Goal: Task Accomplishment & Management: Use online tool/utility

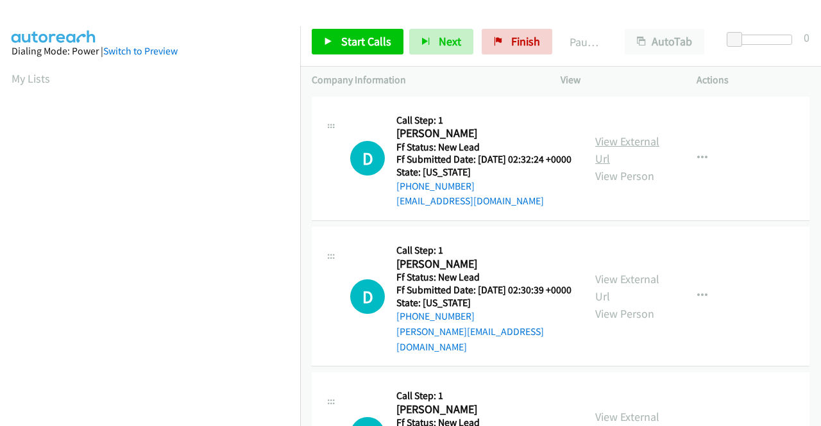
click at [629, 149] on link "View External Url" at bounding box center [627, 150] width 64 height 32
click at [612, 283] on div "View External Url View Person" at bounding box center [628, 297] width 67 height 52
click at [612, 290] on link "View External Url" at bounding box center [627, 288] width 64 height 32
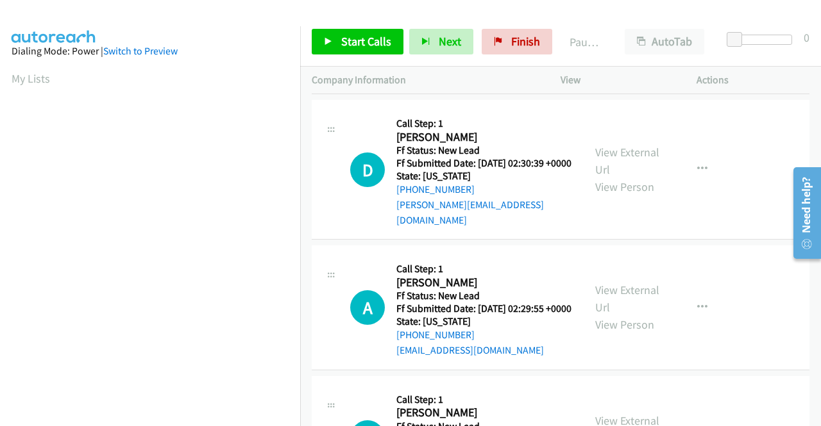
scroll to position [128, 0]
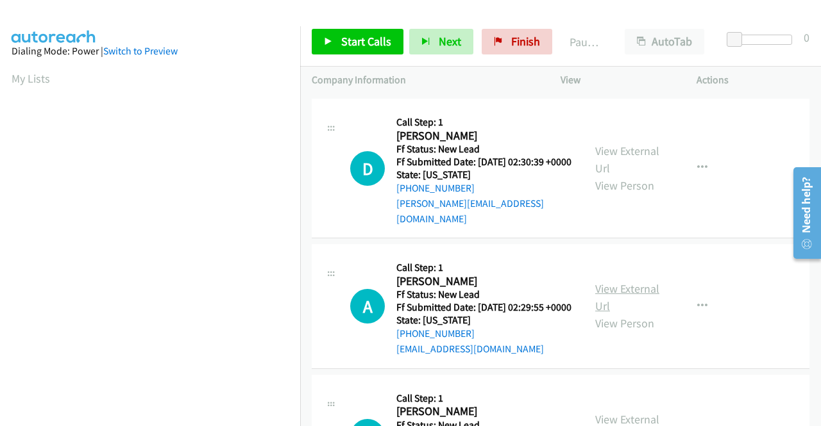
click at [623, 303] on link "View External Url" at bounding box center [627, 297] width 64 height 32
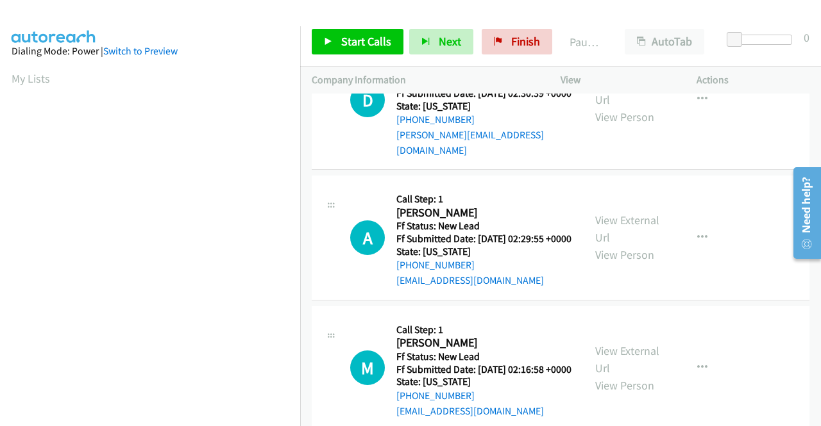
scroll to position [321, 0]
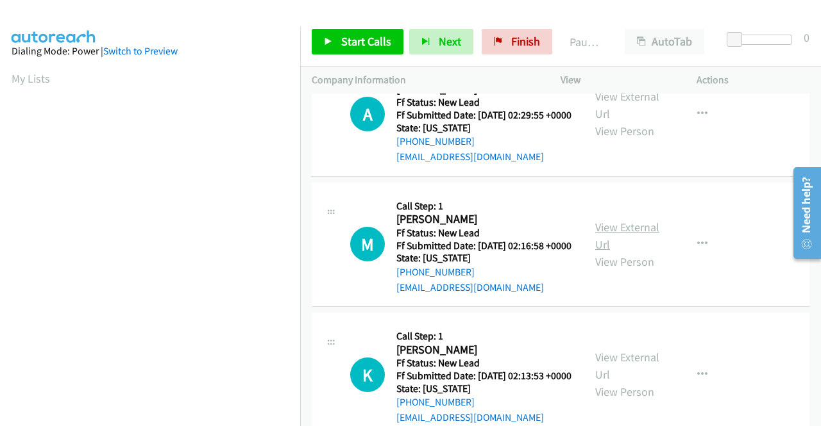
click at [621, 252] on link "View External Url" at bounding box center [627, 236] width 64 height 32
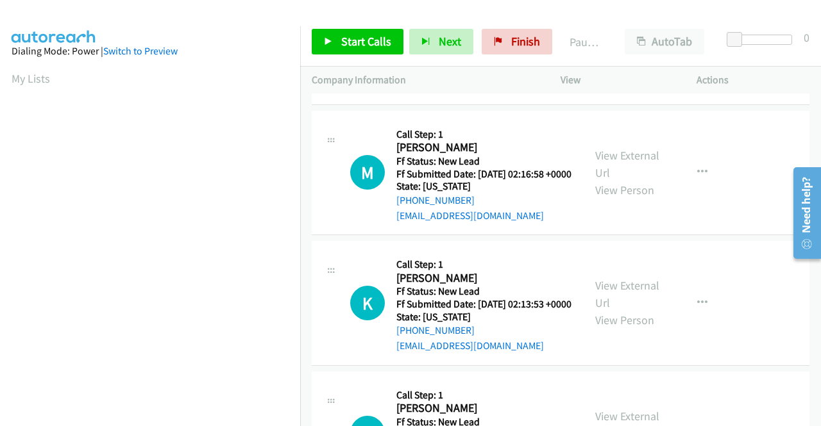
scroll to position [449, 0]
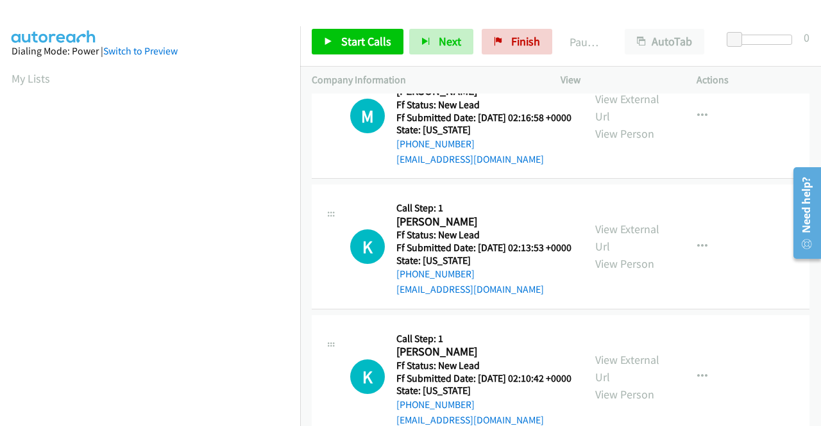
click at [607, 273] on div "View External Url View Person" at bounding box center [628, 247] width 67 height 52
click at [612, 254] on link "View External Url" at bounding box center [627, 238] width 64 height 32
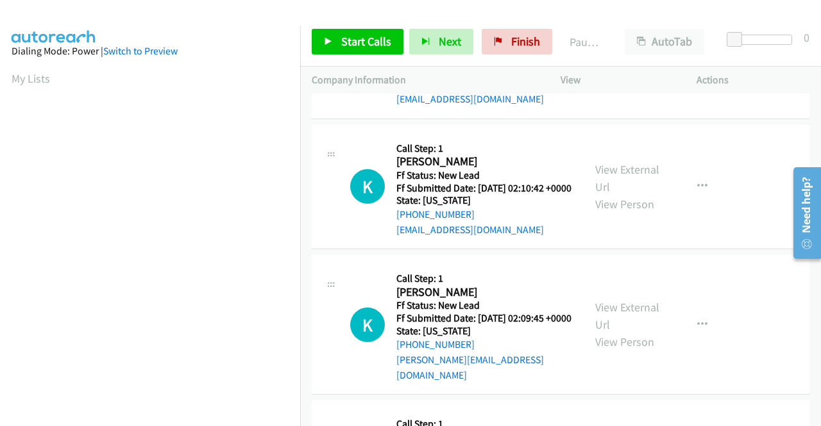
scroll to position [641, 0]
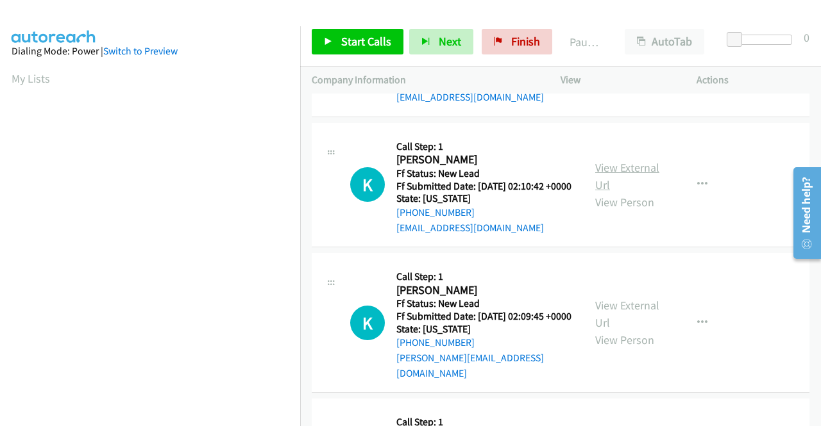
click at [619, 192] on link "View External Url" at bounding box center [627, 176] width 64 height 32
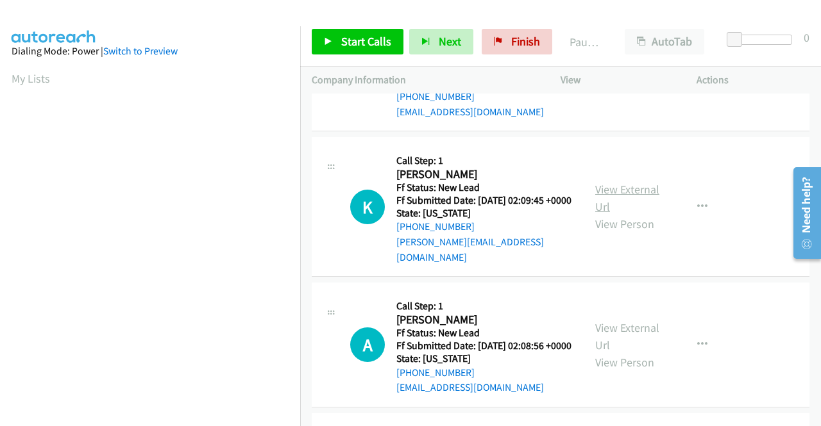
scroll to position [769, 0]
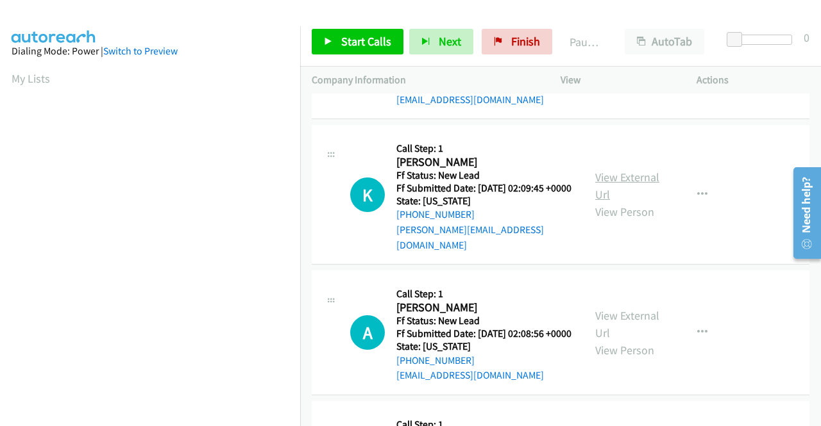
click at [605, 202] on link "View External Url" at bounding box center [627, 186] width 64 height 32
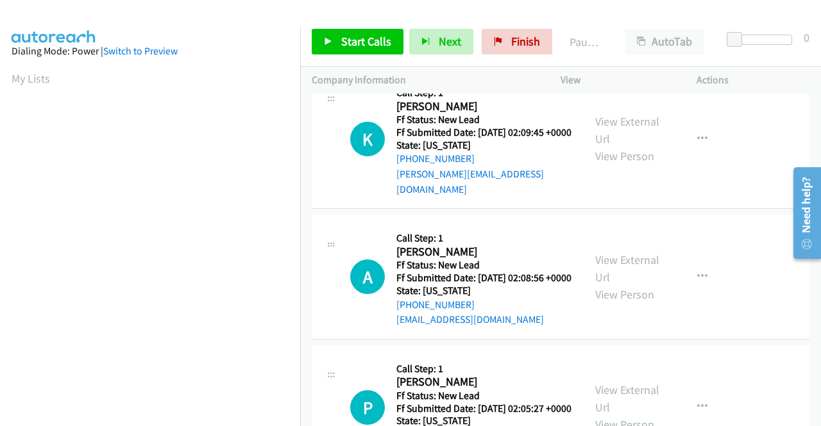
scroll to position [898, 0]
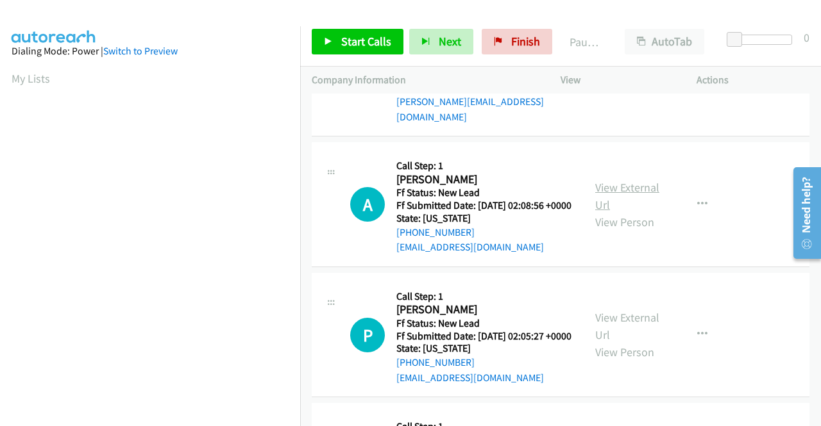
click at [624, 212] on link "View External Url" at bounding box center [627, 196] width 64 height 32
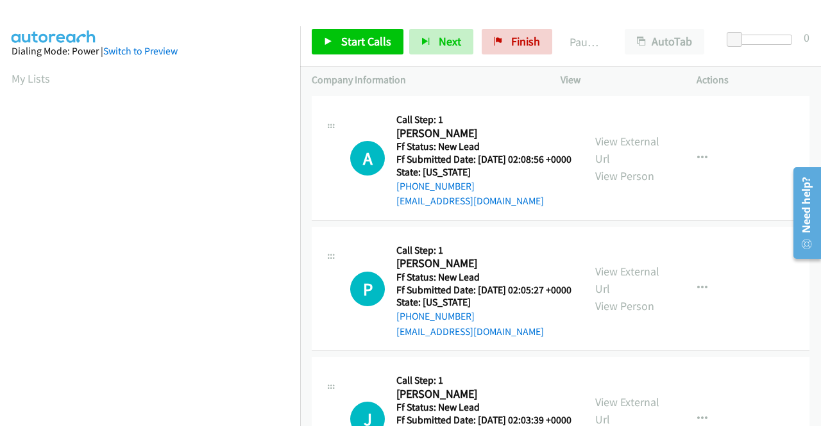
scroll to position [1026, 0]
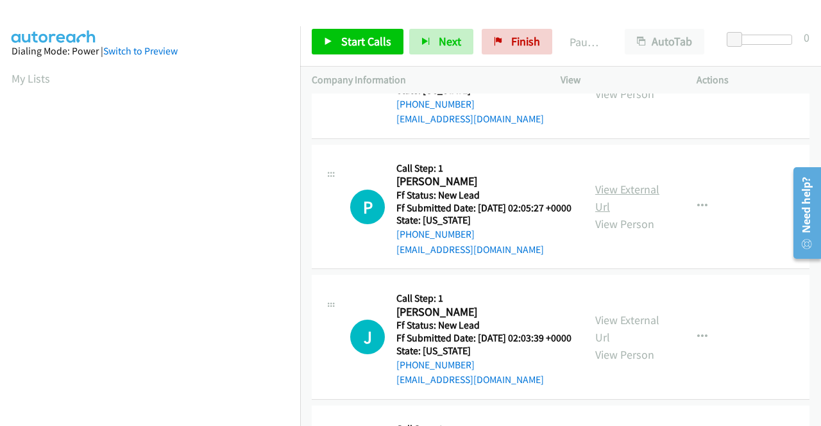
click at [607, 214] on link "View External Url" at bounding box center [627, 198] width 64 height 32
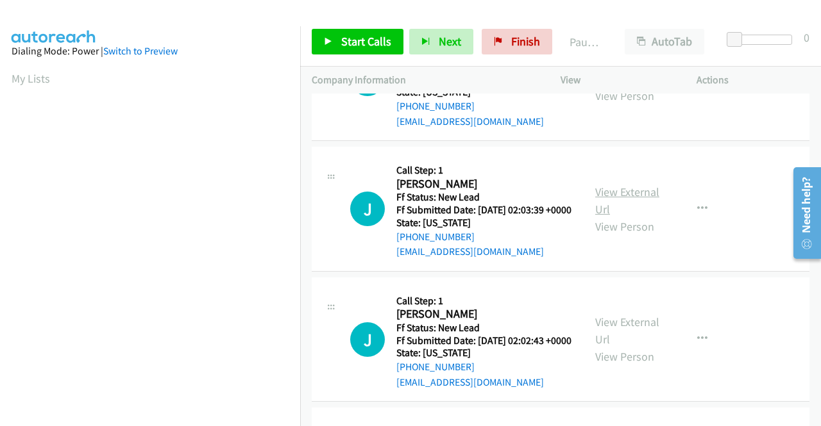
click at [608, 217] on link "View External Url" at bounding box center [627, 201] width 64 height 32
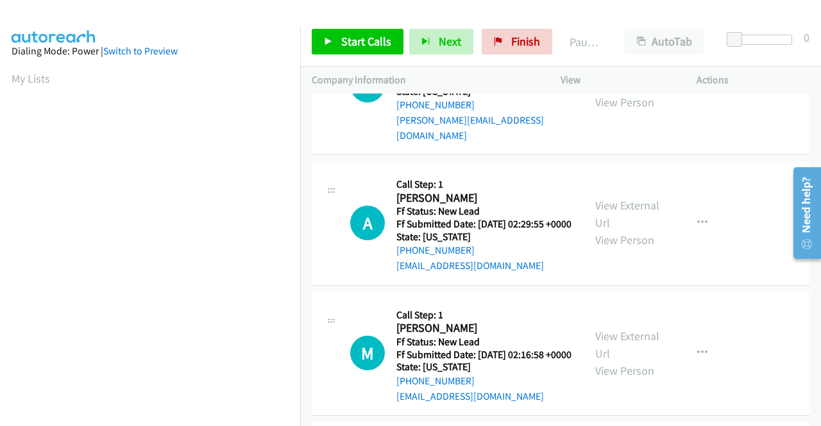
scroll to position [0, 0]
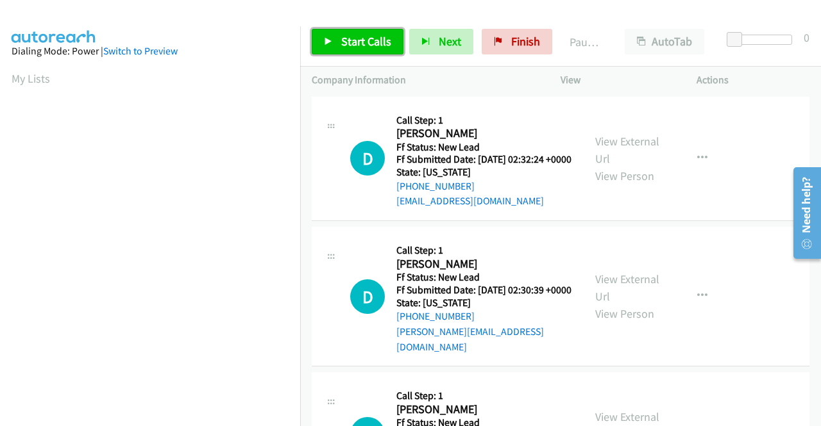
click at [374, 36] on span "Start Calls" at bounding box center [366, 41] width 50 height 15
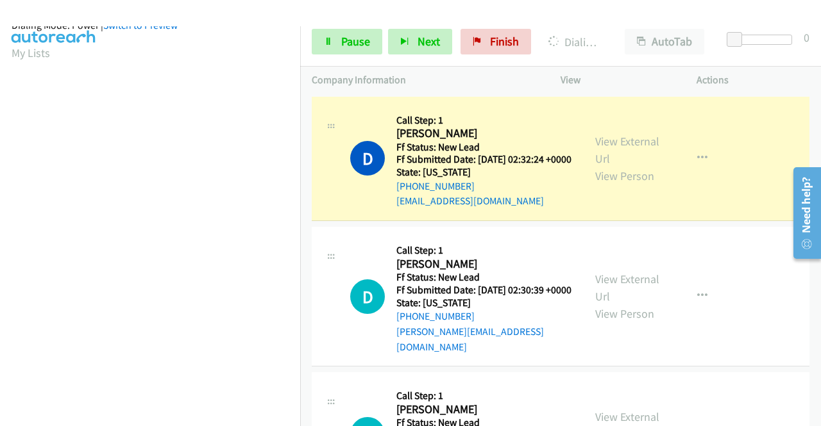
scroll to position [292, 0]
click at [362, 43] on span "Pause" at bounding box center [355, 41] width 29 height 15
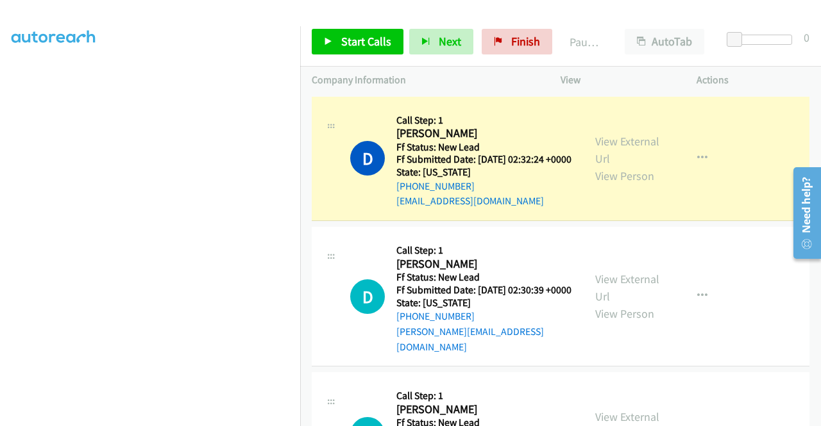
scroll to position [0, 0]
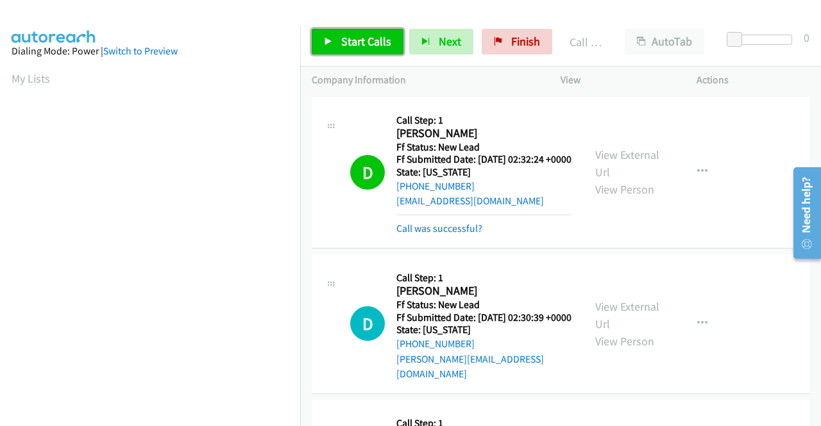
click at [369, 40] on span "Start Calls" at bounding box center [366, 41] width 50 height 15
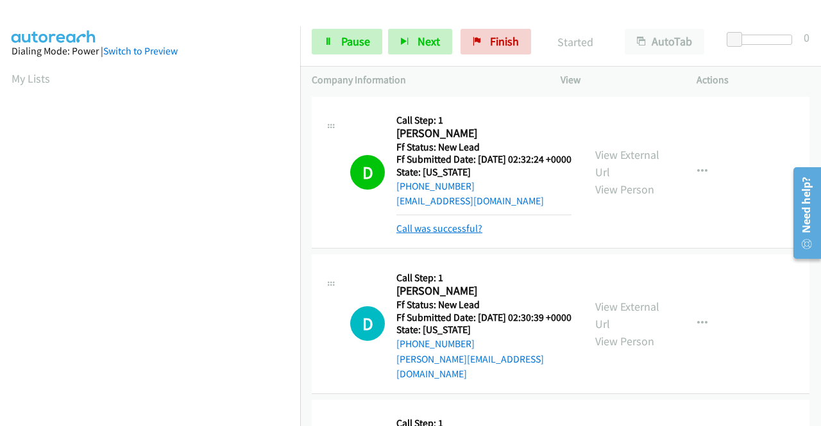
click at [464, 235] on link "Call was successful?" at bounding box center [439, 229] width 86 height 12
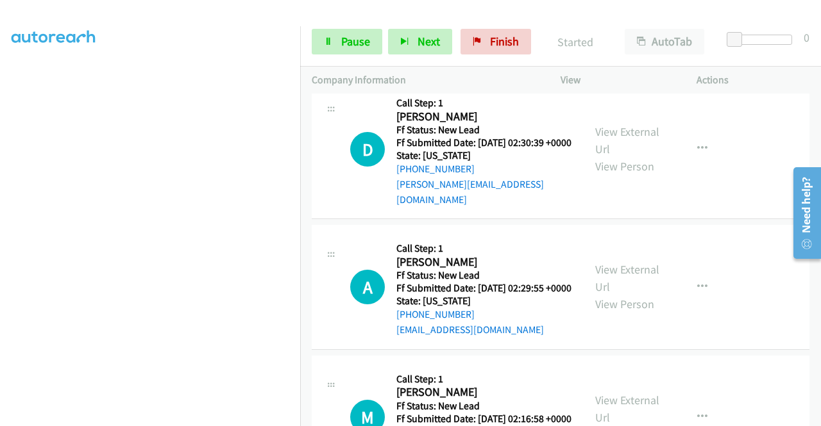
scroll to position [128, 0]
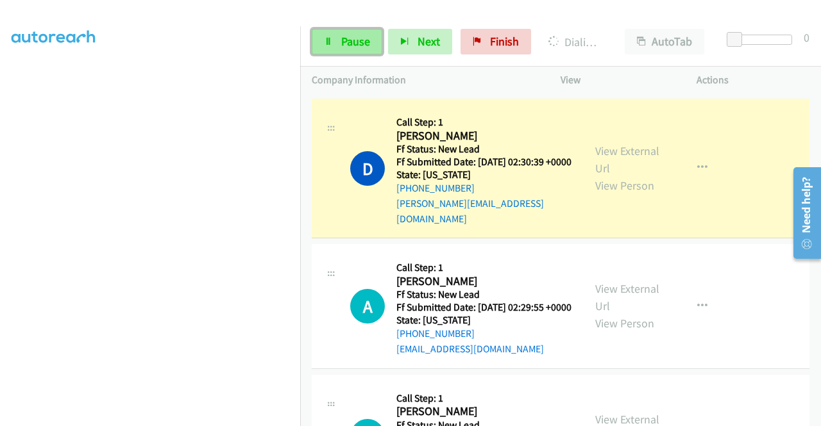
click at [333, 42] on link "Pause" at bounding box center [347, 42] width 71 height 26
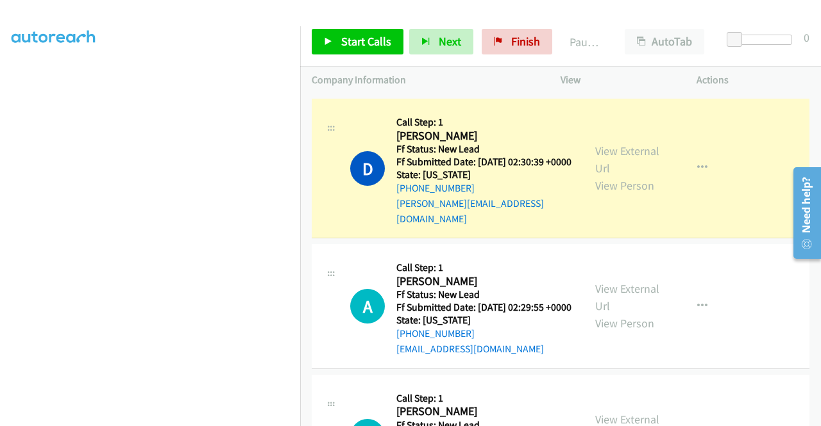
scroll to position [0, 0]
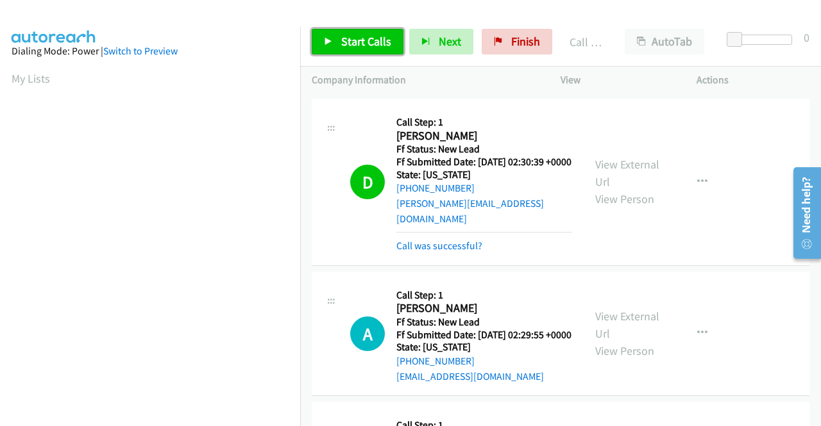
click at [363, 42] on span "Start Calls" at bounding box center [366, 41] width 50 height 15
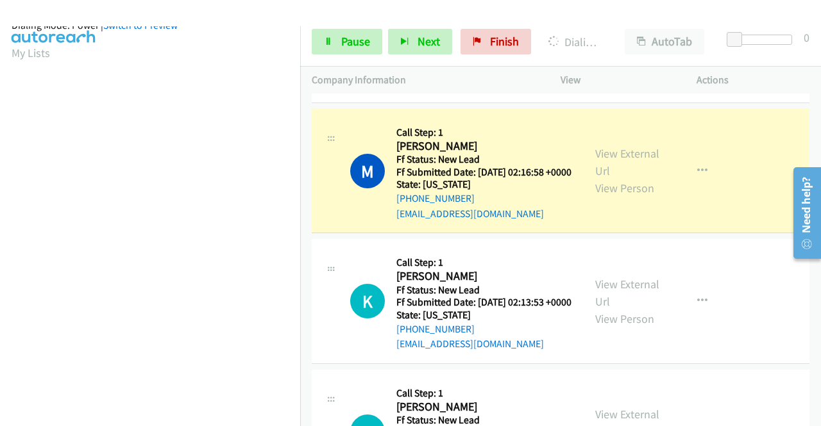
scroll to position [292, 0]
click at [349, 44] on span "Pause" at bounding box center [355, 41] width 29 height 15
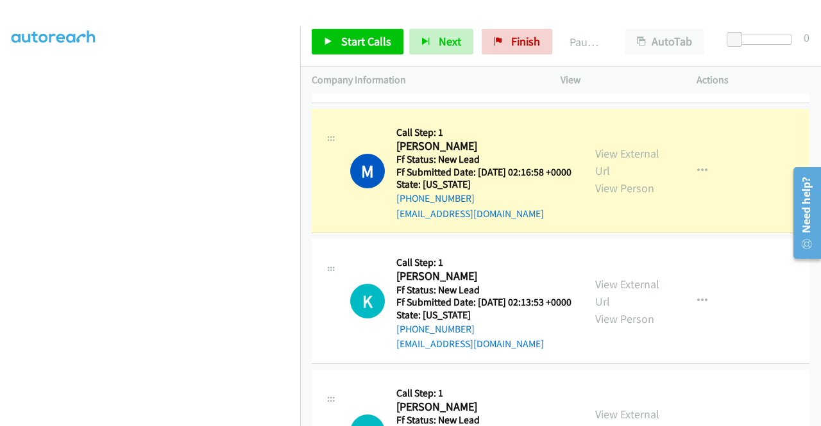
scroll to position [0, 0]
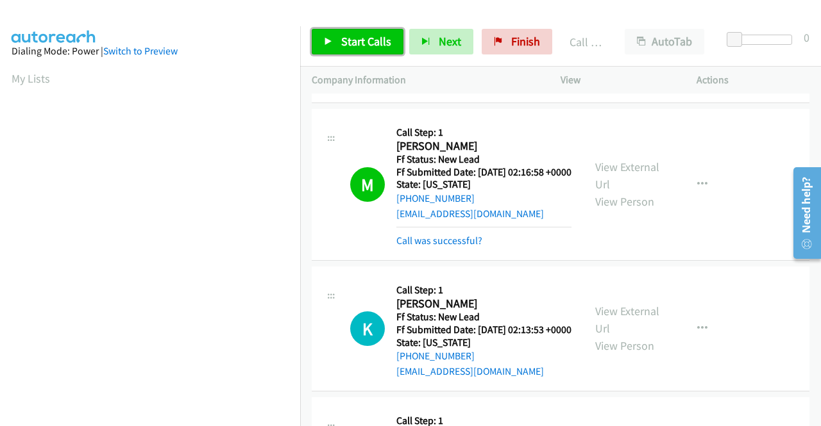
click at [353, 37] on span "Start Calls" at bounding box center [366, 41] width 50 height 15
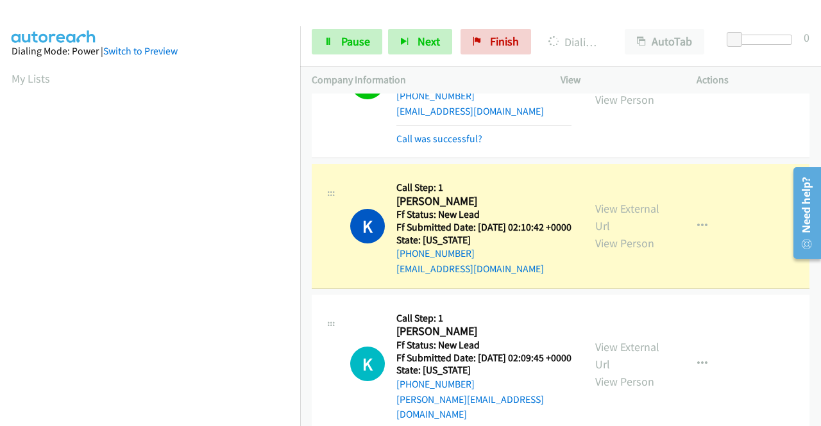
scroll to position [769, 0]
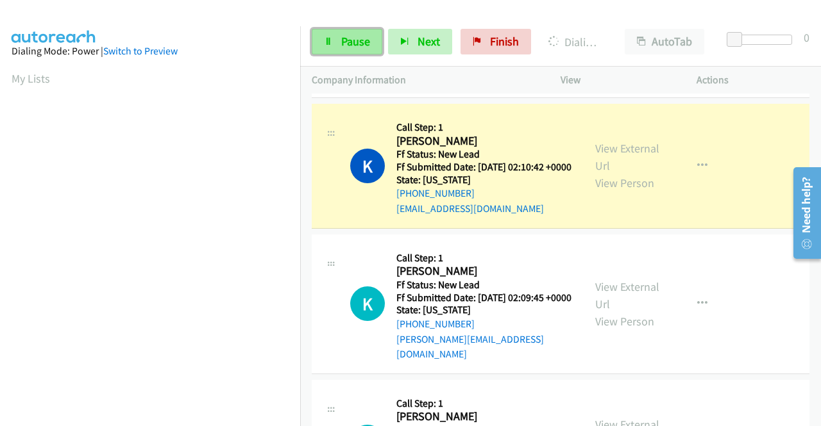
click at [359, 46] on span "Pause" at bounding box center [355, 41] width 29 height 15
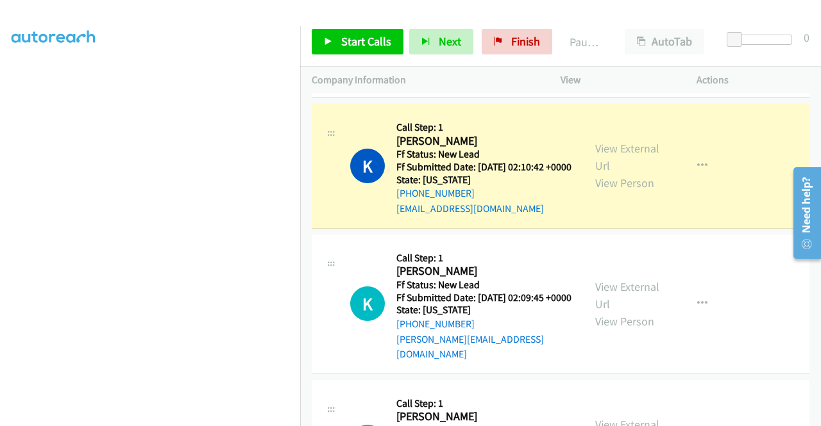
scroll to position [292, 0]
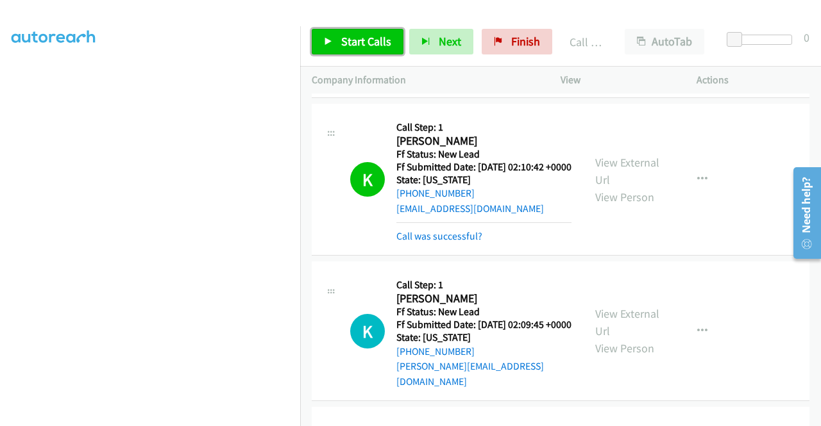
click at [380, 42] on span "Start Calls" at bounding box center [366, 41] width 50 height 15
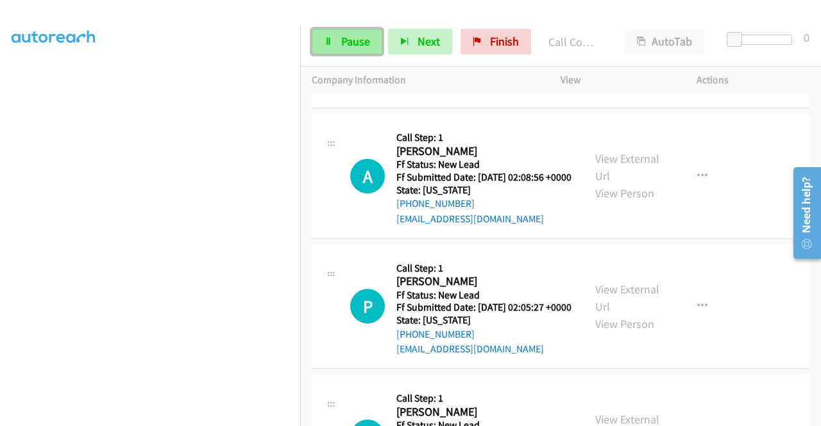
click at [366, 42] on span "Pause" at bounding box center [355, 41] width 29 height 15
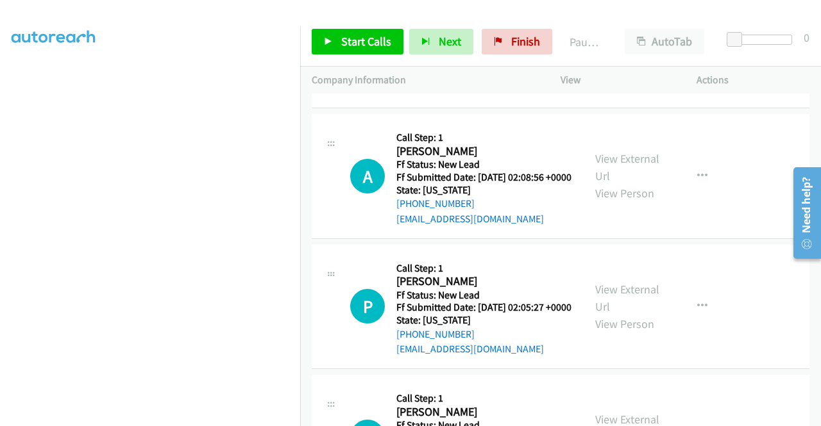
scroll to position [0, 0]
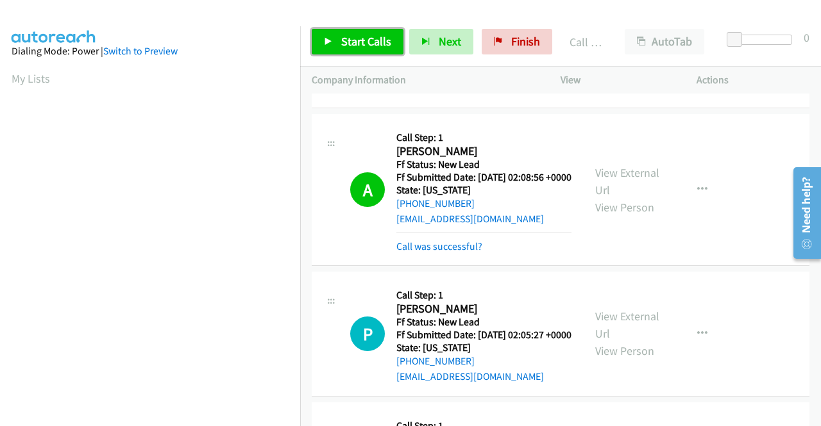
click at [359, 40] on span "Start Calls" at bounding box center [366, 41] width 50 height 15
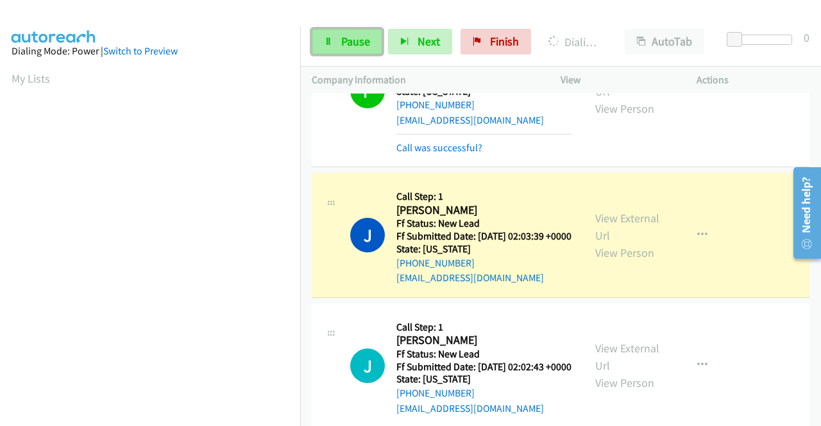
click at [357, 40] on span "Pause" at bounding box center [355, 41] width 29 height 15
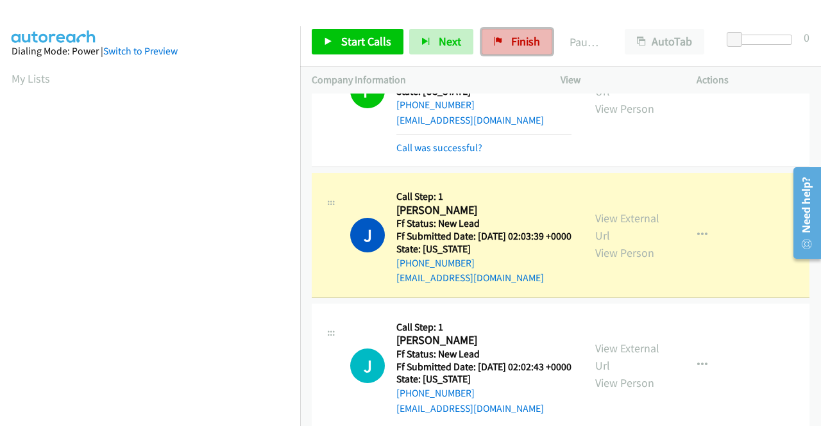
click at [494, 47] on link "Finish" at bounding box center [517, 42] width 71 height 26
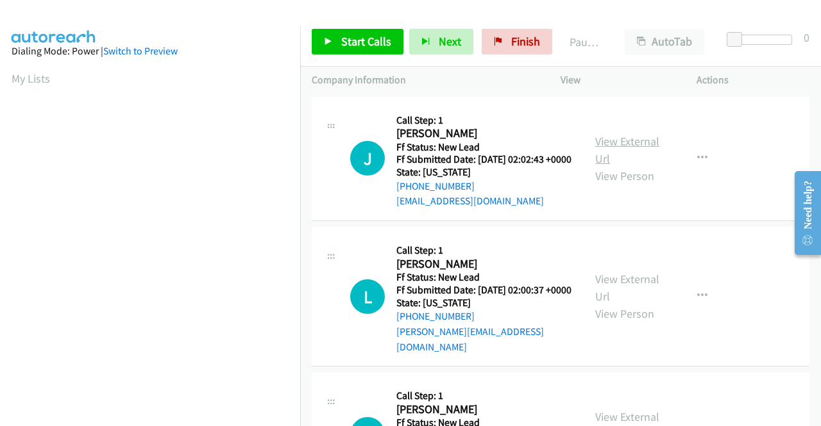
click at [608, 144] on link "View External Url" at bounding box center [627, 150] width 64 height 32
click at [595, 297] on link "View External Url" at bounding box center [627, 288] width 64 height 32
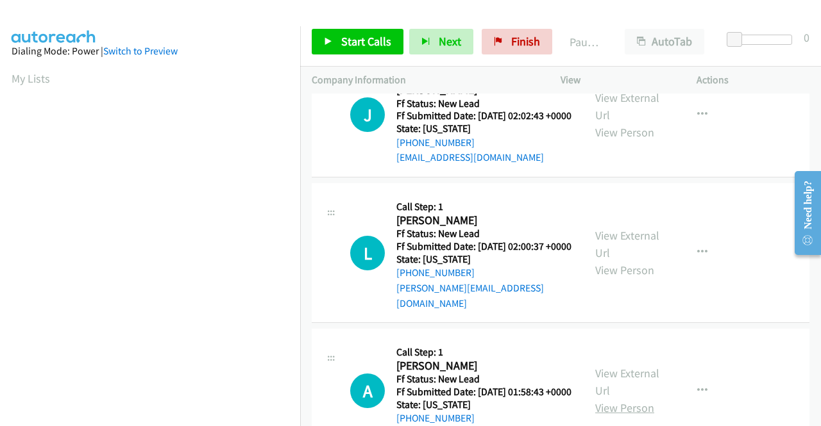
scroll to position [64, 0]
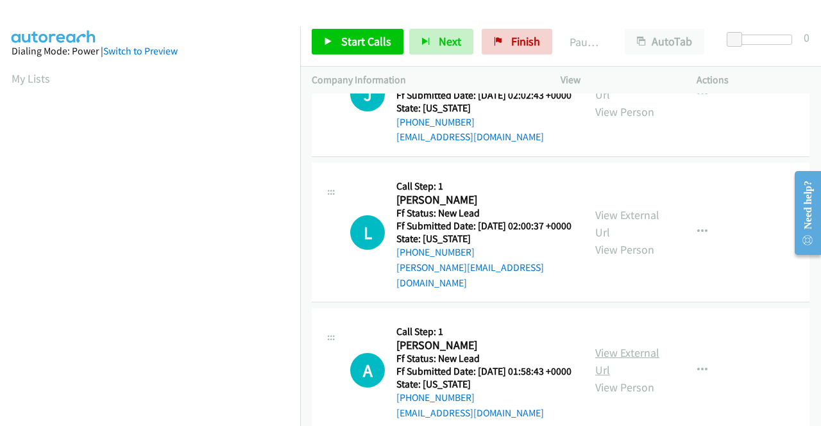
click at [629, 372] on link "View External Url" at bounding box center [627, 362] width 64 height 32
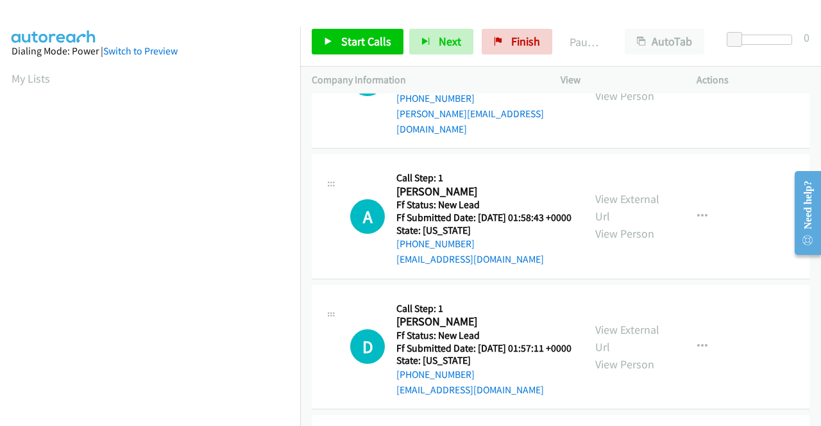
scroll to position [321, 0]
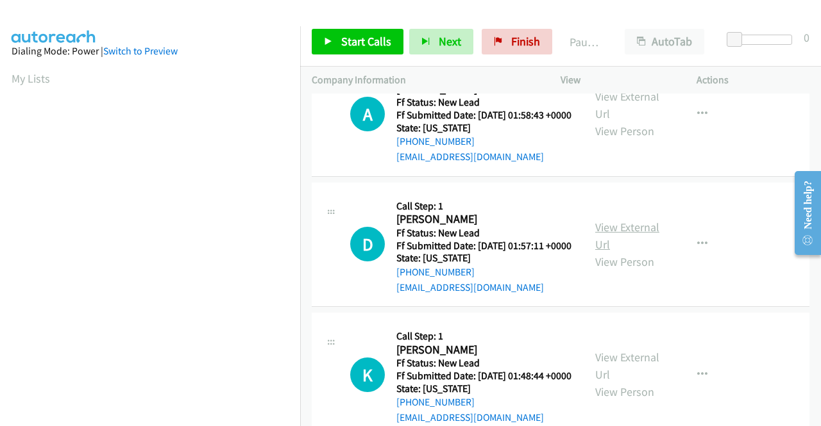
click at [603, 250] on link "View External Url" at bounding box center [627, 236] width 64 height 32
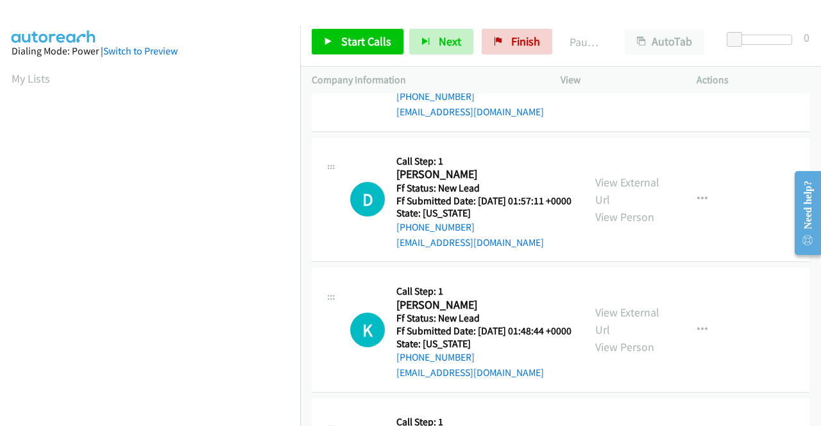
scroll to position [385, 0]
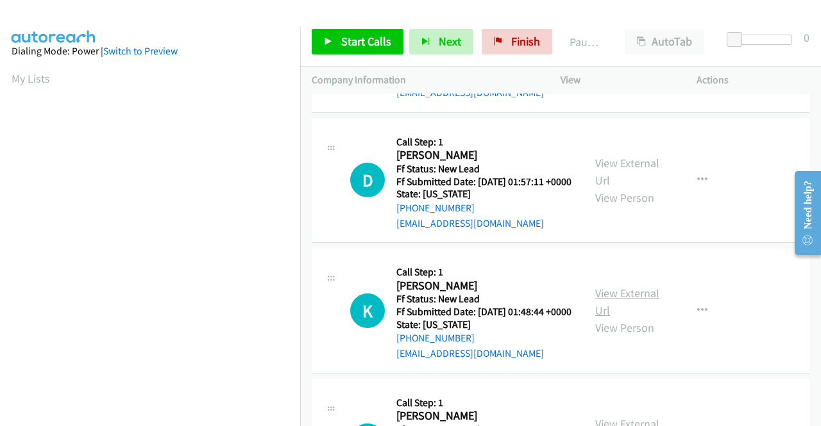
click at [612, 318] on link "View External Url" at bounding box center [627, 302] width 64 height 32
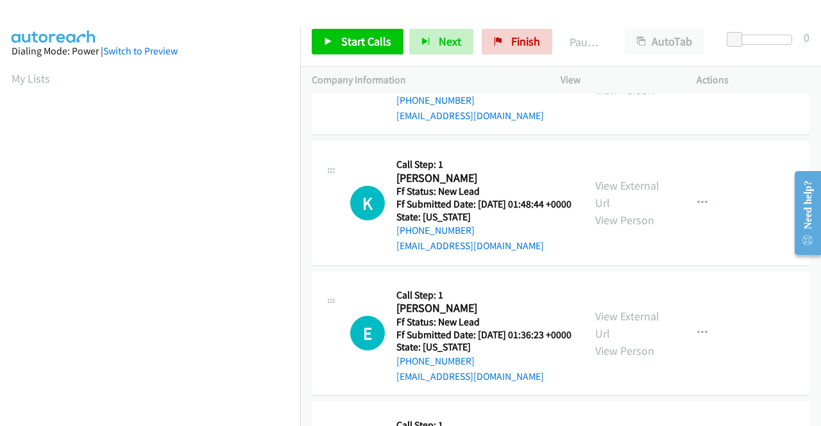
scroll to position [513, 0]
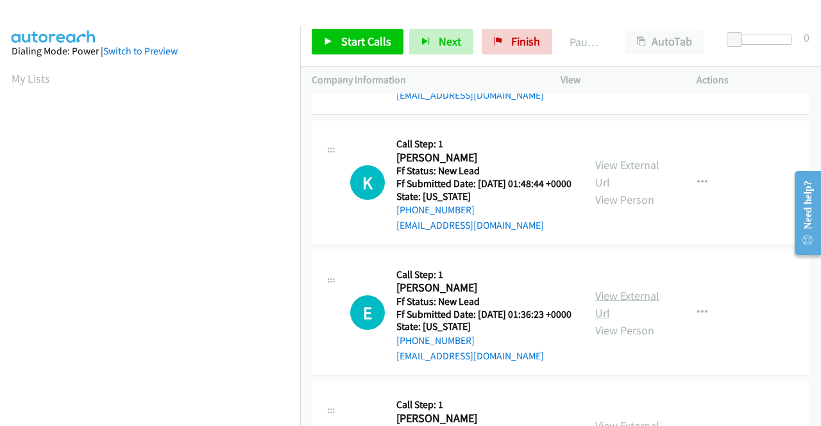
click at [612, 321] on link "View External Url" at bounding box center [627, 305] width 64 height 32
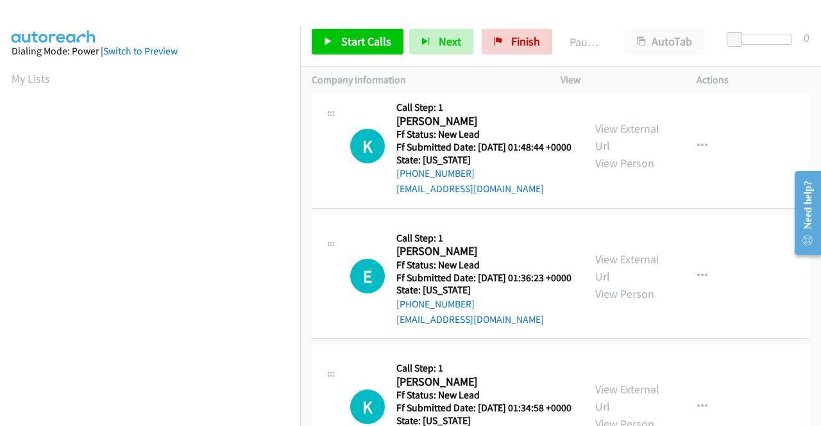
scroll to position [641, 0]
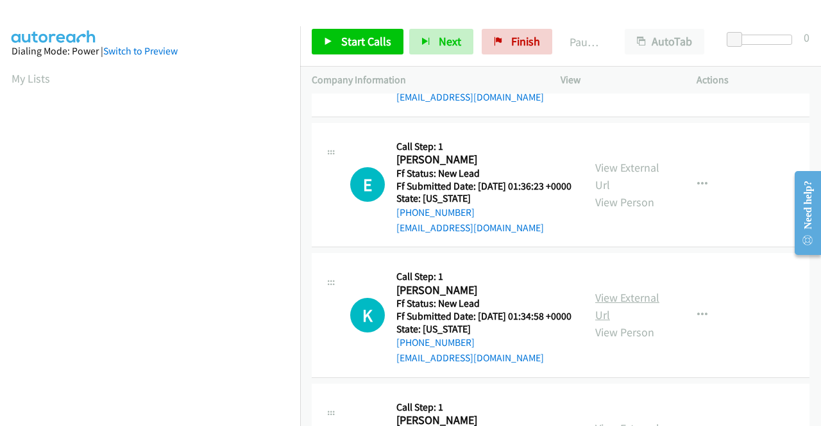
click at [605, 323] on link "View External Url" at bounding box center [627, 306] width 64 height 32
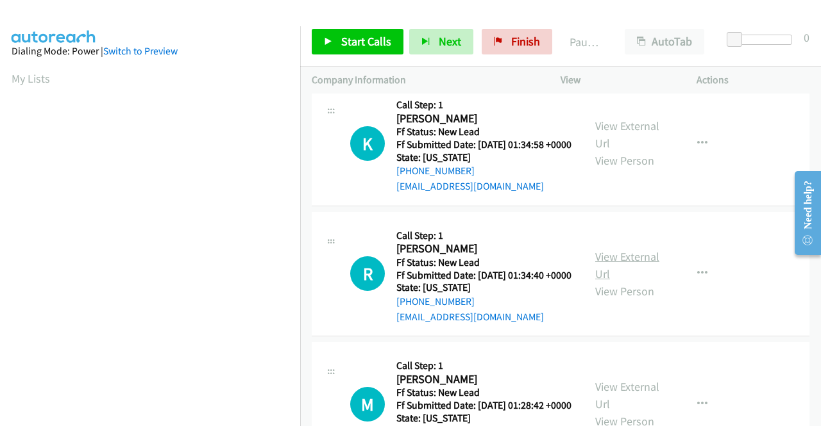
scroll to position [834, 0]
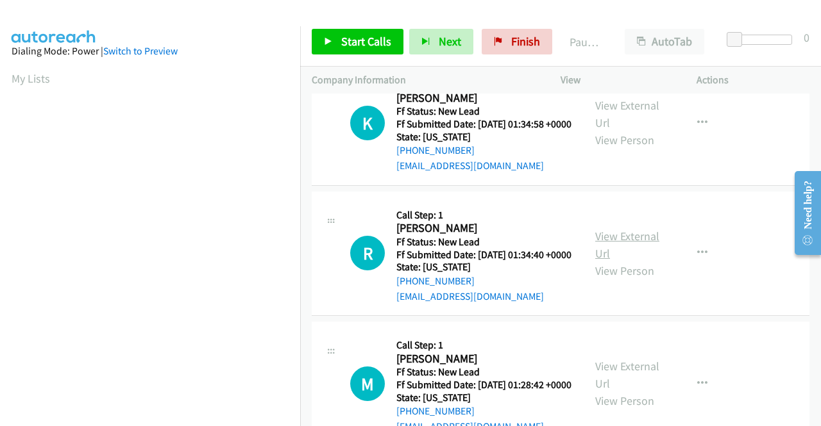
click at [617, 261] on link "View External Url" at bounding box center [627, 245] width 64 height 32
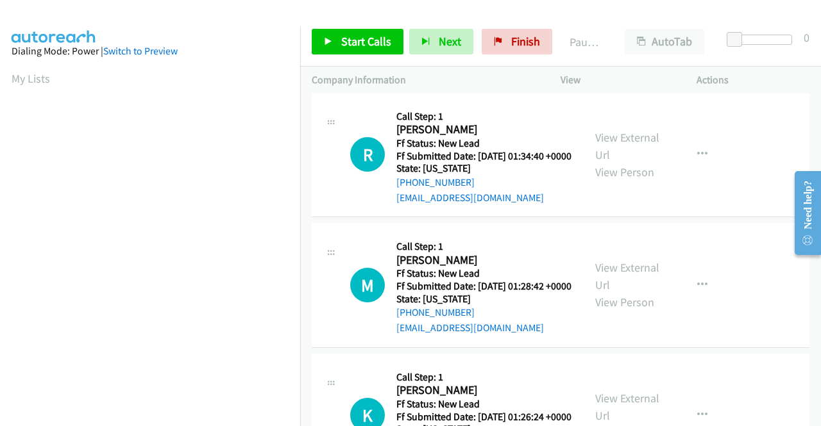
scroll to position [962, 0]
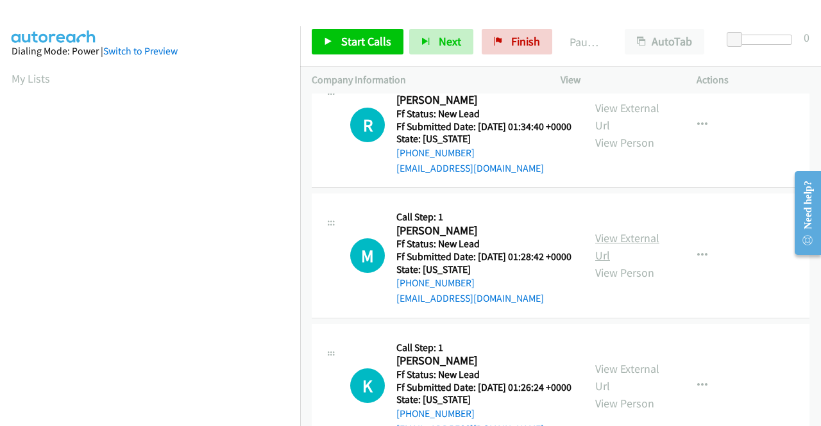
click at [617, 263] on link "View External Url" at bounding box center [627, 247] width 64 height 32
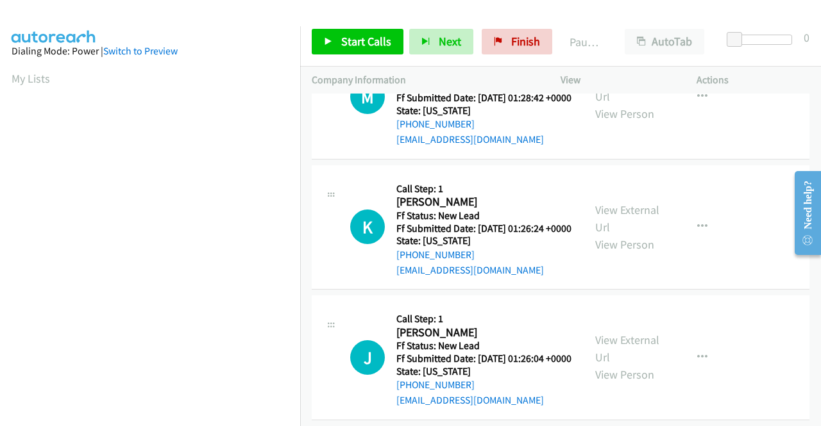
scroll to position [1154, 0]
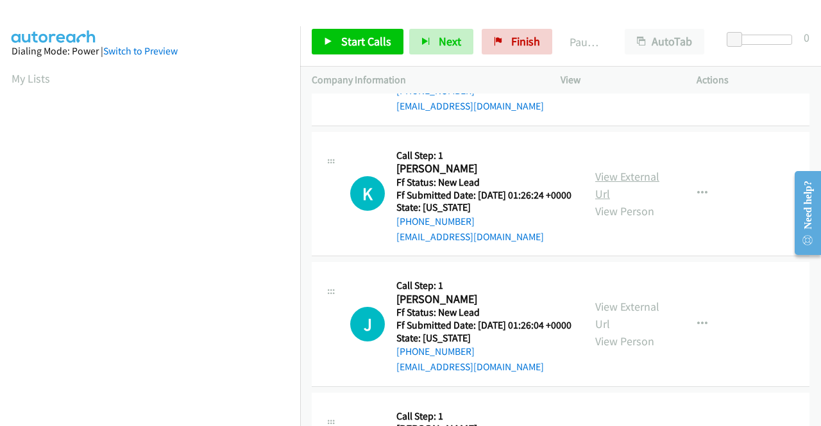
click at [605, 201] on link "View External Url" at bounding box center [627, 185] width 64 height 32
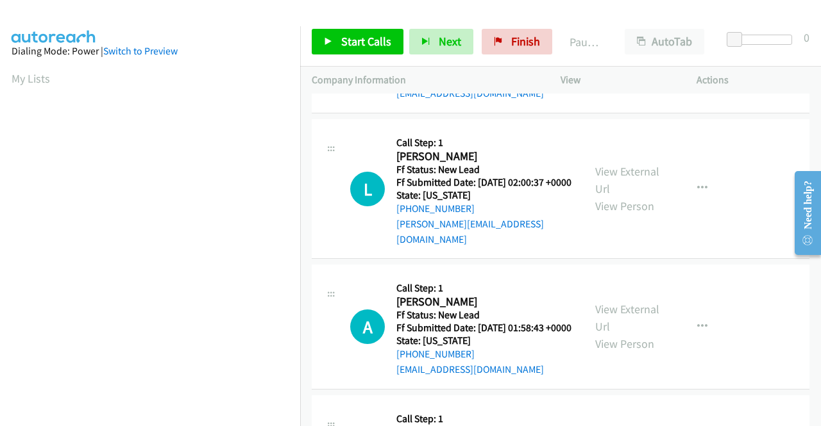
scroll to position [0, 0]
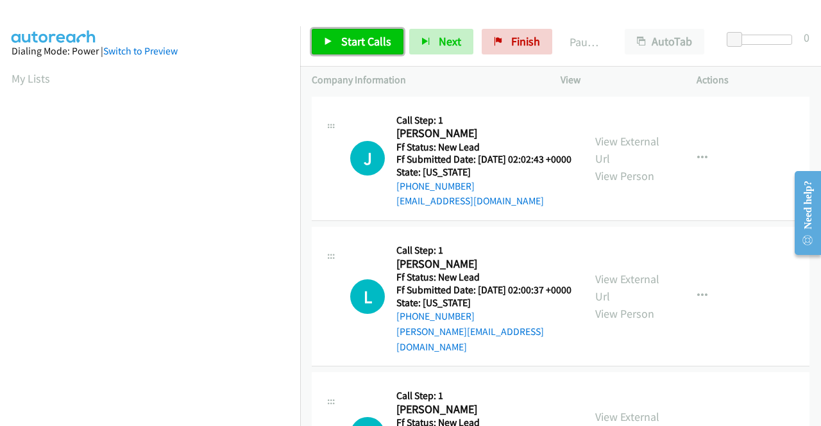
click at [351, 40] on span "Start Calls" at bounding box center [366, 41] width 50 height 15
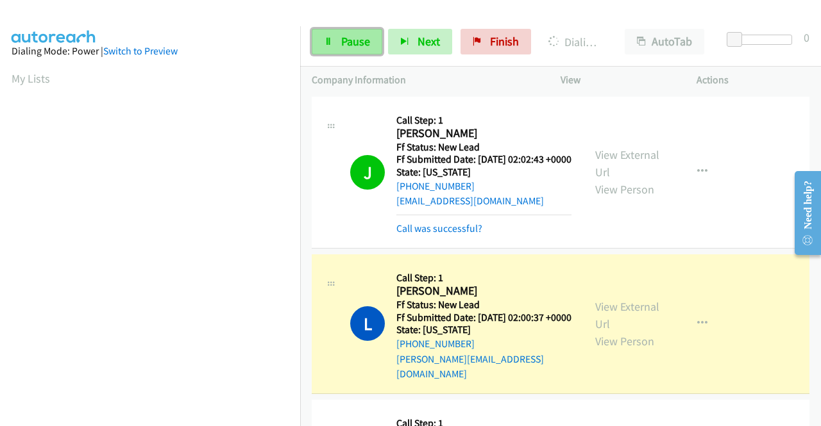
click at [362, 46] on span "Pause" at bounding box center [355, 41] width 29 height 15
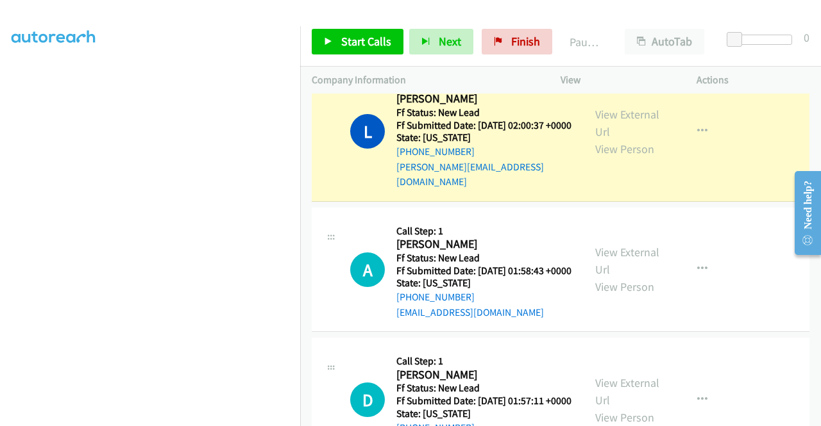
scroll to position [292, 0]
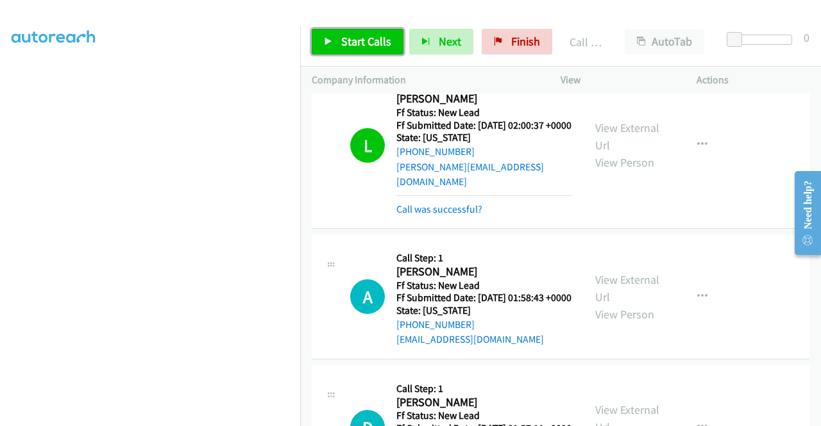
click at [352, 42] on span "Start Calls" at bounding box center [366, 41] width 50 height 15
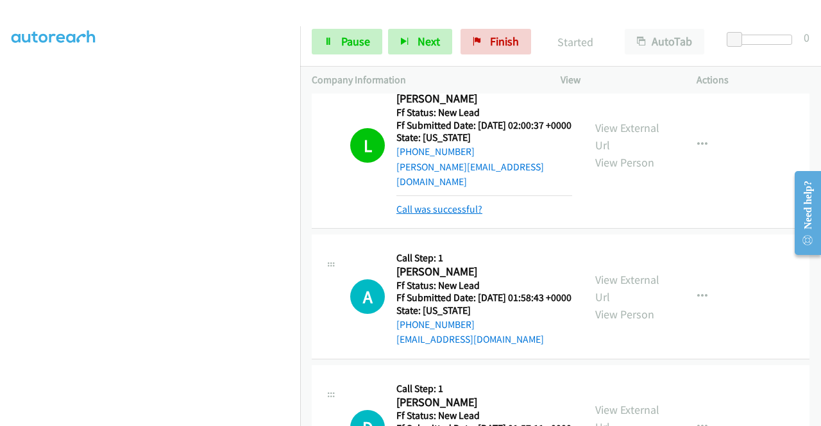
click at [440, 214] on link "Call was successful?" at bounding box center [439, 209] width 86 height 12
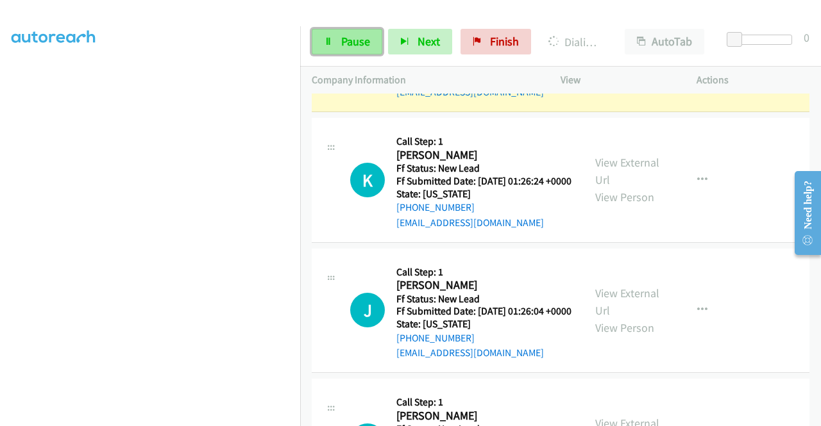
click at [364, 40] on span "Pause" at bounding box center [355, 41] width 29 height 15
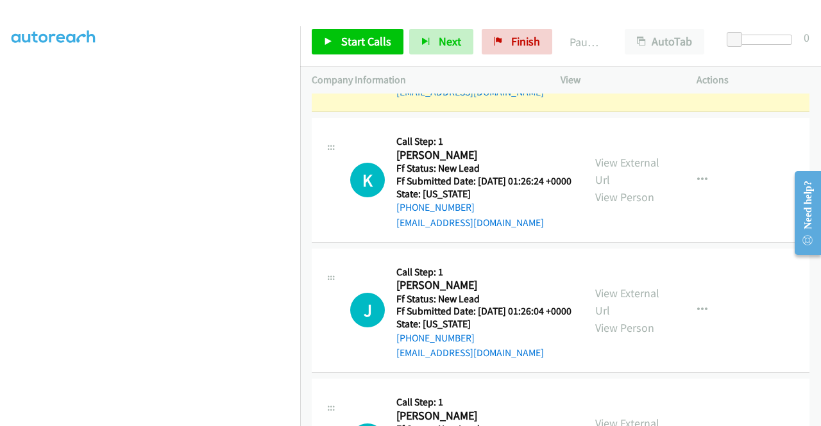
scroll to position [0, 0]
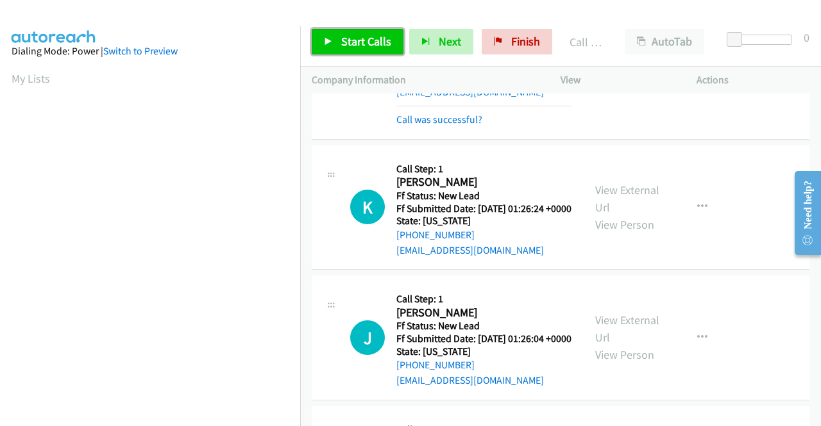
click at [363, 46] on span "Start Calls" at bounding box center [366, 41] width 50 height 15
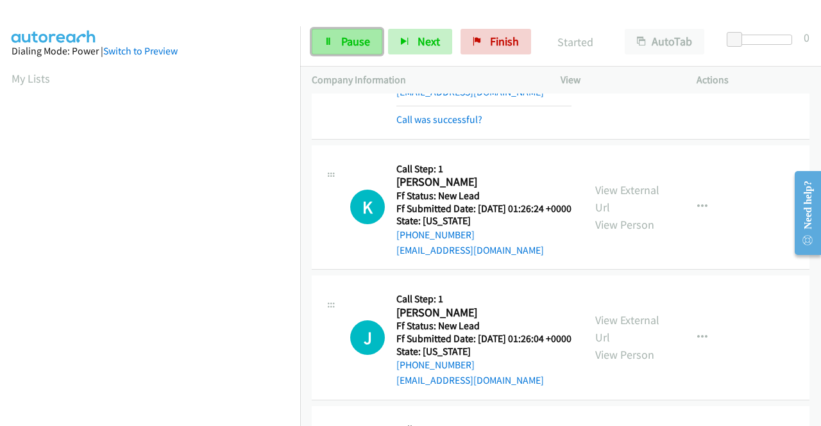
click at [364, 44] on span "Pause" at bounding box center [355, 41] width 29 height 15
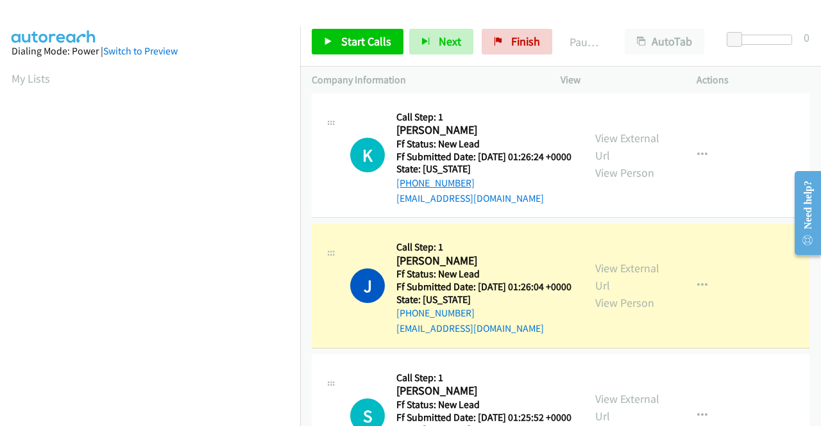
scroll to position [1488, 0]
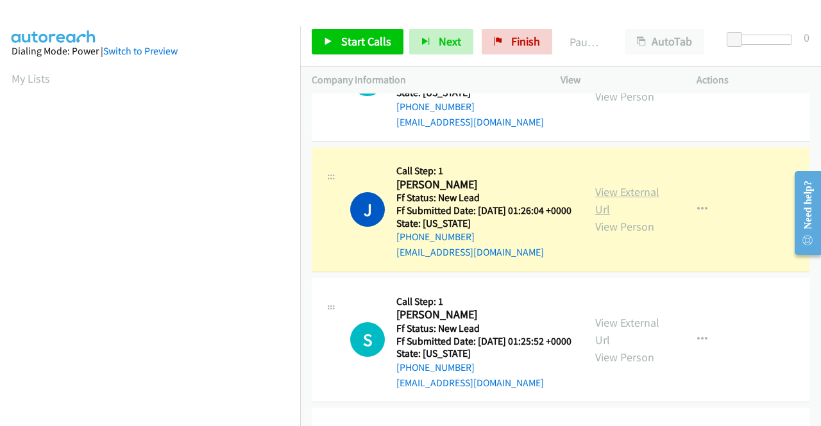
click at [623, 217] on link "View External Url" at bounding box center [627, 201] width 64 height 32
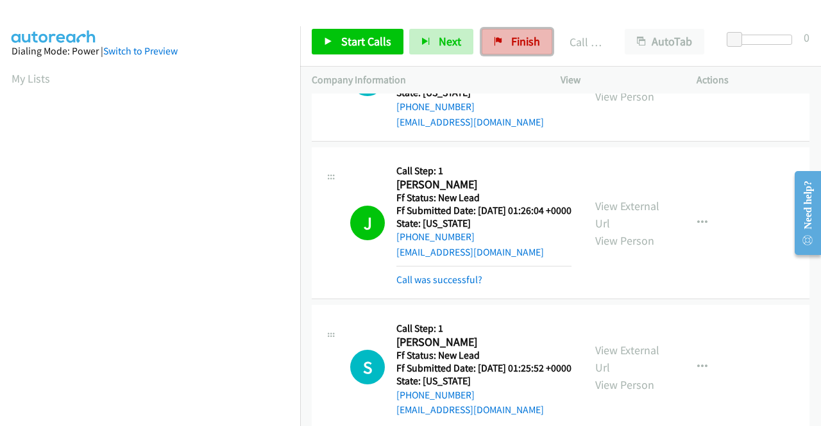
click at [503, 38] on link "Finish" at bounding box center [517, 42] width 71 height 26
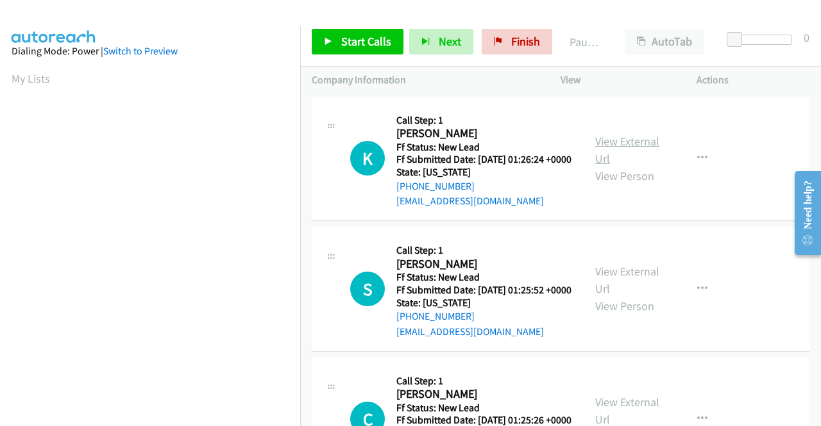
click at [608, 149] on link "View External Url" at bounding box center [627, 150] width 64 height 32
click at [630, 296] on link "View External Url" at bounding box center [627, 280] width 64 height 32
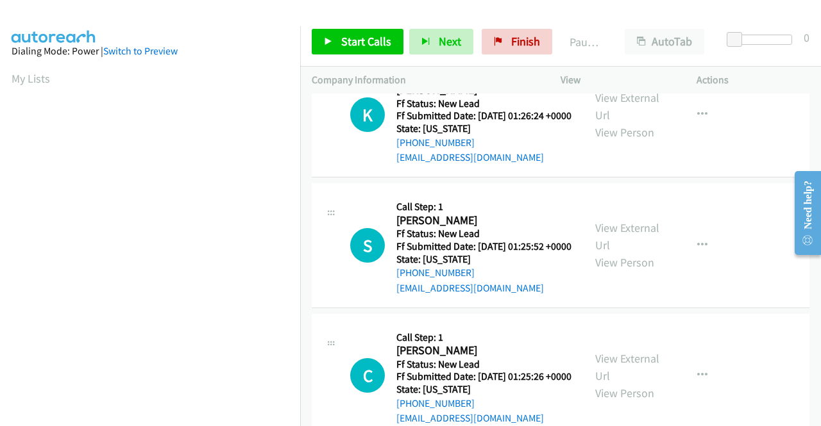
scroll to position [64, 0]
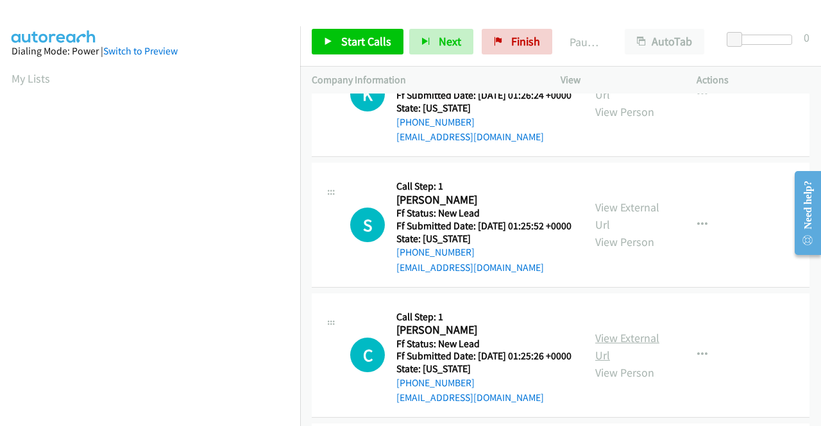
click at [619, 363] on link "View External Url" at bounding box center [627, 347] width 64 height 32
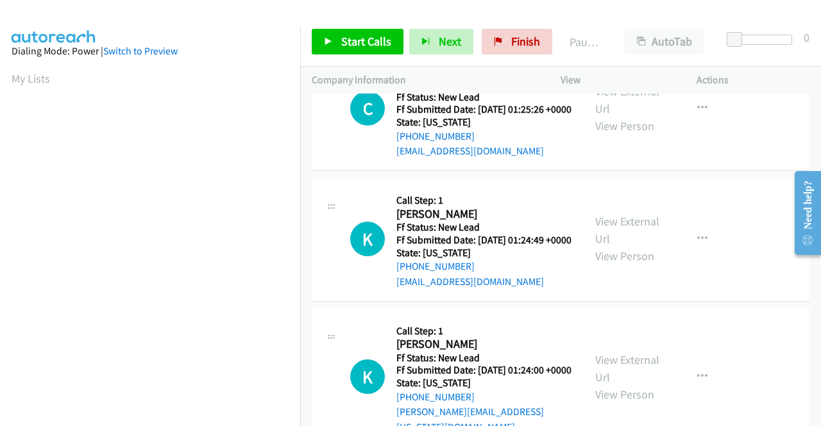
scroll to position [321, 0]
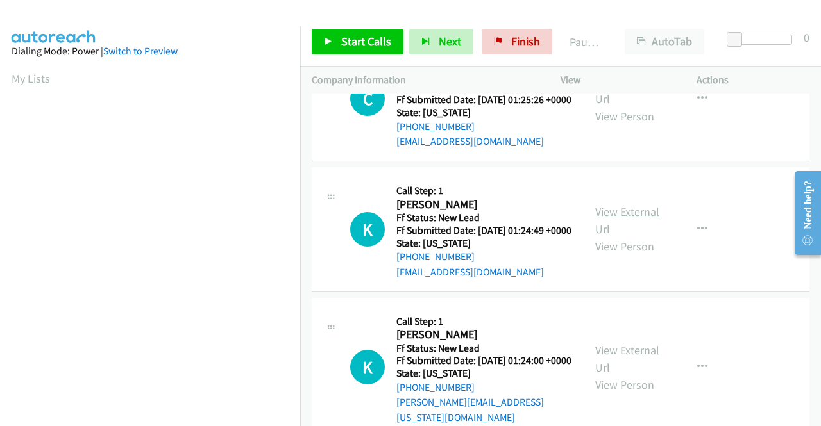
click at [614, 237] on link "View External Url" at bounding box center [627, 221] width 64 height 32
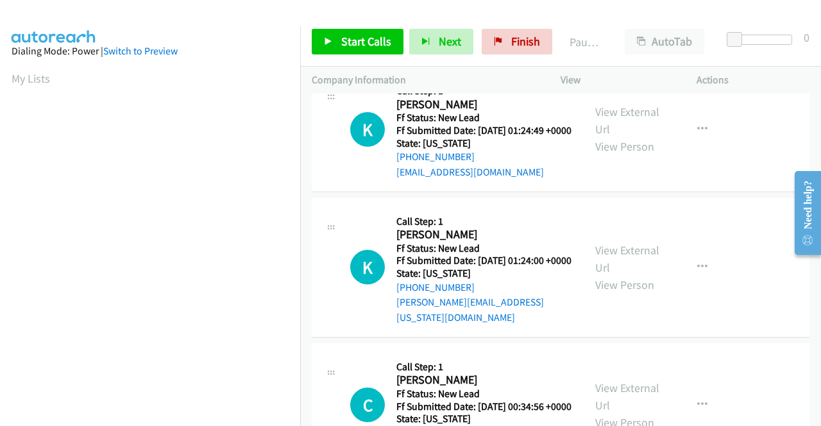
scroll to position [449, 0]
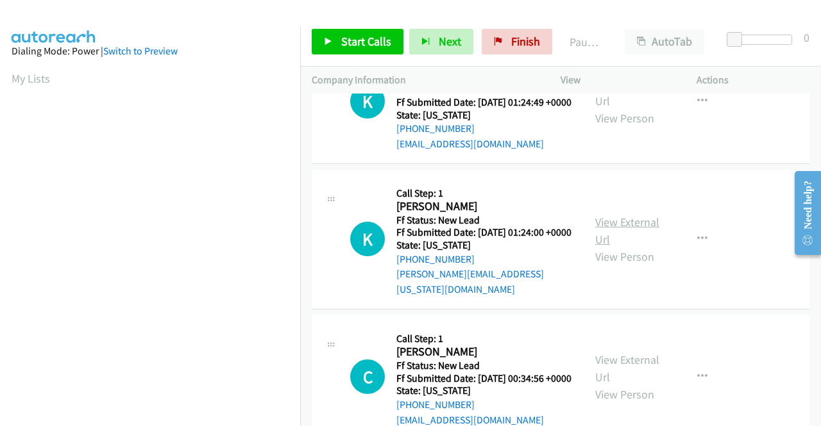
click at [617, 247] on link "View External Url" at bounding box center [627, 231] width 64 height 32
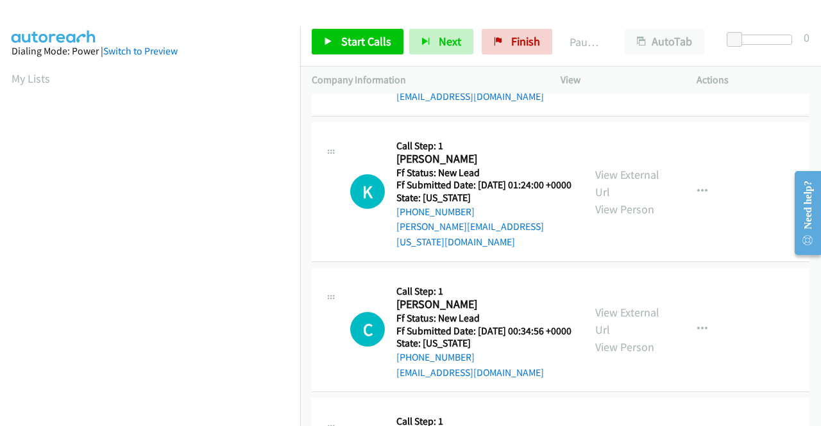
scroll to position [513, 0]
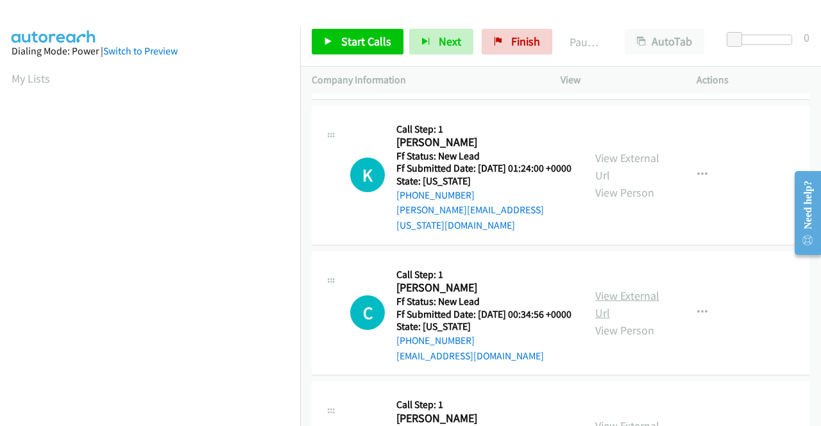
click at [614, 321] on link "View External Url" at bounding box center [627, 305] width 64 height 32
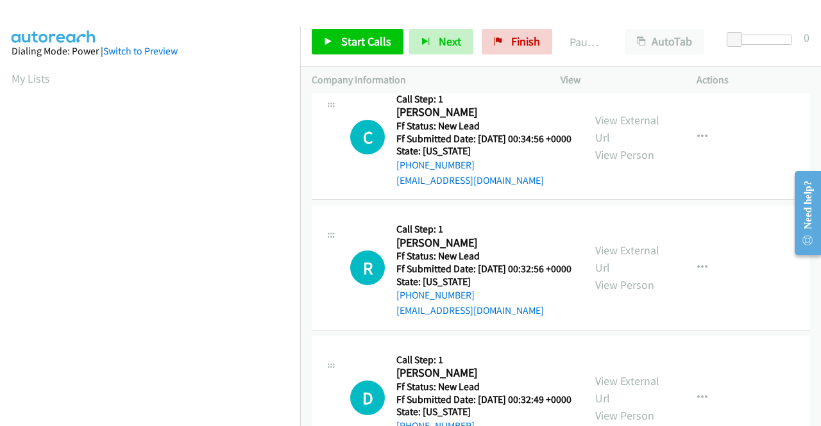
scroll to position [705, 0]
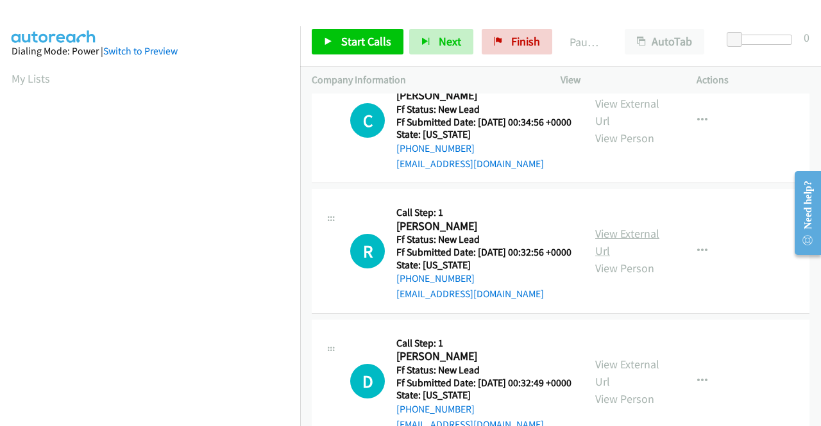
click at [603, 258] on link "View External Url" at bounding box center [627, 242] width 64 height 32
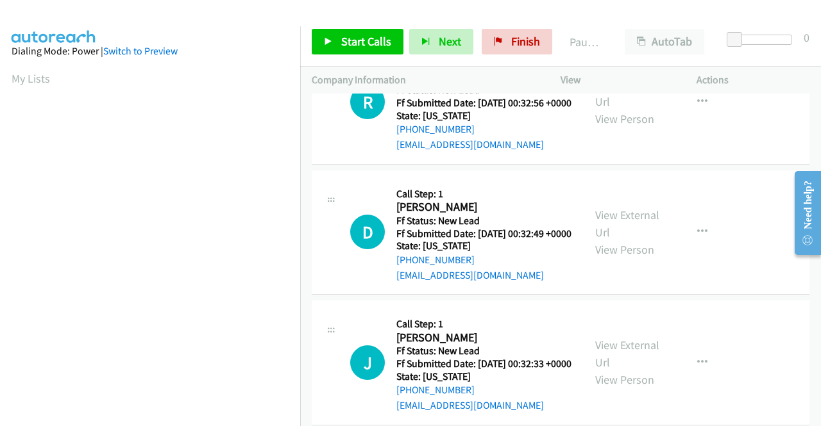
scroll to position [898, 0]
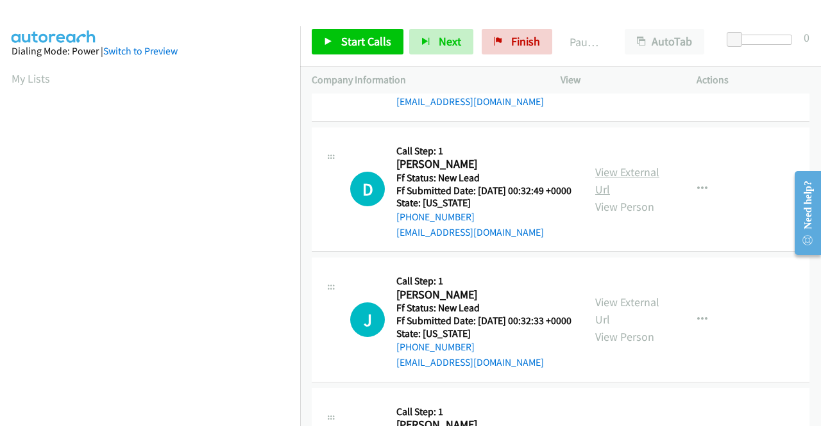
click at [618, 197] on link "View External Url" at bounding box center [627, 181] width 64 height 32
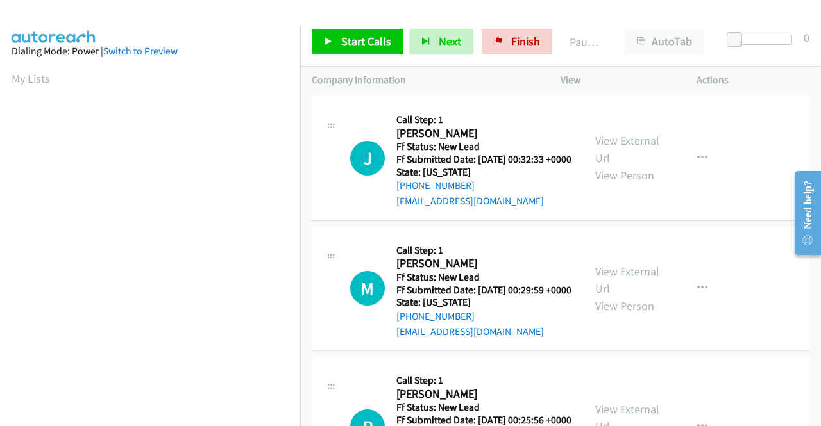
scroll to position [1090, 0]
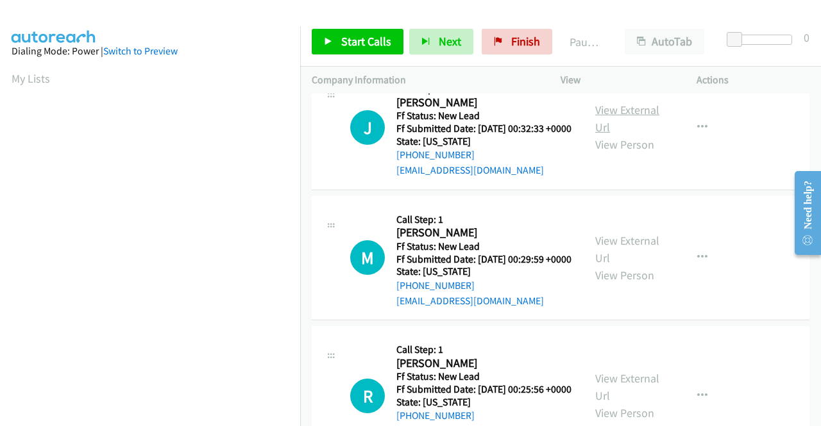
click at [604, 135] on link "View External Url" at bounding box center [627, 119] width 64 height 32
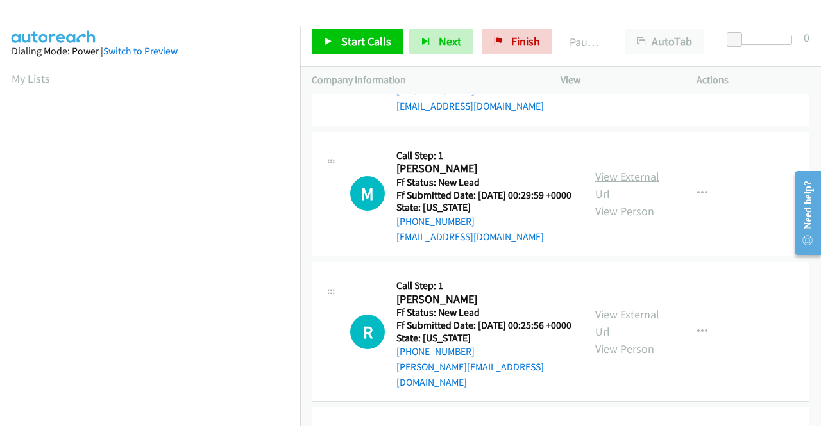
click at [605, 201] on link "View External Url" at bounding box center [627, 185] width 64 height 32
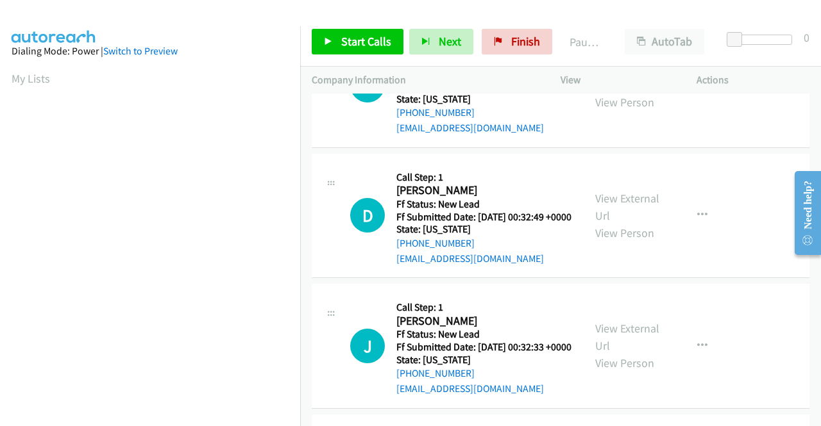
click at [820, 86] on div "Actions" at bounding box center [753, 80] width 136 height 27
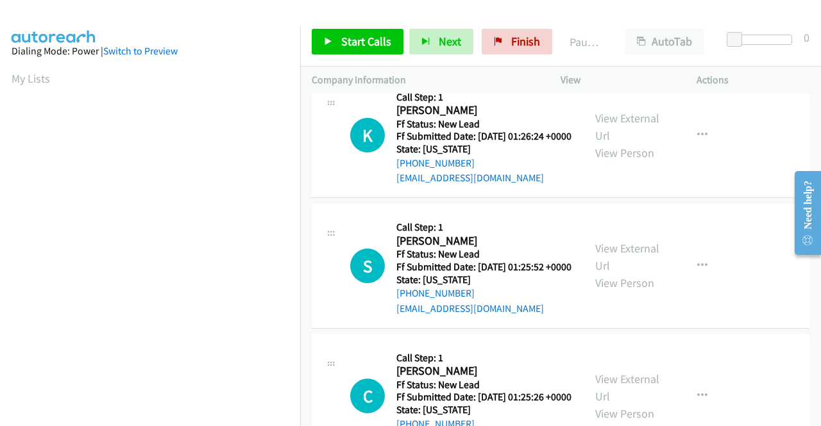
scroll to position [0, 0]
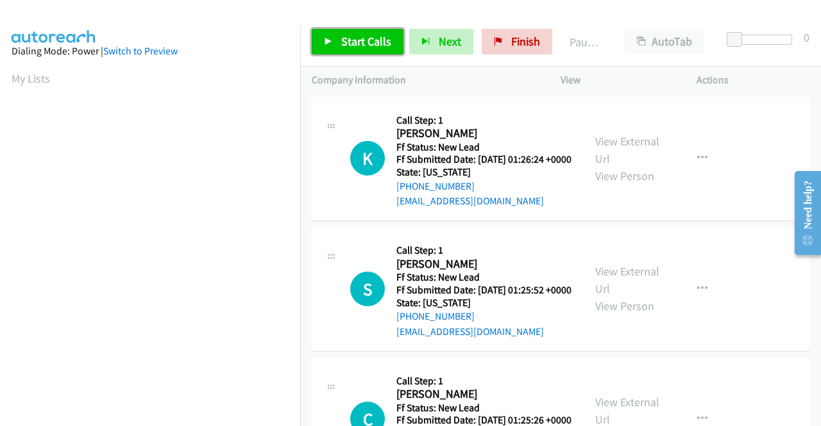
click at [342, 38] on span "Start Calls" at bounding box center [366, 41] width 50 height 15
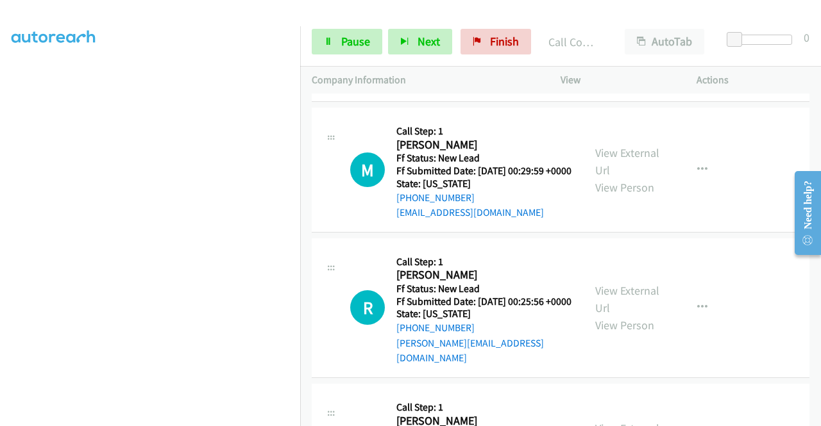
scroll to position [1438, 0]
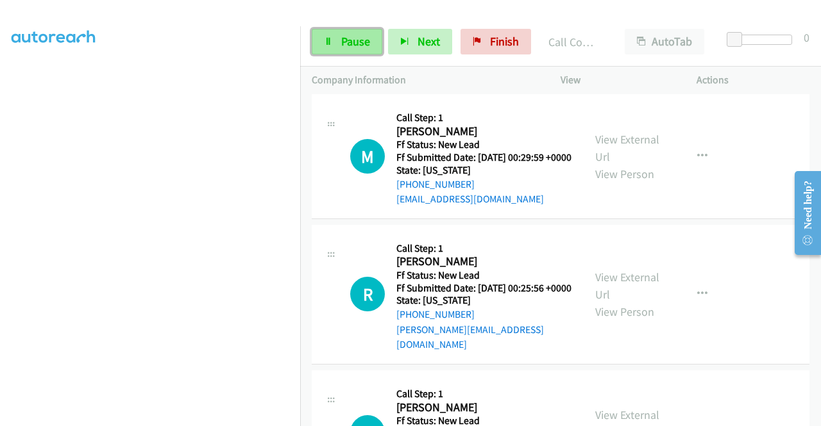
click at [368, 35] on span "Pause" at bounding box center [355, 41] width 29 height 15
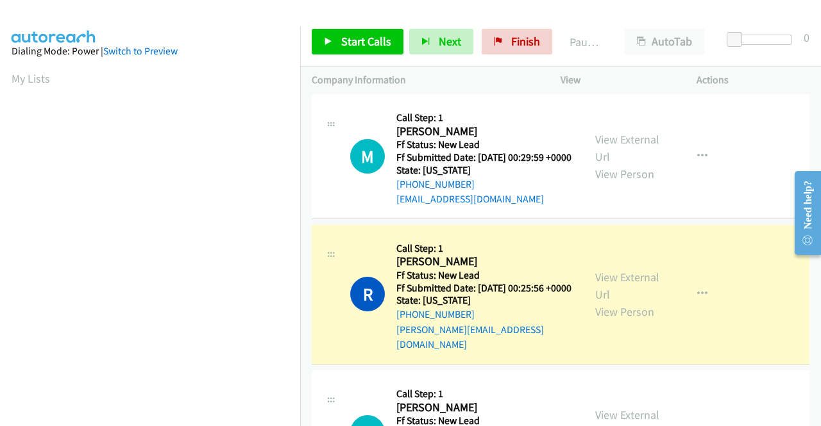
scroll to position [292, 0]
click at [603, 302] on link "View External Url" at bounding box center [627, 286] width 64 height 32
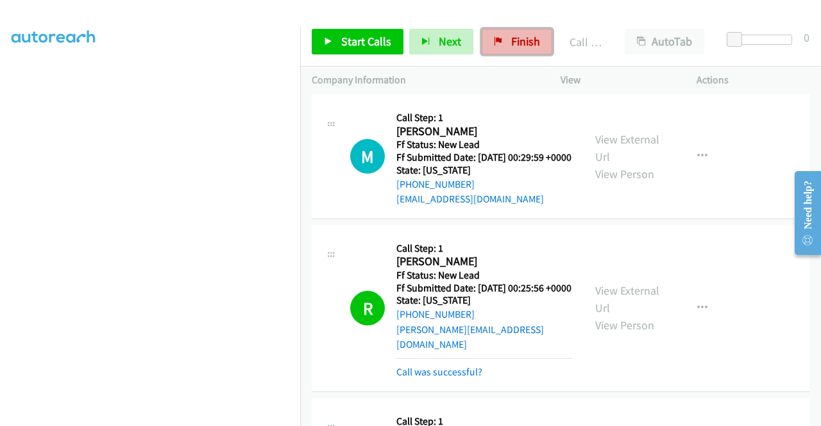
click at [519, 44] on span "Finish" at bounding box center [525, 41] width 29 height 15
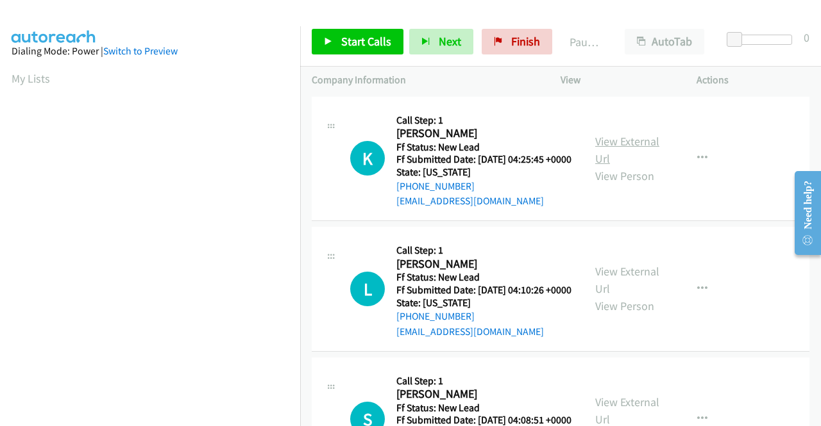
click at [638, 143] on link "View External Url" at bounding box center [627, 150] width 64 height 32
click at [632, 296] on link "View External Url" at bounding box center [627, 280] width 64 height 32
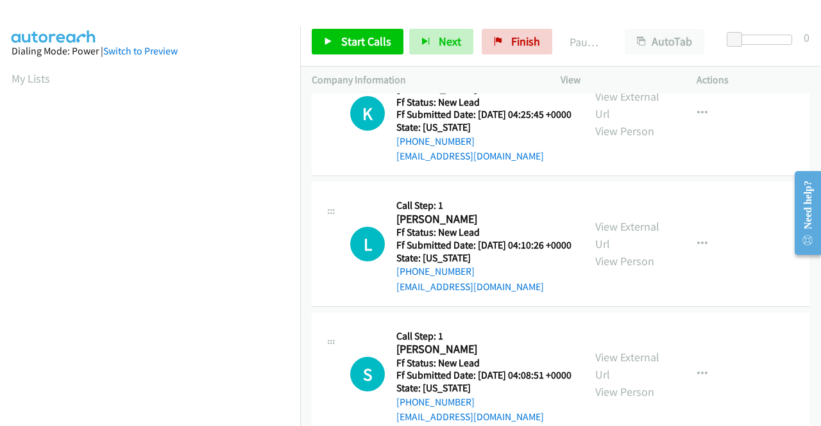
scroll to position [64, 0]
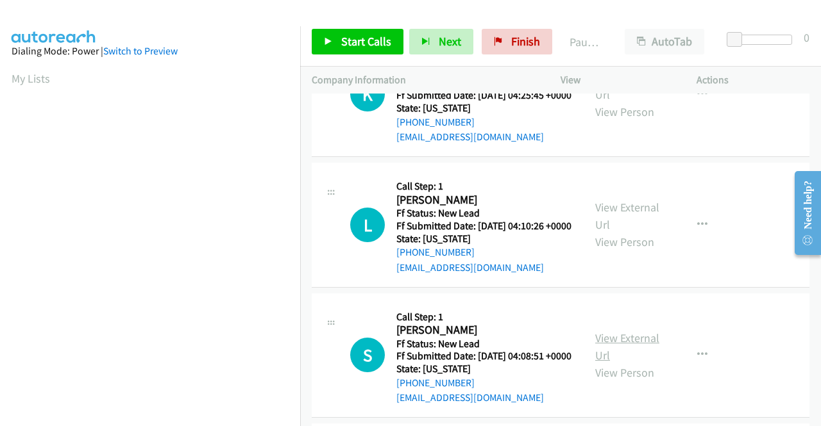
click at [600, 363] on link "View External Url" at bounding box center [627, 347] width 64 height 32
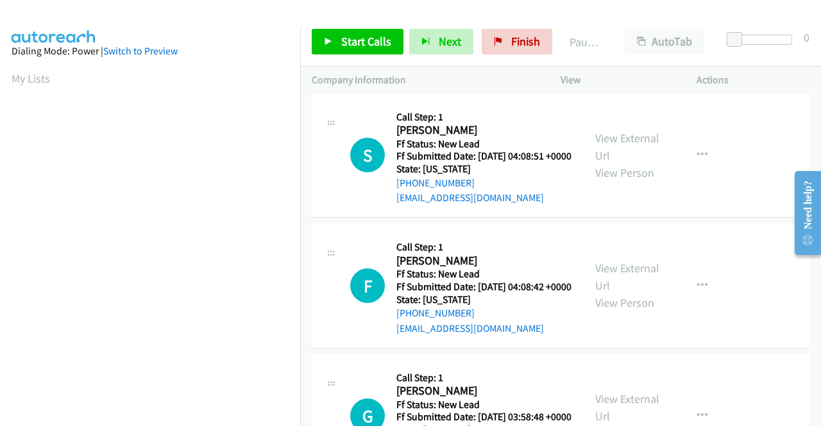
scroll to position [321, 0]
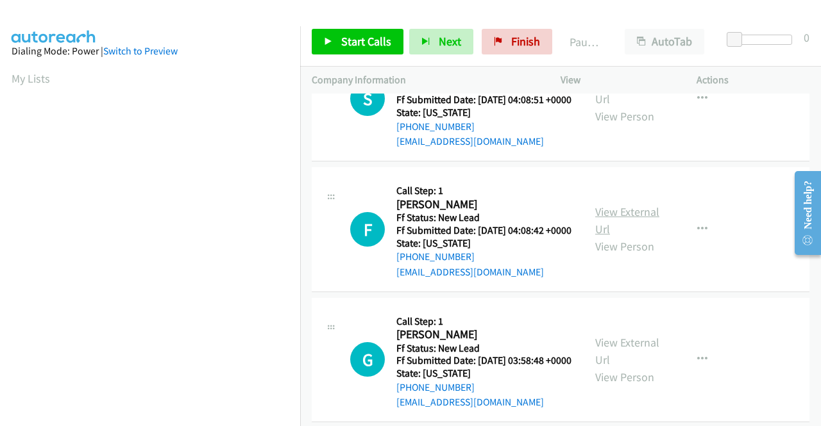
click at [630, 237] on link "View External Url" at bounding box center [627, 221] width 64 height 32
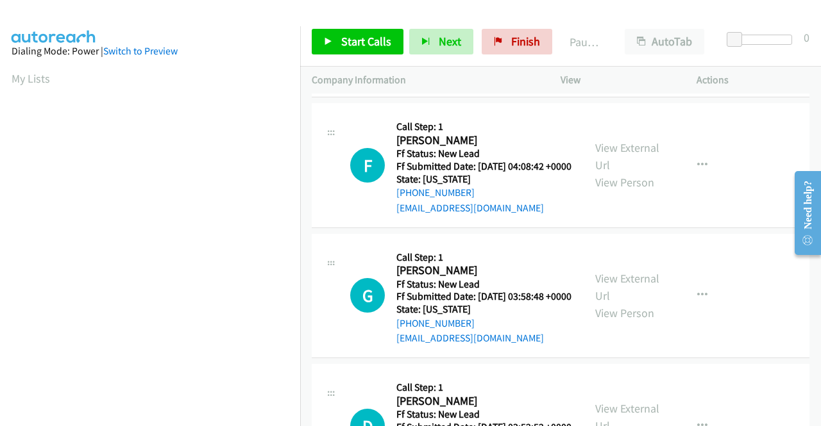
scroll to position [449, 0]
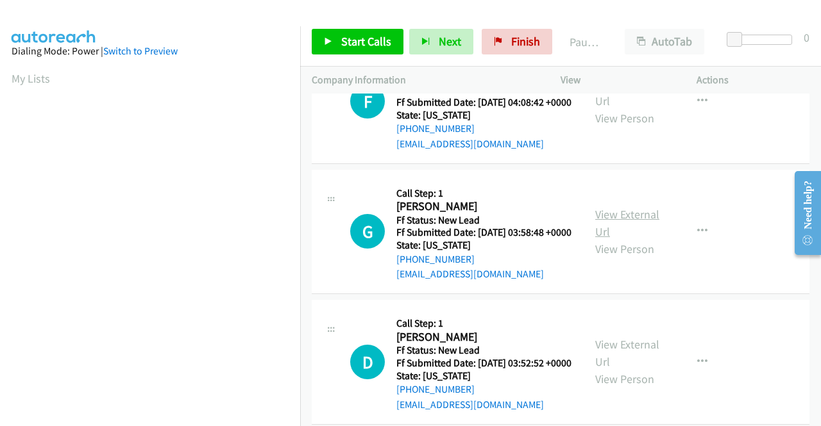
click at [617, 239] on link "View External Url" at bounding box center [627, 223] width 64 height 32
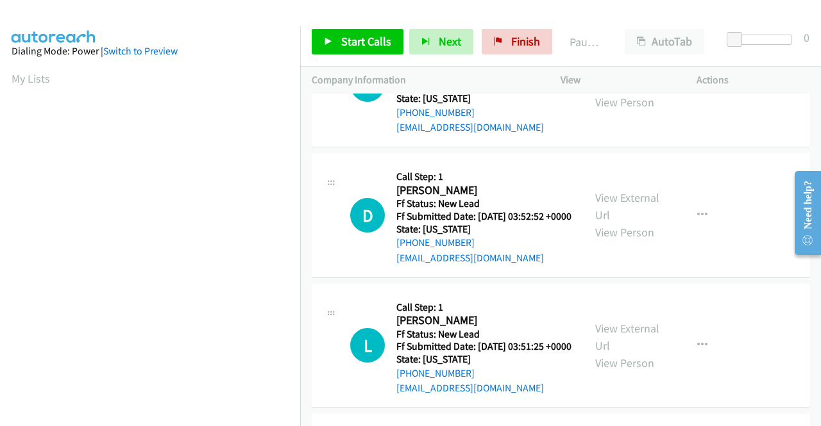
scroll to position [641, 0]
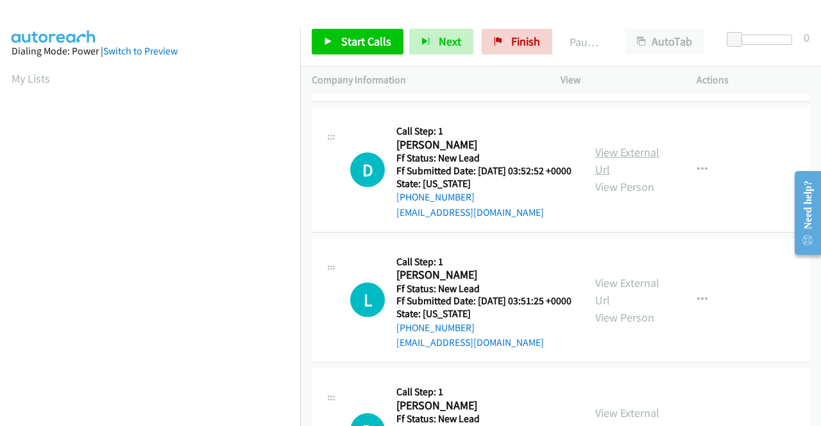
click at [634, 177] on link "View External Url" at bounding box center [627, 161] width 64 height 32
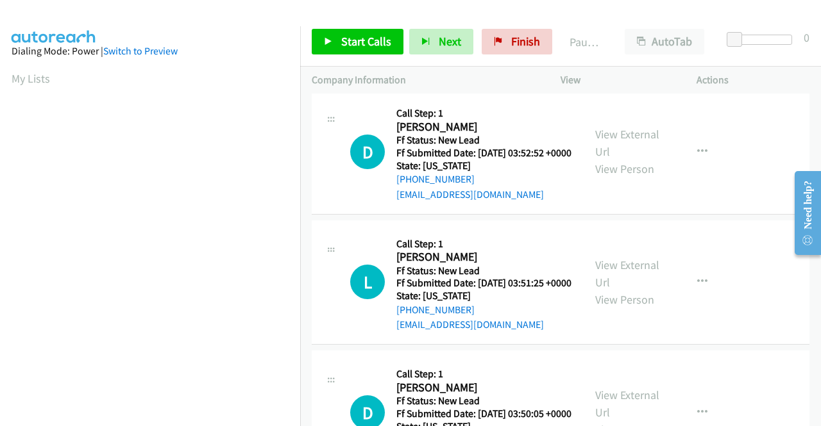
scroll to position [705, 0]
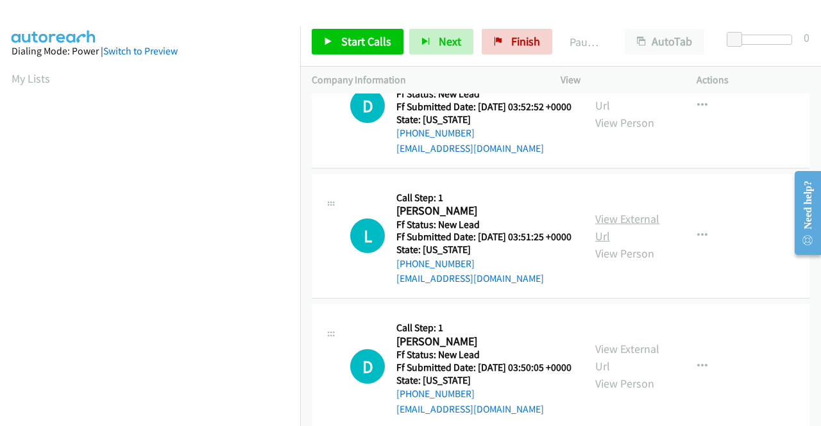
click at [614, 244] on link "View External Url" at bounding box center [627, 228] width 64 height 32
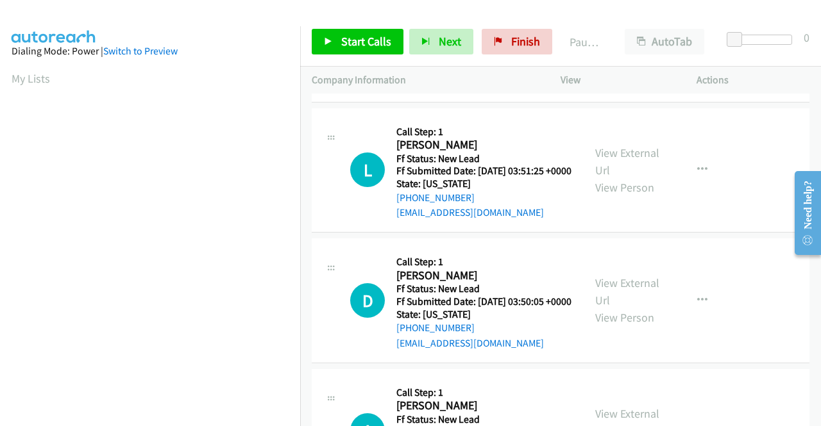
scroll to position [898, 0]
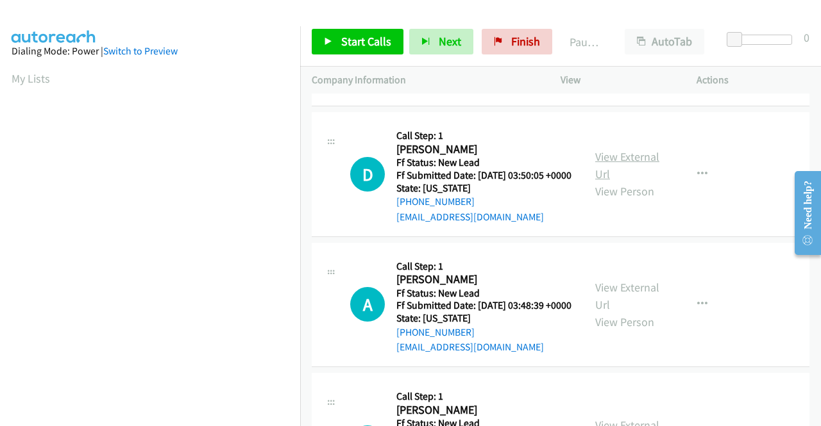
click at [623, 181] on link "View External Url" at bounding box center [627, 165] width 64 height 32
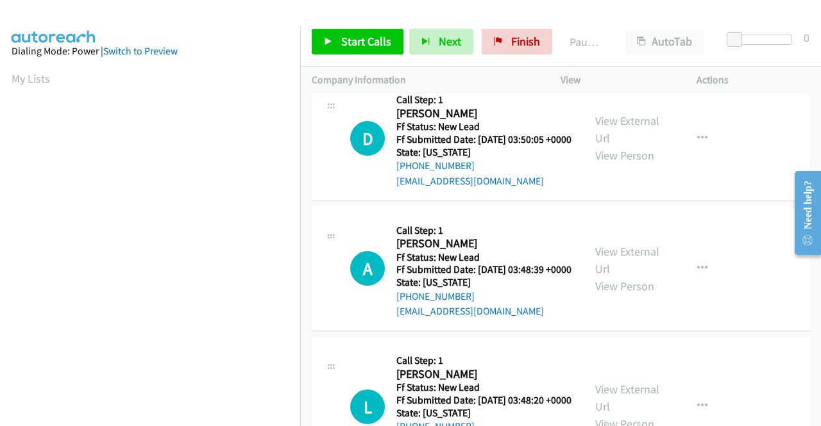
scroll to position [962, 0]
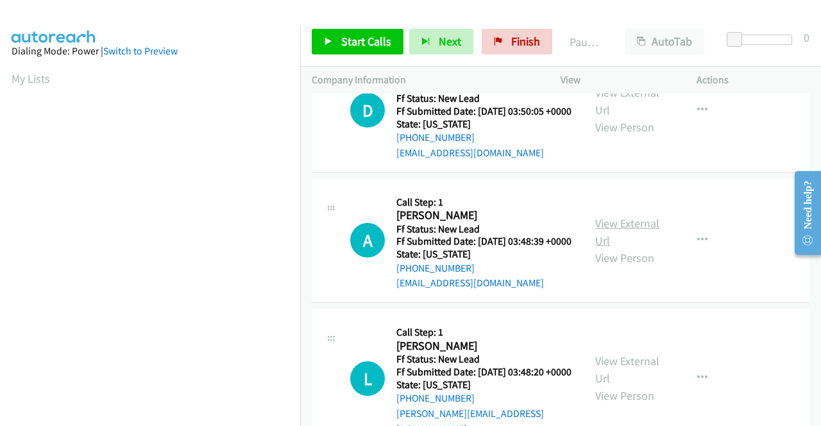
click at [640, 248] on link "View External Url" at bounding box center [627, 232] width 64 height 32
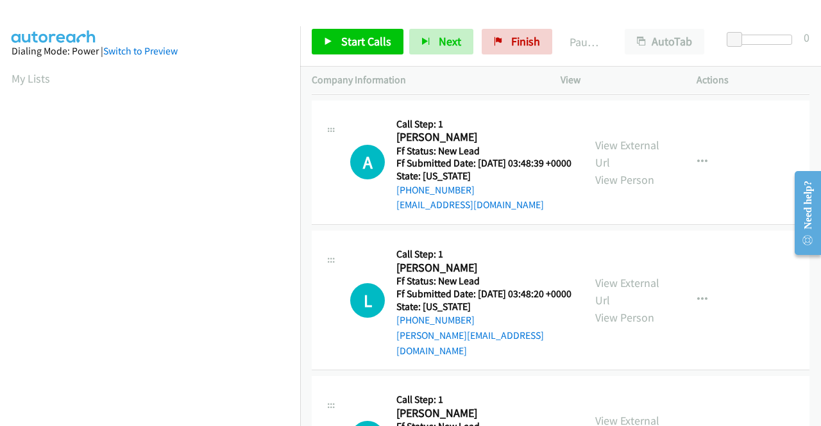
scroll to position [1154, 0]
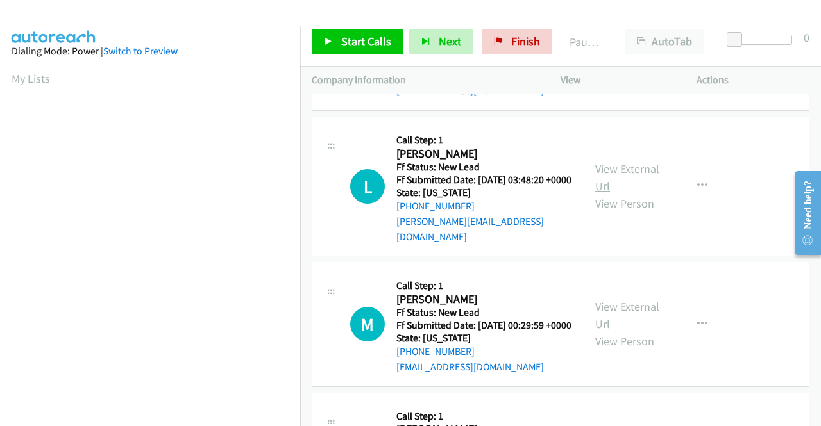
click at [614, 194] on link "View External Url" at bounding box center [627, 178] width 64 height 32
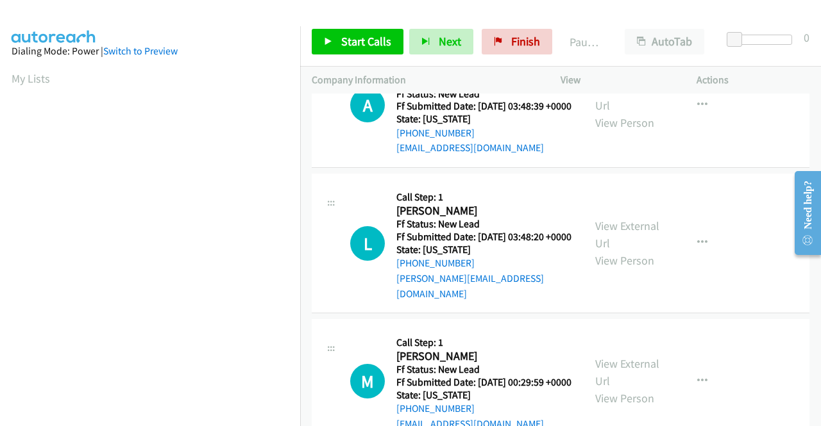
scroll to position [0, 0]
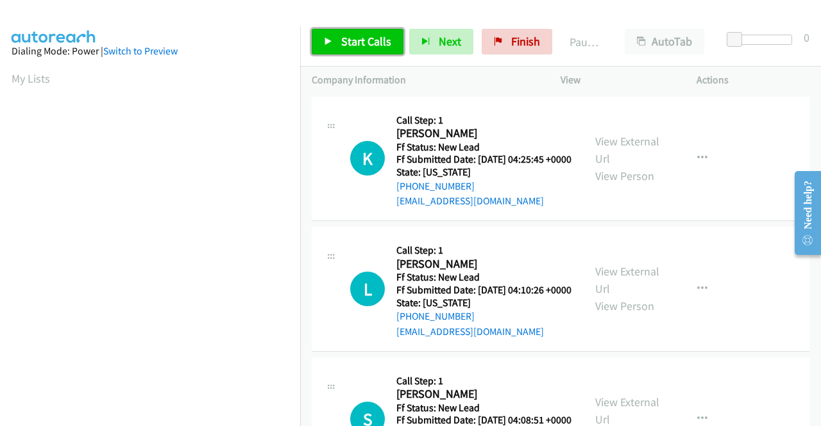
click at [358, 38] on span "Start Calls" at bounding box center [366, 41] width 50 height 15
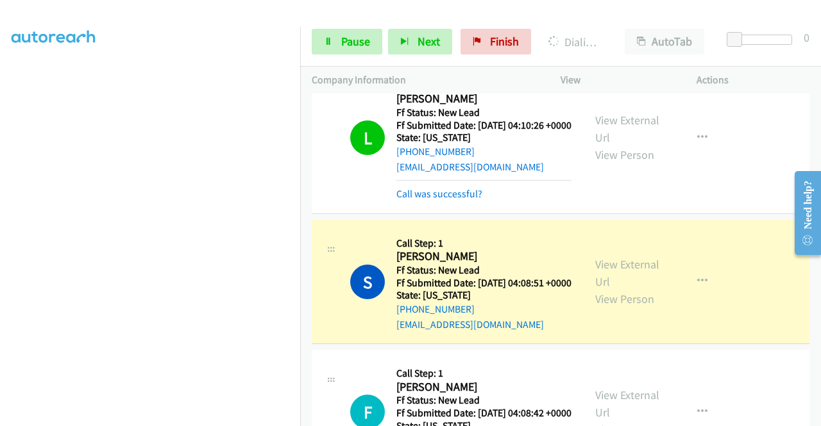
scroll to position [292, 0]
click at [337, 45] on link "Pause" at bounding box center [347, 42] width 71 height 26
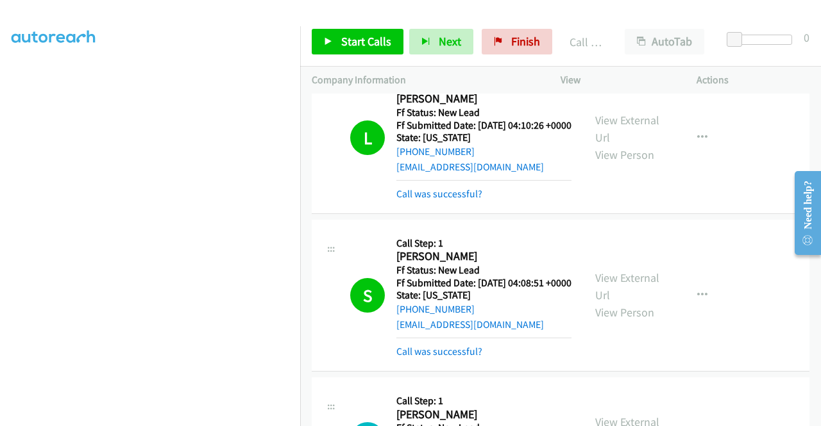
scroll to position [256, 0]
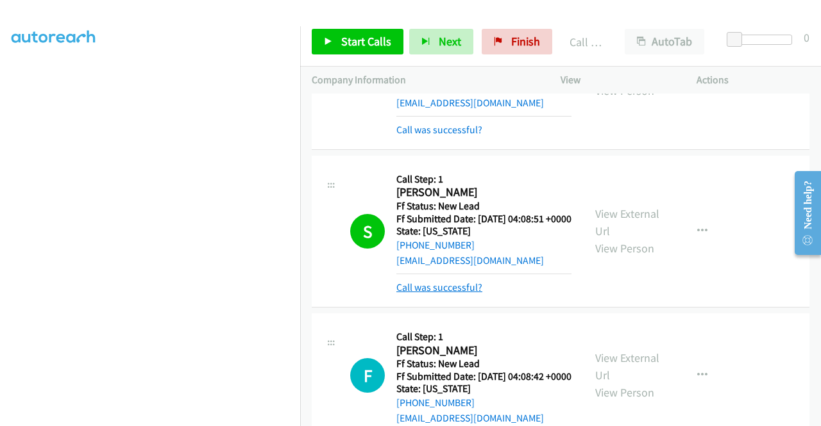
click at [462, 294] on link "Call was successful?" at bounding box center [439, 287] width 86 height 12
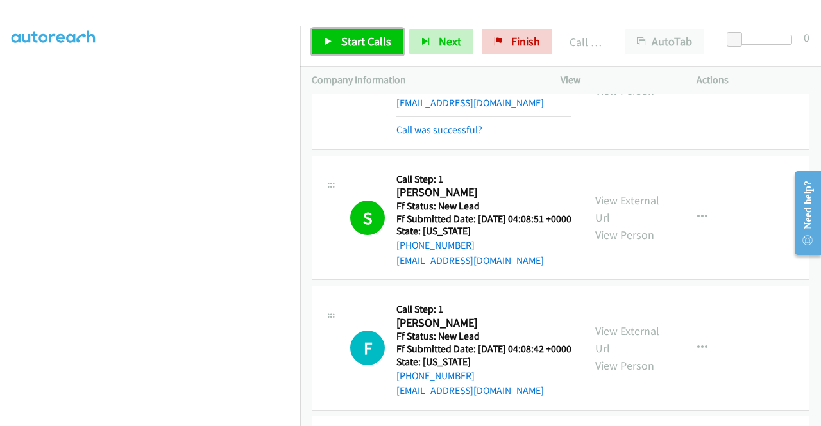
click at [376, 41] on span "Start Calls" at bounding box center [366, 41] width 50 height 15
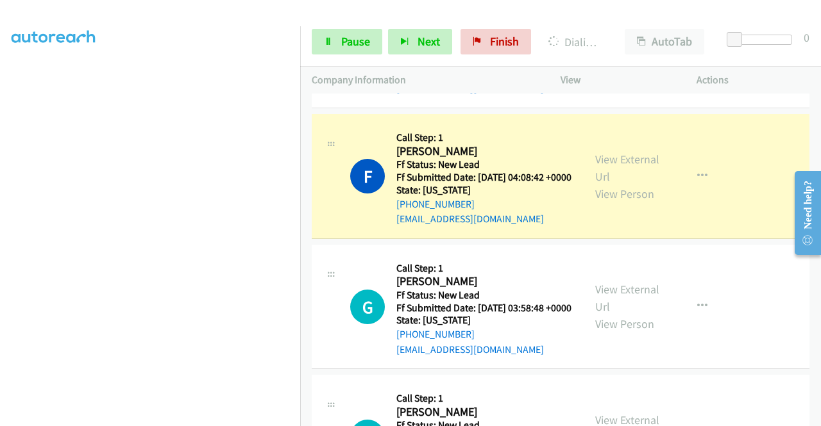
scroll to position [449, 0]
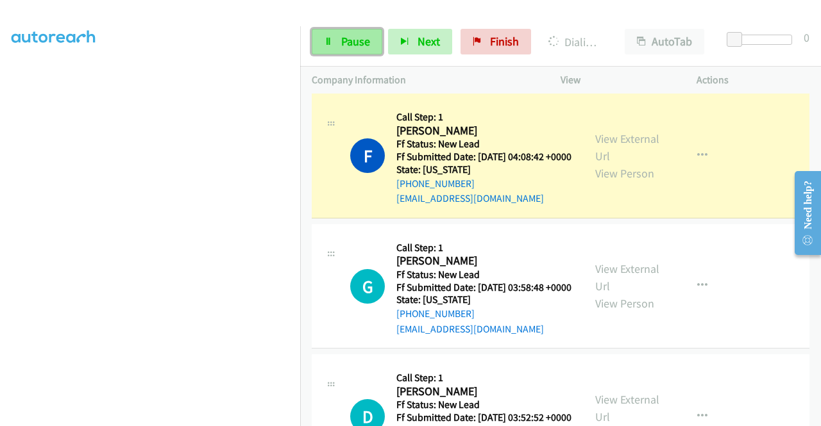
click at [344, 48] on span "Pause" at bounding box center [355, 41] width 29 height 15
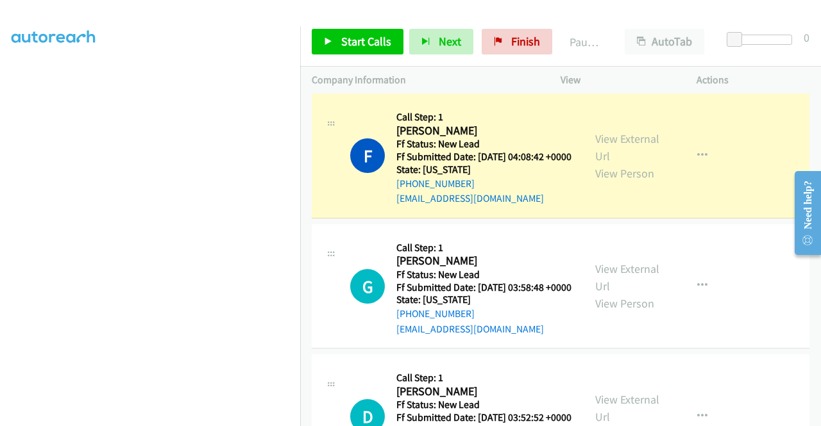
scroll to position [0, 0]
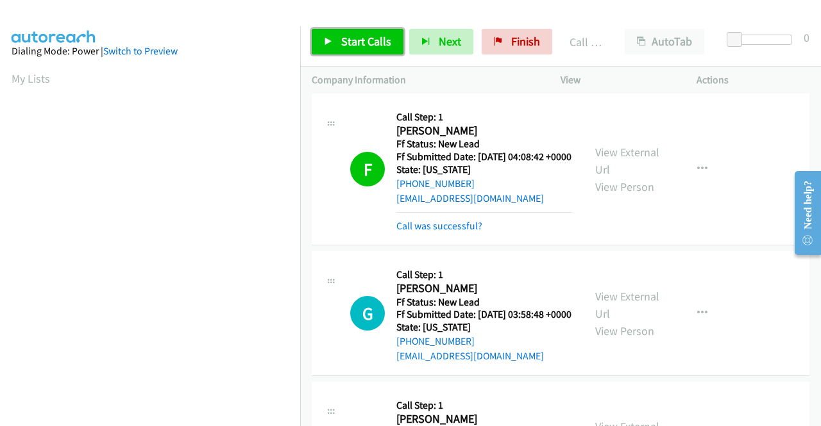
click at [349, 42] on span "Start Calls" at bounding box center [366, 41] width 50 height 15
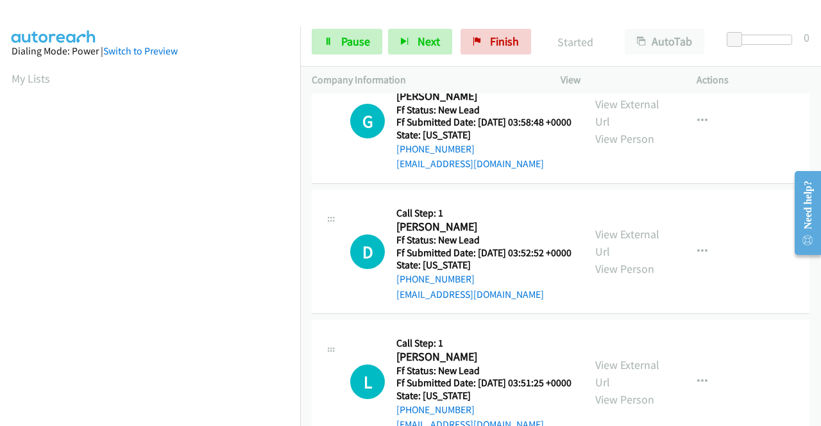
scroll to position [577, 0]
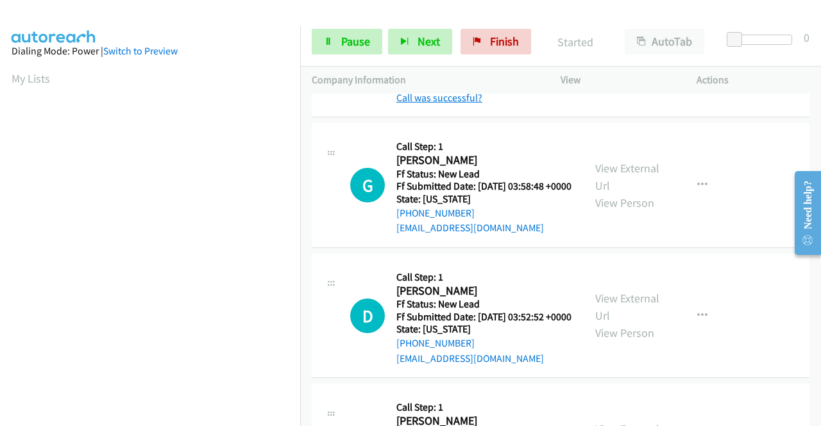
click at [462, 104] on link "Call was successful?" at bounding box center [439, 98] width 86 height 12
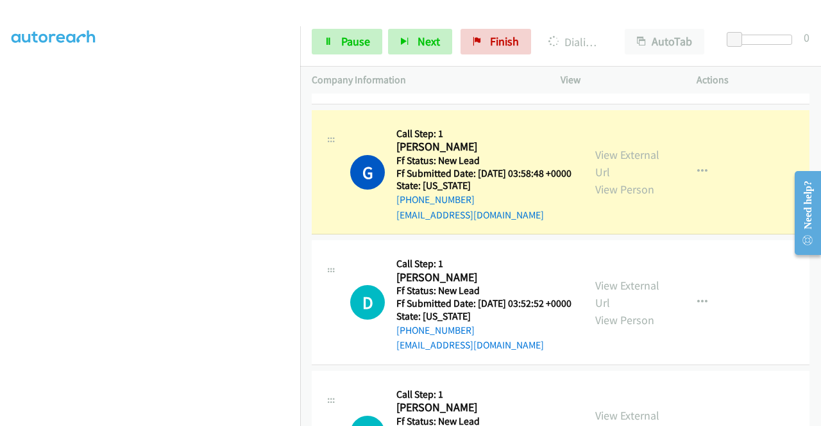
scroll to position [0, 0]
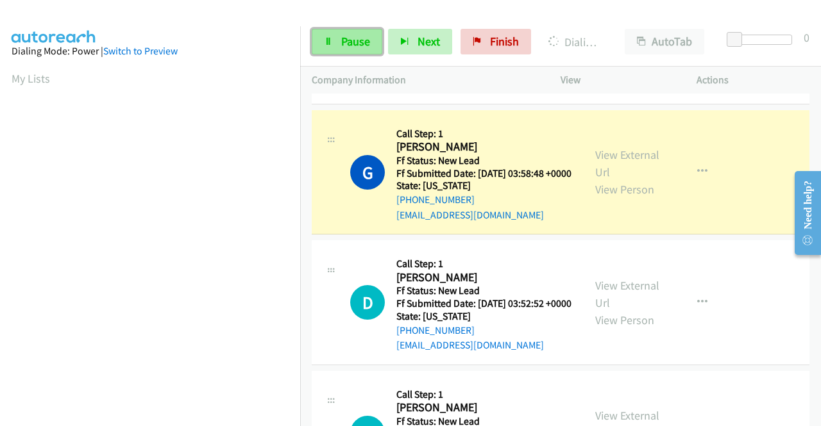
click at [351, 35] on span "Pause" at bounding box center [355, 41] width 29 height 15
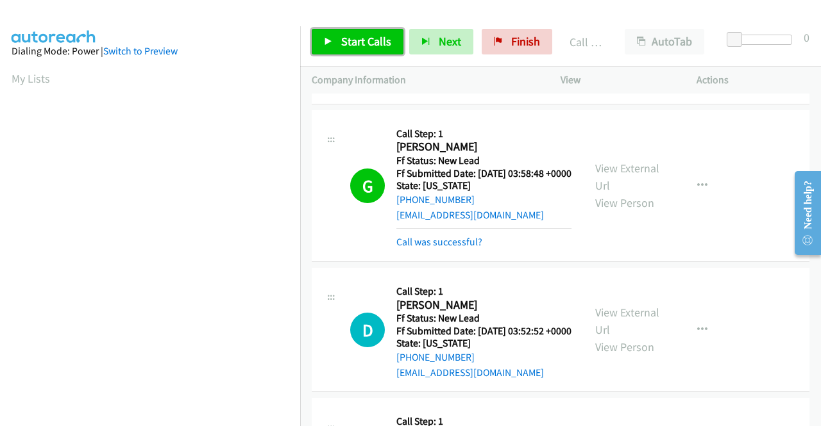
click at [336, 38] on link "Start Calls" at bounding box center [358, 42] width 92 height 26
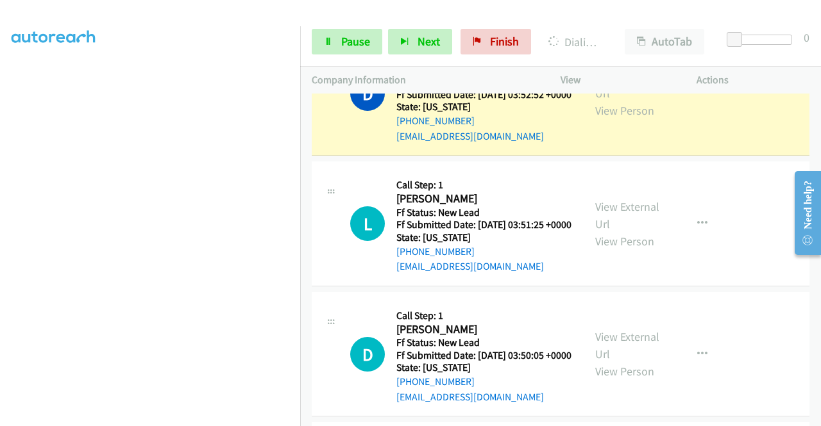
scroll to position [819, 0]
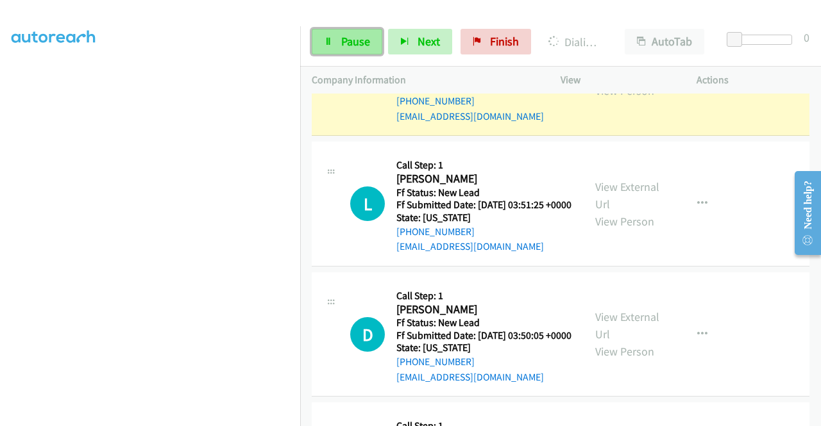
click at [356, 40] on span "Pause" at bounding box center [355, 41] width 29 height 15
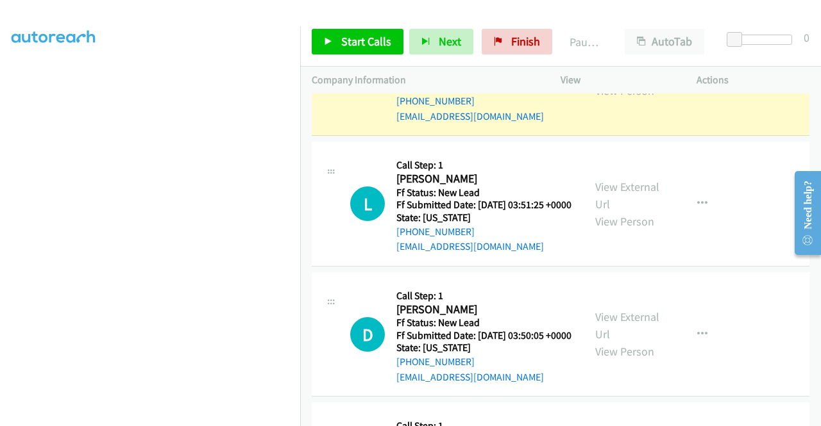
scroll to position [0, 0]
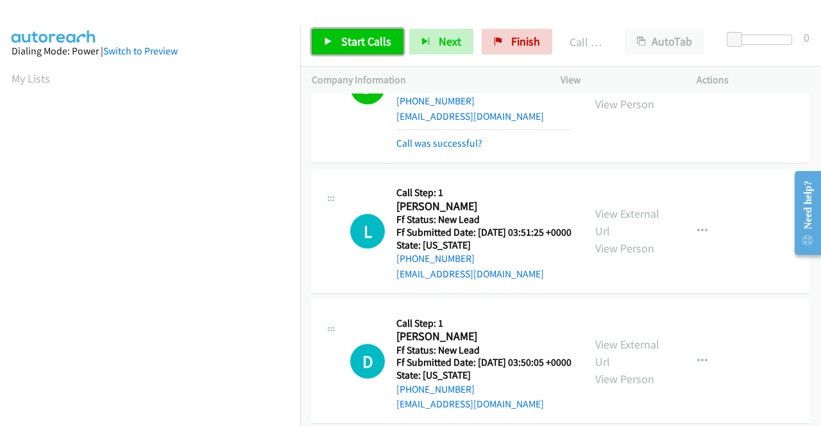
click at [377, 43] on span "Start Calls" at bounding box center [366, 41] width 50 height 15
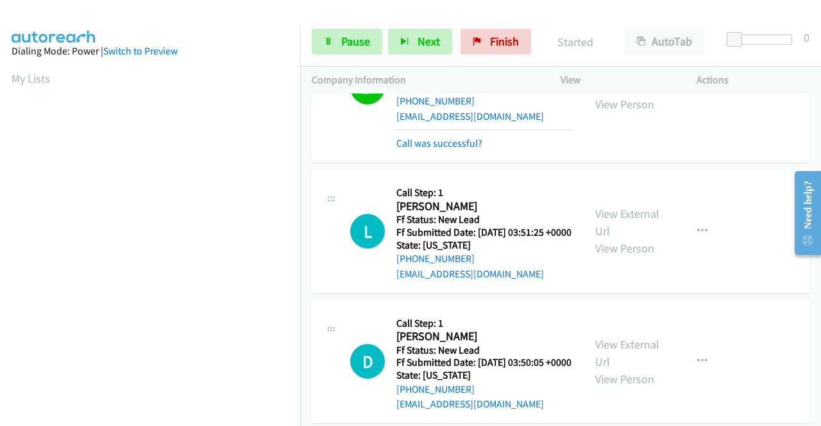
click at [426, 164] on div "D Callback Scheduled Call Step: 1 David Chan America/Los_Angeles Ff Status: New…" at bounding box center [561, 88] width 498 height 152
click at [432, 149] on link "Call was successful?" at bounding box center [439, 143] width 86 height 12
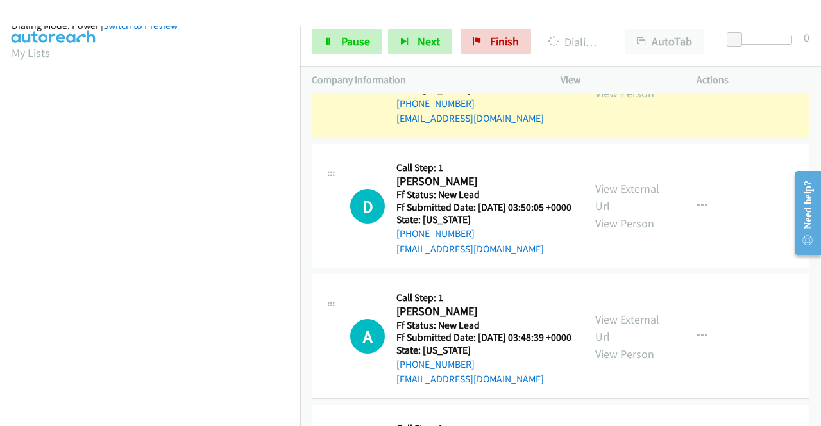
scroll to position [292, 0]
click at [339, 40] on link "Pause" at bounding box center [347, 42] width 71 height 26
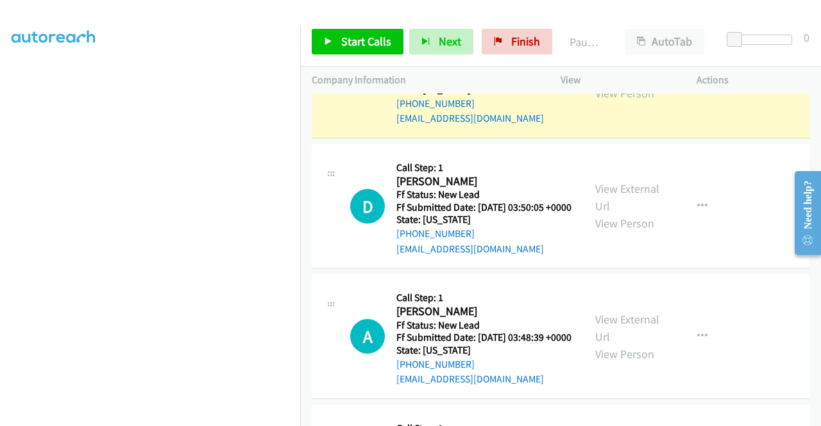
scroll to position [36, 0]
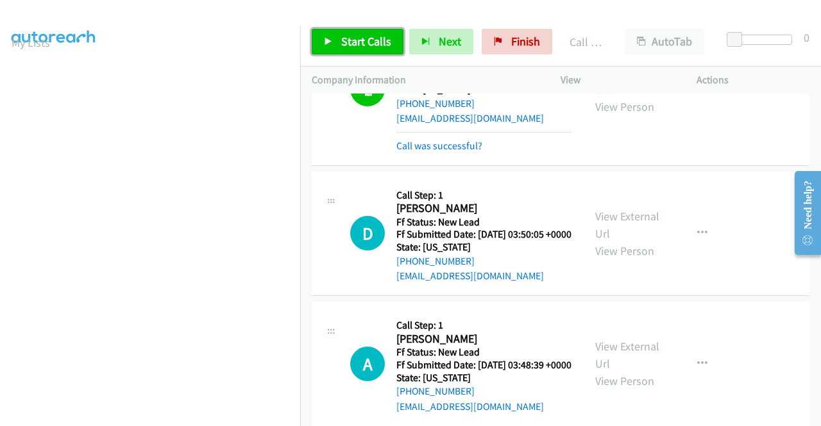
click at [371, 47] on span "Start Calls" at bounding box center [366, 41] width 50 height 15
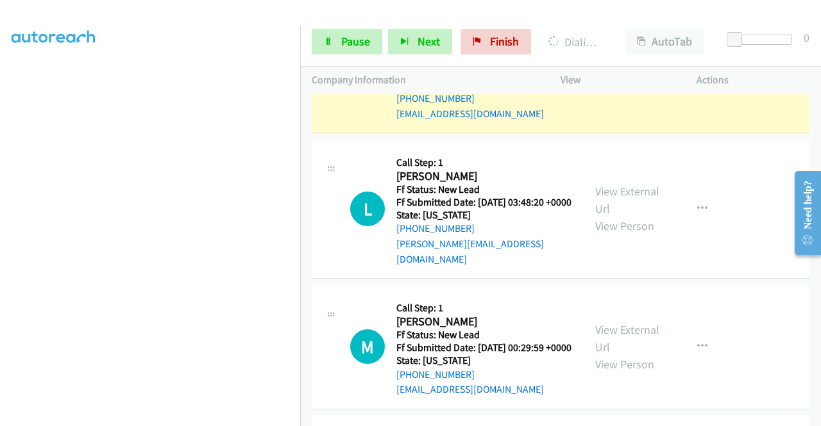
scroll to position [0, 0]
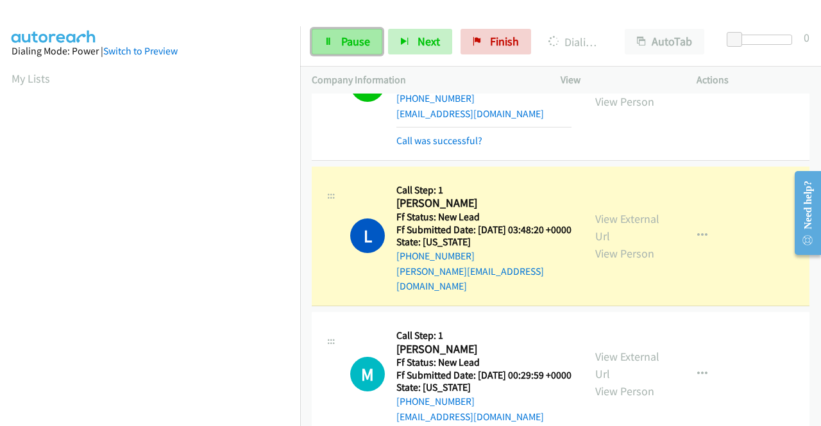
click at [355, 38] on span "Pause" at bounding box center [355, 41] width 29 height 15
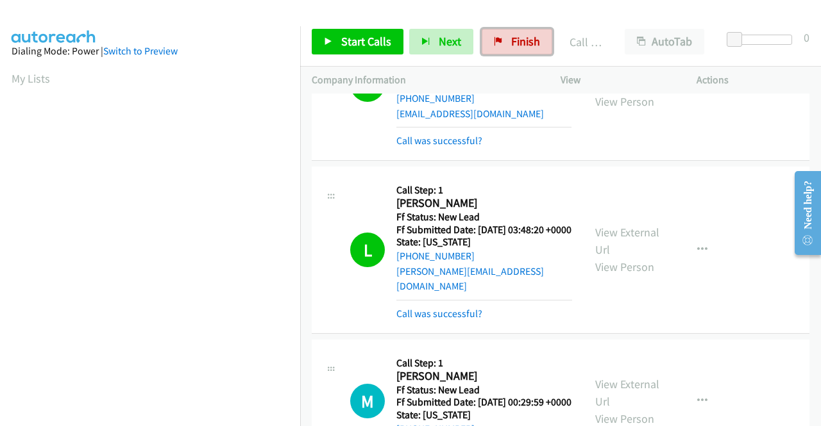
drag, startPoint x: 500, startPoint y: 49, endPoint x: 458, endPoint y: 71, distance: 47.6
click at [500, 49] on link "Finish" at bounding box center [517, 42] width 71 height 26
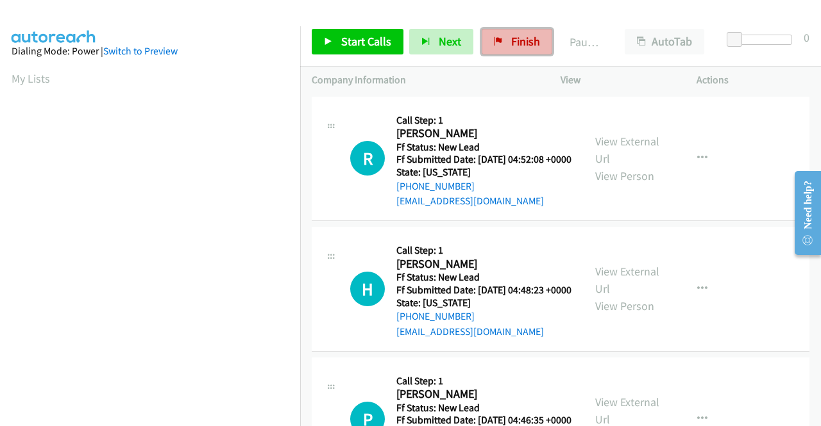
click at [498, 39] on icon at bounding box center [498, 42] width 9 height 9
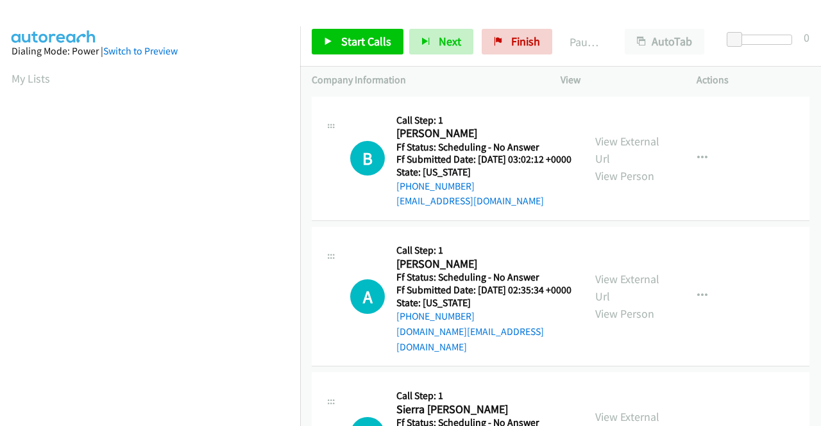
click at [632, 148] on link "View External Url" at bounding box center [627, 150] width 64 height 32
click at [622, 288] on link "View External Url" at bounding box center [627, 288] width 64 height 32
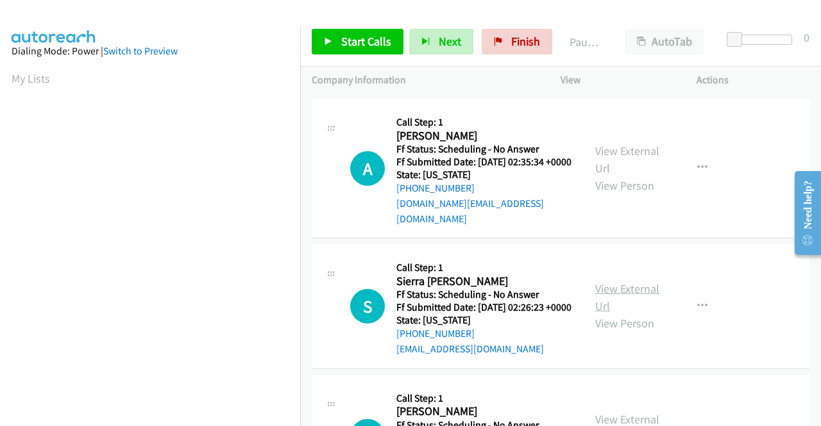
click at [613, 298] on link "View External Url" at bounding box center [627, 297] width 64 height 32
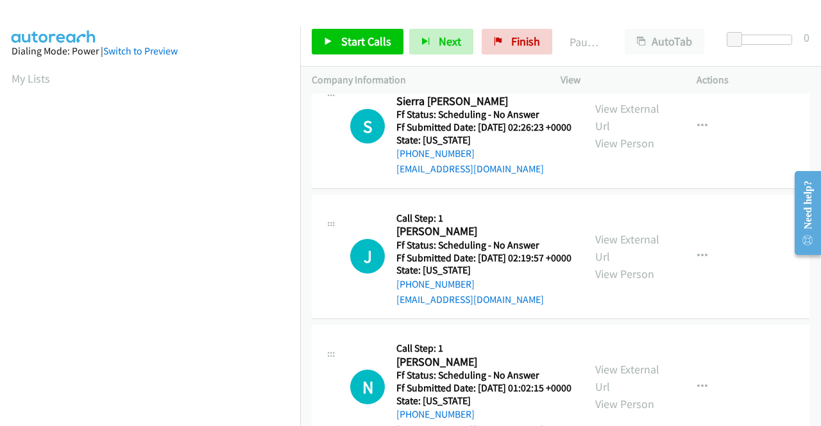
scroll to position [321, 0]
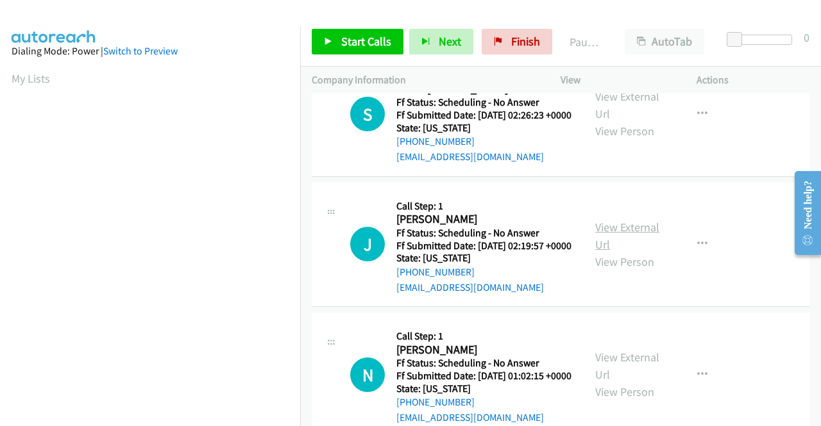
click at [621, 252] on link "View External Url" at bounding box center [627, 236] width 64 height 32
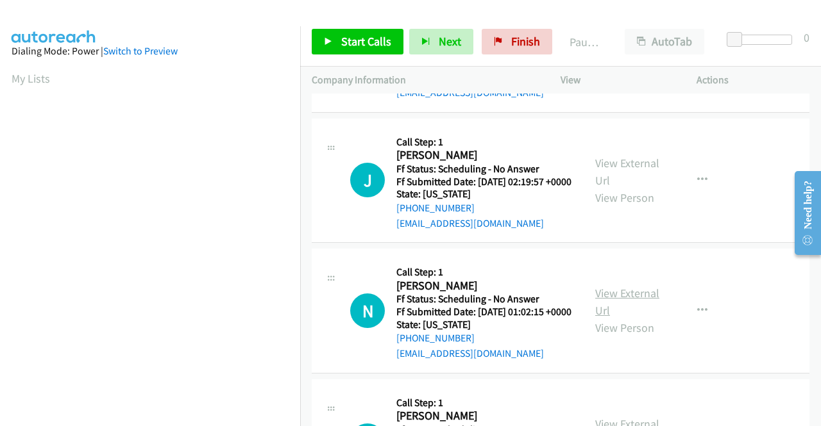
click at [600, 318] on link "View External Url" at bounding box center [627, 302] width 64 height 32
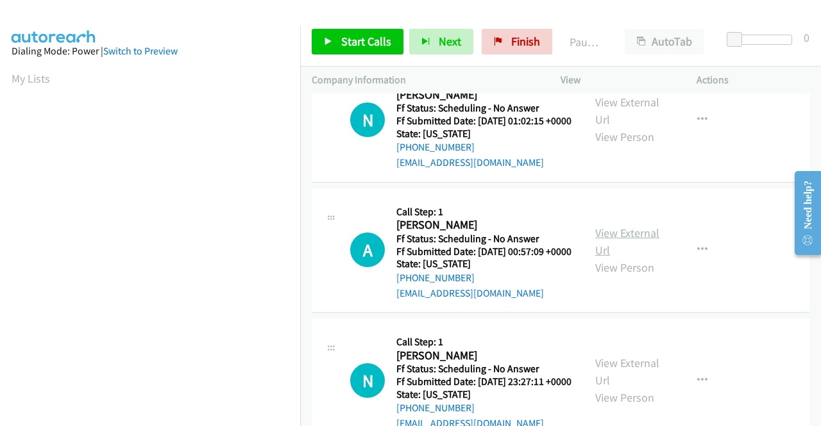
scroll to position [641, 0]
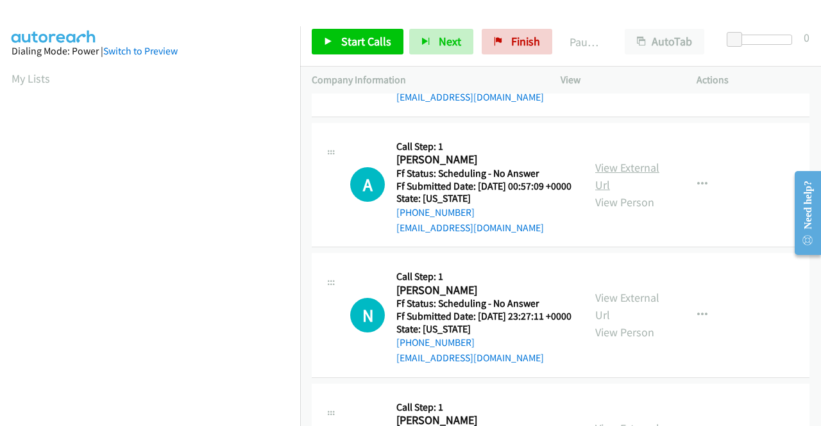
click at [639, 192] on link "View External Url" at bounding box center [627, 176] width 64 height 32
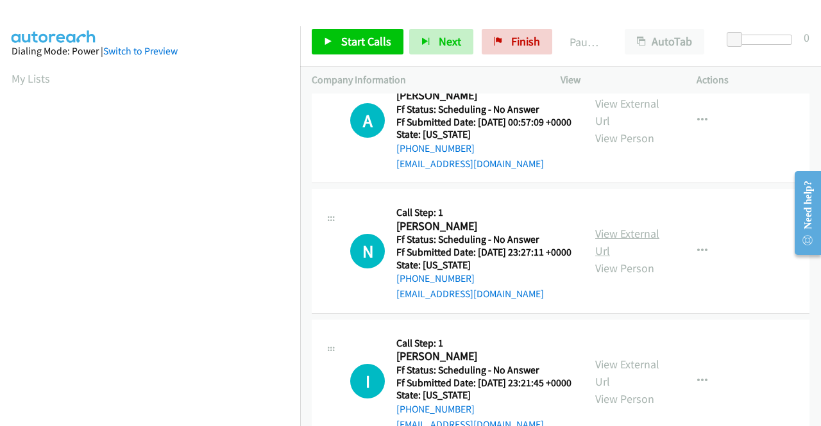
click at [626, 258] on link "View External Url" at bounding box center [627, 242] width 64 height 32
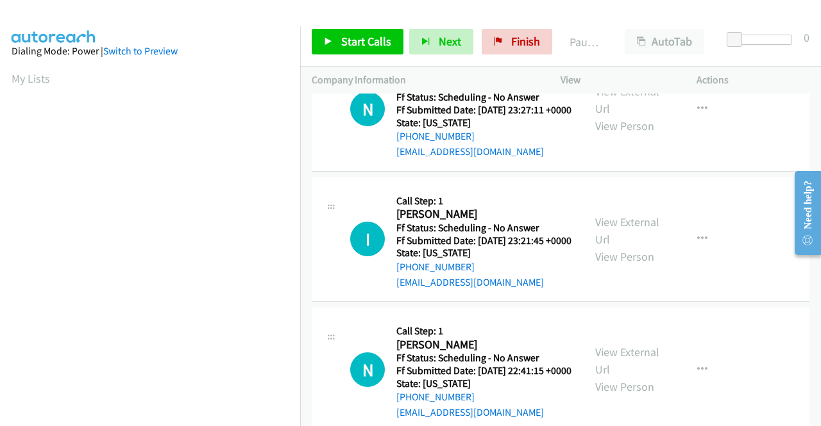
scroll to position [898, 0]
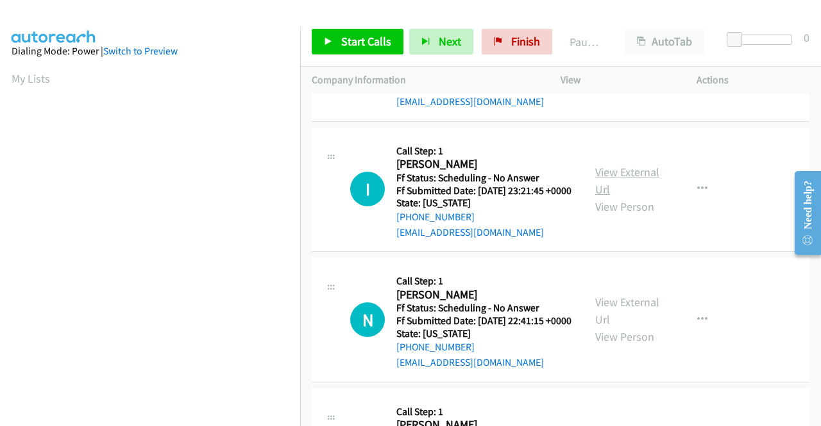
click at [609, 197] on link "View External Url" at bounding box center [627, 181] width 64 height 32
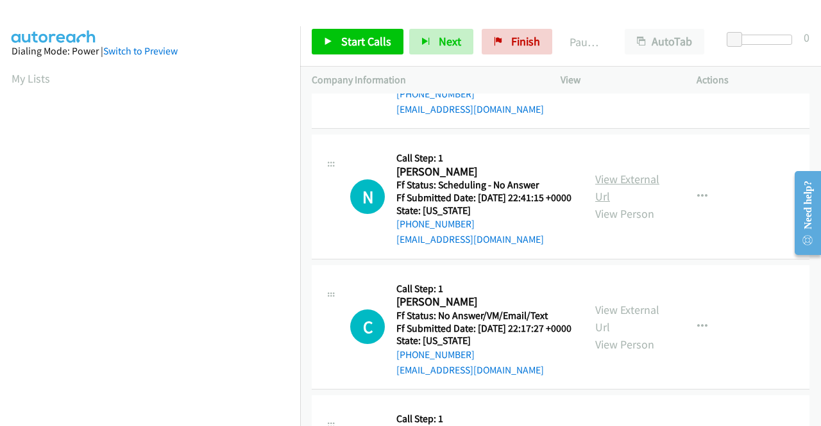
scroll to position [1026, 0]
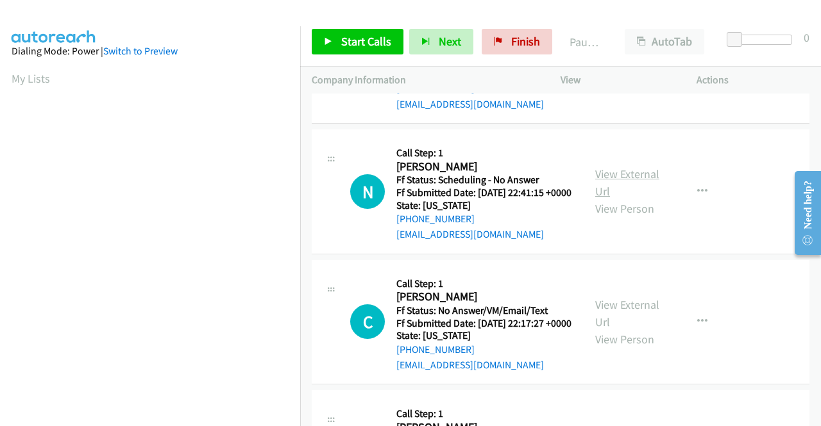
click at [617, 199] on link "View External Url" at bounding box center [627, 183] width 64 height 32
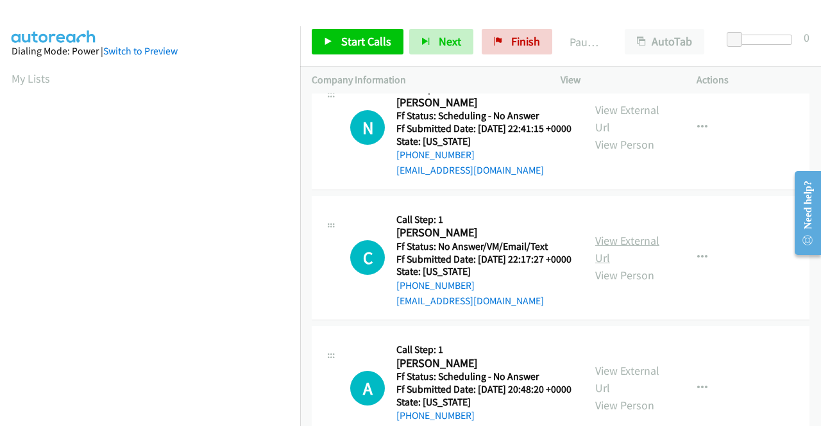
click at [616, 265] on link "View External Url" at bounding box center [627, 249] width 64 height 32
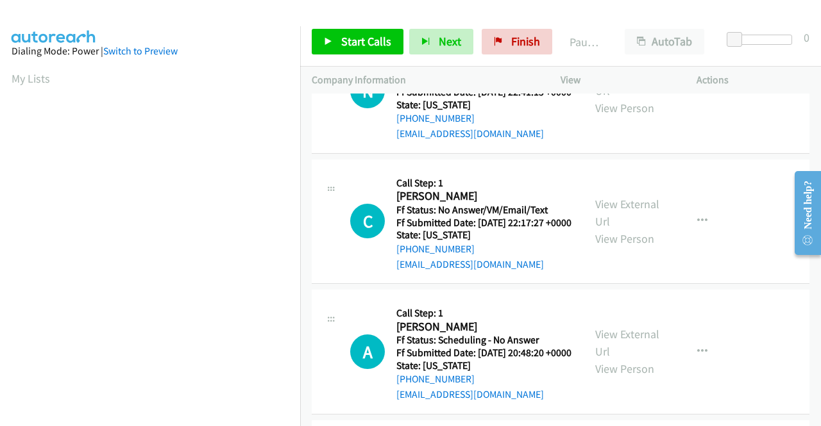
scroll to position [1218, 0]
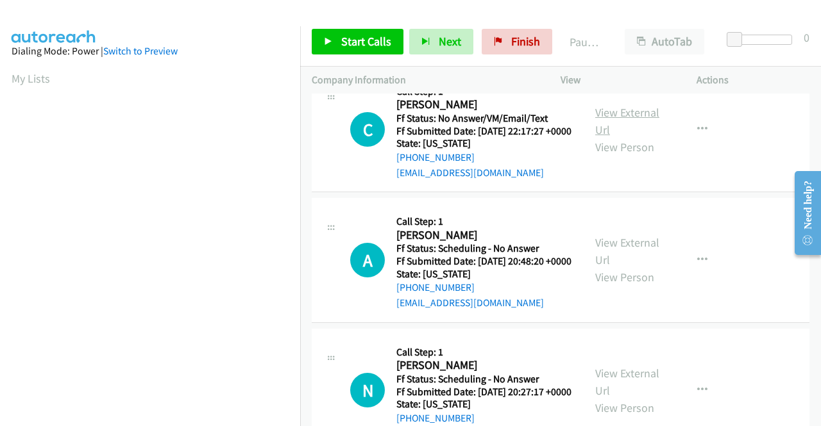
click at [616, 137] on link "View External Url" at bounding box center [627, 121] width 64 height 32
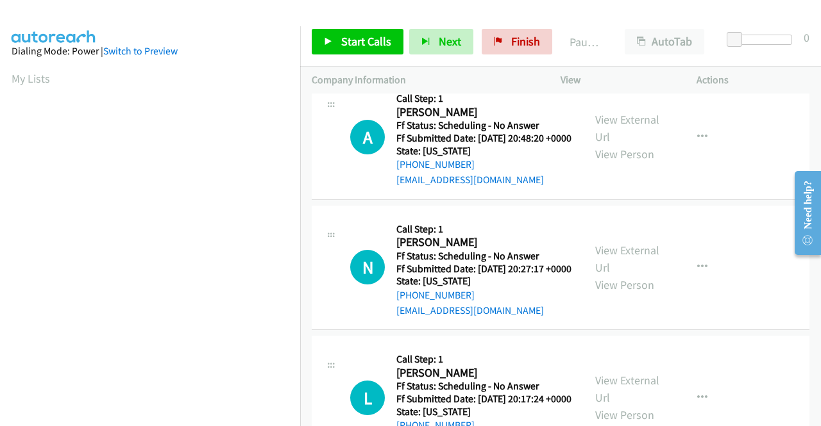
scroll to position [1347, 0]
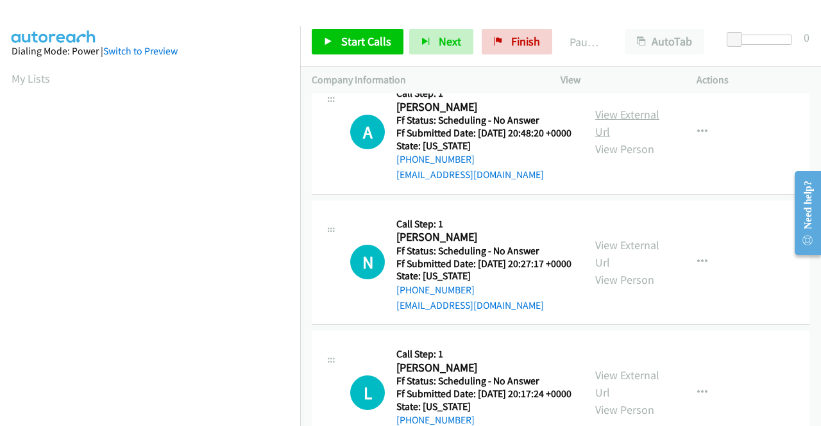
click at [612, 139] on link "View External Url" at bounding box center [627, 123] width 64 height 32
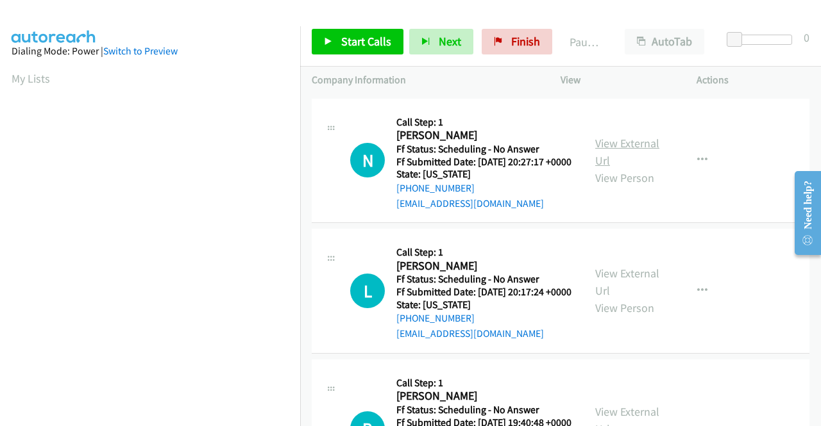
scroll to position [1475, 0]
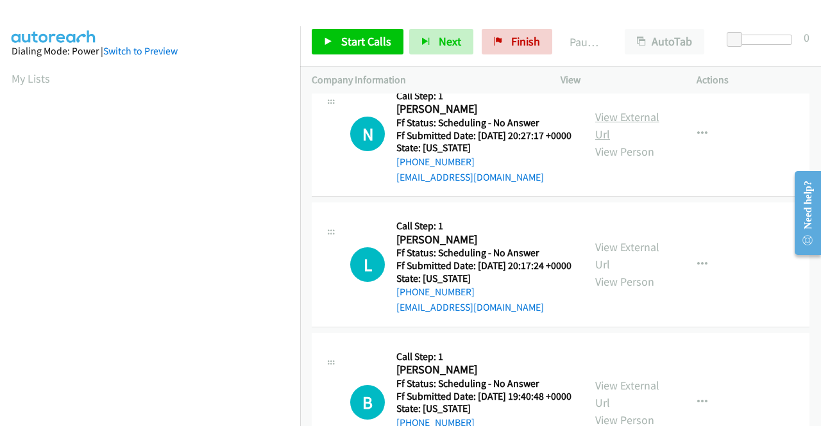
click at [619, 142] on link "View External Url" at bounding box center [627, 126] width 64 height 32
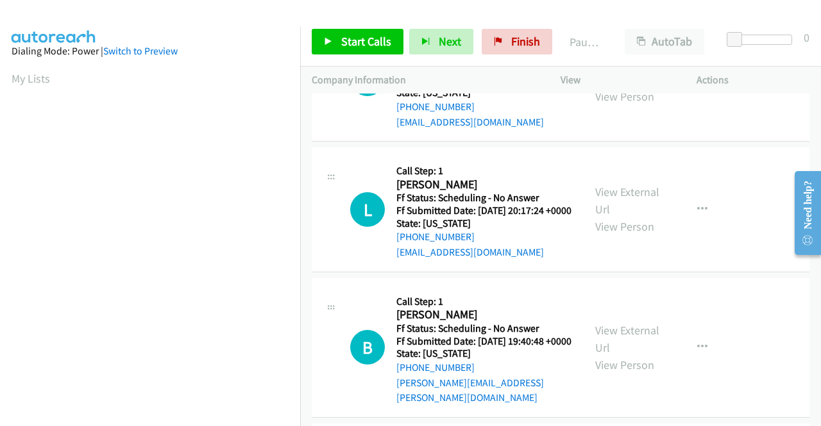
scroll to position [1603, 0]
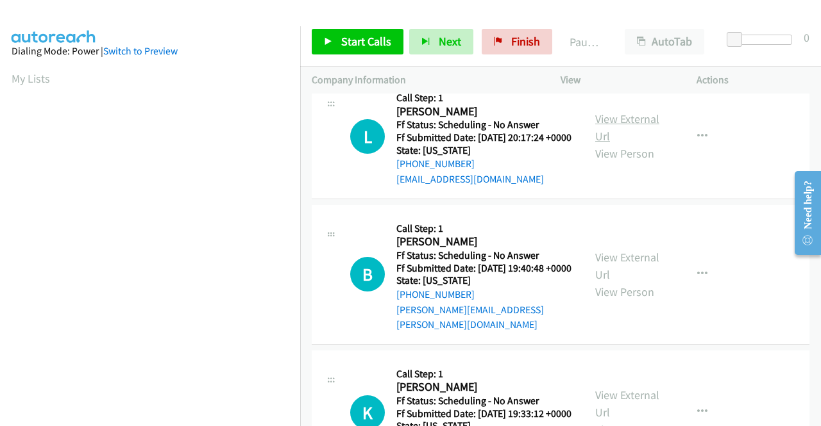
click at [637, 144] on link "View External Url" at bounding box center [627, 128] width 64 height 32
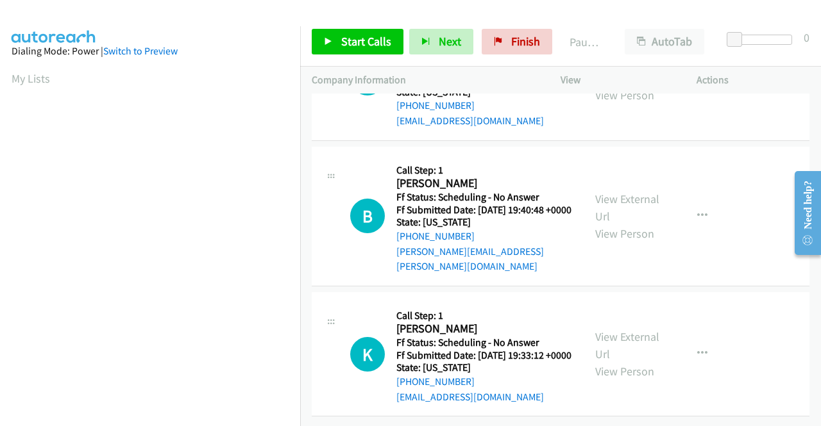
scroll to position [1731, 0]
click at [621, 224] on link "View External Url" at bounding box center [627, 208] width 64 height 32
click at [603, 350] on link "View External Url" at bounding box center [627, 346] width 64 height 32
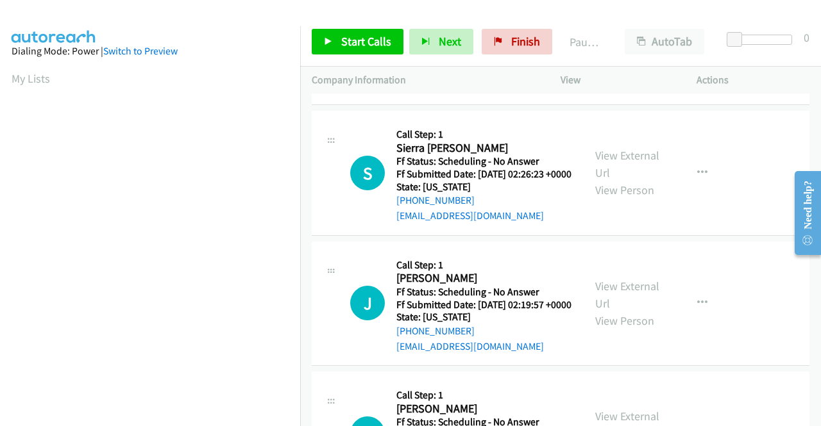
scroll to position [0, 0]
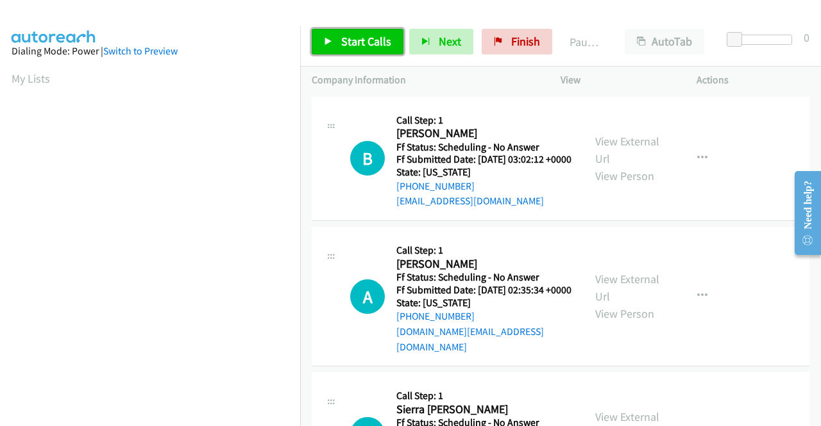
click at [372, 36] on span "Start Calls" at bounding box center [366, 41] width 50 height 15
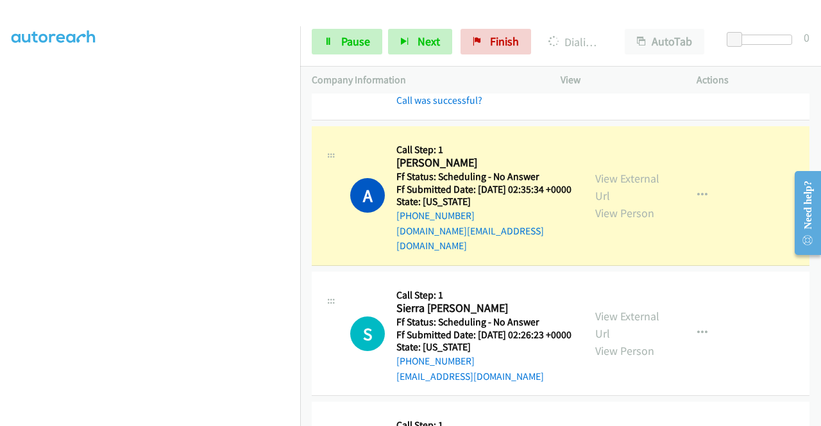
scroll to position [192, 0]
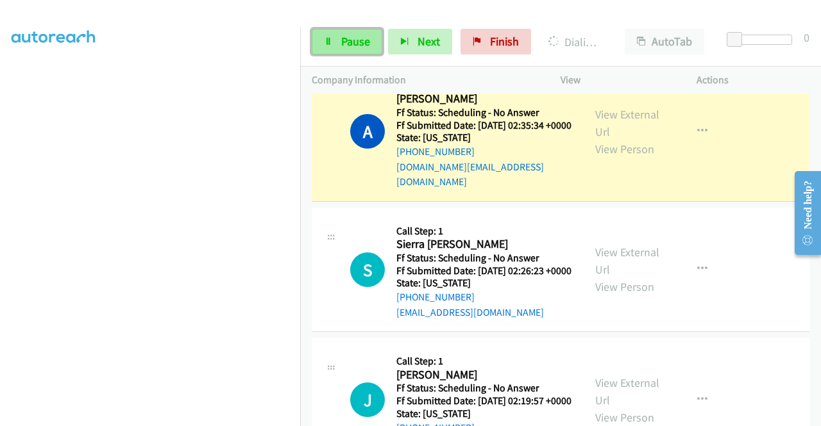
click at [354, 40] on span "Pause" at bounding box center [355, 41] width 29 height 15
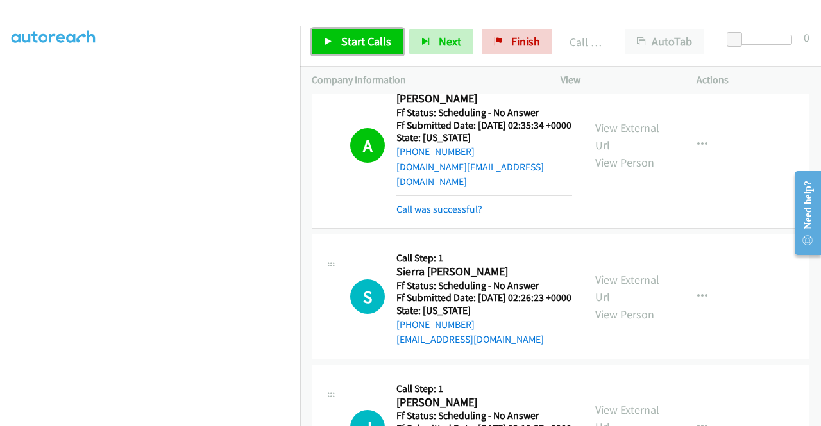
click at [371, 35] on span "Start Calls" at bounding box center [366, 41] width 50 height 15
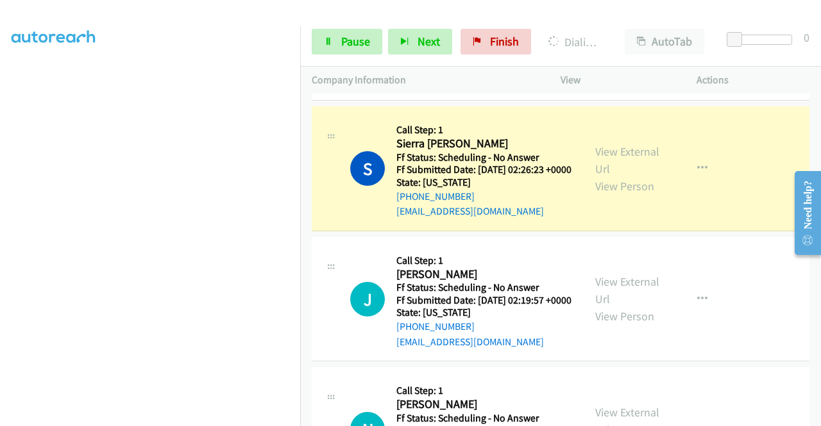
scroll to position [385, 0]
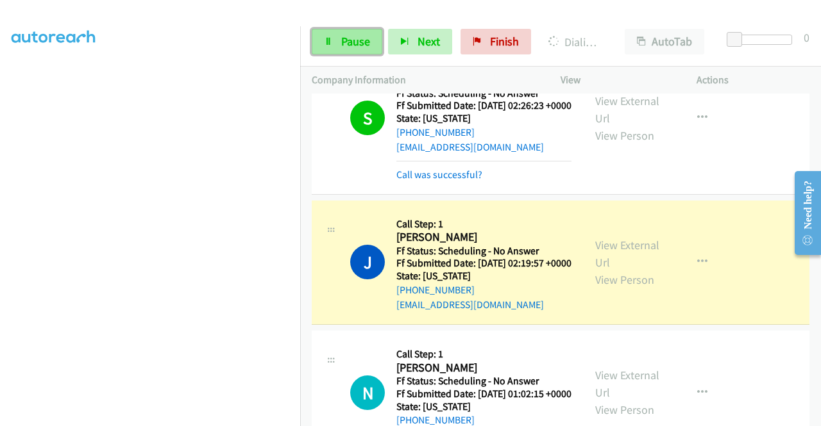
click at [350, 47] on span "Pause" at bounding box center [355, 41] width 29 height 15
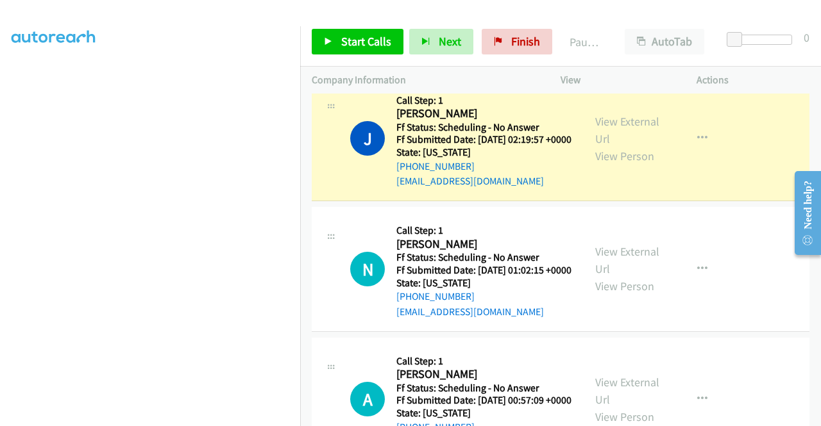
scroll to position [513, 0]
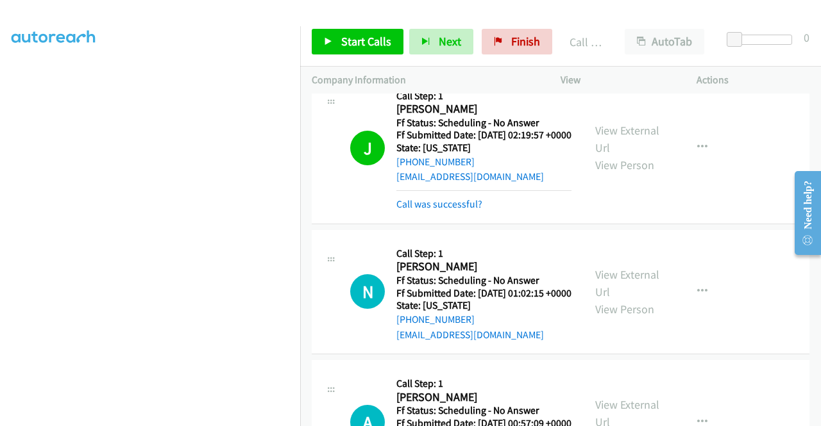
click at [436, 212] on div "Call was successful?" at bounding box center [483, 204] width 175 height 15
click at [437, 210] on link "Call was successful?" at bounding box center [439, 204] width 86 height 12
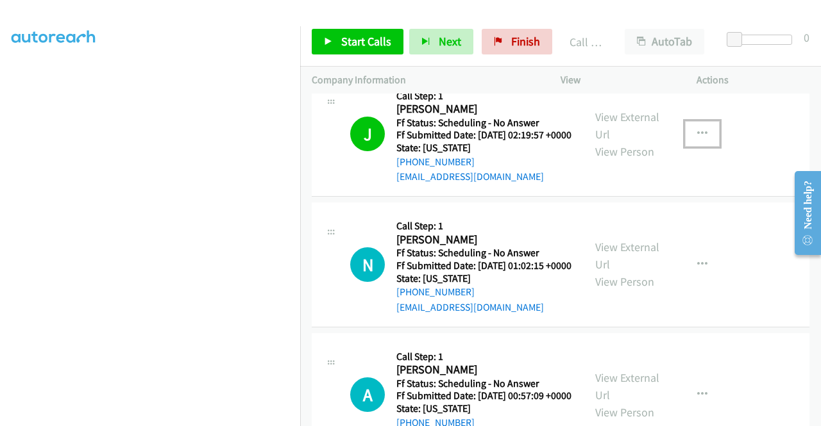
click at [686, 147] on button "button" at bounding box center [702, 134] width 35 height 26
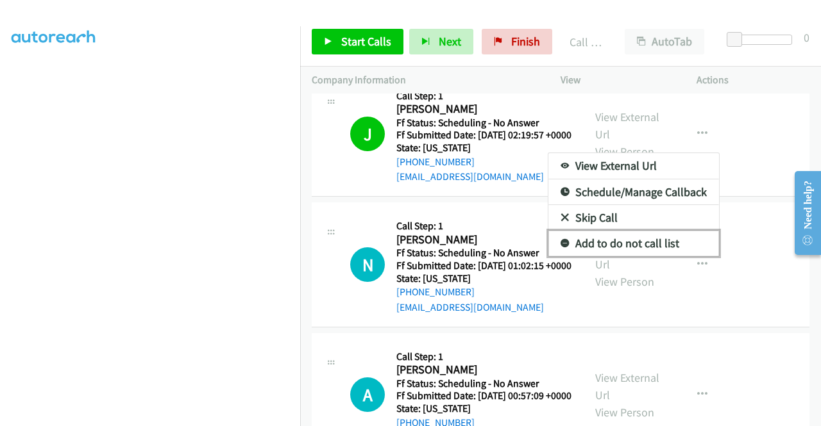
click at [614, 256] on link "Add to do not call list" at bounding box center [633, 244] width 171 height 26
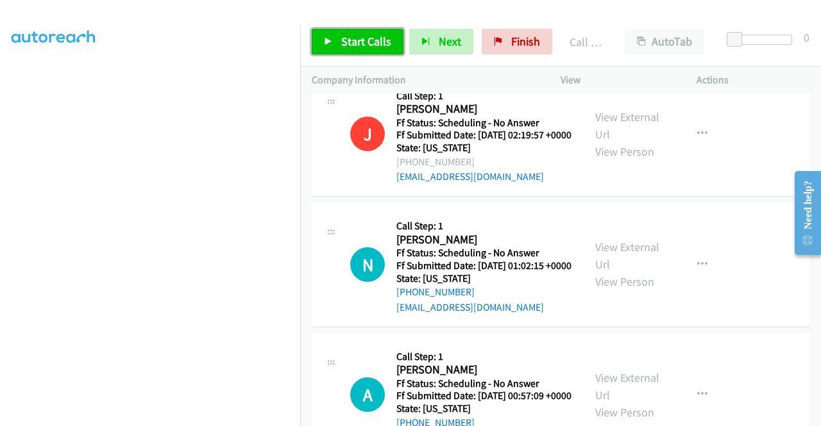
click at [371, 46] on span "Start Calls" at bounding box center [366, 41] width 50 height 15
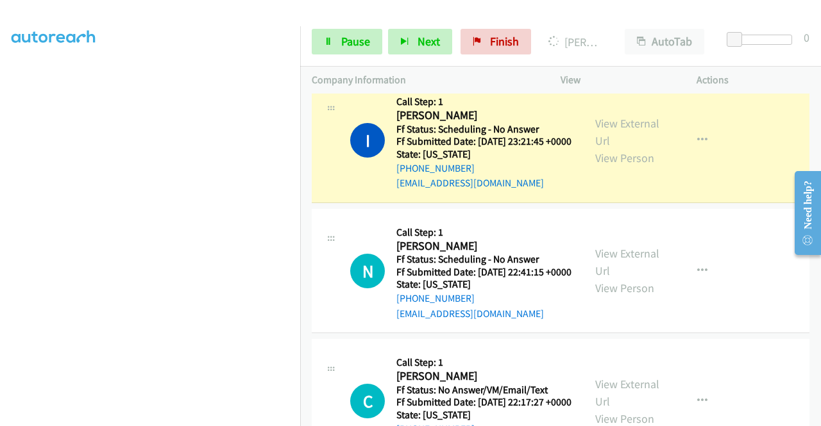
scroll to position [1130, 0]
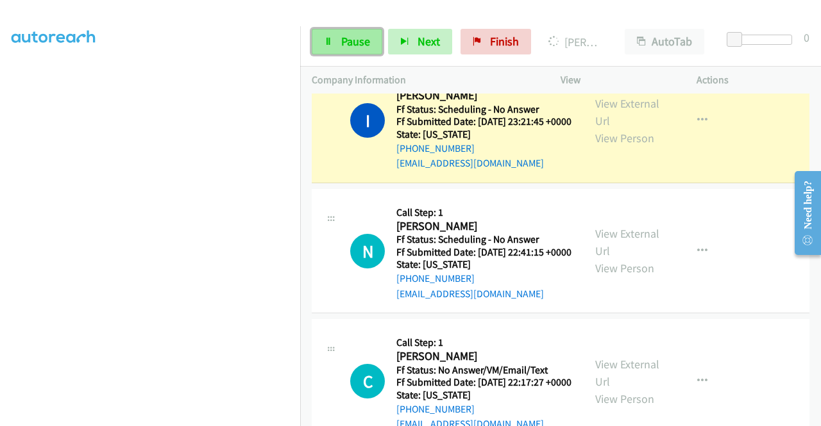
click at [349, 38] on span "Pause" at bounding box center [355, 41] width 29 height 15
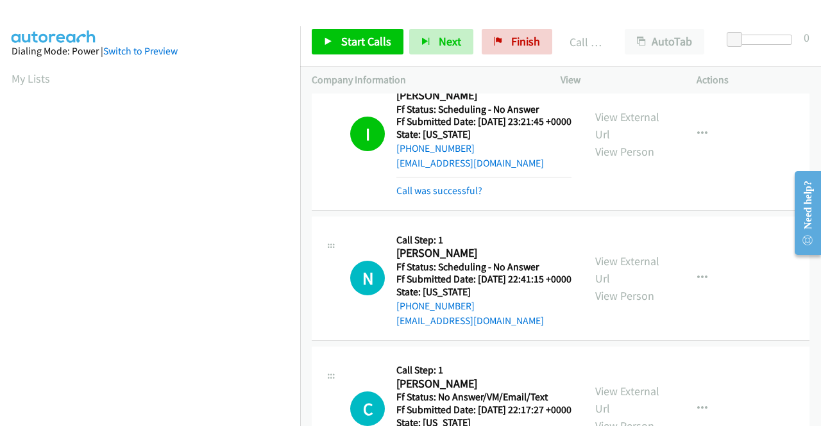
scroll to position [292, 0]
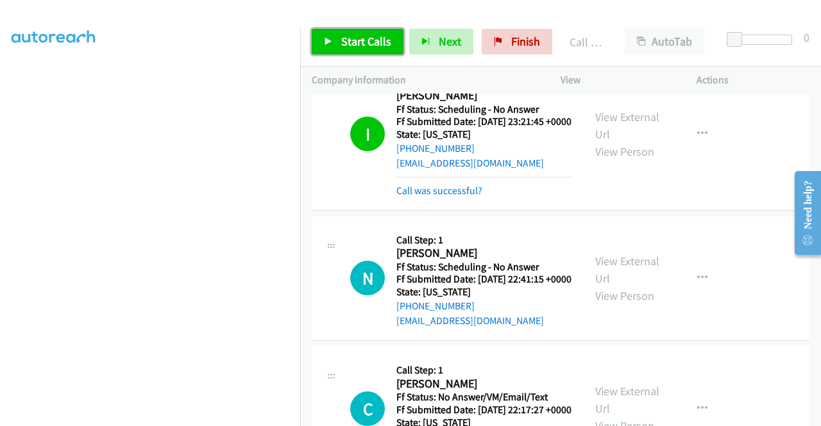
click at [363, 43] on span "Start Calls" at bounding box center [366, 41] width 50 height 15
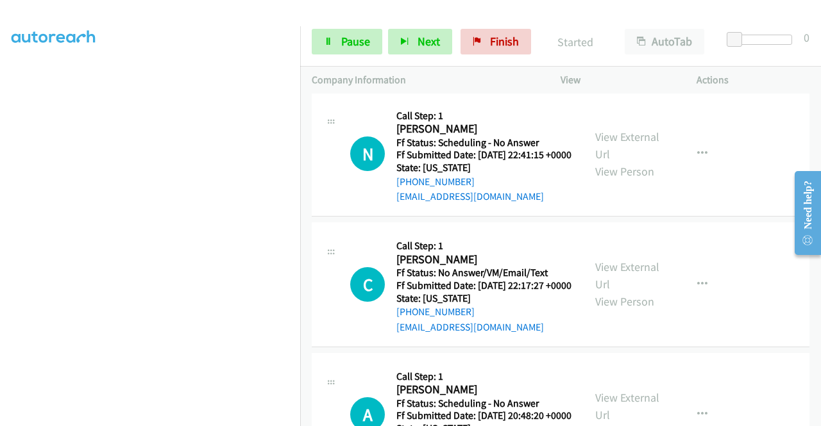
scroll to position [1259, 0]
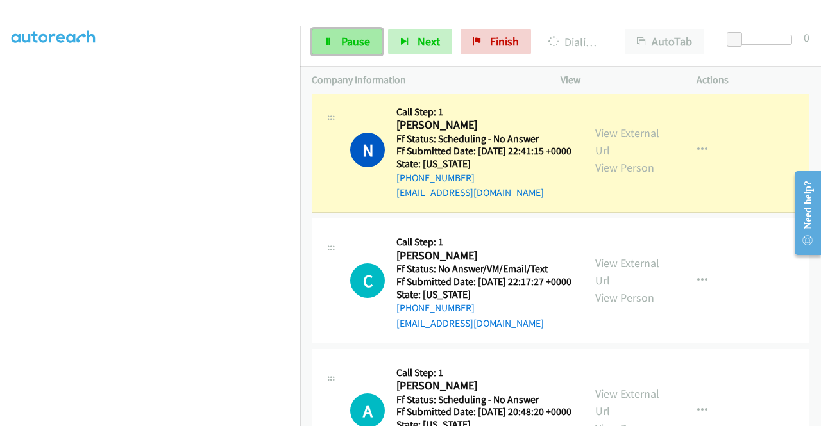
click at [358, 35] on span "Pause" at bounding box center [355, 41] width 29 height 15
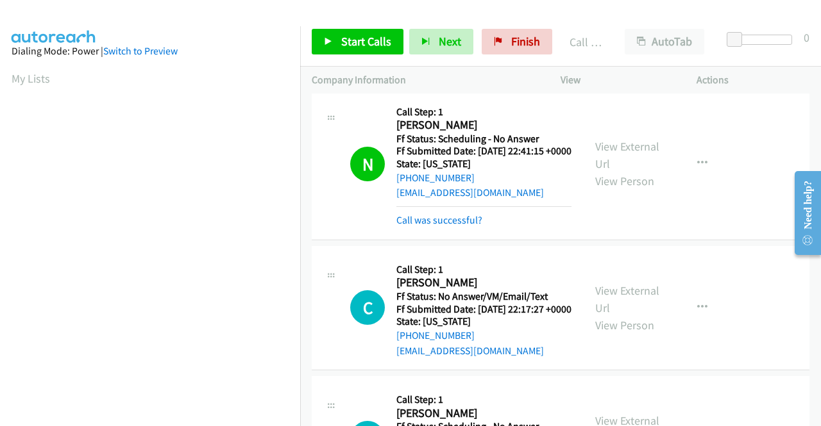
scroll to position [292, 0]
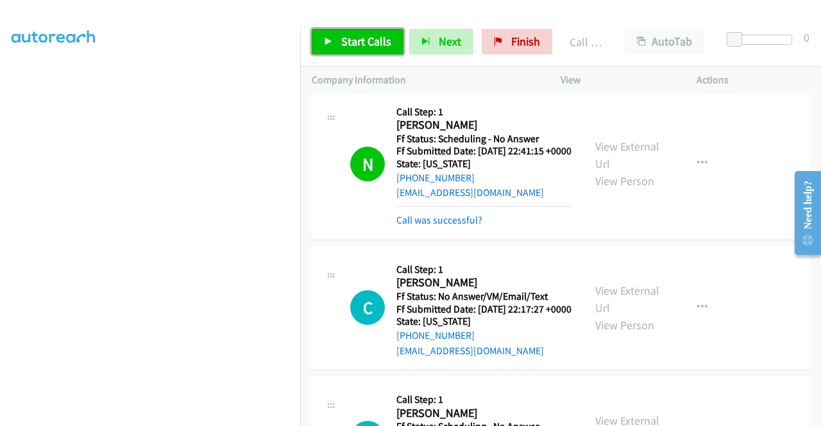
click at [385, 38] on span "Start Calls" at bounding box center [366, 41] width 50 height 15
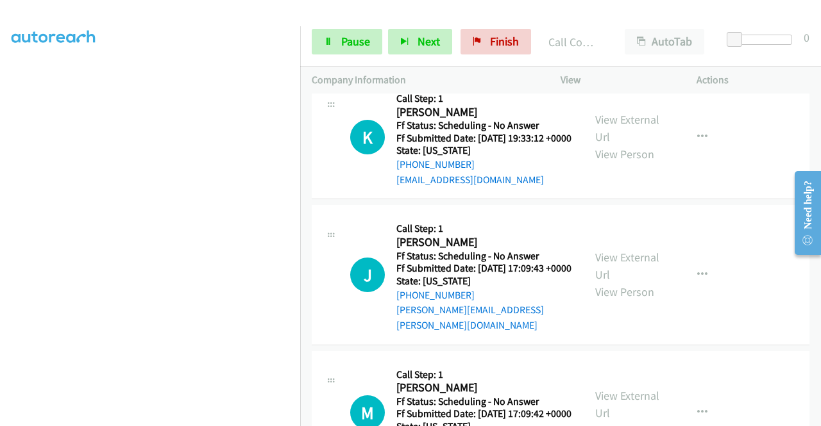
scroll to position [2298, 0]
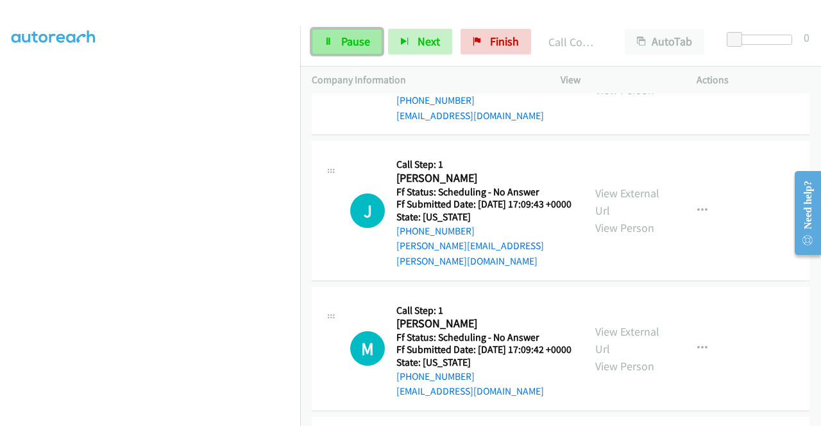
click at [363, 47] on span "Pause" at bounding box center [355, 41] width 29 height 15
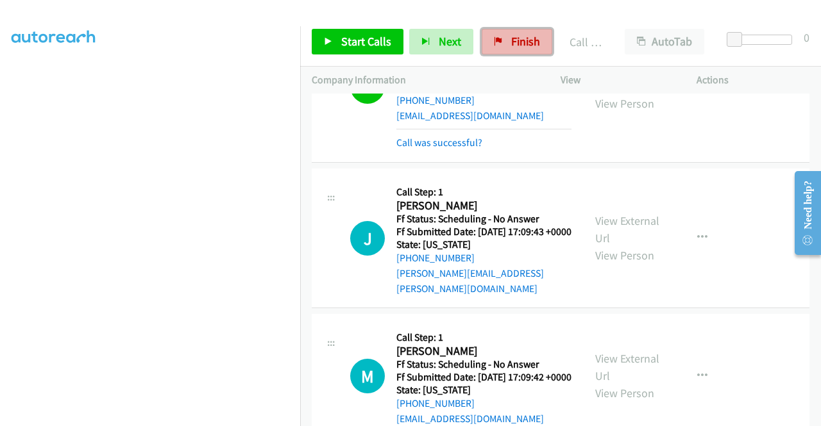
click at [501, 42] on link "Finish" at bounding box center [517, 42] width 71 height 26
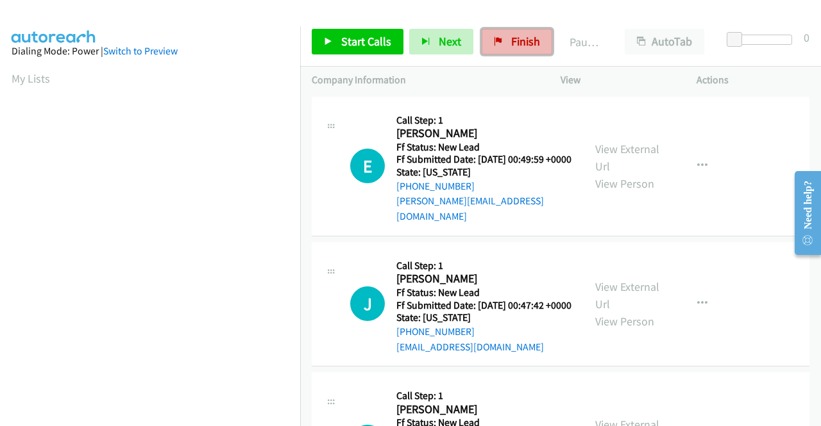
click at [518, 44] on span "Finish" at bounding box center [525, 41] width 29 height 15
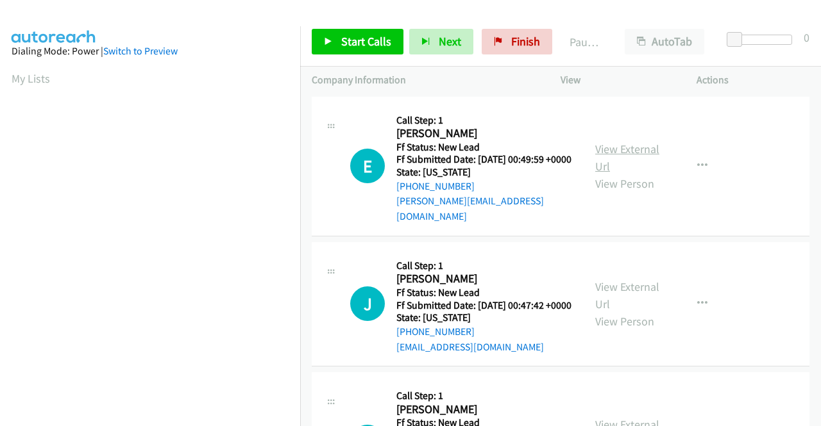
click at [619, 150] on link "View External Url" at bounding box center [627, 158] width 64 height 32
click at [617, 285] on link "View External Url" at bounding box center [627, 296] width 64 height 32
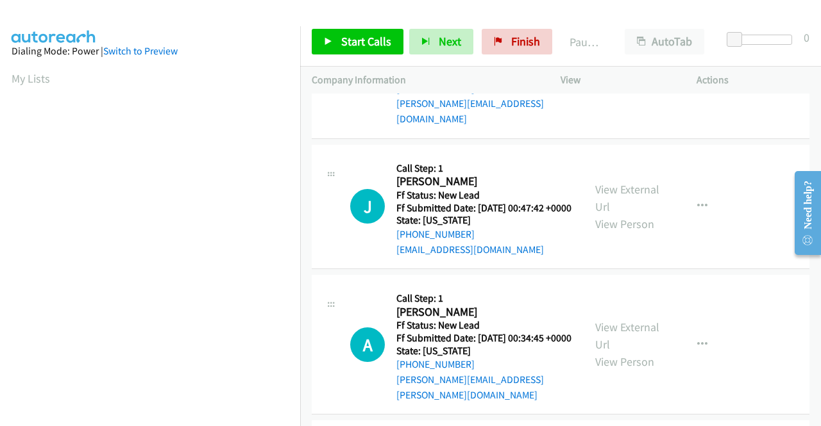
scroll to position [128, 0]
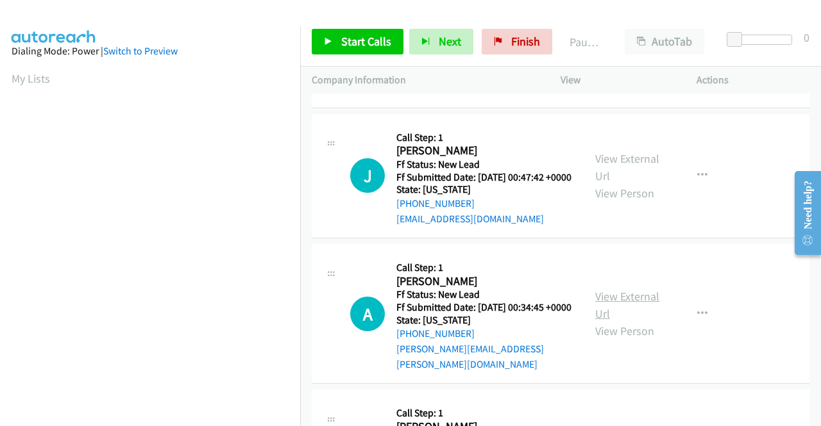
click at [641, 303] on link "View External Url" at bounding box center [627, 305] width 64 height 32
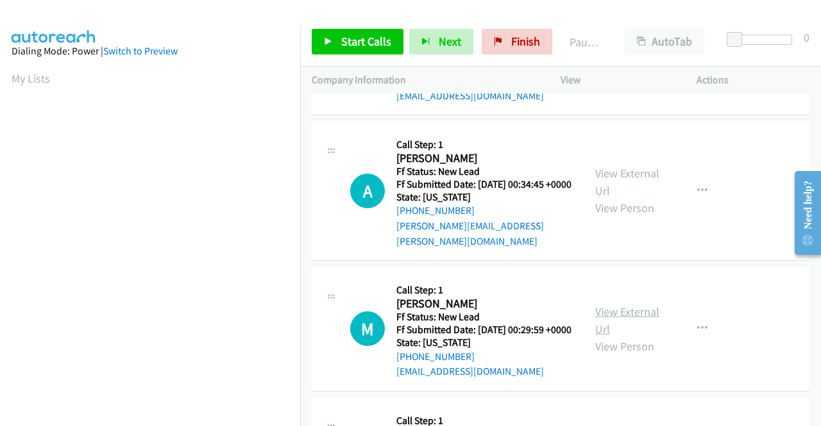
scroll to position [256, 0]
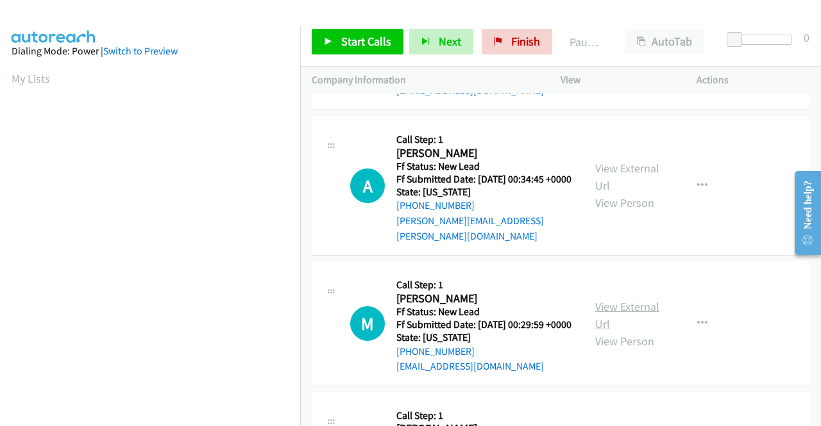
click at [603, 315] on link "View External Url" at bounding box center [627, 315] width 64 height 32
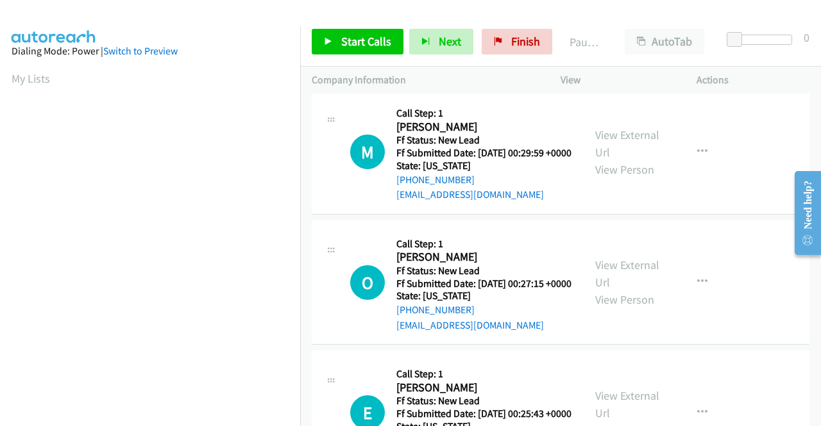
scroll to position [449, 0]
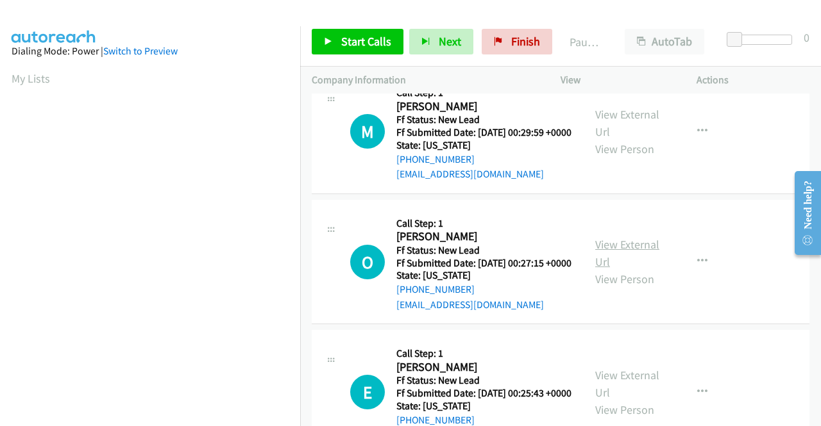
click at [612, 266] on link "View External Url" at bounding box center [627, 253] width 64 height 32
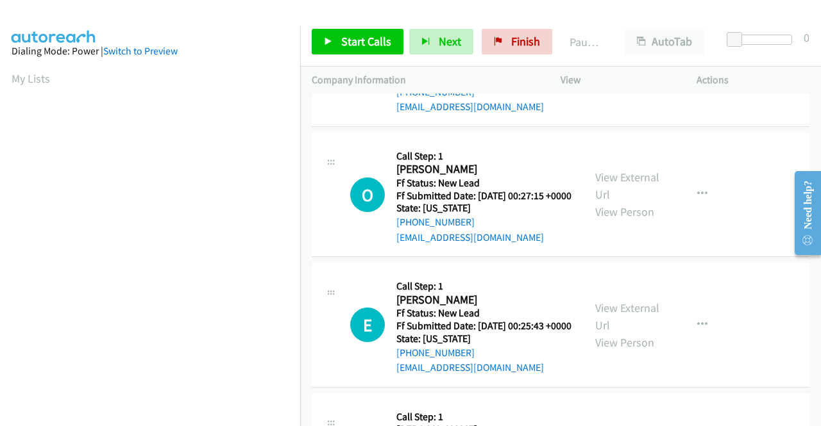
scroll to position [577, 0]
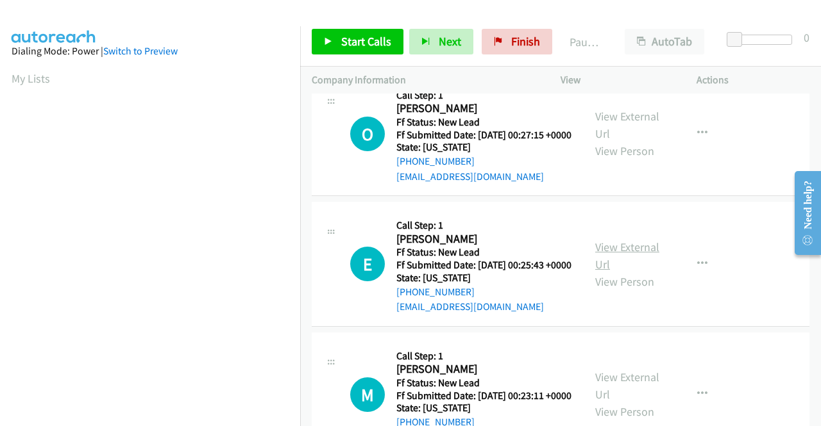
click at [606, 272] on link "View External Url" at bounding box center [627, 256] width 64 height 32
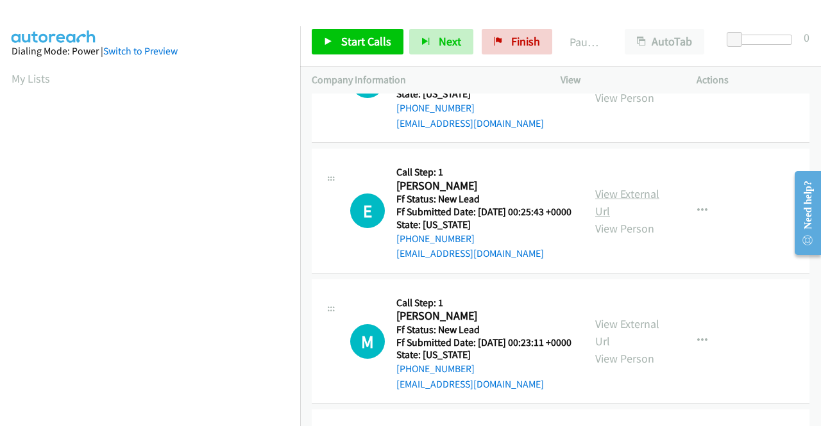
scroll to position [705, 0]
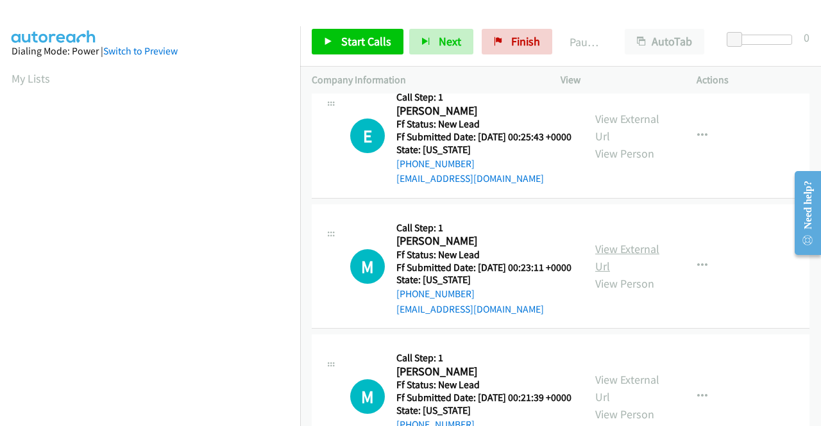
click at [621, 274] on link "View External Url" at bounding box center [627, 258] width 64 height 32
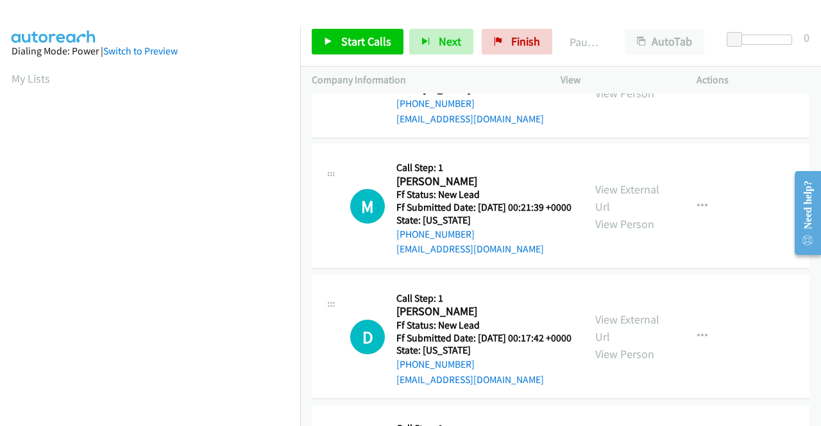
scroll to position [898, 0]
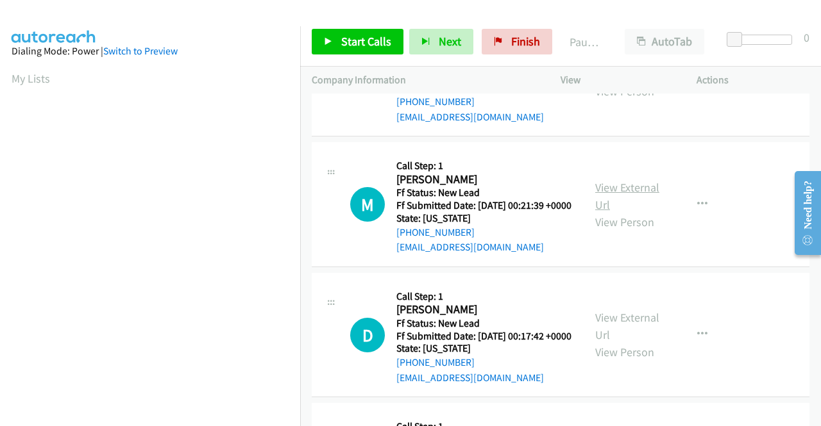
click at [630, 212] on link "View External Url" at bounding box center [627, 196] width 64 height 32
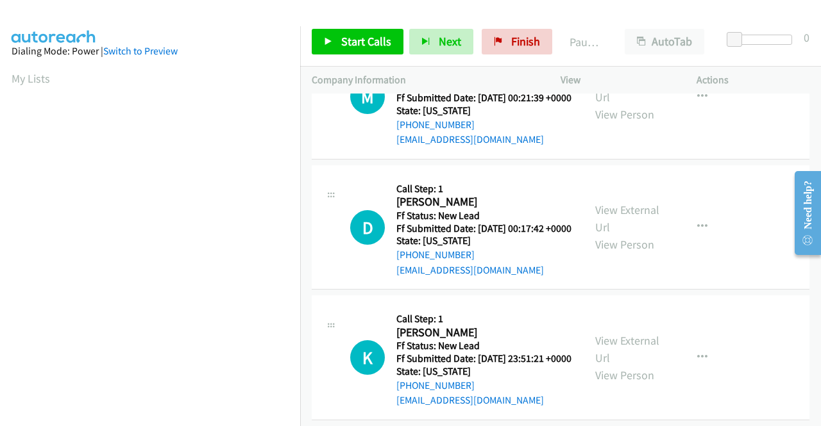
scroll to position [1026, 0]
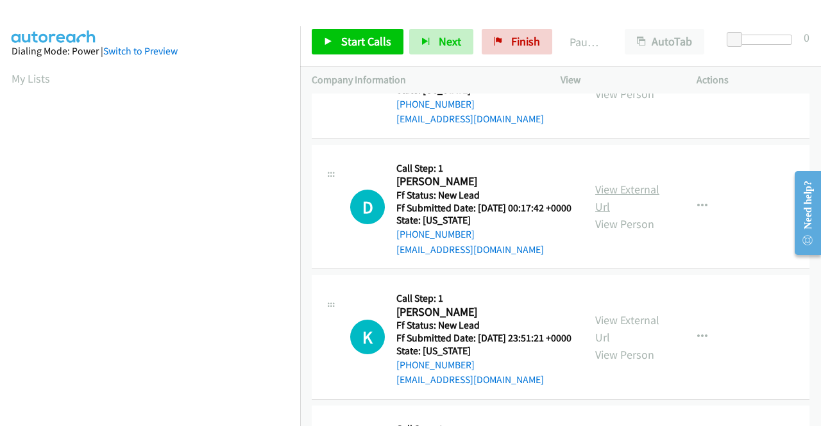
click at [618, 214] on link "View External Url" at bounding box center [627, 198] width 64 height 32
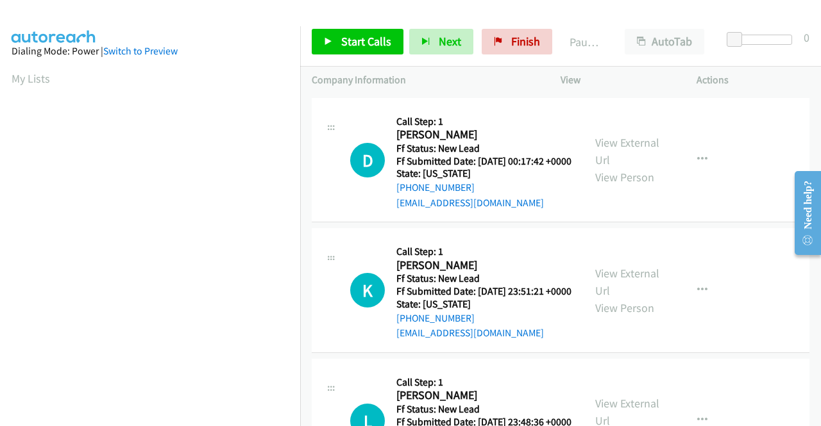
scroll to position [1090, 0]
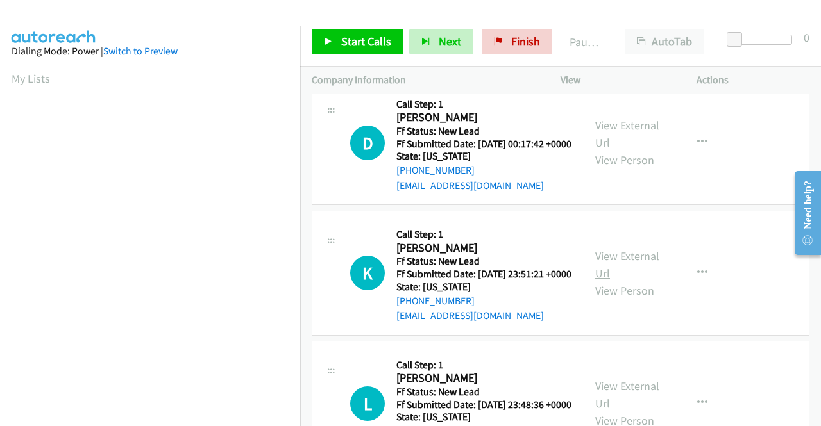
click at [642, 281] on link "View External Url" at bounding box center [627, 265] width 64 height 32
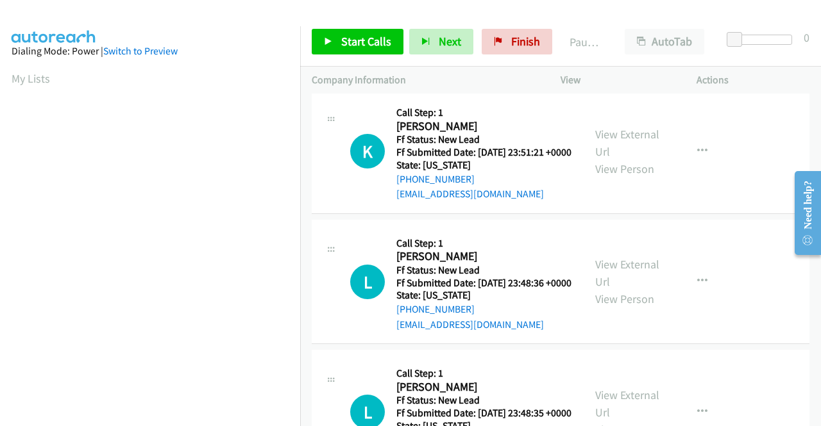
scroll to position [1282, 0]
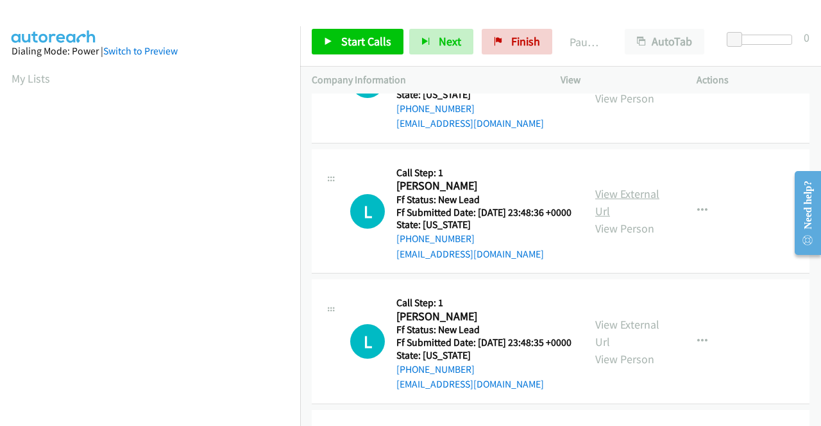
click at [617, 219] on link "View External Url" at bounding box center [627, 203] width 64 height 32
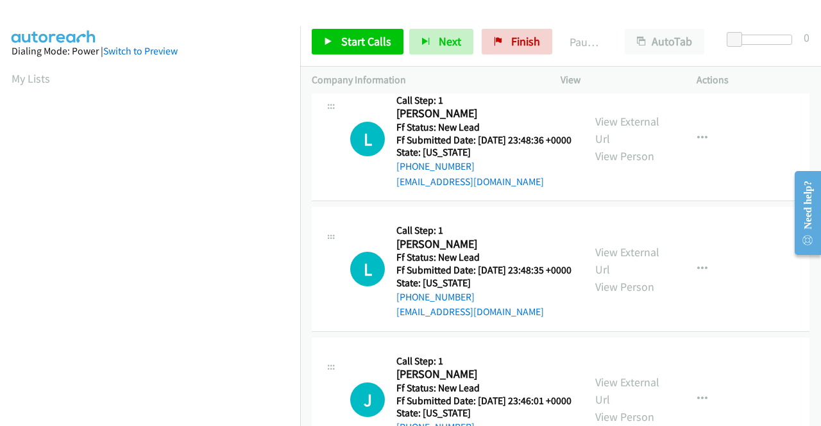
scroll to position [1475, 0]
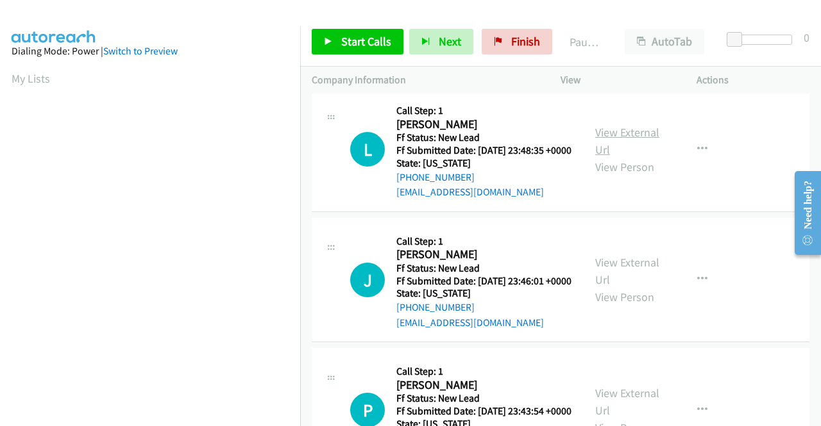
click at [629, 157] on link "View External Url" at bounding box center [627, 141] width 64 height 32
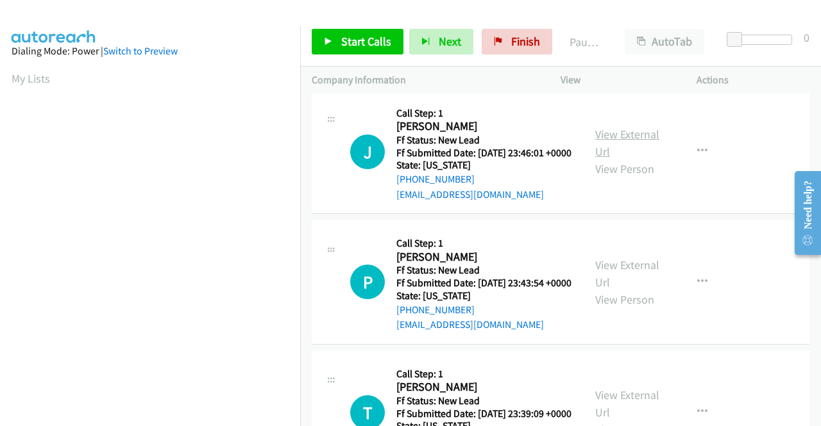
click at [611, 159] on link "View External Url" at bounding box center [627, 143] width 64 height 32
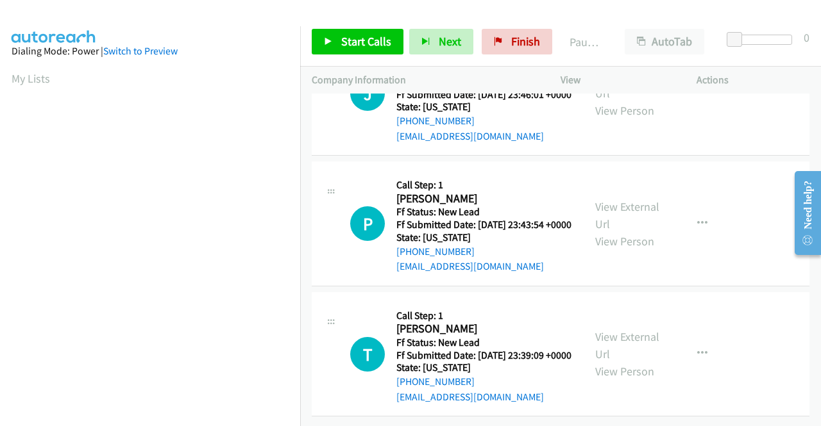
scroll to position [1731, 0]
click at [645, 231] on link "View External Url" at bounding box center [627, 215] width 64 height 32
click at [623, 330] on link "View External Url" at bounding box center [627, 346] width 64 height 32
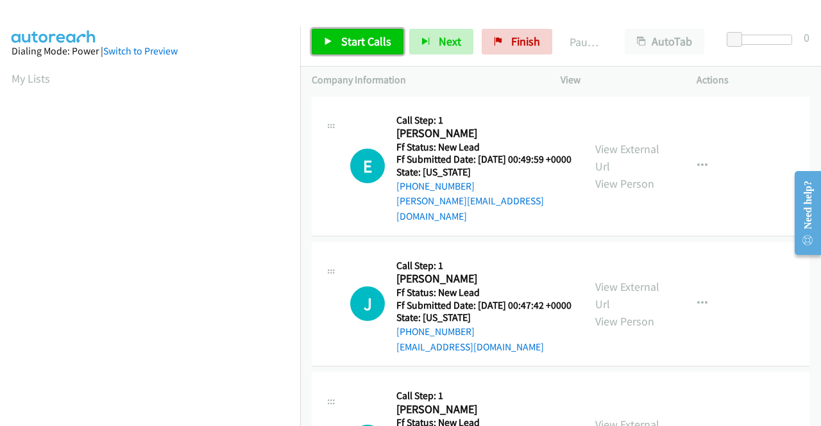
click at [357, 40] on span "Start Calls" at bounding box center [366, 41] width 50 height 15
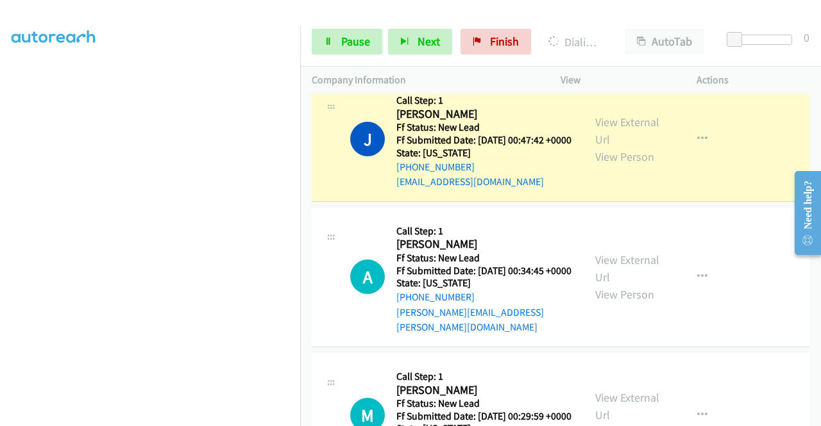
scroll to position [282, 0]
click at [351, 49] on link "Pause" at bounding box center [347, 42] width 71 height 26
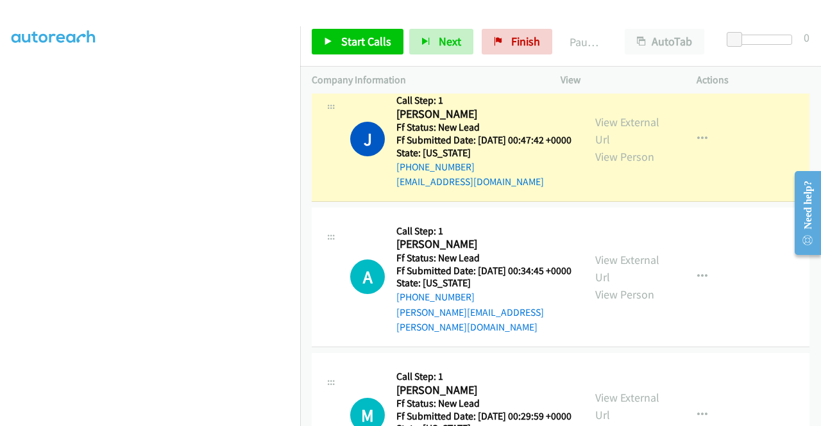
scroll to position [26, 0]
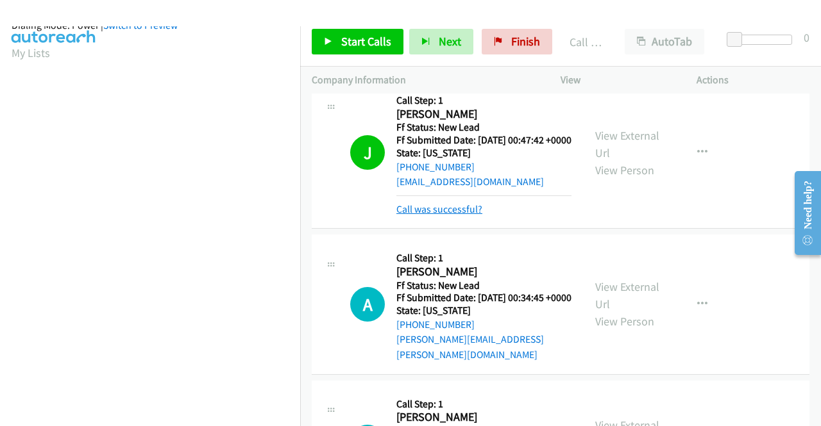
click at [460, 215] on link "Call was successful?" at bounding box center [439, 209] width 86 height 12
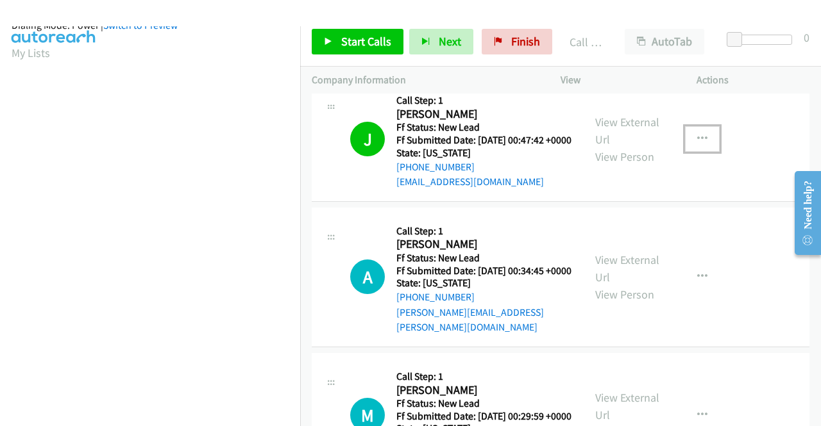
click at [696, 148] on button "button" at bounding box center [702, 139] width 35 height 26
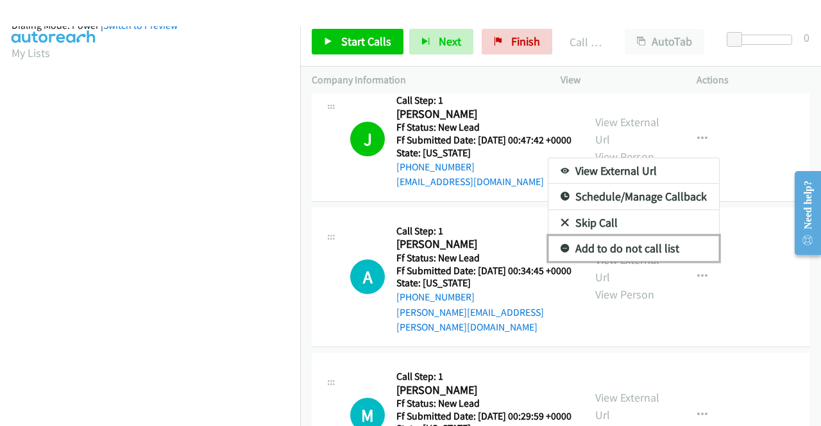
click at [650, 244] on link "Add to do not call list" at bounding box center [633, 249] width 171 height 26
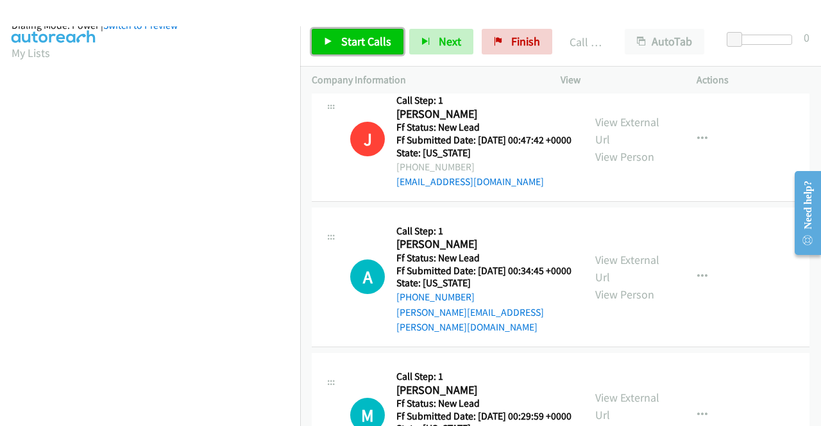
click at [374, 33] on link "Start Calls" at bounding box center [358, 42] width 92 height 26
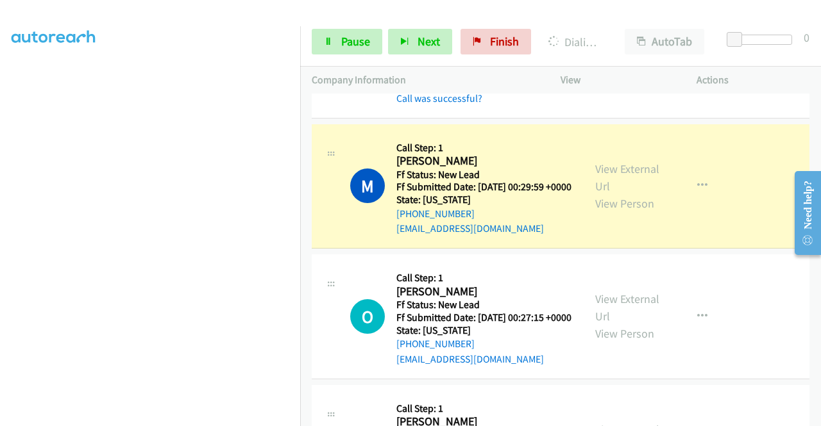
scroll to position [292, 0]
click at [336, 48] on link "Pause" at bounding box center [347, 42] width 71 height 26
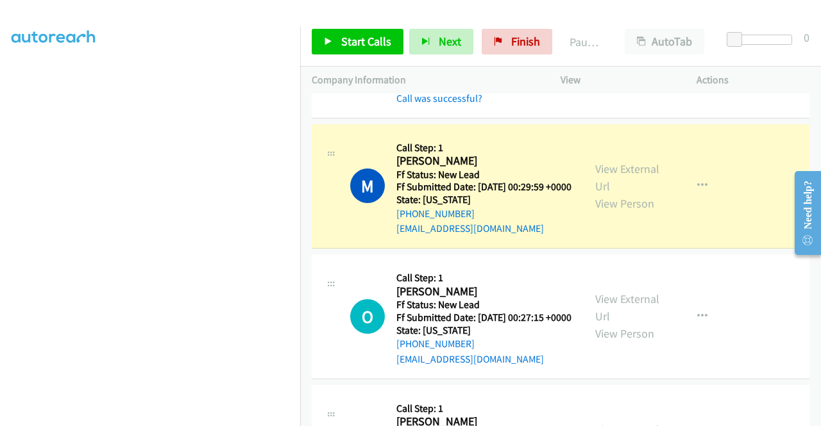
scroll to position [0, 0]
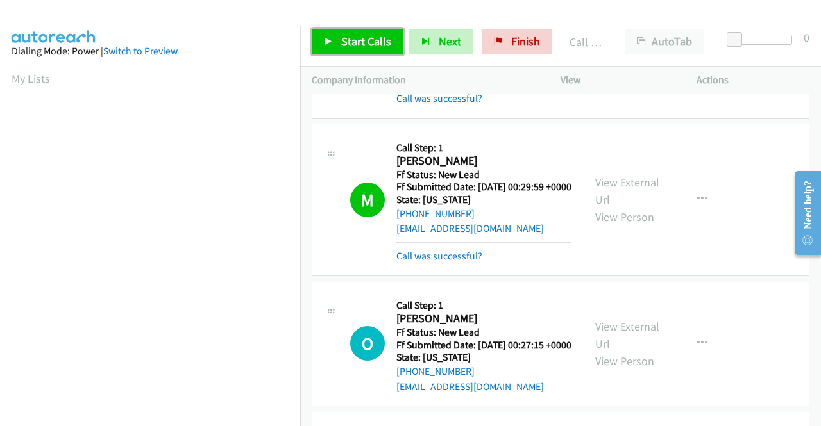
click at [371, 43] on span "Start Calls" at bounding box center [366, 41] width 50 height 15
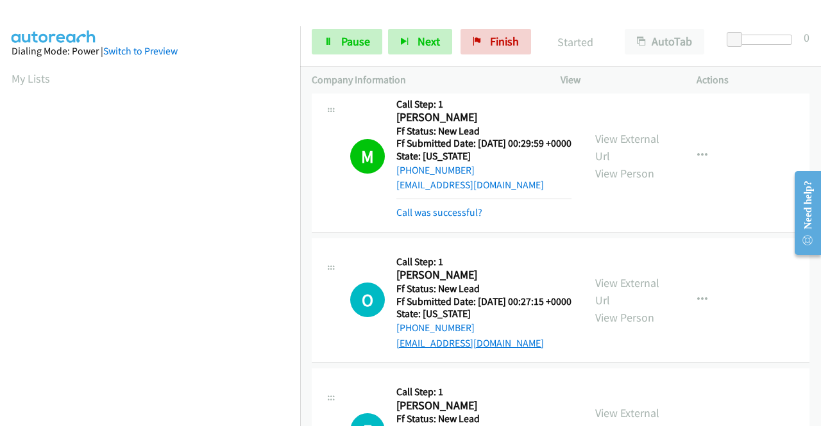
scroll to position [513, 0]
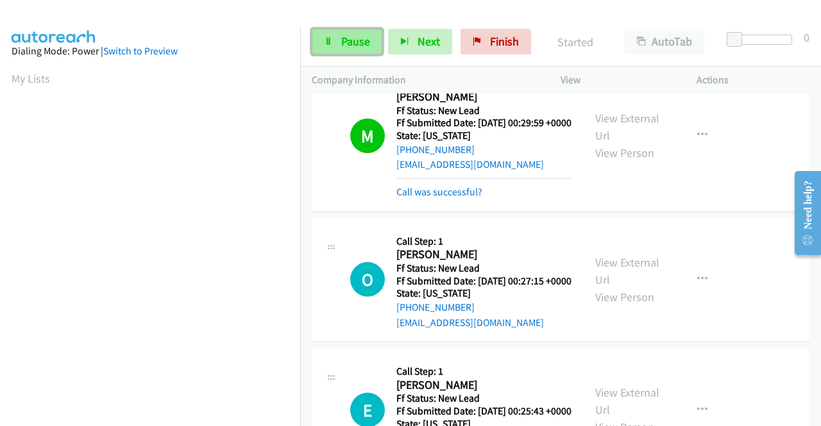
click at [360, 48] on span "Pause" at bounding box center [355, 41] width 29 height 15
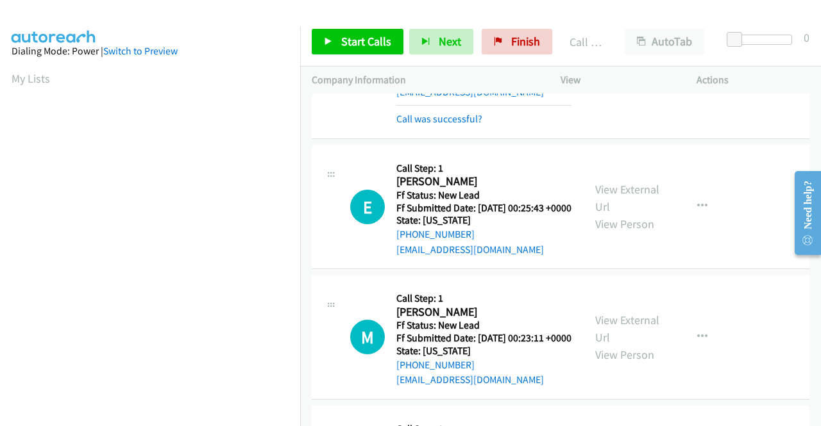
scroll to position [769, 0]
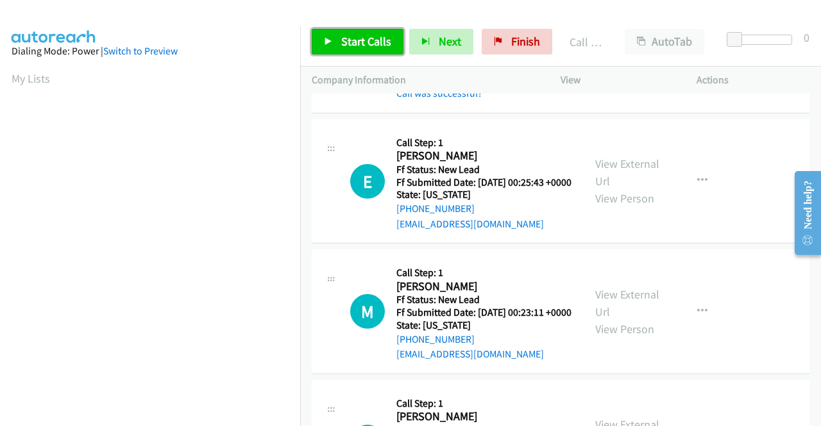
click at [352, 36] on span "Start Calls" at bounding box center [366, 41] width 50 height 15
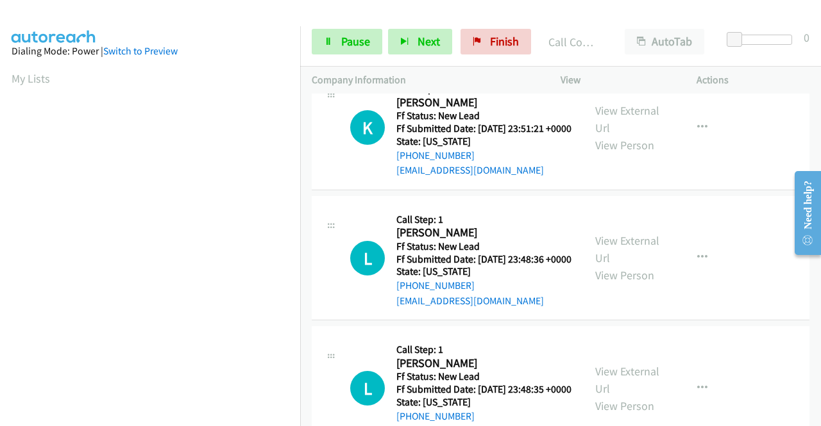
scroll to position [1475, 0]
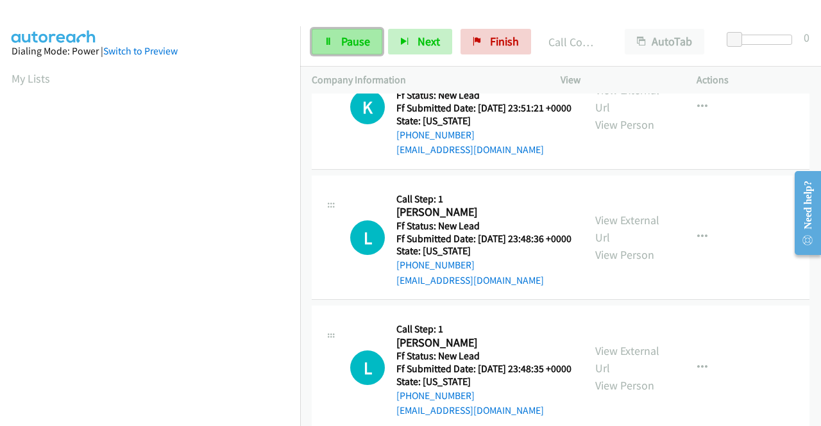
click at [332, 33] on link "Pause" at bounding box center [347, 42] width 71 height 26
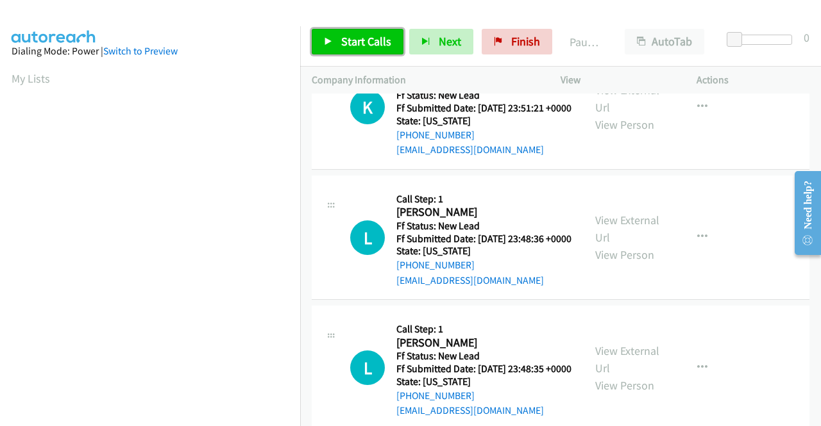
click at [332, 33] on link "Start Calls" at bounding box center [358, 42] width 92 height 26
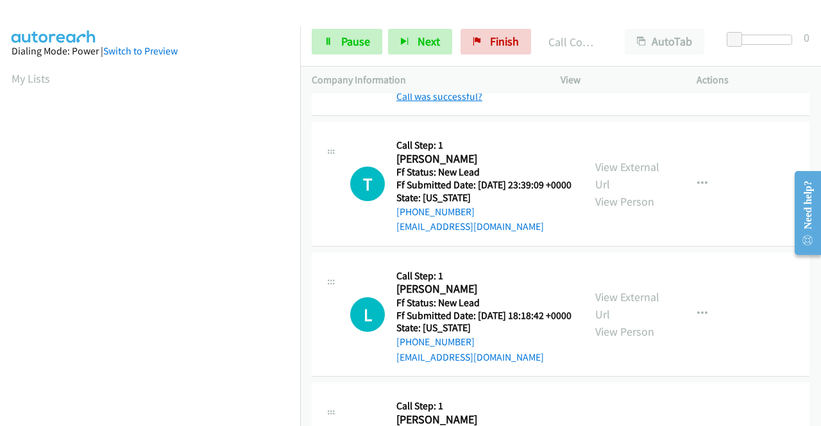
scroll to position [2180, 0]
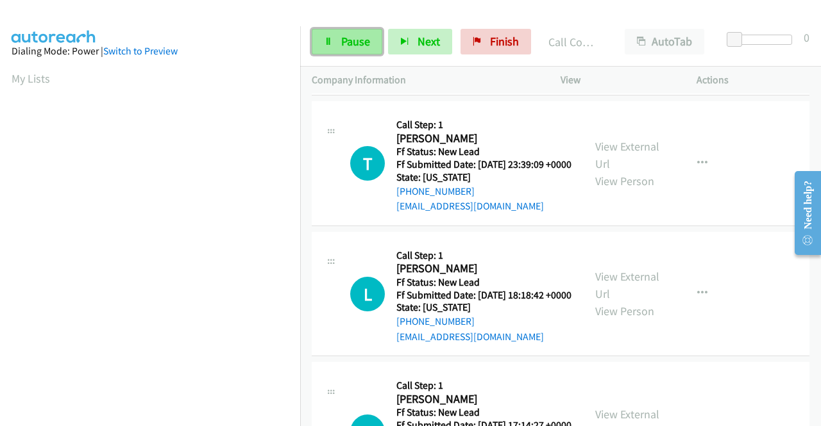
click at [354, 39] on span "Pause" at bounding box center [355, 41] width 29 height 15
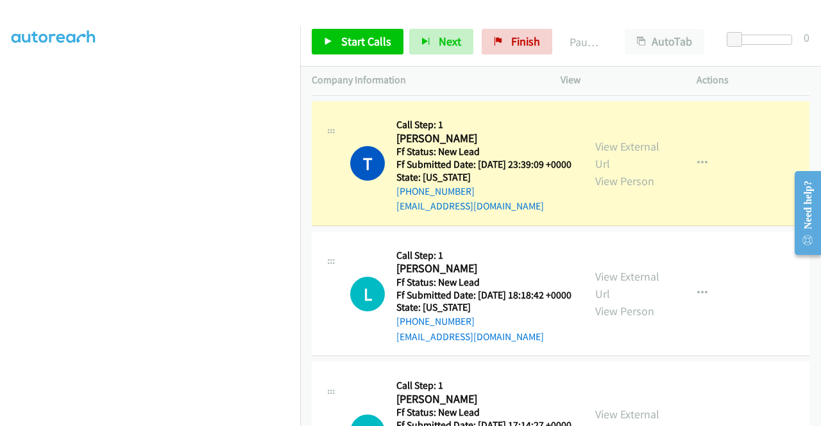
scroll to position [0, 0]
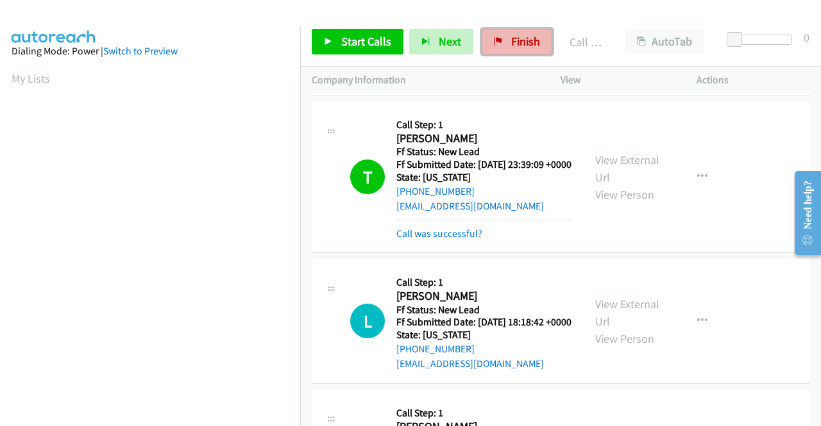
click at [537, 40] on link "Finish" at bounding box center [517, 42] width 71 height 26
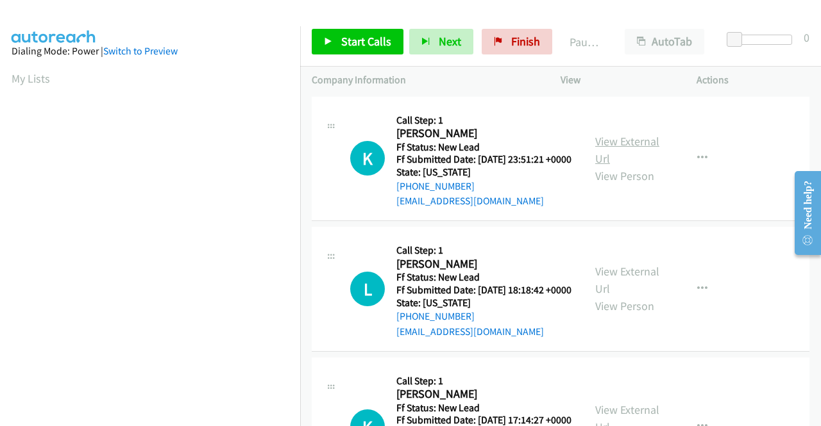
click at [612, 147] on link "View External Url" at bounding box center [627, 150] width 64 height 32
click at [626, 296] on link "View External Url" at bounding box center [627, 280] width 64 height 32
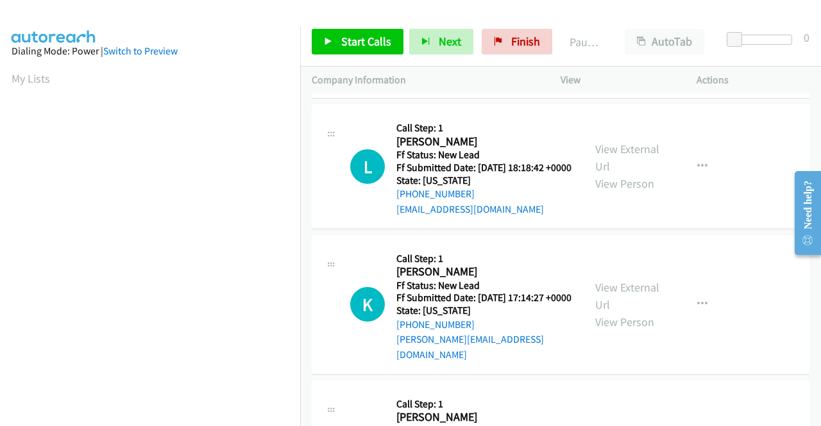
scroll to position [128, 0]
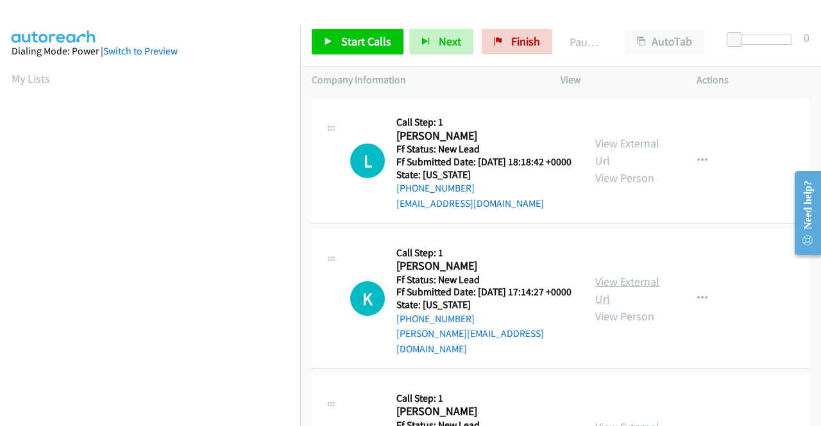
click at [603, 303] on link "View External Url" at bounding box center [627, 290] width 64 height 32
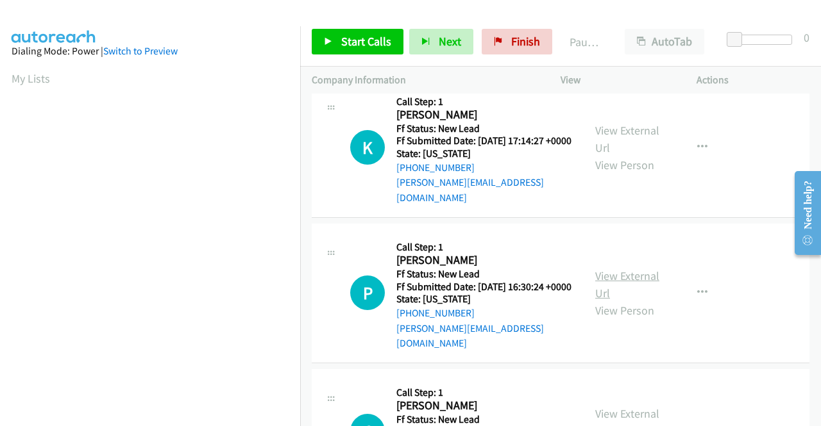
scroll to position [321, 0]
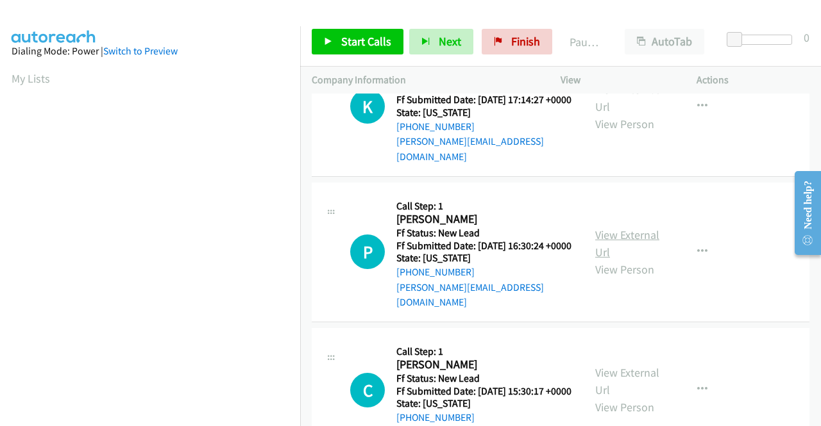
click at [609, 257] on link "View External Url" at bounding box center [627, 244] width 64 height 32
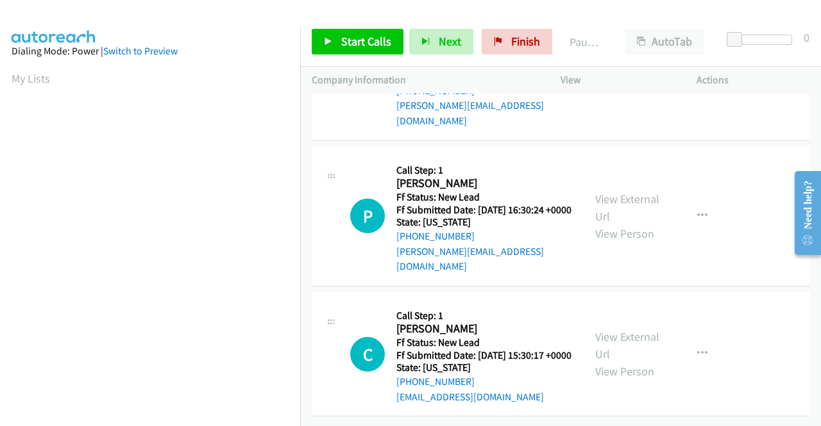
scroll to position [398, 0]
click at [628, 330] on link "View External Url" at bounding box center [627, 346] width 64 height 32
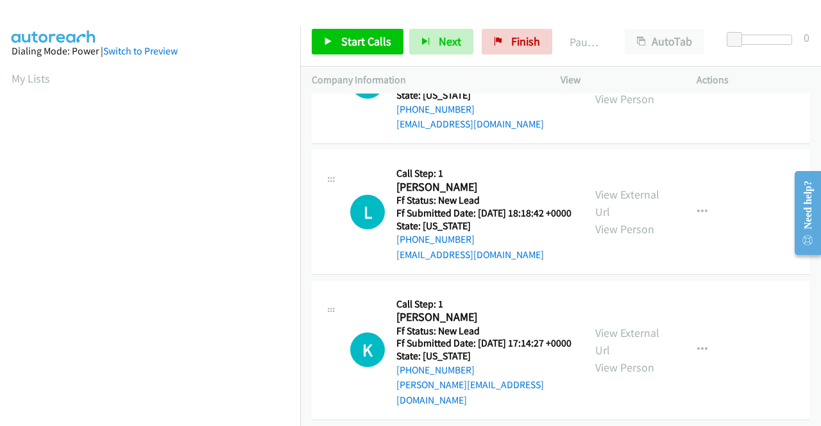
scroll to position [13, 0]
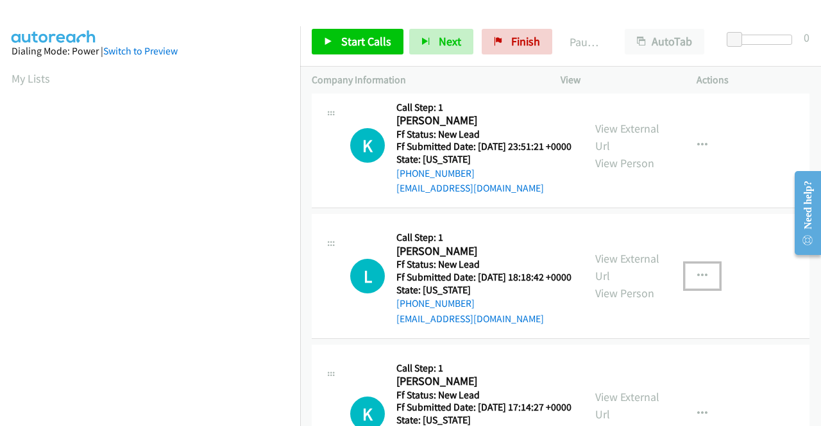
click at [697, 281] on icon "button" at bounding box center [702, 276] width 10 height 10
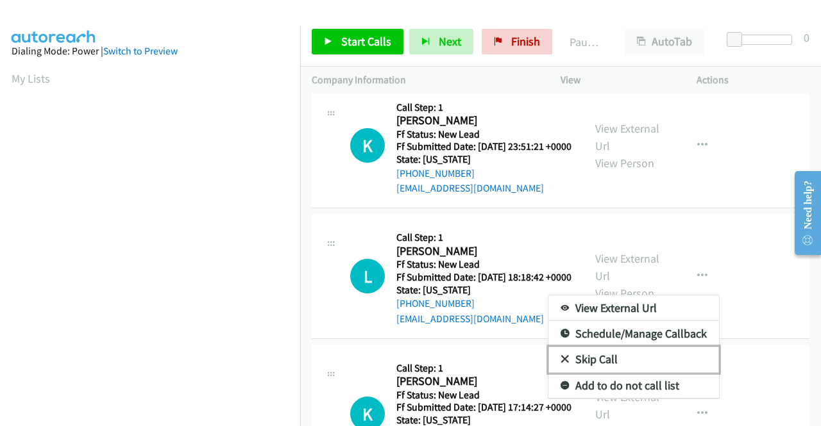
click at [632, 373] on link "Skip Call" at bounding box center [633, 360] width 171 height 26
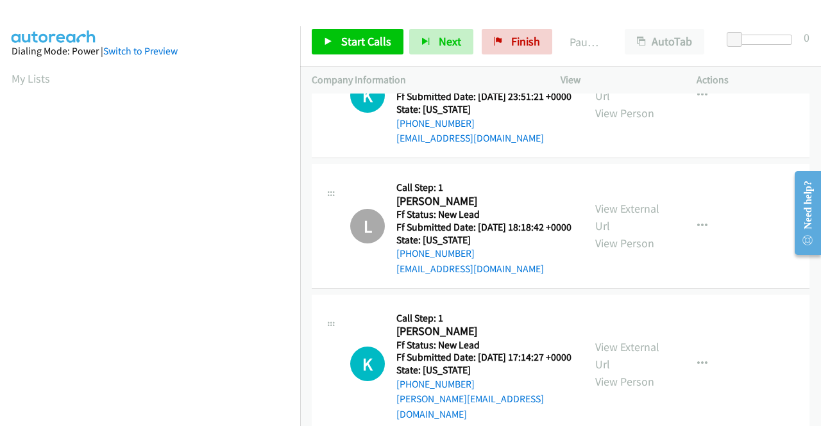
scroll to position [141, 0]
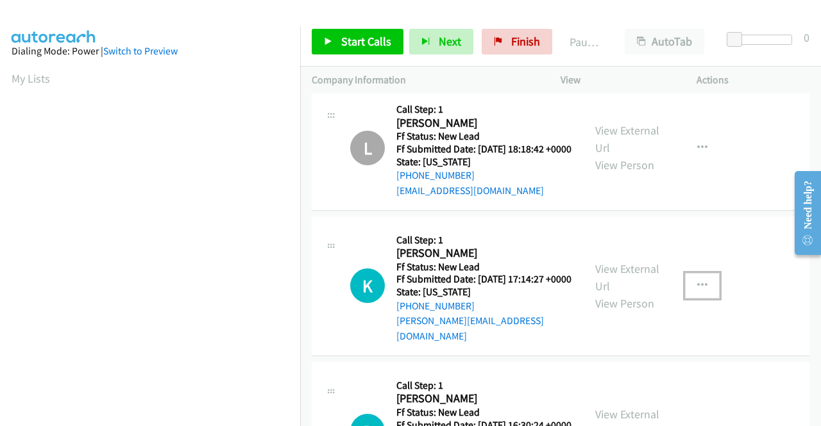
click at [685, 299] on button "button" at bounding box center [702, 286] width 35 height 26
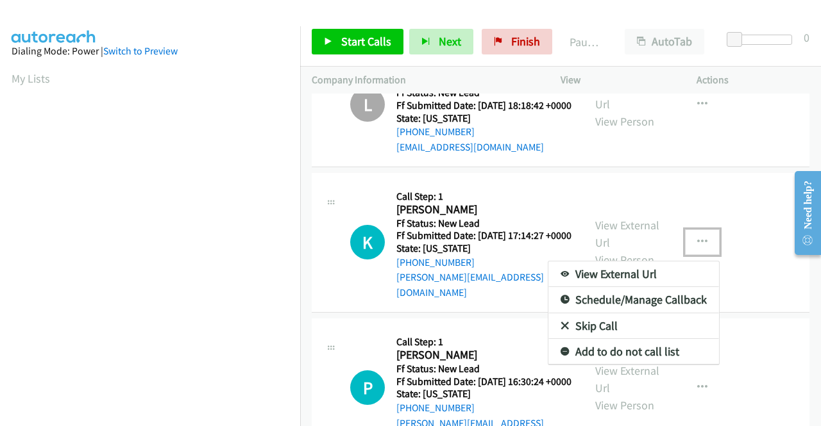
scroll to position [205, 0]
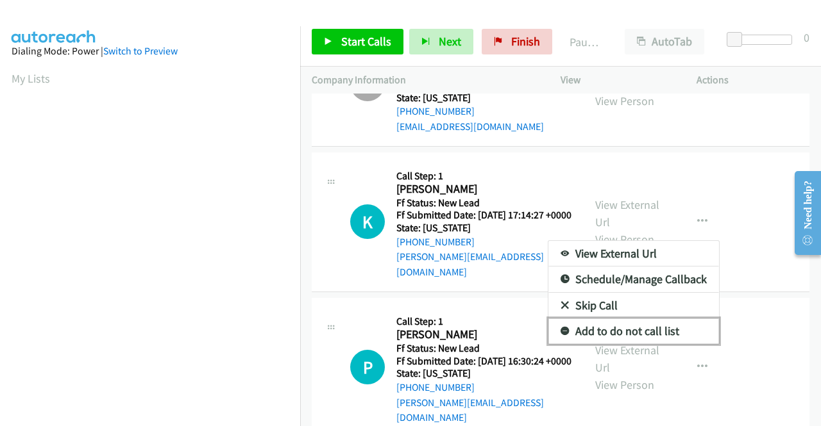
click at [672, 344] on link "Add to do not call list" at bounding box center [633, 332] width 171 height 26
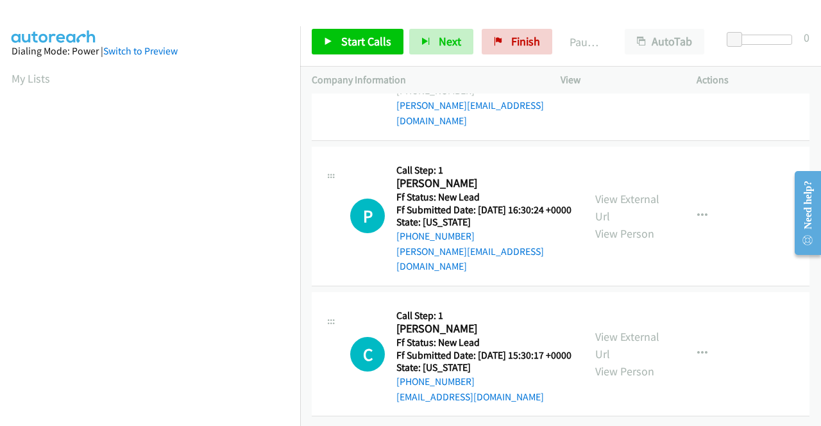
scroll to position [398, 0]
click at [697, 211] on icon "button" at bounding box center [702, 216] width 10 height 10
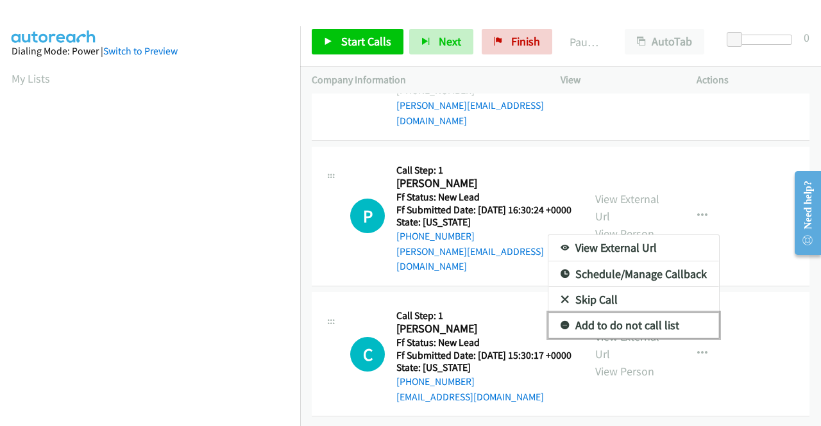
click at [625, 313] on link "Add to do not call list" at bounding box center [633, 326] width 171 height 26
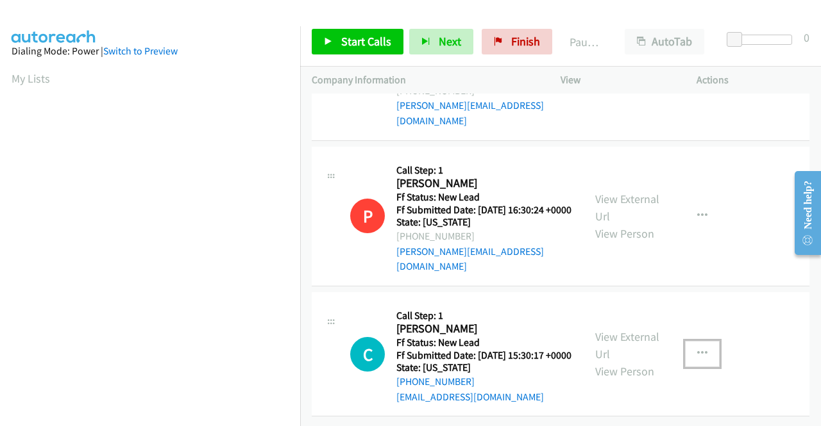
click at [697, 349] on icon "button" at bounding box center [702, 354] width 10 height 10
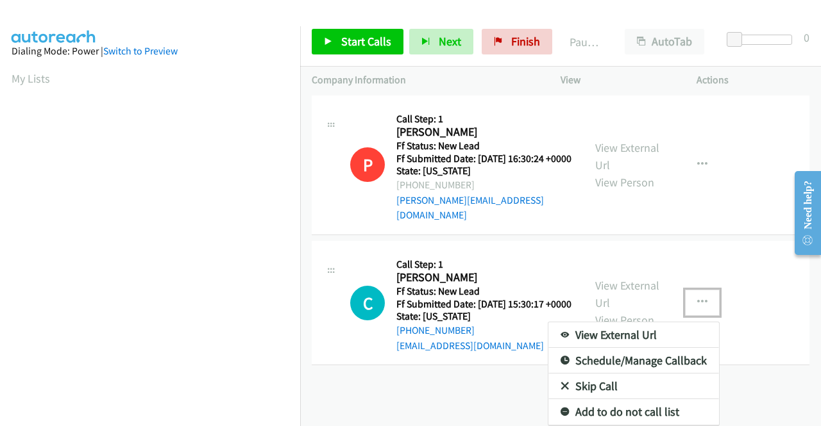
scroll to position [440, 0]
click at [619, 374] on link "Skip Call" at bounding box center [633, 387] width 171 height 26
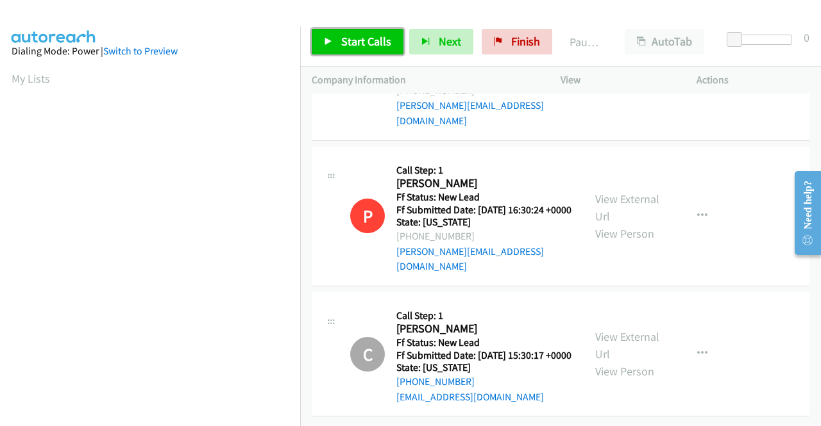
click at [373, 51] on link "Start Calls" at bounding box center [358, 42] width 92 height 26
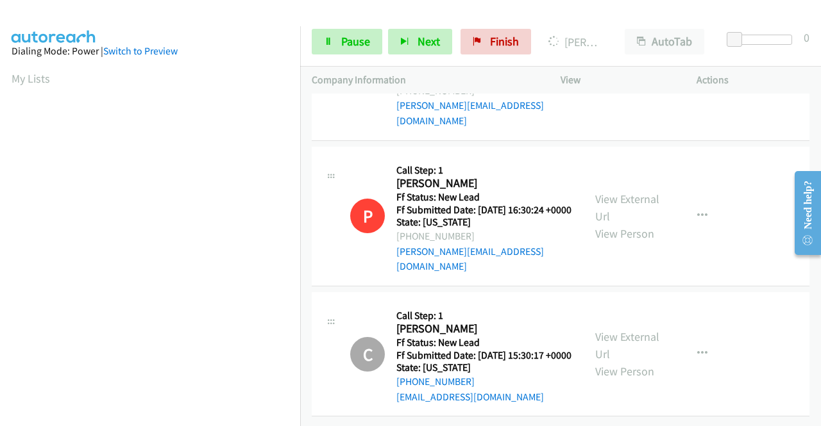
click at [809, 375] on td "C Callback Scheduled Call Step: 1 Courtney Davis America/New_York Ff Status: Ne…" at bounding box center [560, 354] width 521 height 131
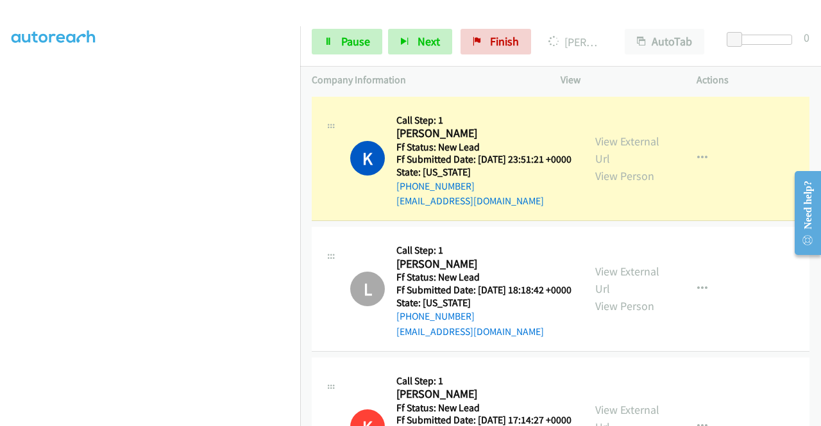
scroll to position [282, 0]
click at [359, 44] on span "Pause" at bounding box center [355, 41] width 29 height 15
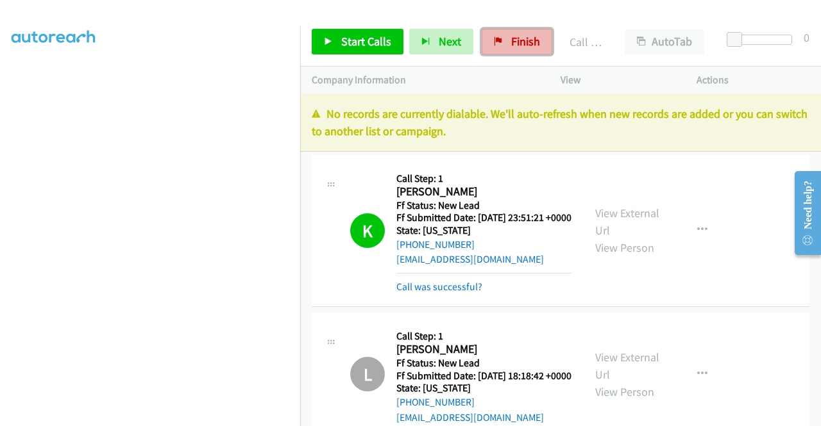
click at [525, 42] on span "Finish" at bounding box center [525, 41] width 29 height 15
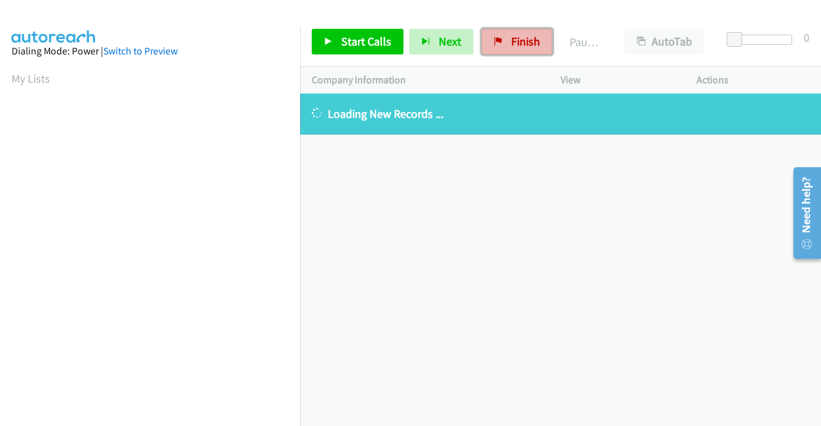
click at [504, 37] on link "Finish" at bounding box center [517, 42] width 71 height 26
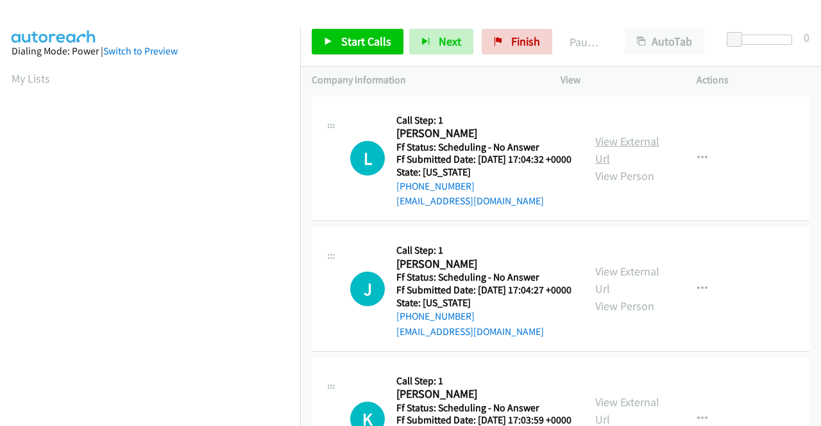
click at [629, 145] on link "View External Url" at bounding box center [627, 150] width 64 height 32
click at [641, 289] on link "View External Url" at bounding box center [627, 280] width 64 height 32
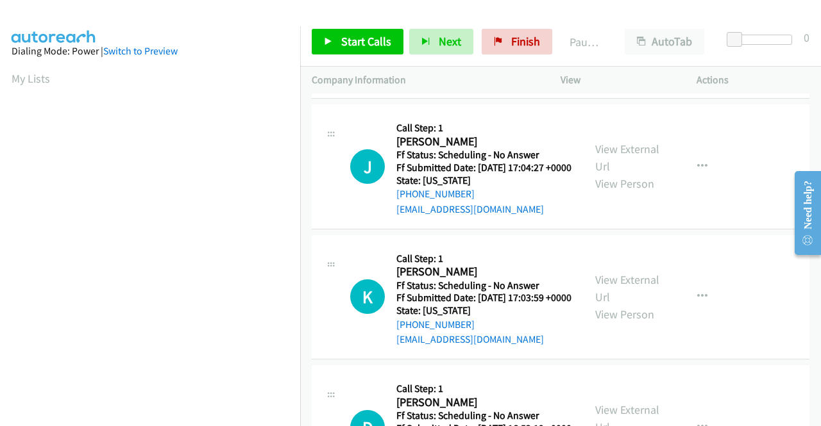
scroll to position [128, 0]
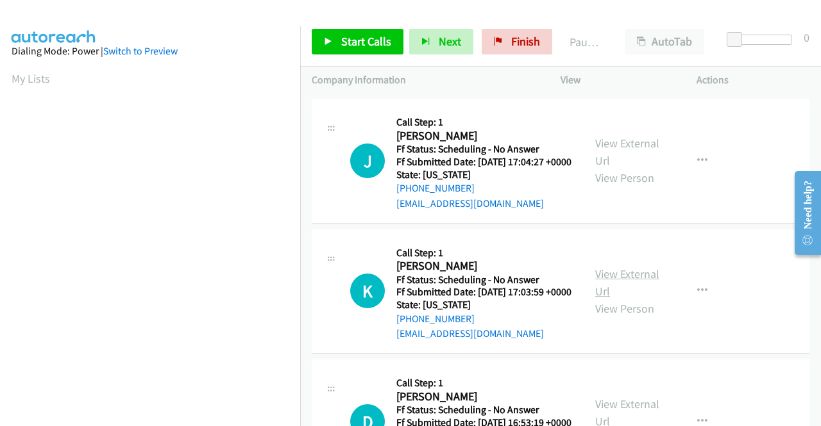
click at [614, 299] on link "View External Url" at bounding box center [627, 283] width 64 height 32
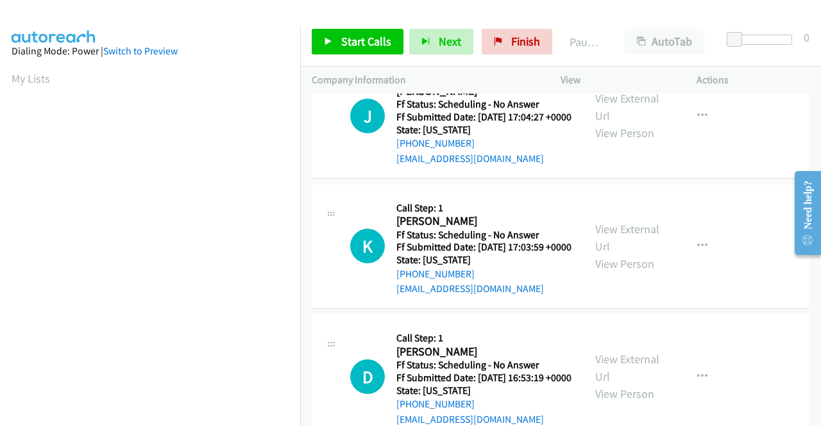
scroll to position [192, 0]
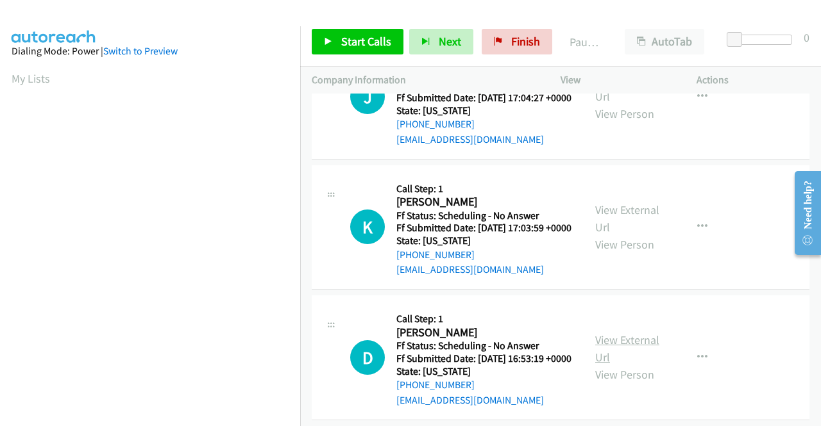
click at [607, 365] on link "View External Url" at bounding box center [627, 349] width 64 height 32
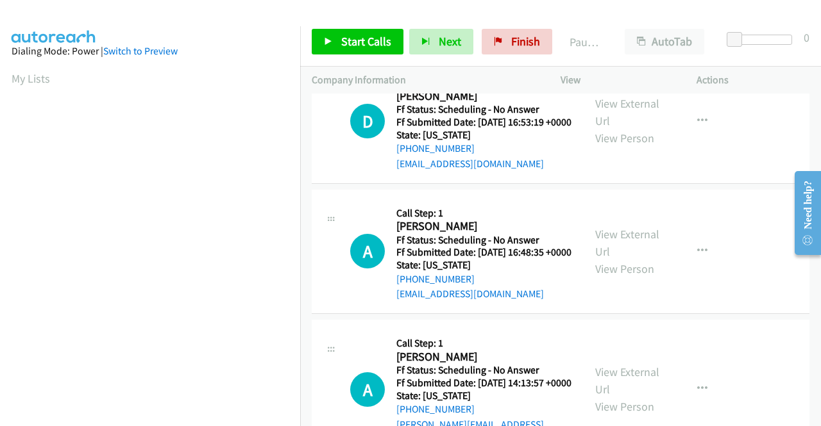
scroll to position [449, 0]
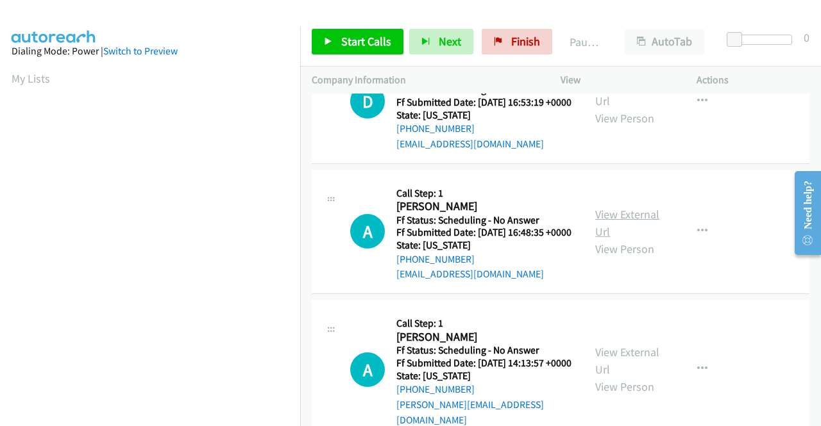
click at [620, 239] on link "View External Url" at bounding box center [627, 223] width 64 height 32
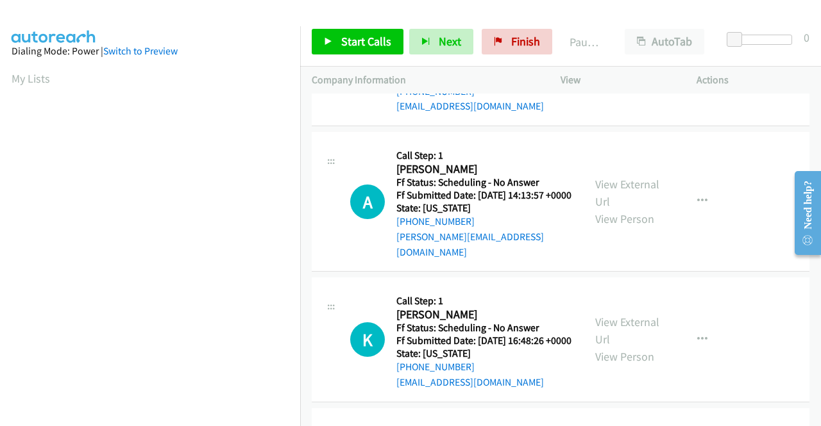
scroll to position [641, 0]
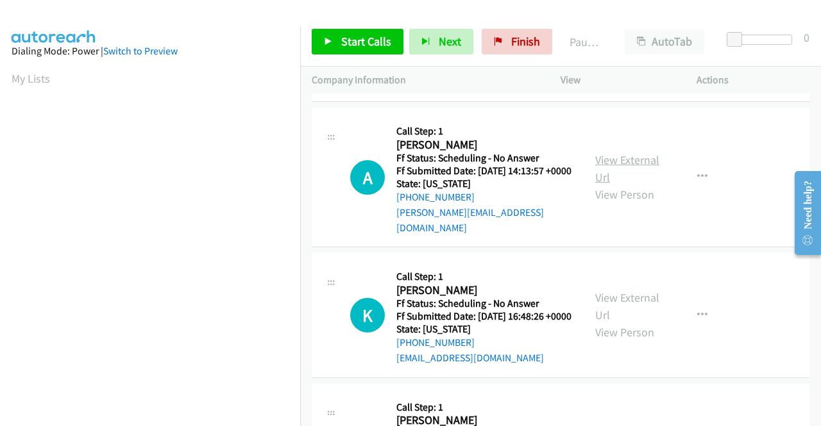
click at [595, 185] on link "View External Url" at bounding box center [627, 169] width 64 height 32
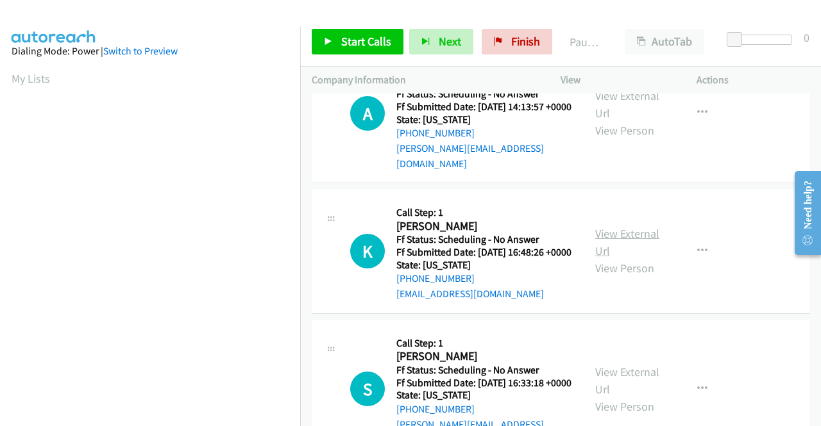
click at [612, 258] on link "View External Url" at bounding box center [627, 242] width 64 height 32
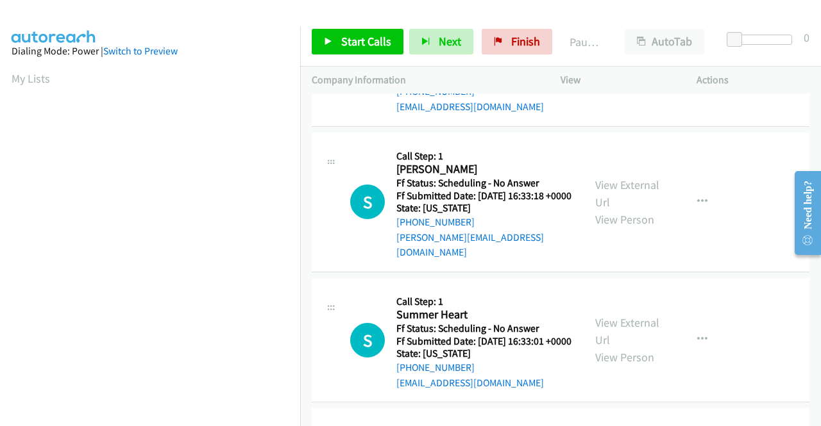
scroll to position [898, 0]
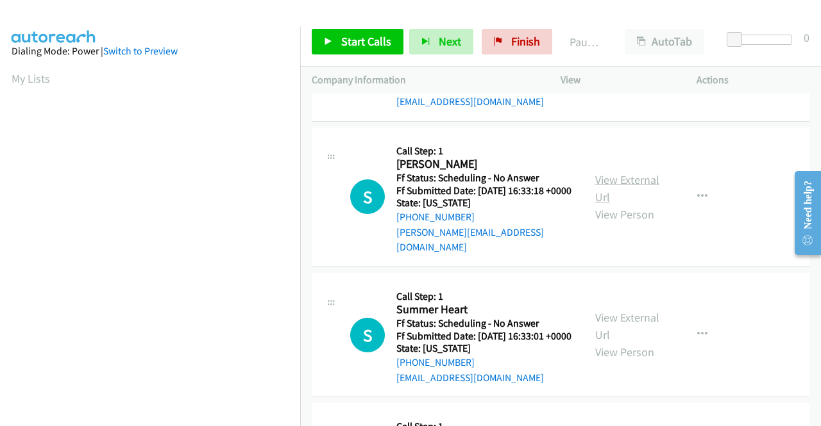
click at [605, 205] on link "View External Url" at bounding box center [627, 188] width 64 height 32
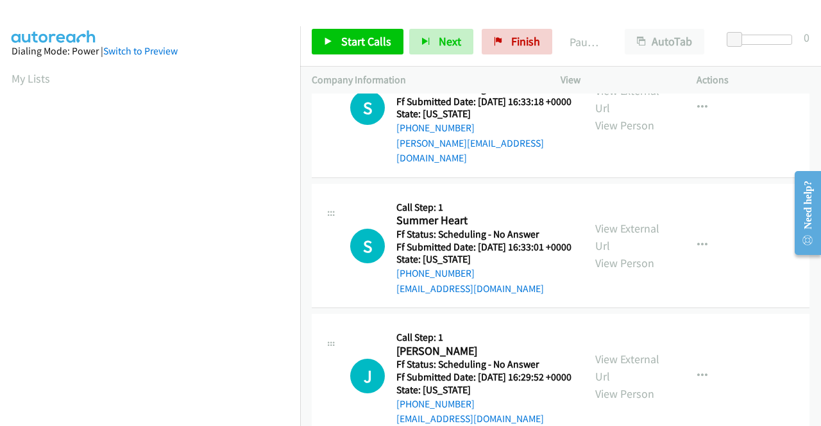
scroll to position [1026, 0]
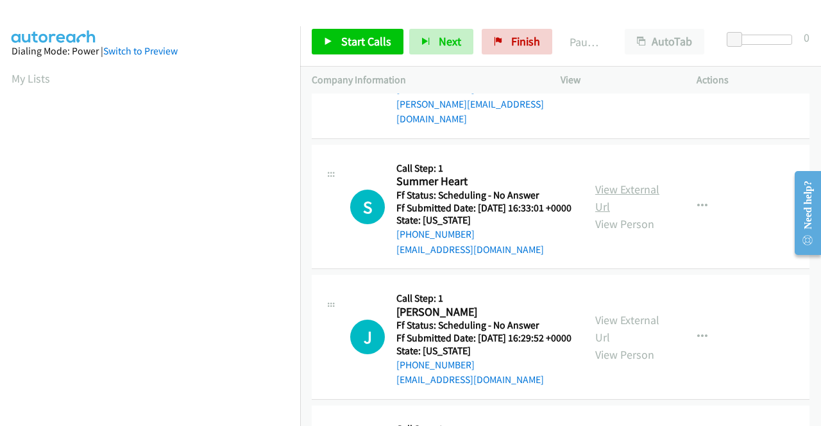
click at [599, 214] on link "View External Url" at bounding box center [627, 198] width 64 height 32
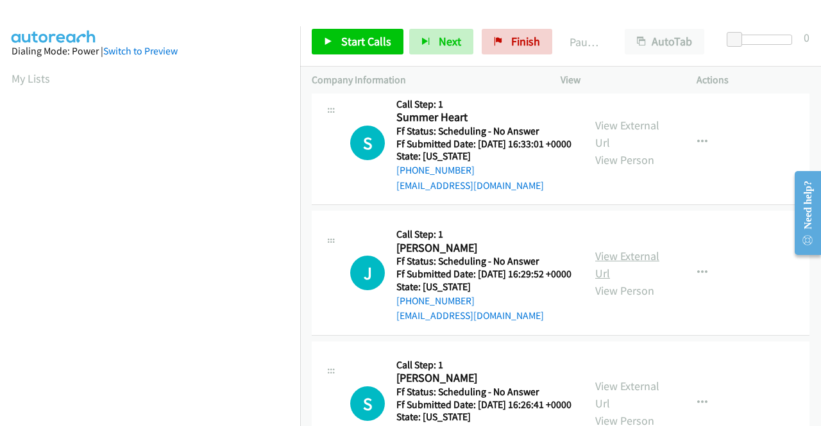
click at [631, 281] on link "View External Url" at bounding box center [627, 265] width 64 height 32
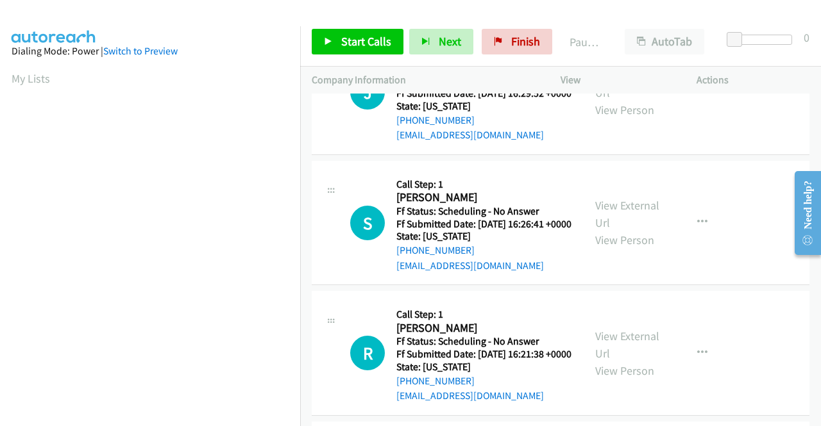
scroll to position [1282, 0]
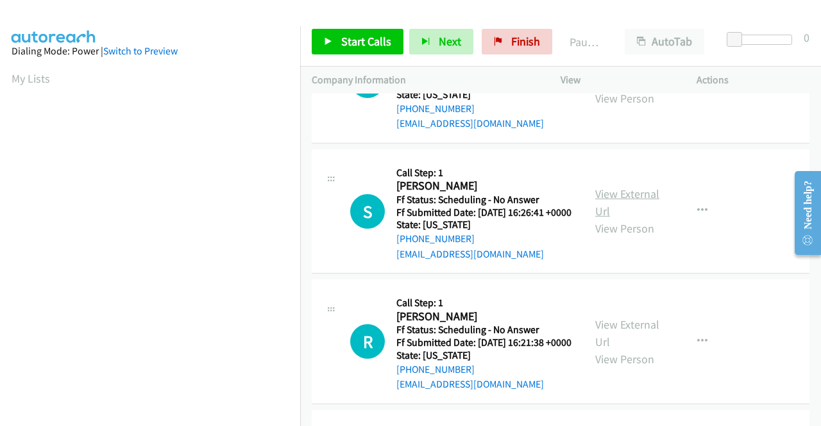
click at [605, 219] on link "View External Url" at bounding box center [627, 203] width 64 height 32
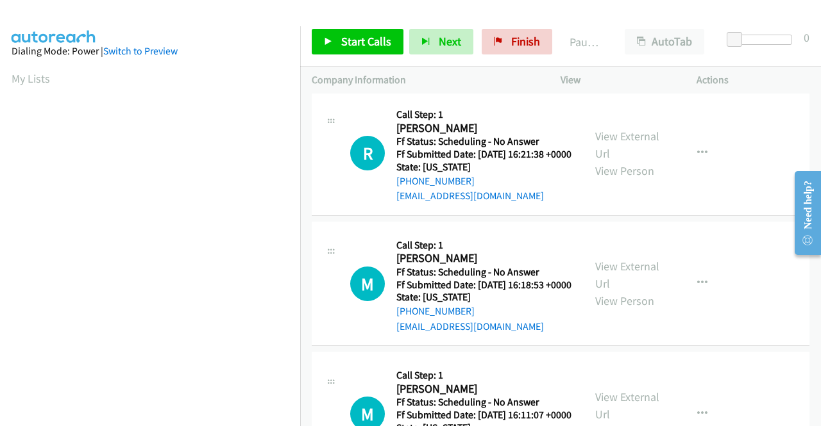
scroll to position [1475, 0]
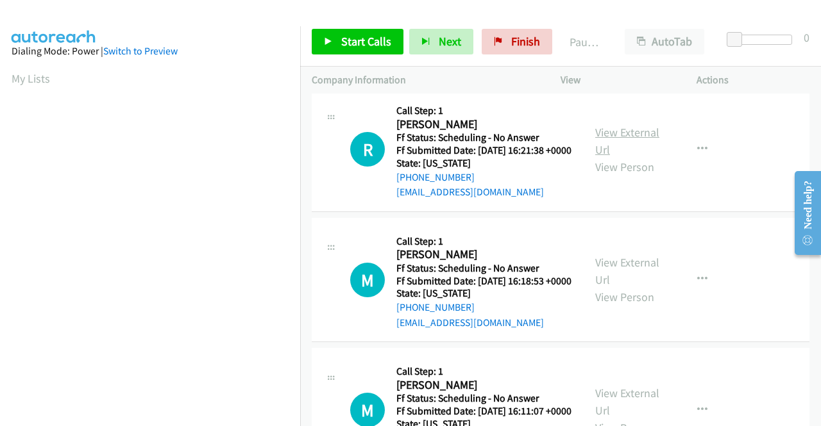
click at [612, 157] on link "View External Url" at bounding box center [627, 141] width 64 height 32
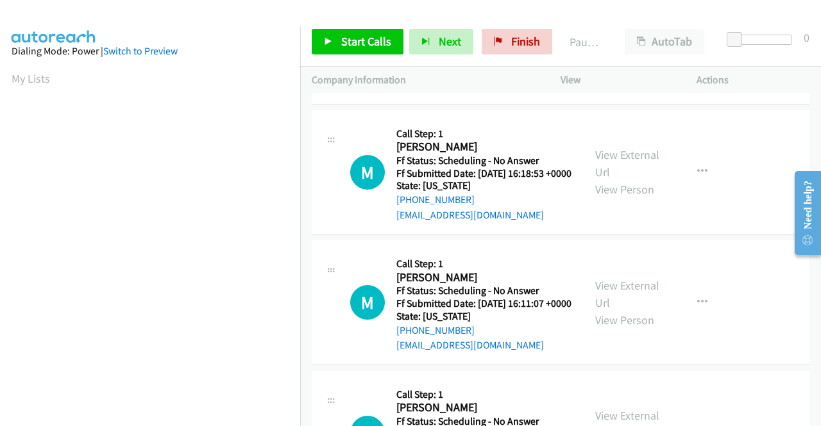
scroll to position [1603, 0]
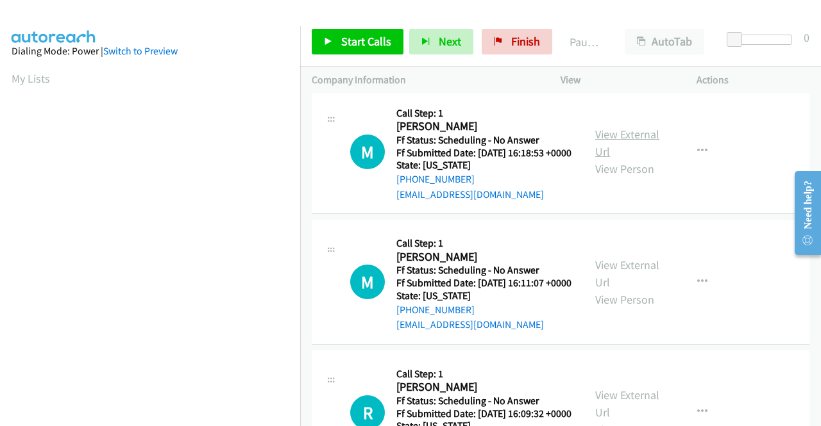
click at [621, 159] on link "View External Url" at bounding box center [627, 143] width 64 height 32
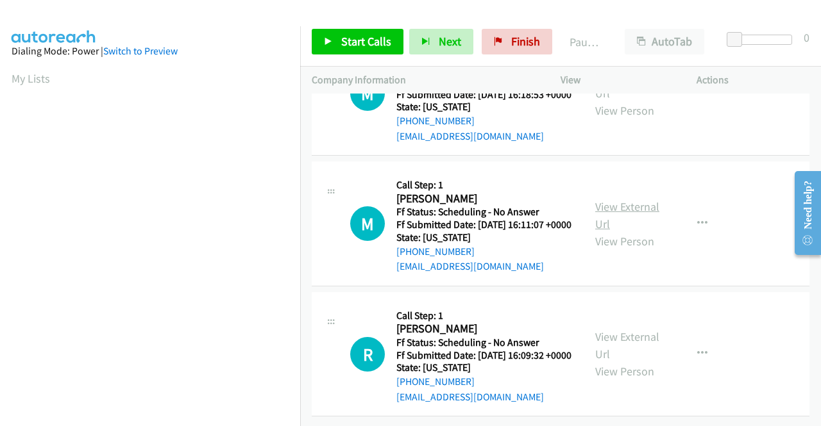
scroll to position [1731, 0]
click at [598, 231] on link "View External Url" at bounding box center [627, 215] width 64 height 32
click at [614, 330] on link "View External Url" at bounding box center [627, 346] width 64 height 32
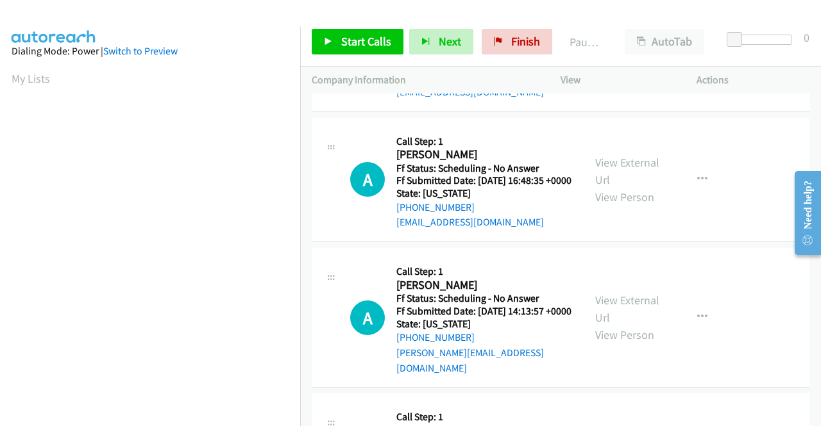
scroll to position [0, 0]
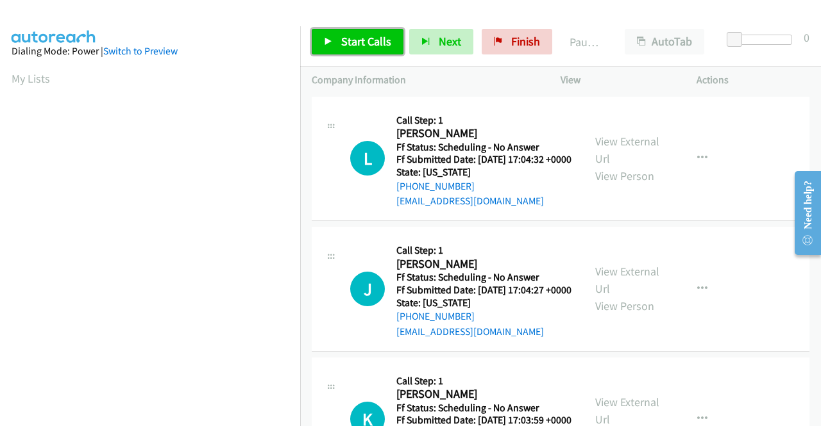
click at [365, 40] on span "Start Calls" at bounding box center [366, 41] width 50 height 15
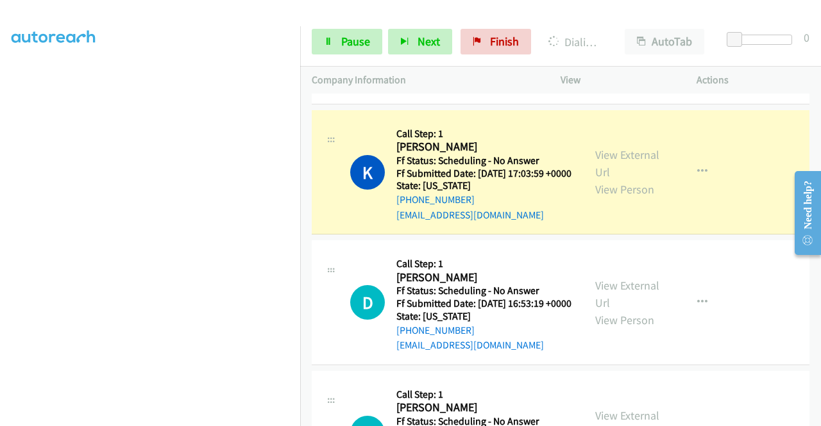
scroll to position [321, 0]
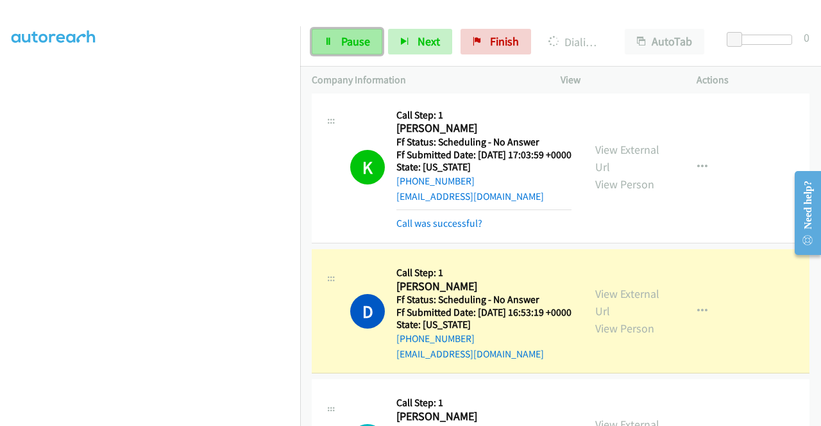
click at [335, 38] on link "Pause" at bounding box center [347, 42] width 71 height 26
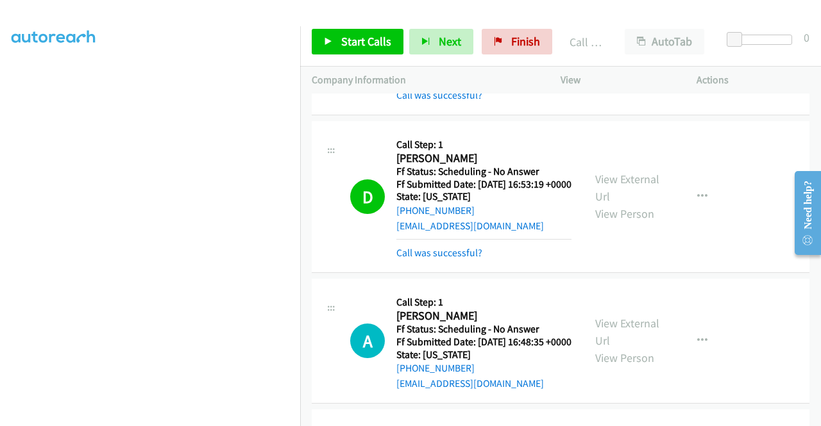
scroll to position [513, 0]
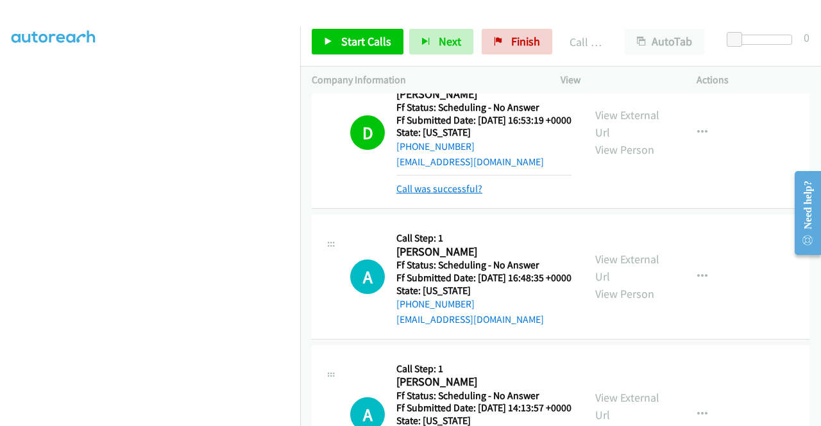
drag, startPoint x: 454, startPoint y: 239, endPoint x: 467, endPoint y: 233, distance: 14.1
click at [454, 195] on link "Call was successful?" at bounding box center [439, 189] width 86 height 12
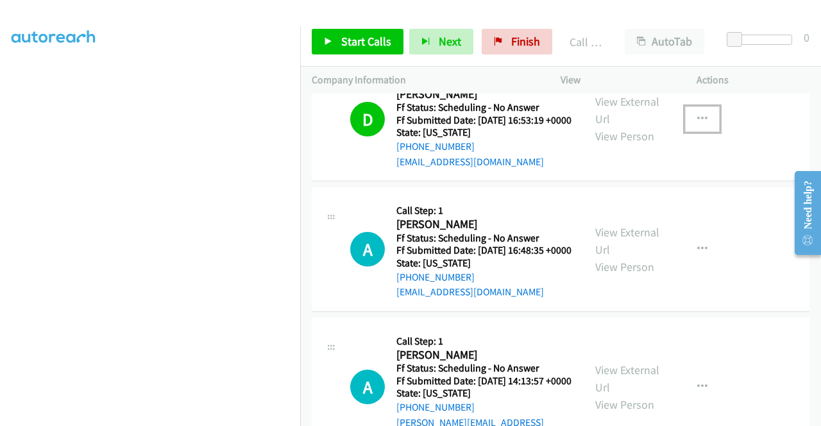
click at [704, 132] on button "button" at bounding box center [702, 119] width 35 height 26
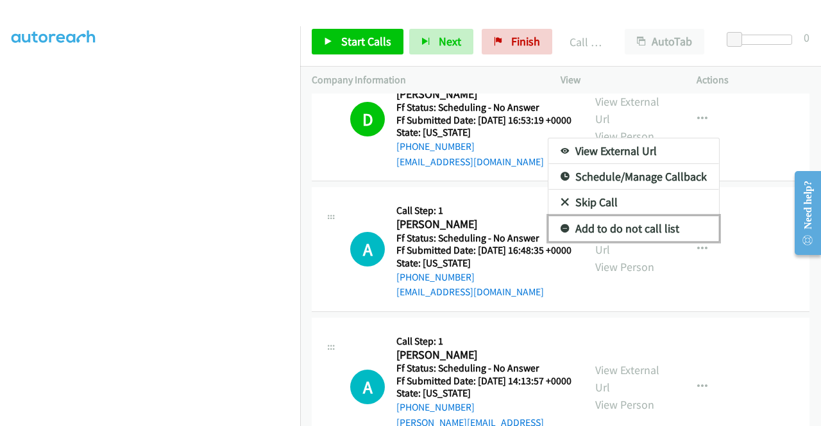
click at [623, 242] on link "Add to do not call list" at bounding box center [633, 229] width 171 height 26
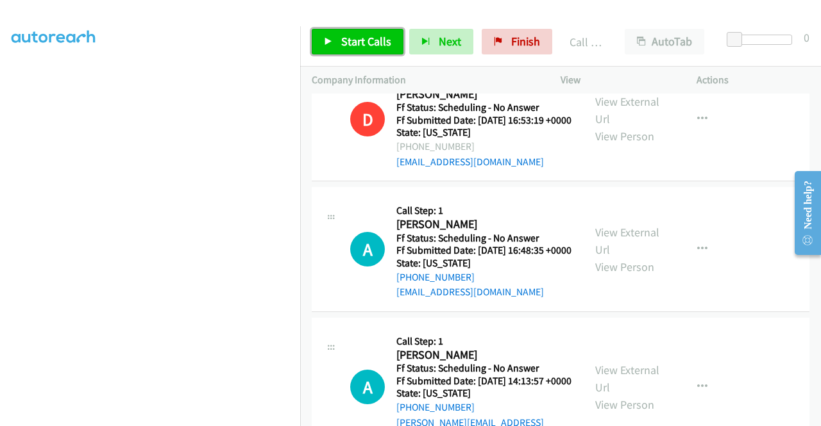
click at [381, 43] on span "Start Calls" at bounding box center [366, 41] width 50 height 15
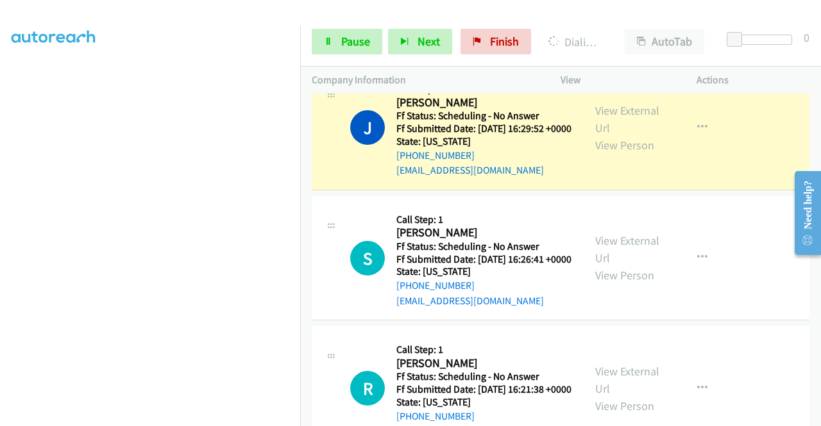
scroll to position [1475, 0]
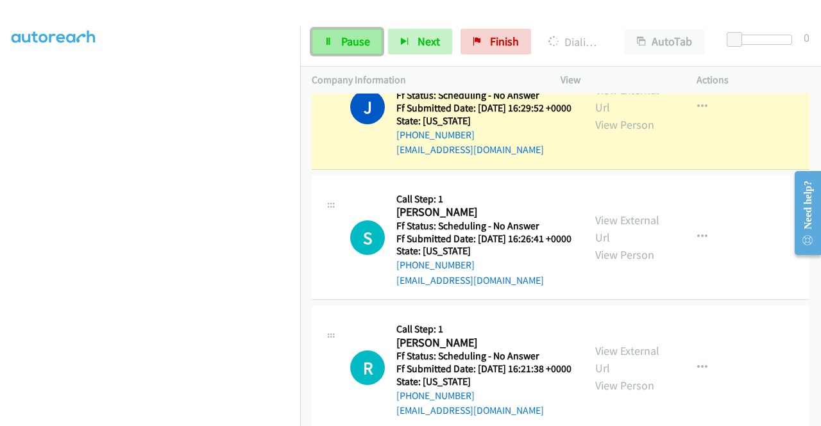
click at [342, 35] on span "Pause" at bounding box center [355, 41] width 29 height 15
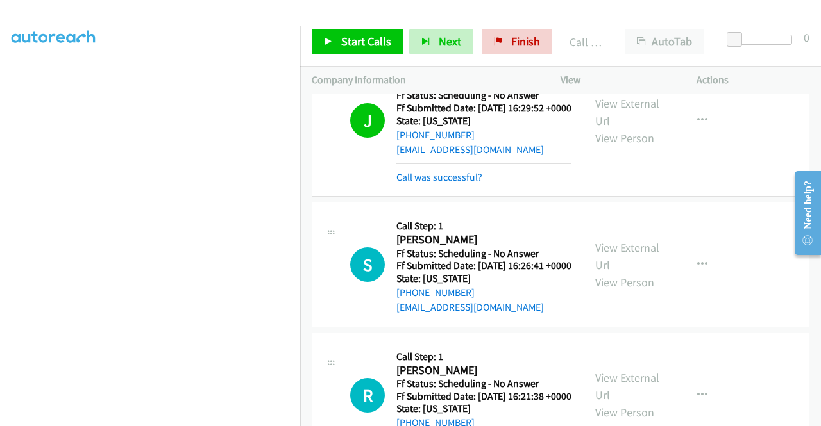
click at [448, 185] on mb0 "Call was successful?" at bounding box center [483, 175] width 175 height 22
click at [446, 183] on link "Call was successful?" at bounding box center [439, 177] width 86 height 12
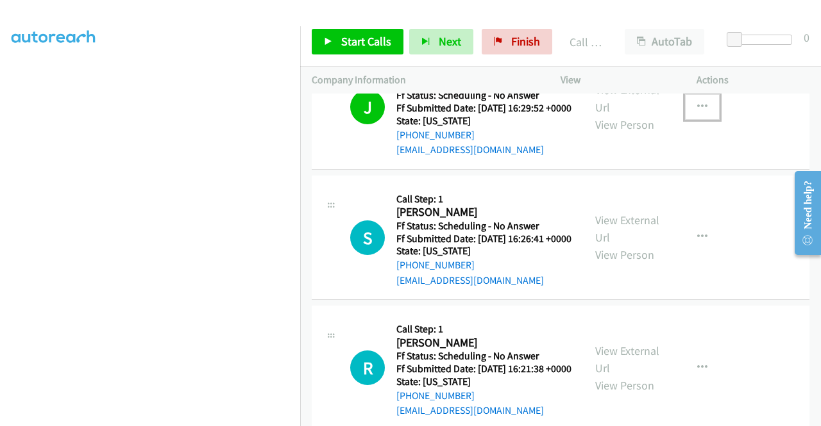
click at [702, 120] on button "button" at bounding box center [702, 107] width 35 height 26
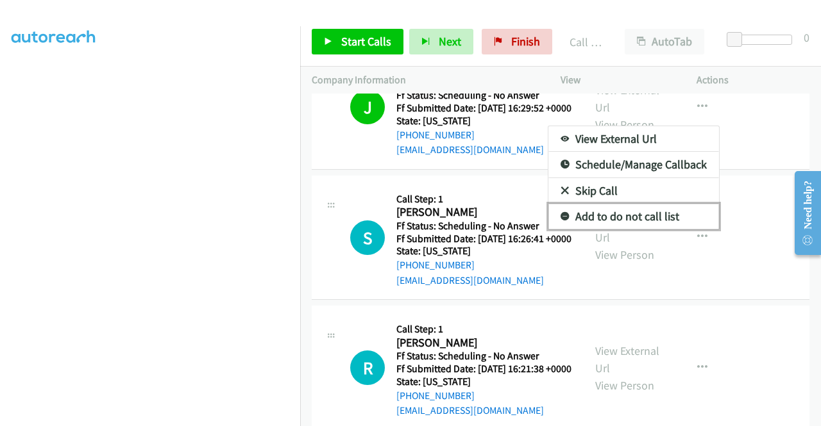
click at [637, 230] on link "Add to do not call list" at bounding box center [633, 217] width 171 height 26
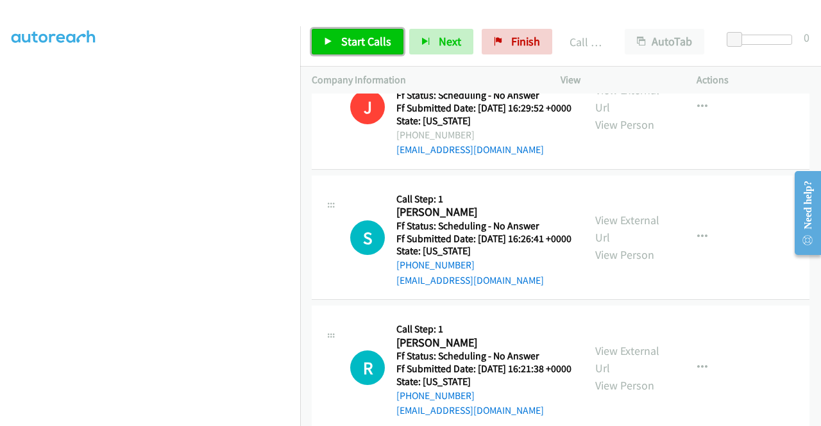
click at [382, 35] on span "Start Calls" at bounding box center [366, 41] width 50 height 15
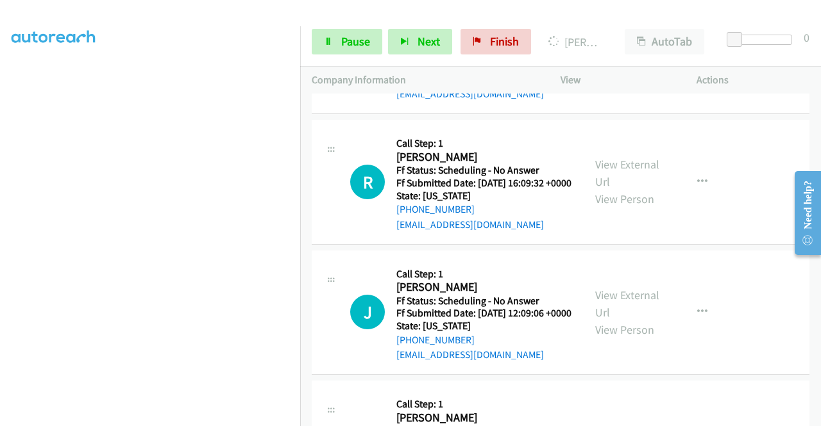
scroll to position [2116, 0]
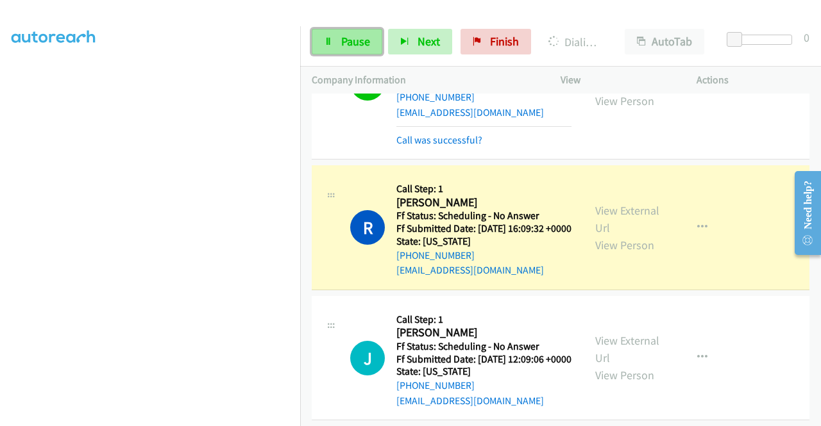
click at [366, 43] on span "Pause" at bounding box center [355, 41] width 29 height 15
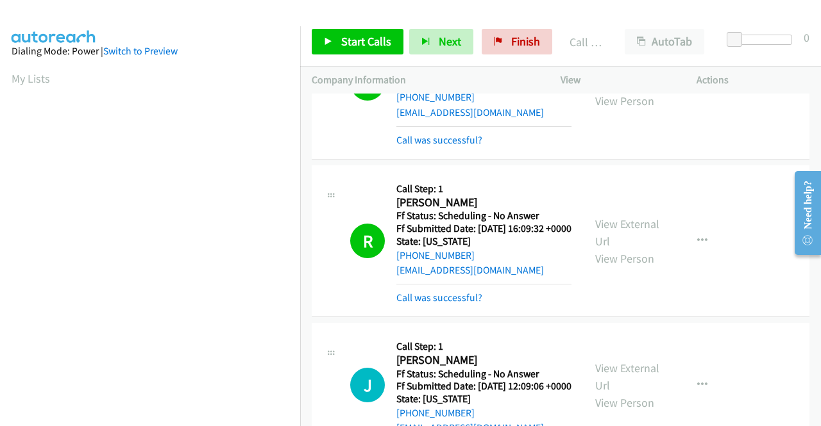
scroll to position [292, 0]
drag, startPoint x: 532, startPoint y: 43, endPoint x: 455, endPoint y: 57, distance: 77.6
click at [532, 43] on span "Finish" at bounding box center [525, 41] width 29 height 15
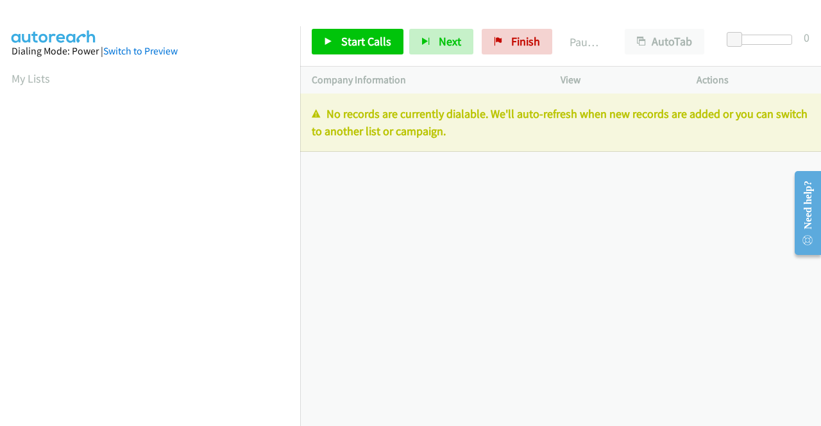
drag, startPoint x: 512, startPoint y: 142, endPoint x: 323, endPoint y: 117, distance: 190.2
click at [323, 117] on div "No records are currently dialable. We'll auto-refresh when new records are adde…" at bounding box center [560, 123] width 521 height 58
copy p "No records are currently dialable. We'll auto-refresh when new records are adde…"
click at [511, 47] on span "Finish" at bounding box center [525, 41] width 29 height 15
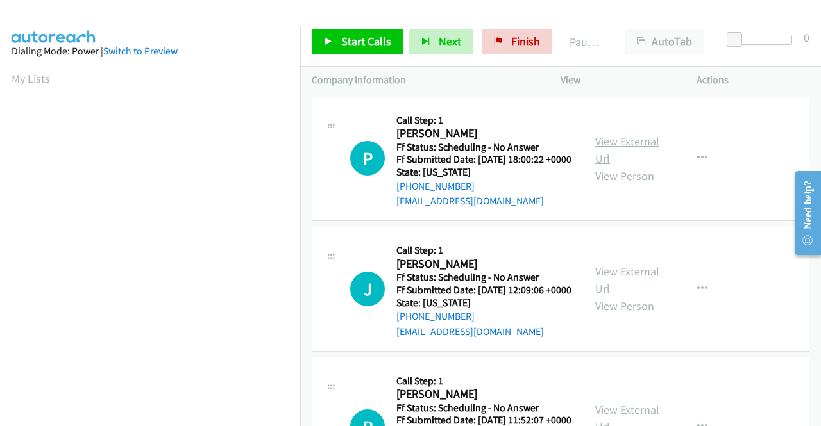
click at [639, 147] on link "View External Url" at bounding box center [627, 150] width 64 height 32
click at [630, 292] on link "View External Url" at bounding box center [627, 280] width 64 height 32
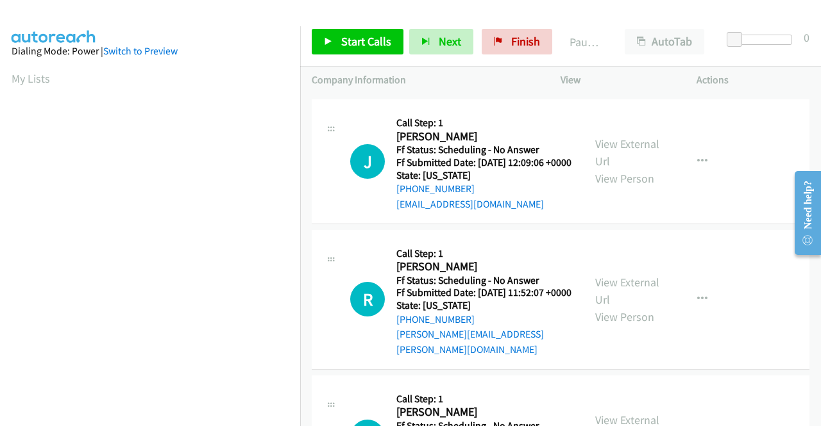
scroll to position [128, 0]
click at [637, 307] on link "View External Url" at bounding box center [627, 290] width 64 height 32
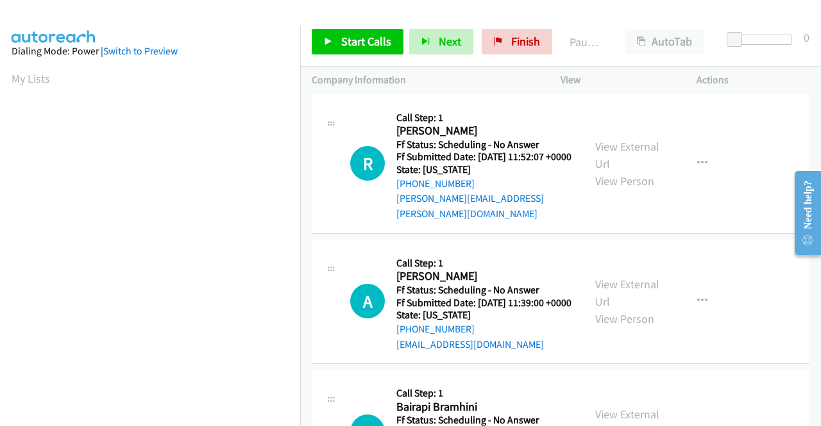
scroll to position [321, 0]
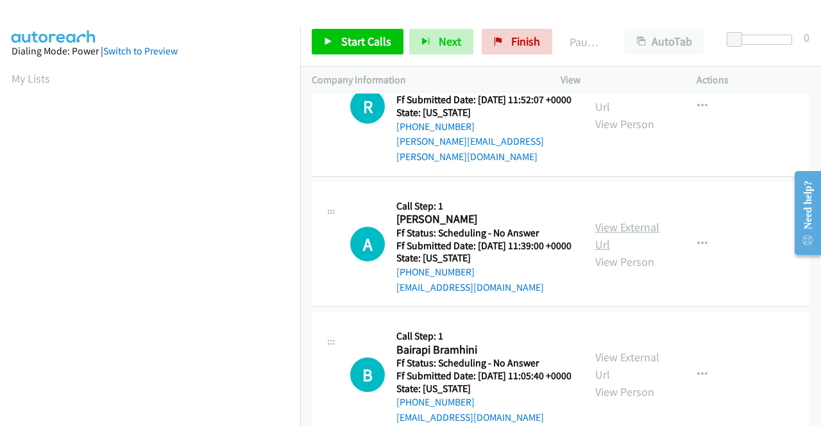
click at [639, 252] on link "View External Url" at bounding box center [627, 236] width 64 height 32
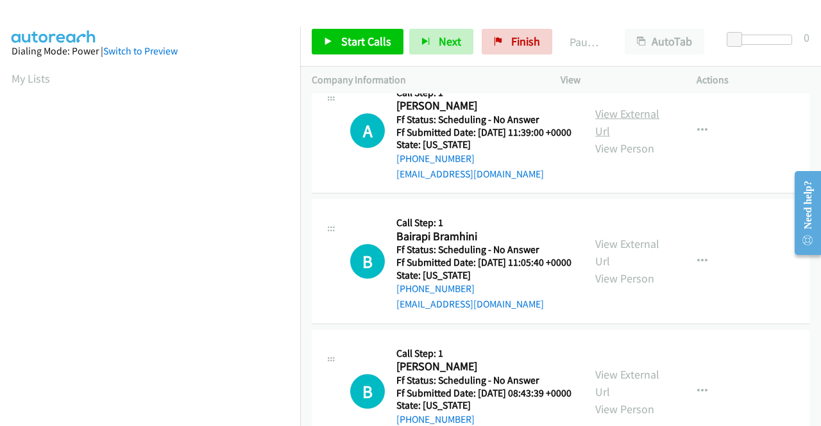
scroll to position [513, 0]
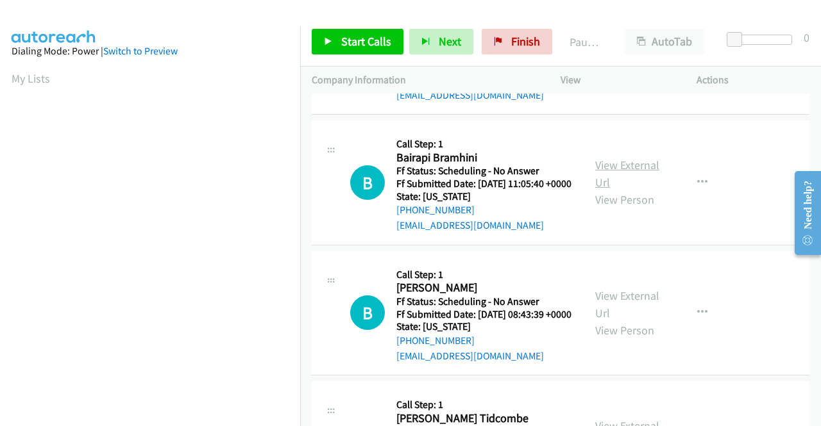
click at [621, 190] on link "View External Url" at bounding box center [627, 174] width 64 height 32
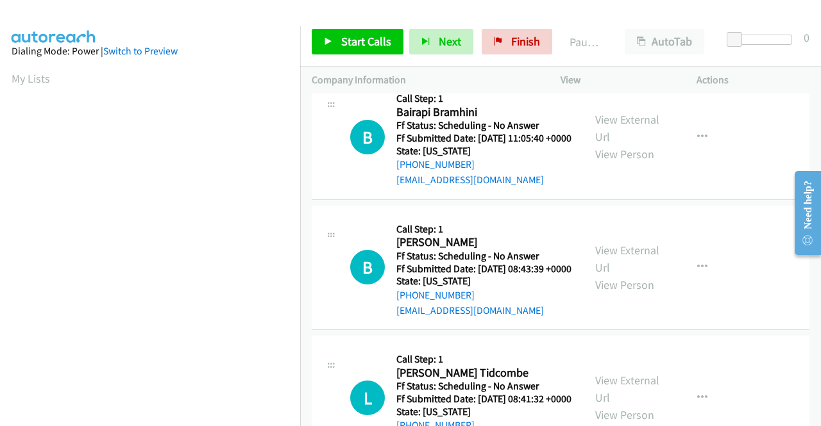
scroll to position [577, 0]
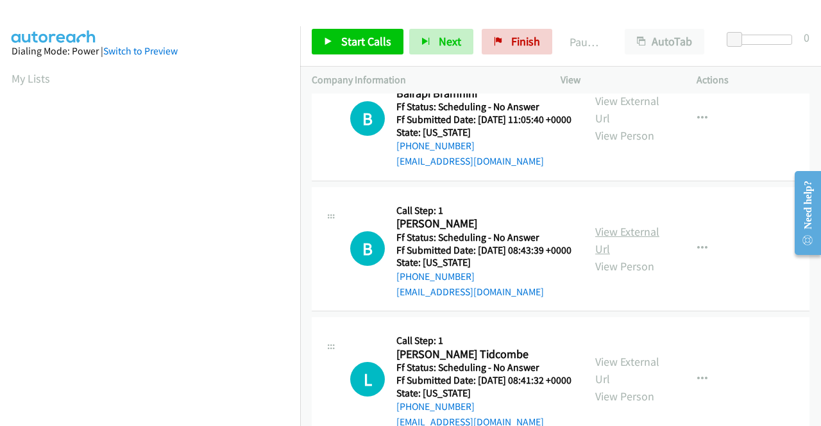
click at [615, 256] on link "View External Url" at bounding box center [627, 240] width 64 height 32
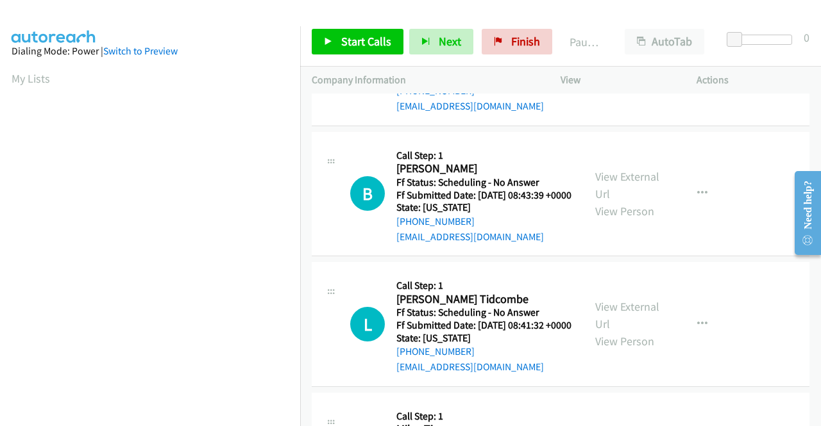
scroll to position [705, 0]
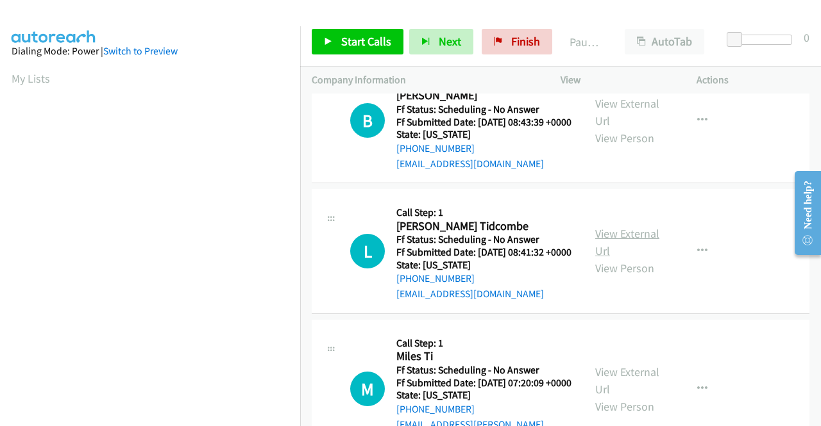
click at [629, 258] on link "View External Url" at bounding box center [627, 242] width 64 height 32
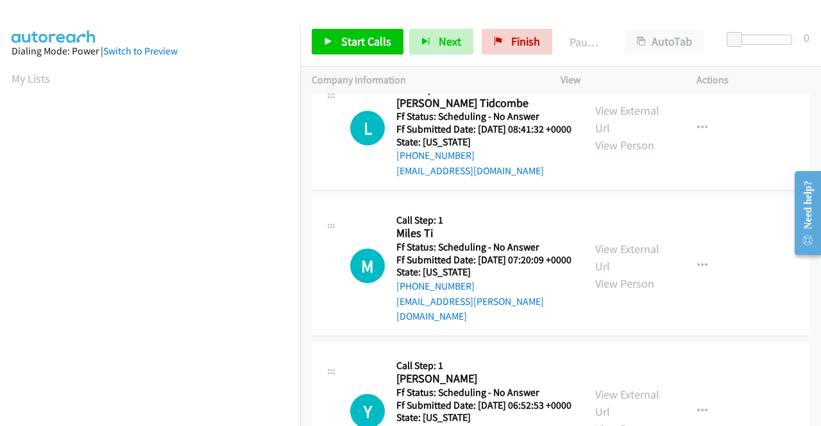
scroll to position [834, 0]
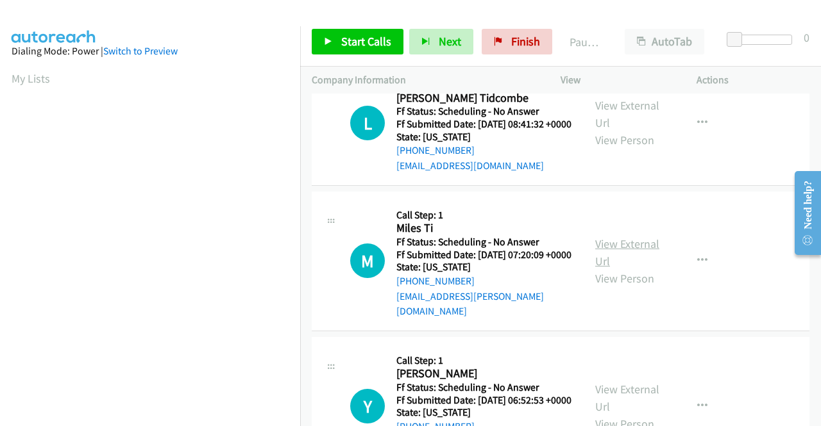
click at [620, 269] on link "View External Url" at bounding box center [627, 253] width 64 height 32
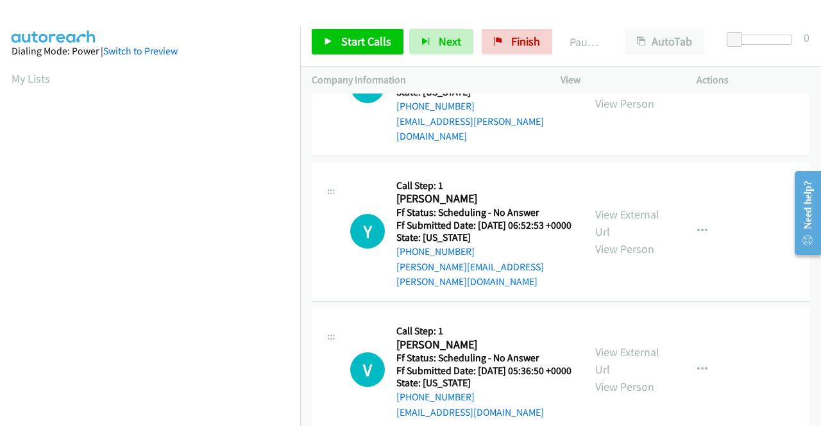
scroll to position [1026, 0]
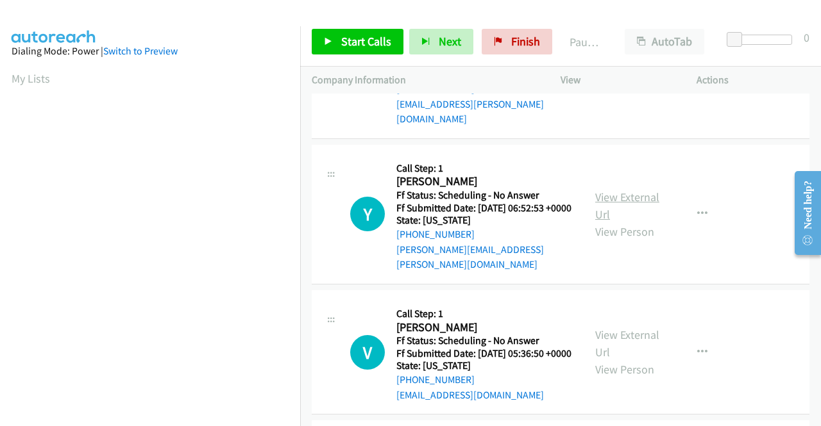
click at [609, 222] on link "View External Url" at bounding box center [627, 206] width 64 height 32
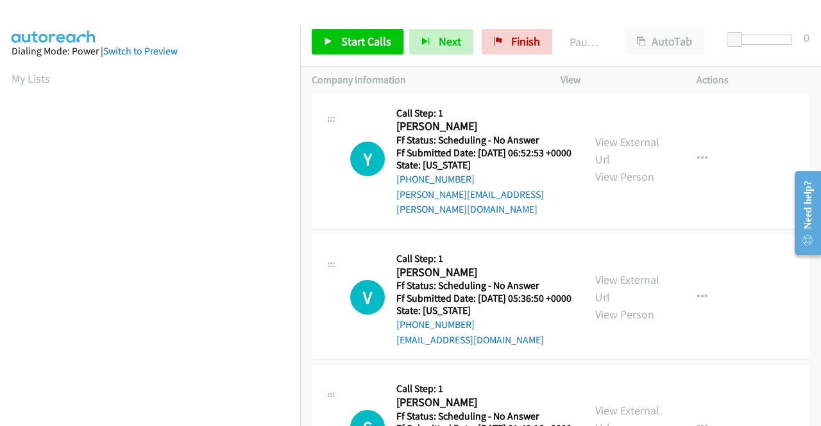
scroll to position [1218, 0]
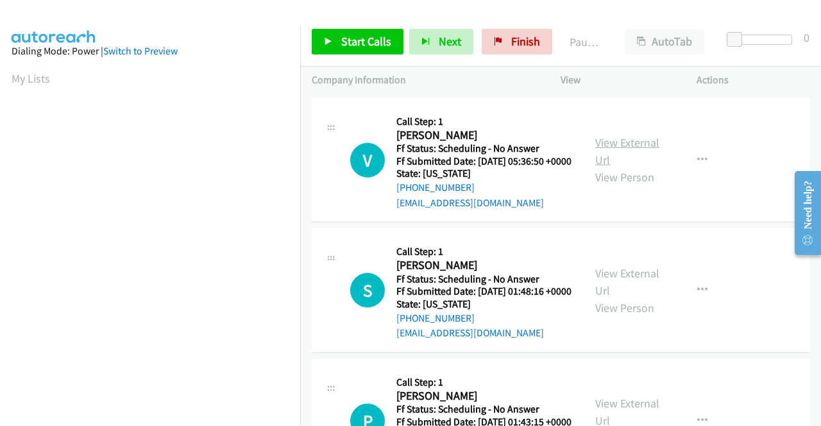
click at [626, 167] on link "View External Url" at bounding box center [627, 151] width 64 height 32
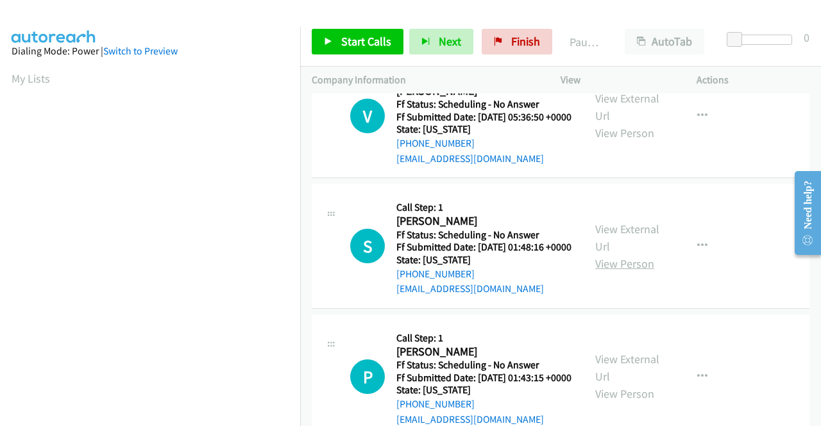
scroll to position [1347, 0]
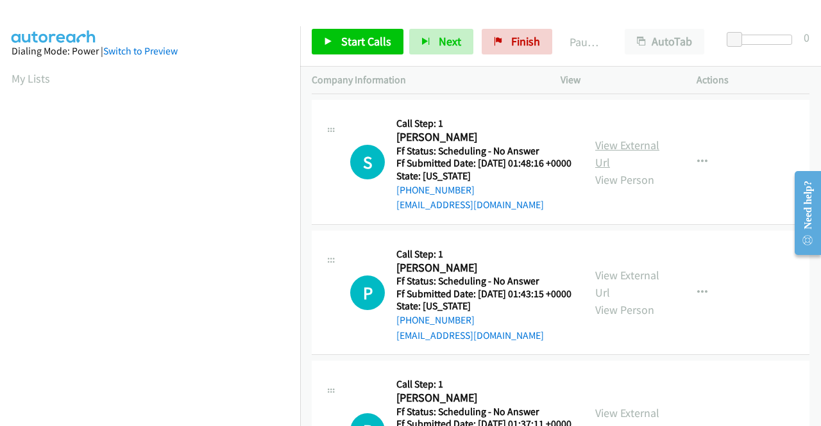
click at [623, 170] on link "View External Url" at bounding box center [627, 154] width 64 height 32
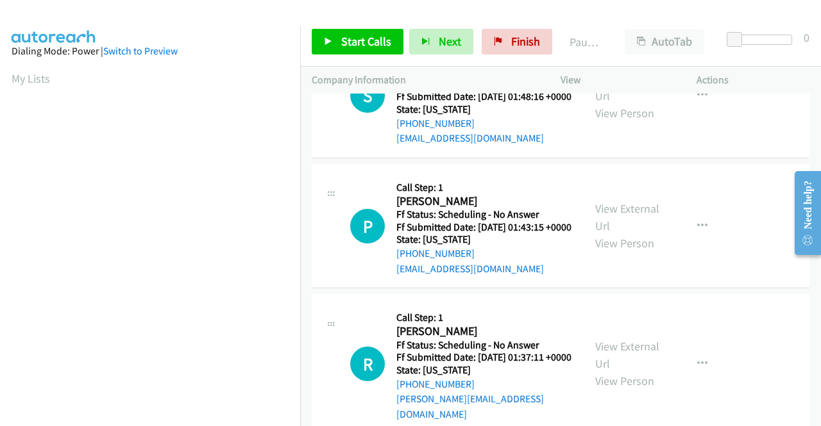
scroll to position [1475, 0]
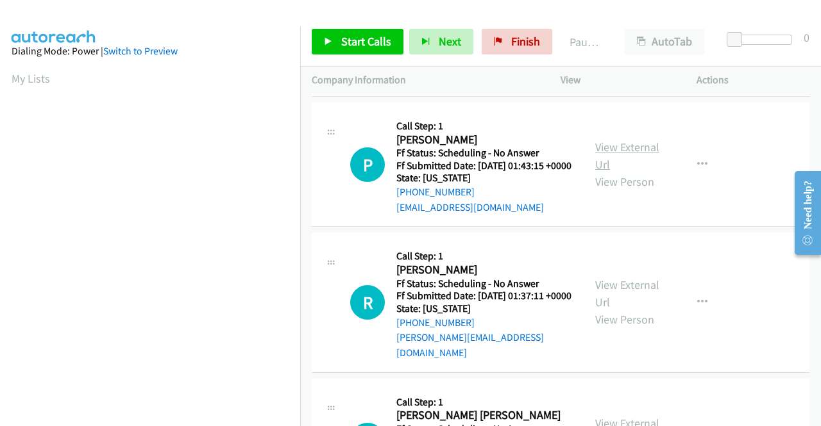
click at [603, 172] on link "View External Url" at bounding box center [627, 156] width 64 height 32
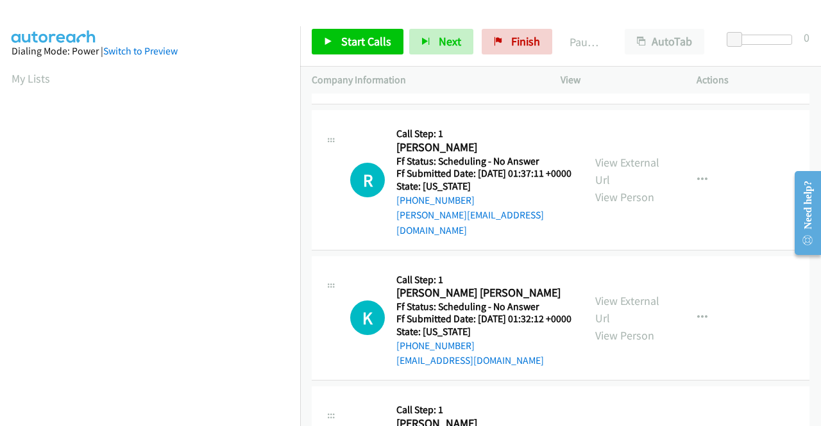
scroll to position [1603, 0]
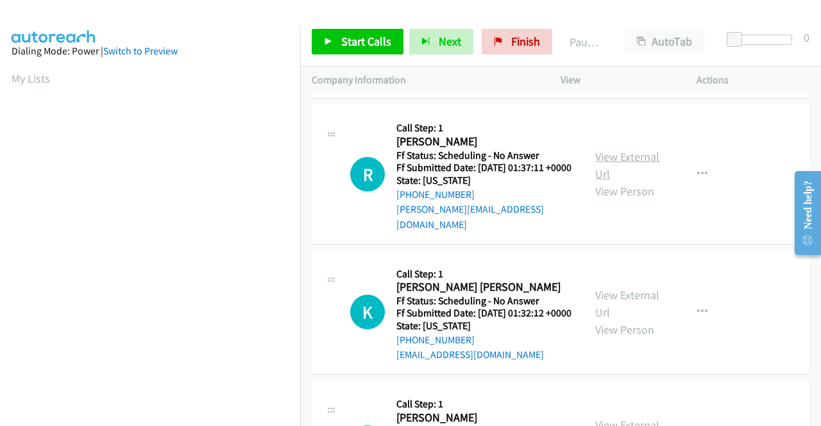
click at [643, 181] on link "View External Url" at bounding box center [627, 165] width 64 height 32
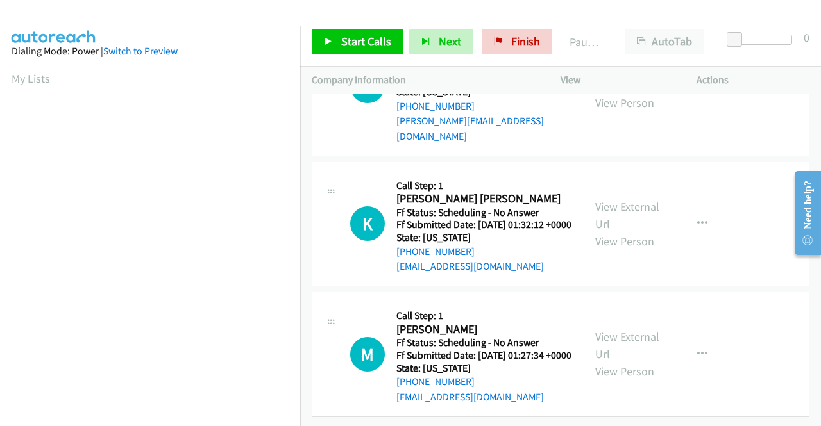
scroll to position [1795, 0]
click at [597, 214] on link "View External Url" at bounding box center [627, 215] width 64 height 32
click at [625, 330] on link "View External Url" at bounding box center [627, 346] width 64 height 32
drag, startPoint x: 365, startPoint y: 33, endPoint x: 372, endPoint y: 35, distance: 6.9
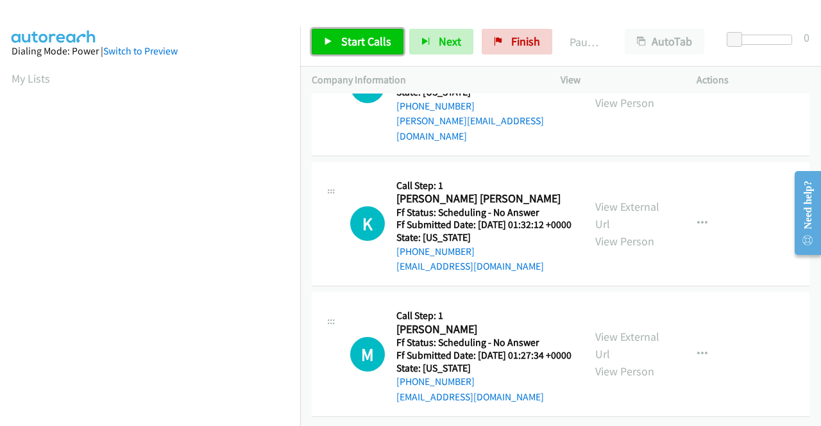
click at [365, 33] on link "Start Calls" at bounding box center [358, 42] width 92 height 26
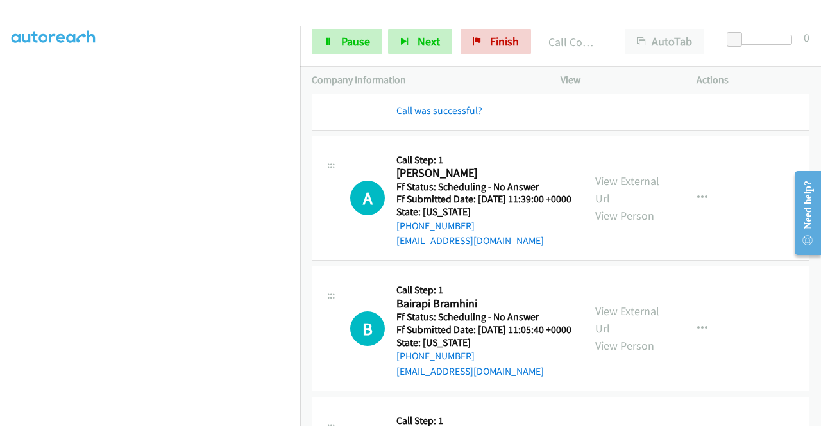
scroll to position [513, 0]
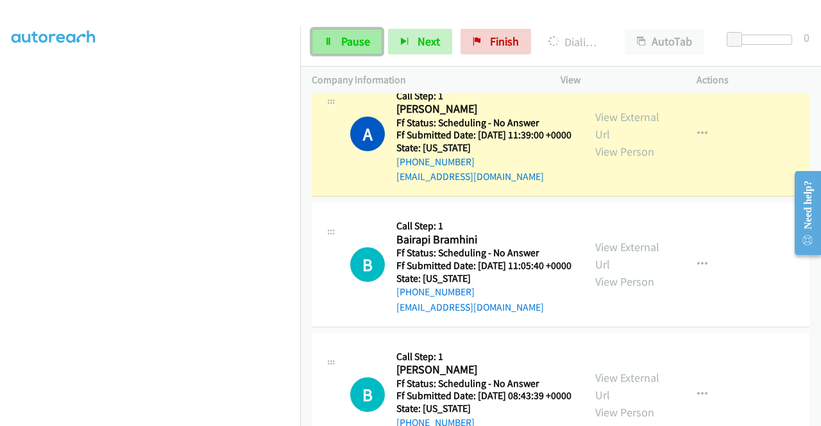
click at [353, 43] on span "Pause" at bounding box center [355, 41] width 29 height 15
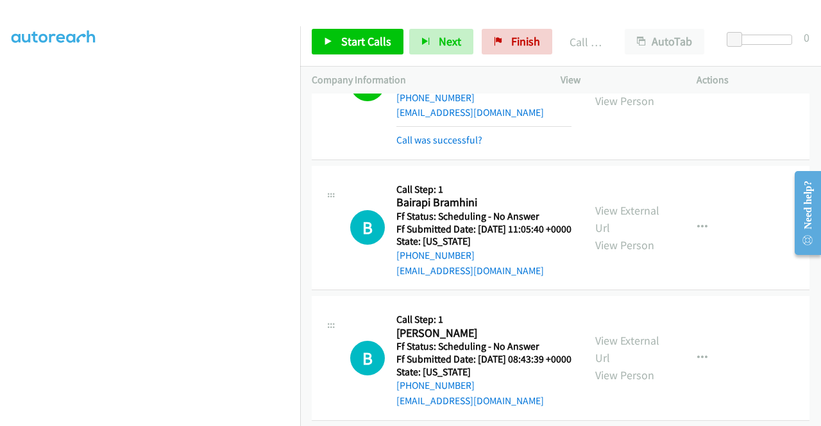
scroll to position [641, 0]
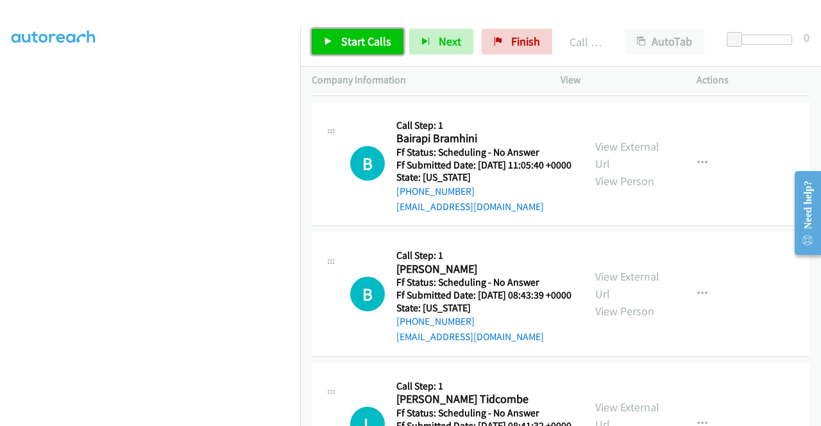
click at [358, 47] on span "Start Calls" at bounding box center [366, 41] width 50 height 15
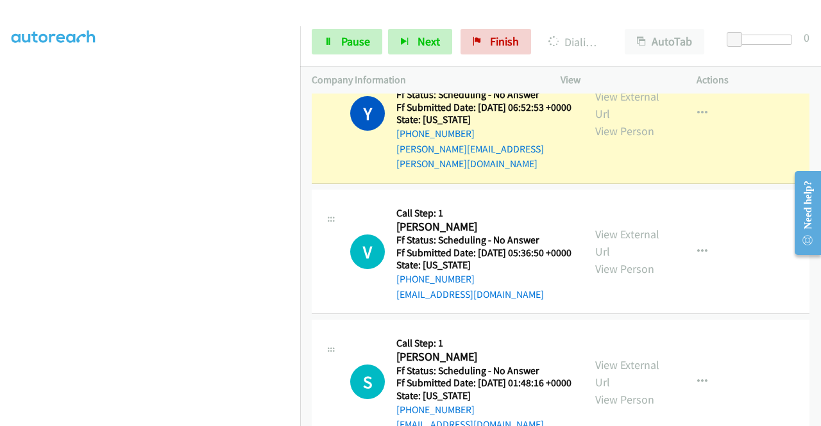
scroll to position [1347, 0]
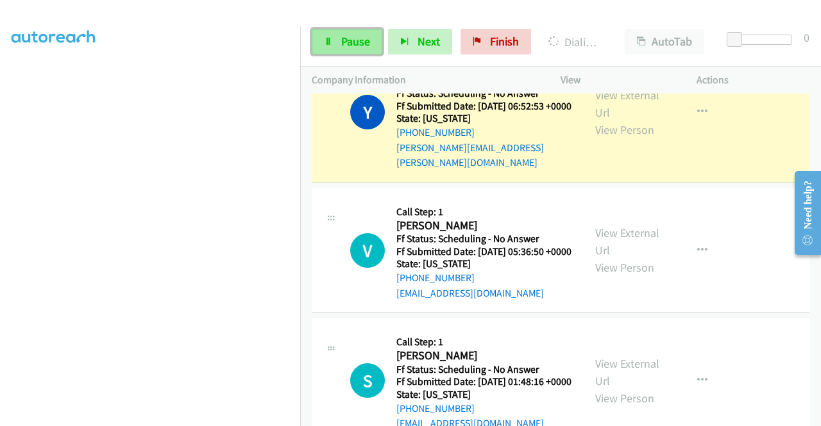
click at [363, 39] on span "Pause" at bounding box center [355, 41] width 29 height 15
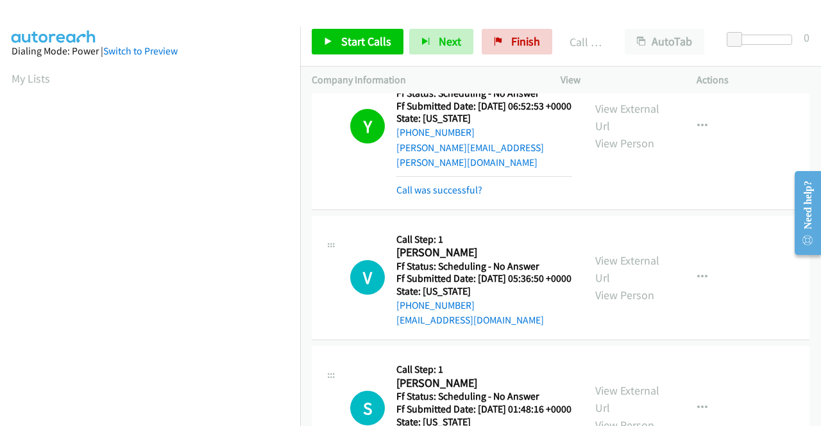
scroll to position [292, 0]
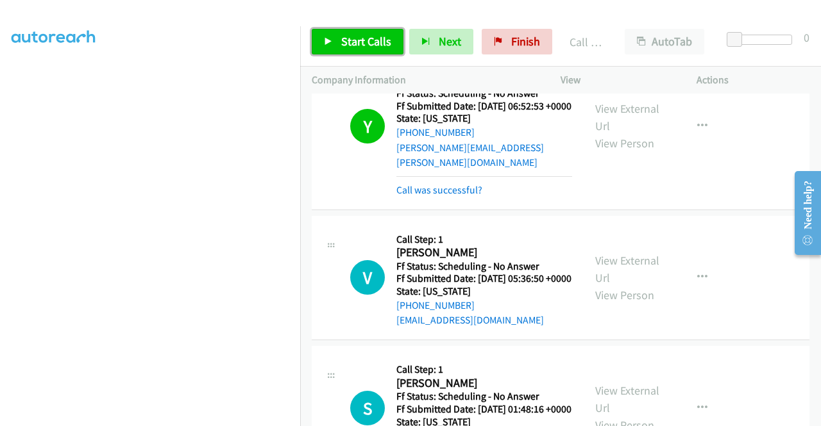
click at [374, 49] on link "Start Calls" at bounding box center [358, 42] width 92 height 26
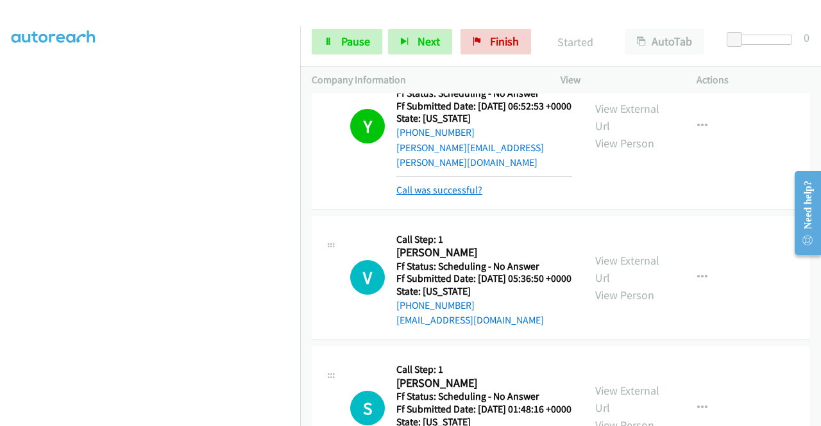
click at [472, 196] on link "Call was successful?" at bounding box center [439, 190] width 86 height 12
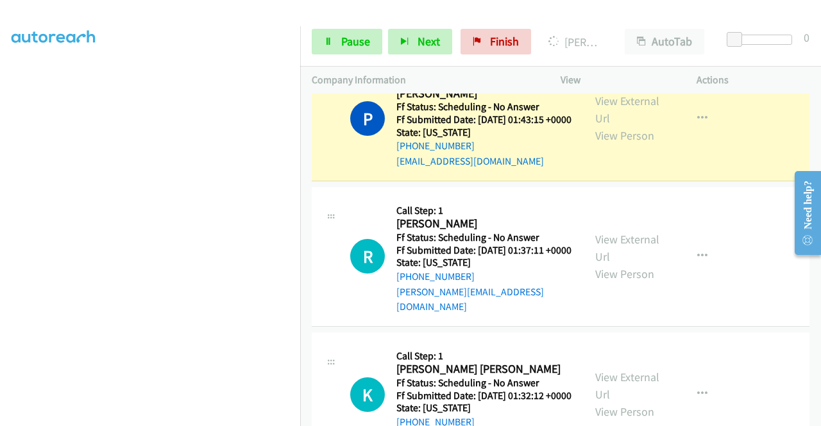
scroll to position [1795, 0]
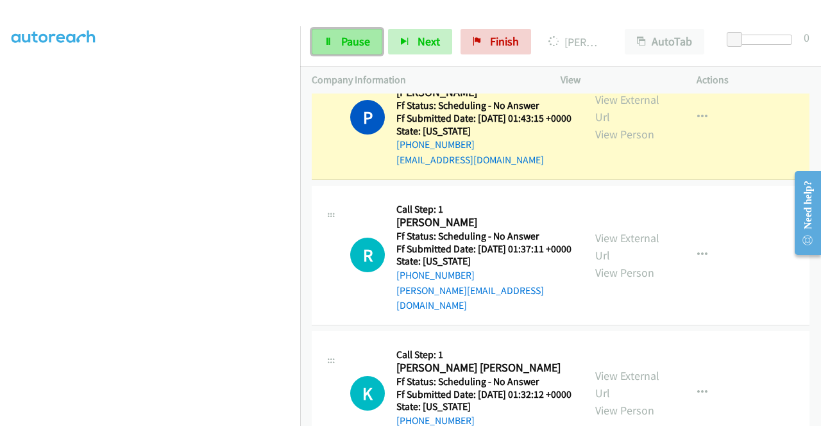
click at [364, 33] on link "Pause" at bounding box center [347, 42] width 71 height 26
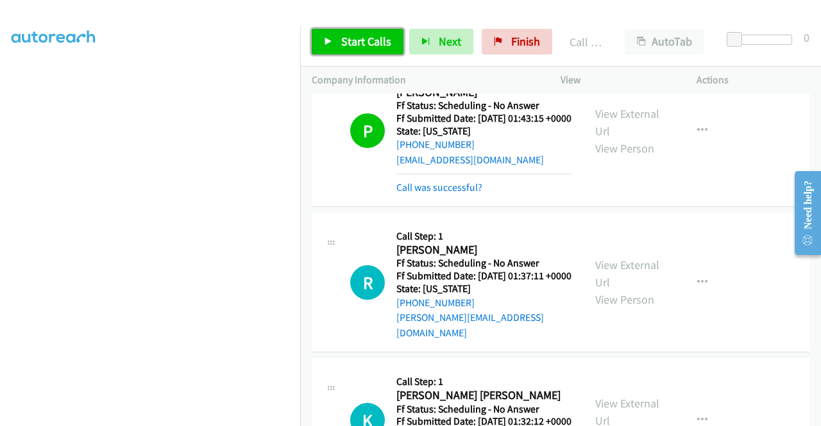
click at [359, 43] on span "Start Calls" at bounding box center [366, 41] width 50 height 15
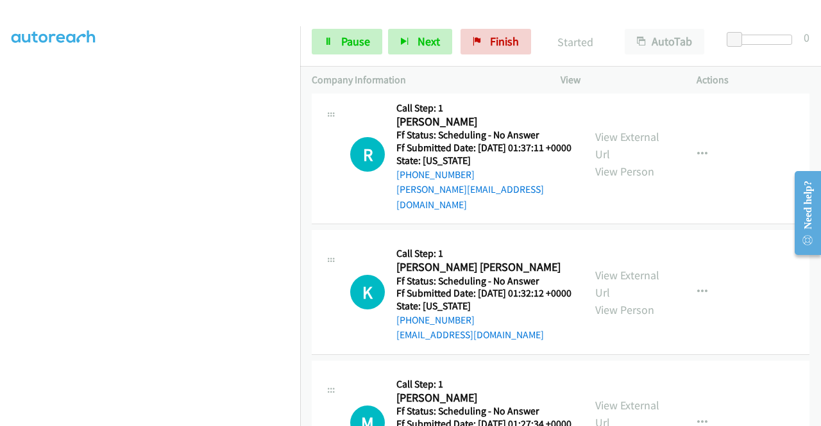
scroll to position [1988, 0]
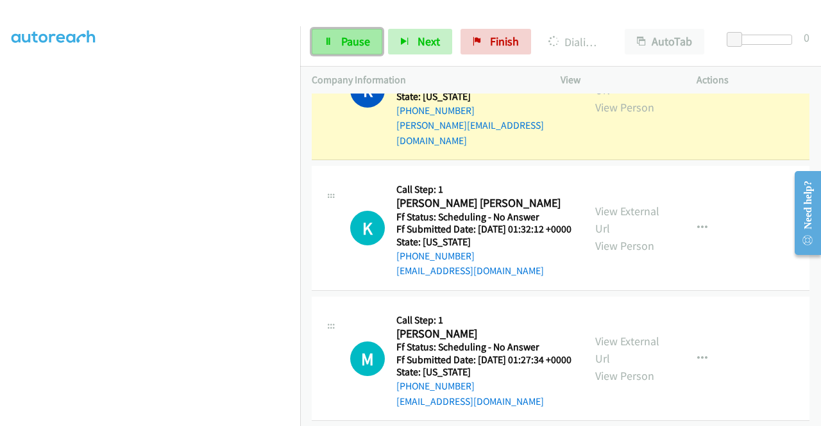
click at [351, 46] on span "Pause" at bounding box center [355, 41] width 29 height 15
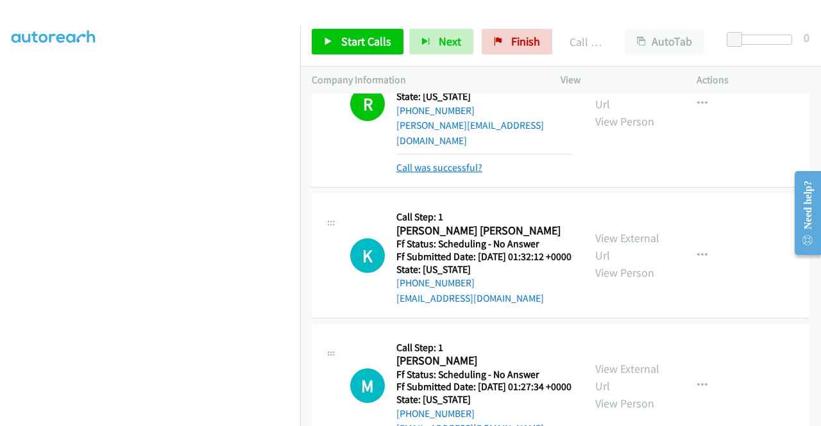
click at [460, 174] on link "Call was successful?" at bounding box center [439, 168] width 86 height 12
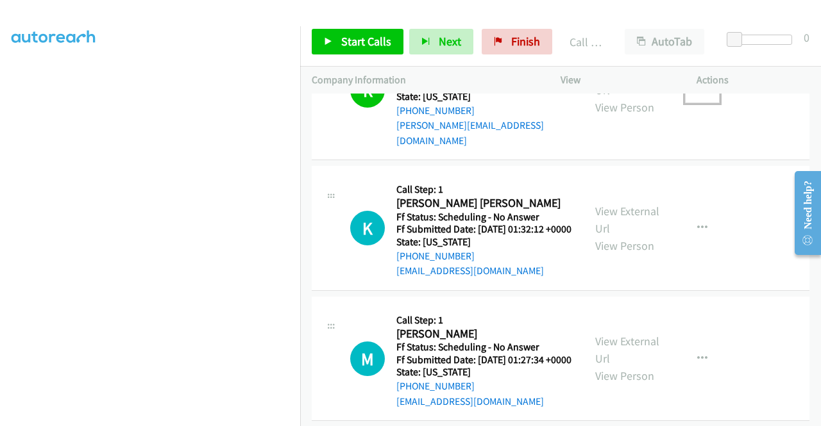
click at [697, 96] on icon "button" at bounding box center [702, 90] width 10 height 10
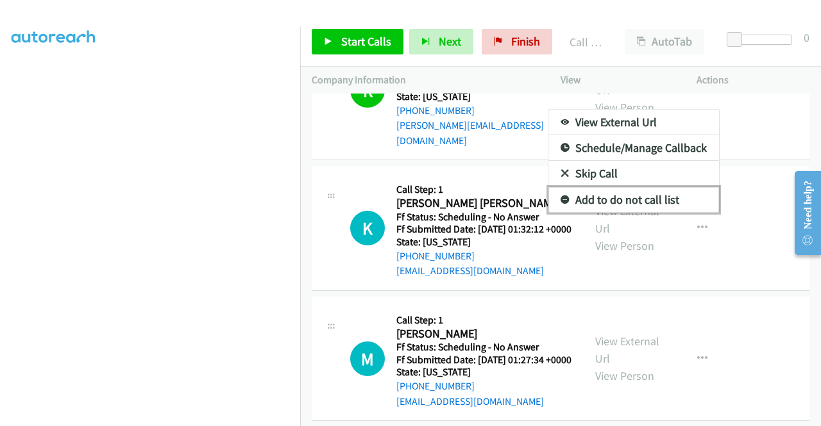
click at [632, 213] on link "Add to do not call list" at bounding box center [633, 200] width 171 height 26
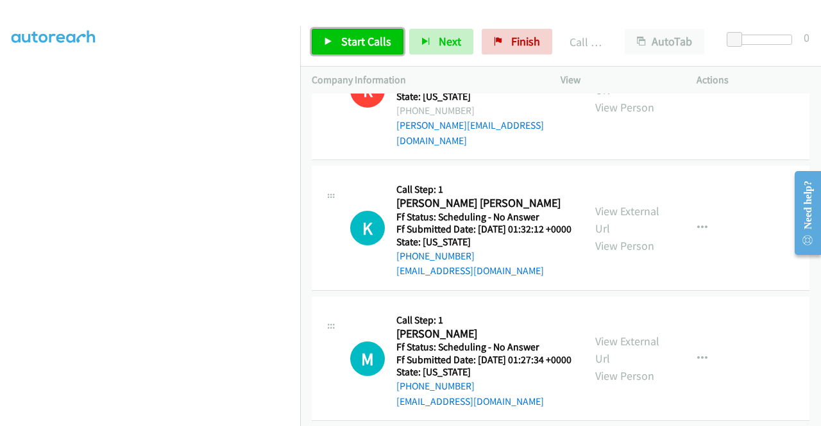
click at [367, 51] on link "Start Calls" at bounding box center [358, 42] width 92 height 26
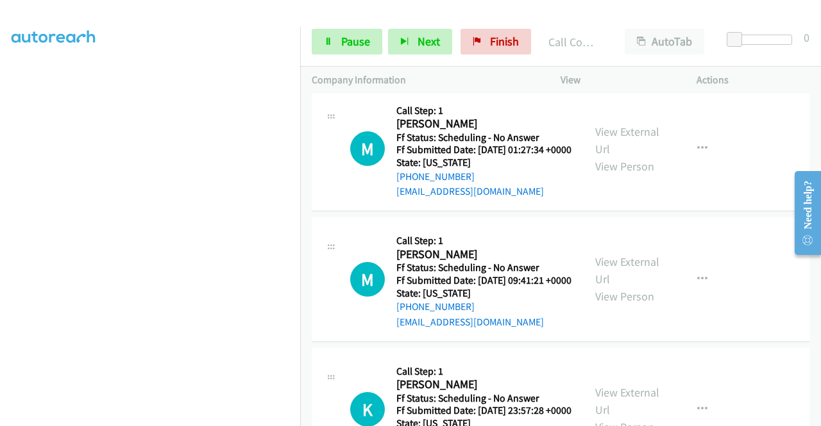
scroll to position [2244, 0]
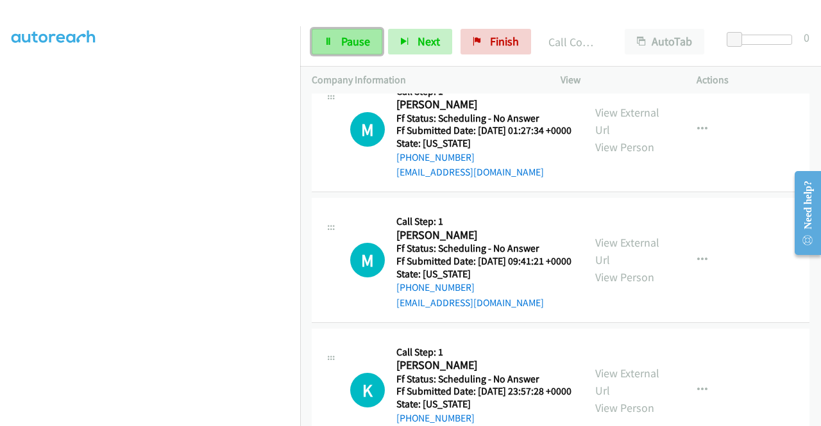
click at [349, 48] on span "Pause" at bounding box center [355, 41] width 29 height 15
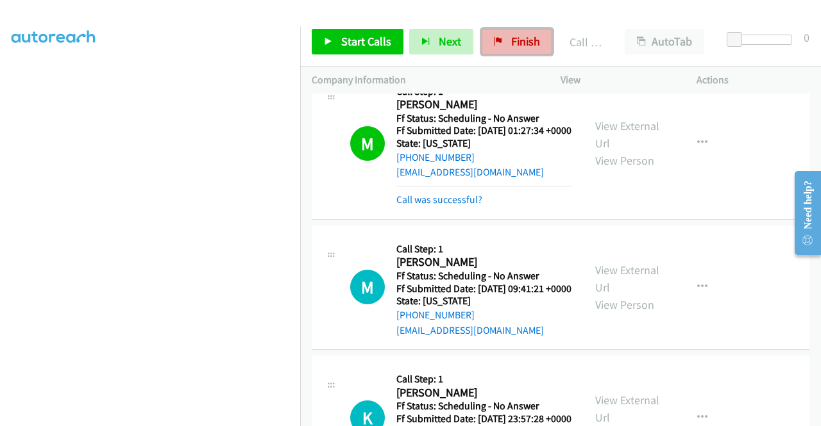
click at [518, 38] on span "Finish" at bounding box center [525, 41] width 29 height 15
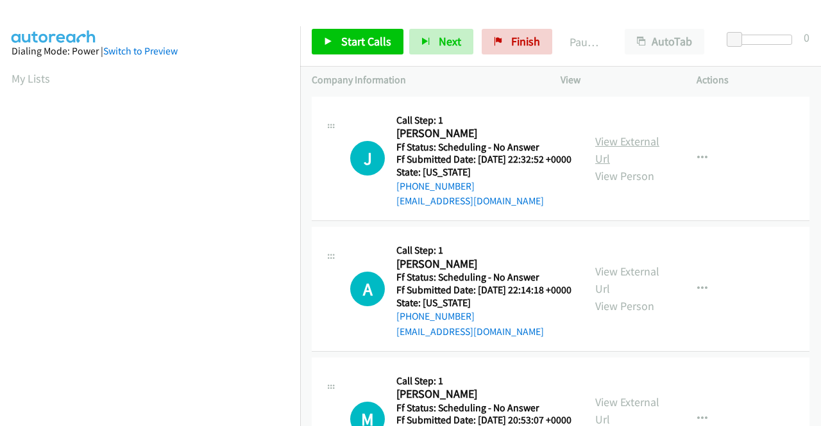
click at [600, 146] on link "View External Url" at bounding box center [627, 150] width 64 height 32
click at [610, 291] on link "View External Url" at bounding box center [627, 280] width 64 height 32
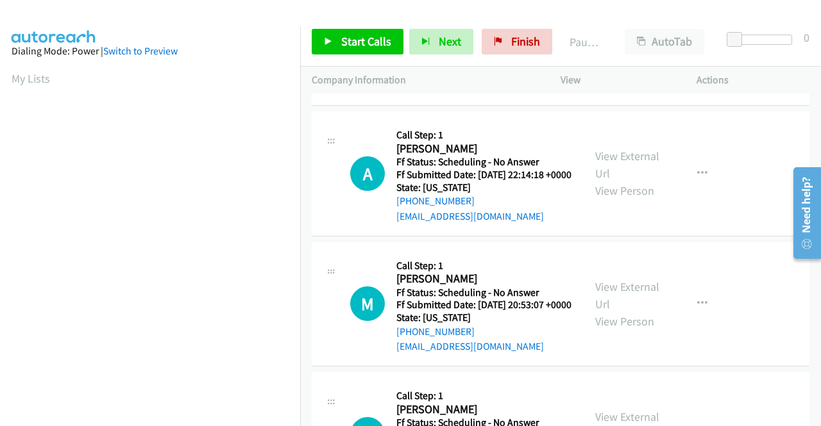
scroll to position [256, 0]
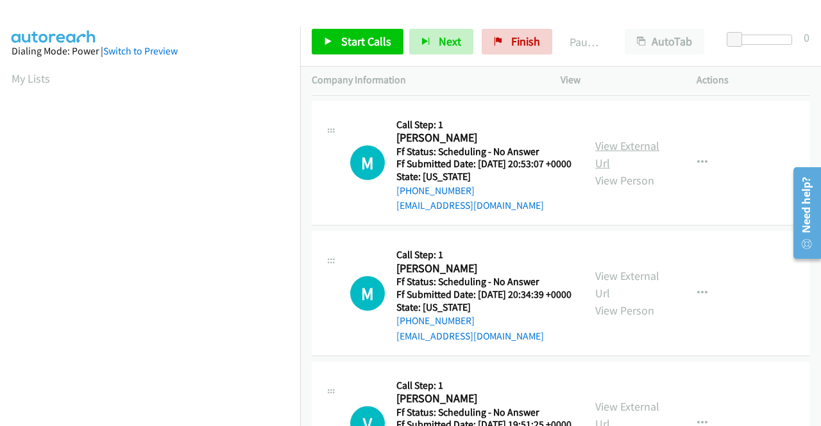
click at [609, 171] on link "View External Url" at bounding box center [627, 155] width 64 height 32
click at [626, 301] on link "View External Url" at bounding box center [627, 285] width 64 height 32
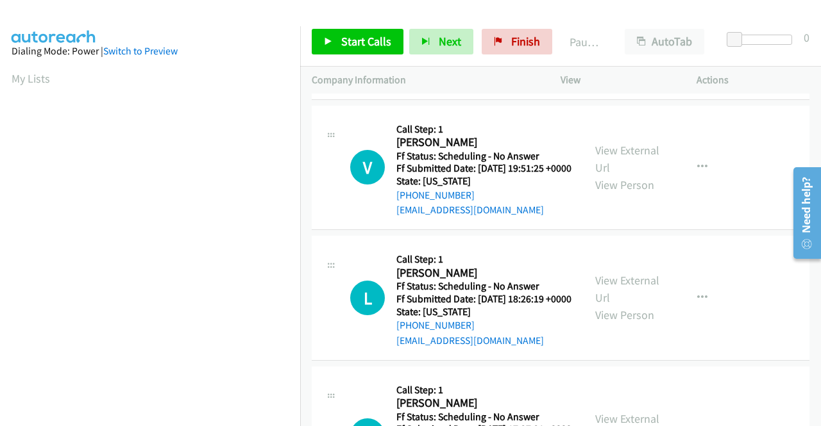
click at [619, 196] on div "View External Url View Person View External Url Email Schedule/Manage Callback …" at bounding box center [657, 167] width 147 height 101
click at [632, 175] on link "View External Url" at bounding box center [627, 159] width 64 height 32
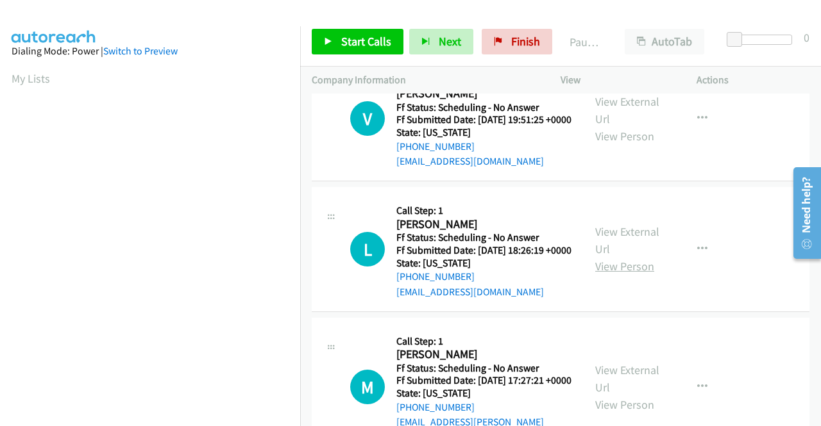
scroll to position [641, 0]
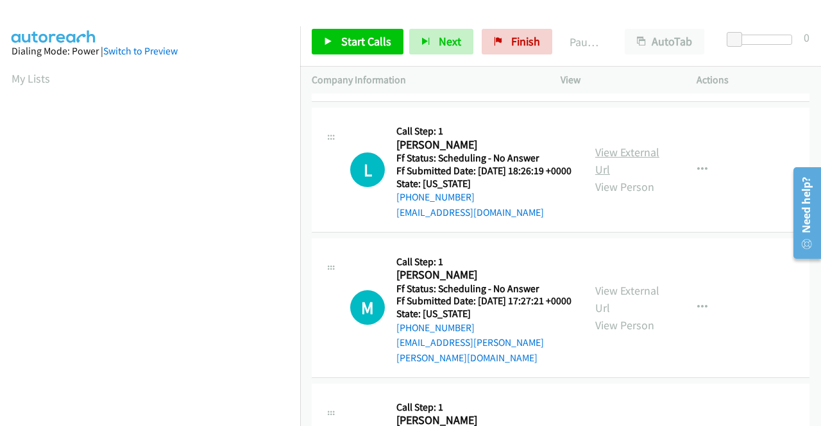
click at [603, 177] on link "View External Url" at bounding box center [627, 161] width 64 height 32
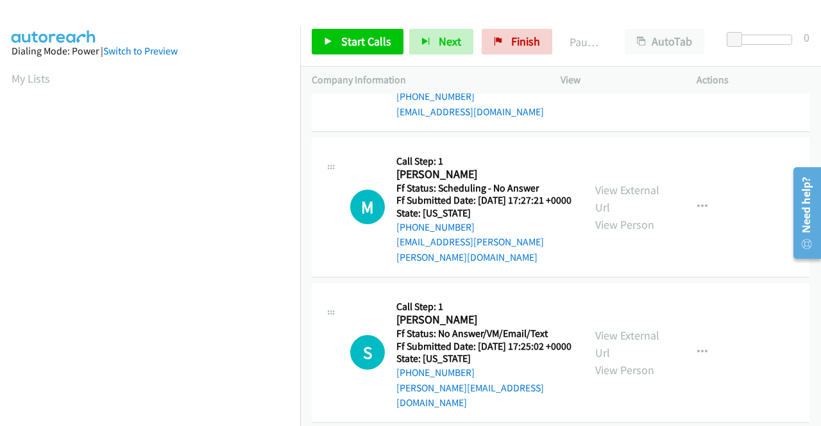
scroll to position [834, 0]
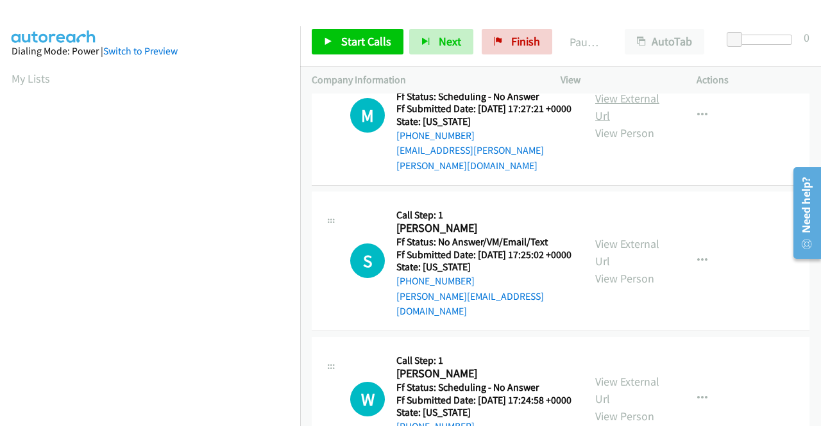
click at [595, 123] on link "View External Url" at bounding box center [627, 107] width 64 height 32
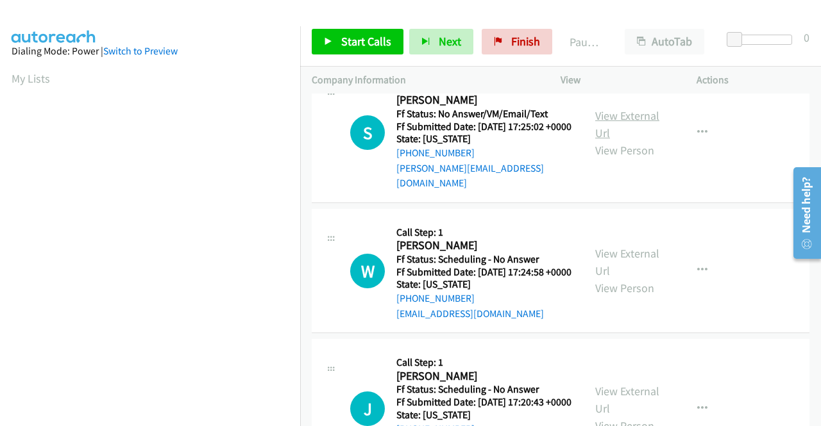
click at [621, 140] on link "View External Url" at bounding box center [627, 124] width 64 height 32
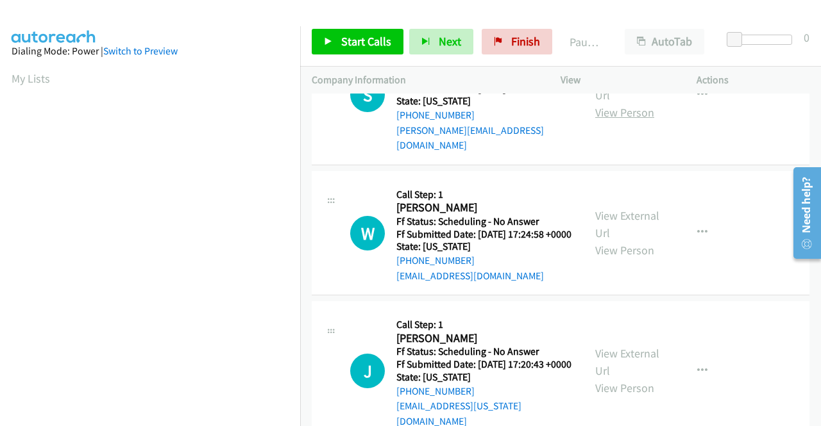
scroll to position [1026, 0]
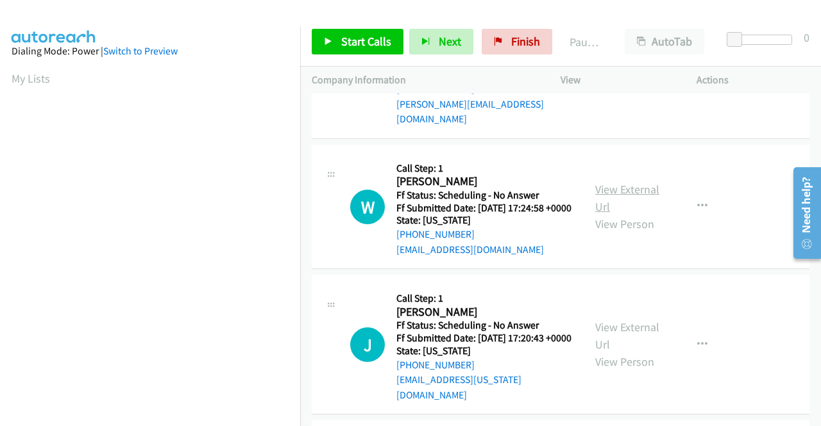
click at [622, 214] on link "View External Url" at bounding box center [627, 198] width 64 height 32
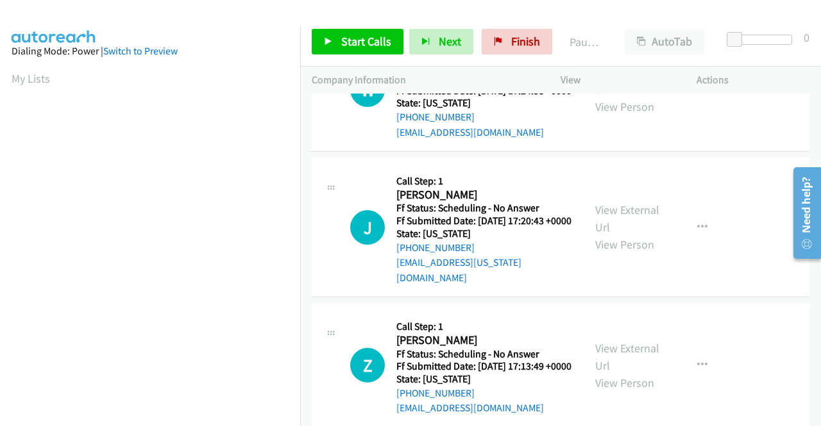
scroll to position [1154, 0]
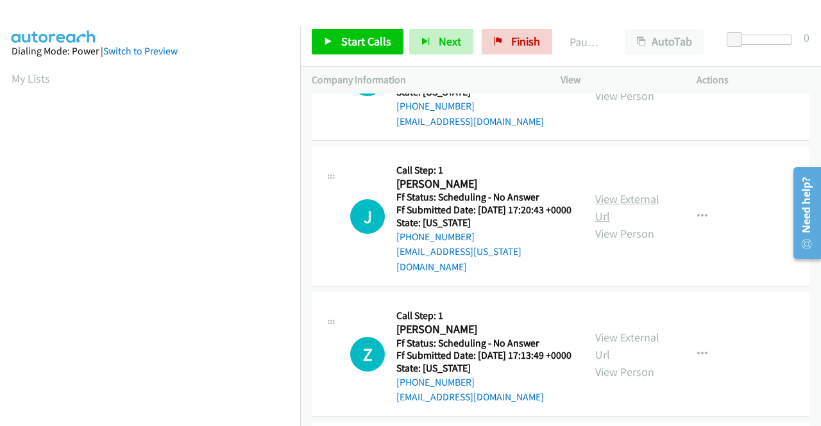
click at [613, 224] on link "View External Url" at bounding box center [627, 208] width 64 height 32
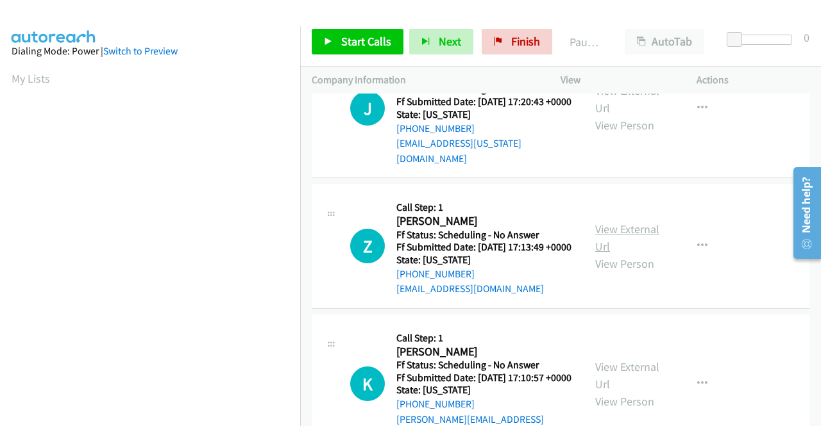
scroll to position [1282, 0]
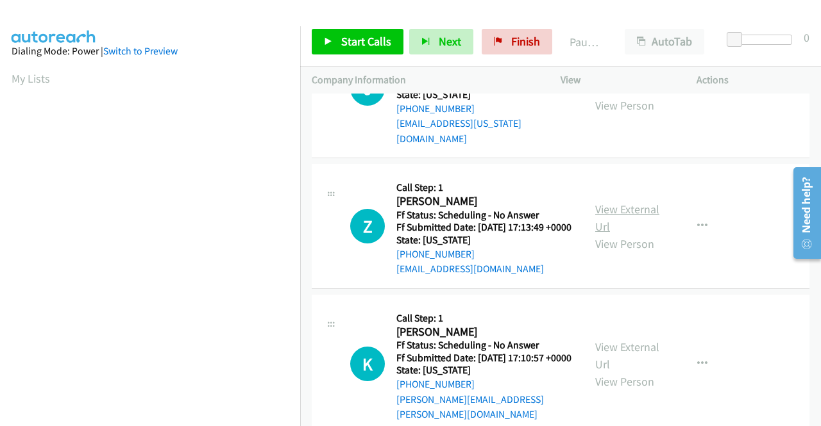
click at [607, 234] on link "View External Url" at bounding box center [627, 218] width 64 height 32
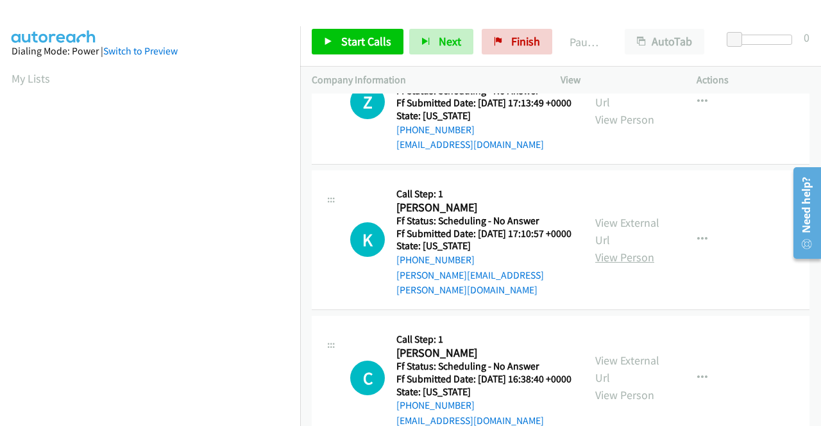
scroll to position [1411, 0]
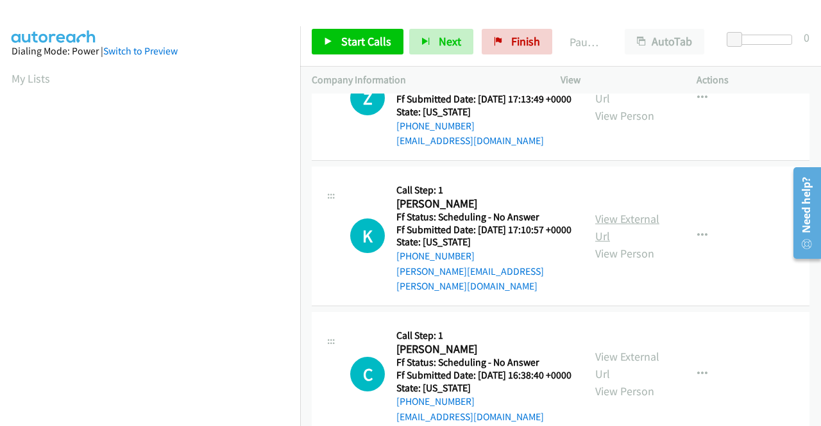
click at [616, 244] on link "View External Url" at bounding box center [627, 228] width 64 height 32
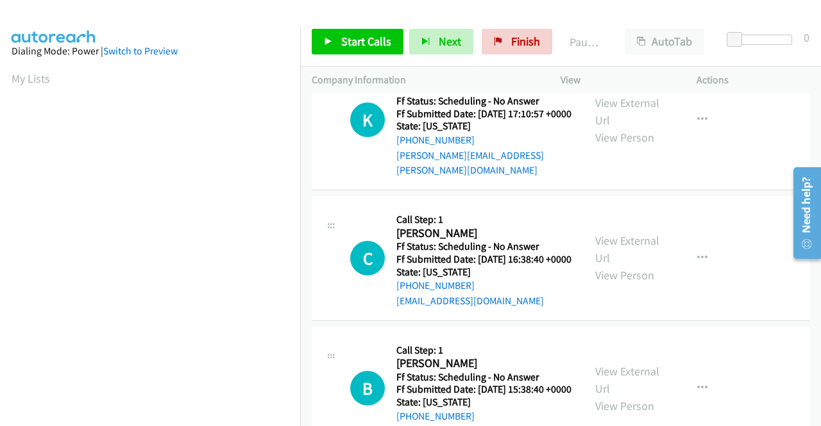
scroll to position [1539, 0]
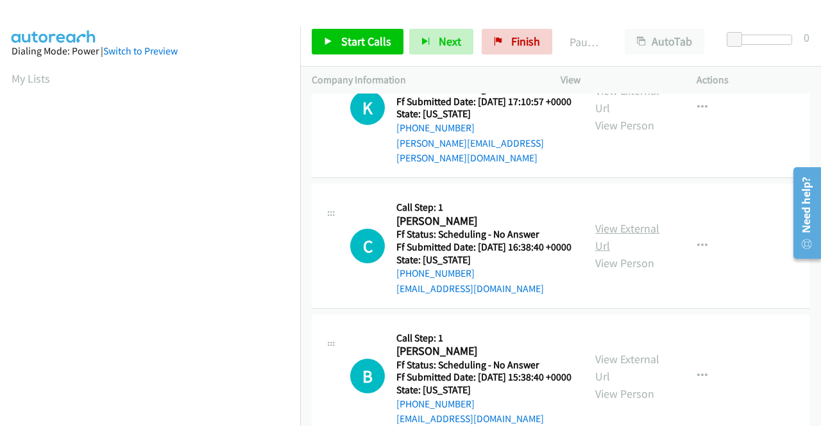
click at [635, 253] on link "View External Url" at bounding box center [627, 237] width 64 height 32
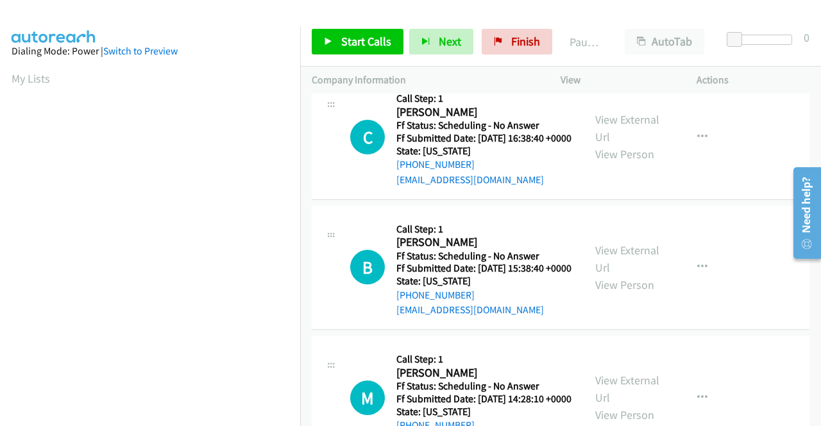
scroll to position [1667, 0]
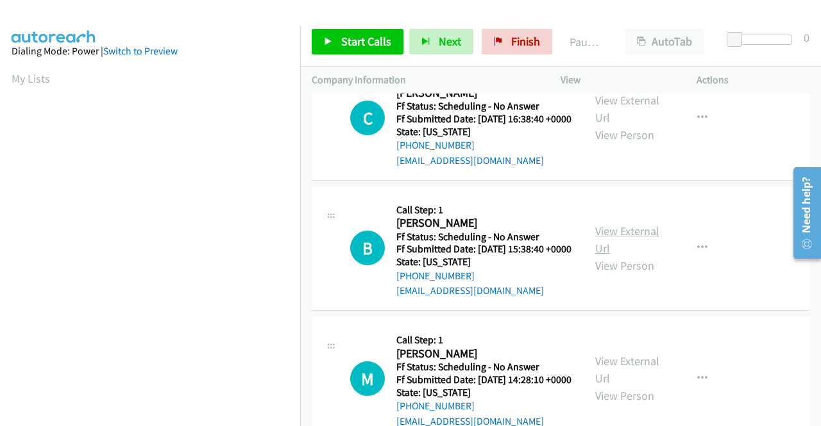
click at [616, 256] on link "View External Url" at bounding box center [627, 240] width 64 height 32
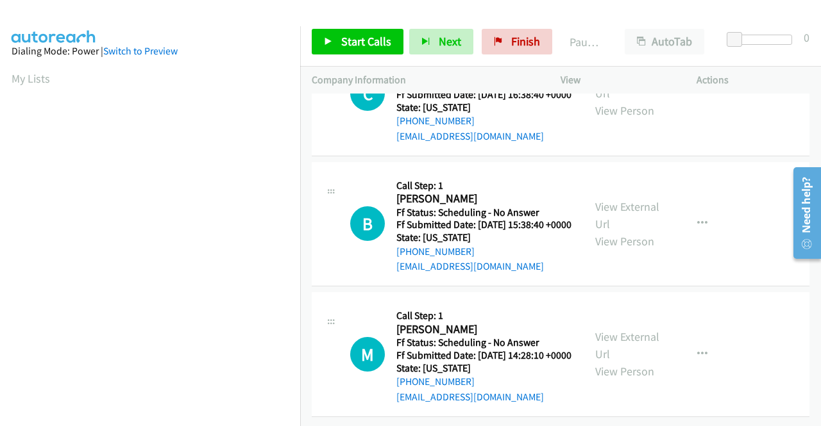
scroll to position [1795, 0]
click at [597, 353] on link "View External Url" at bounding box center [627, 346] width 64 height 32
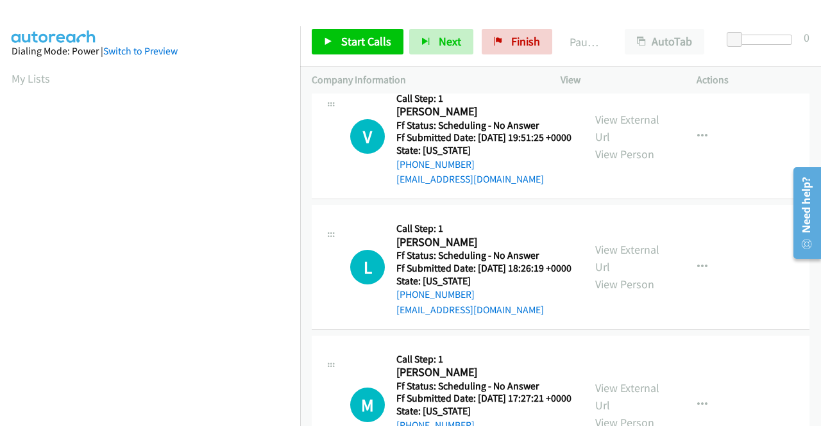
scroll to position [0, 0]
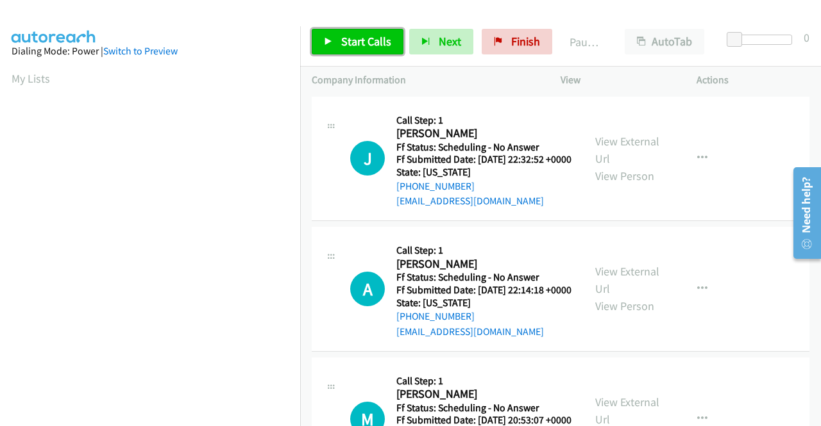
click at [369, 47] on span "Start Calls" at bounding box center [366, 41] width 50 height 15
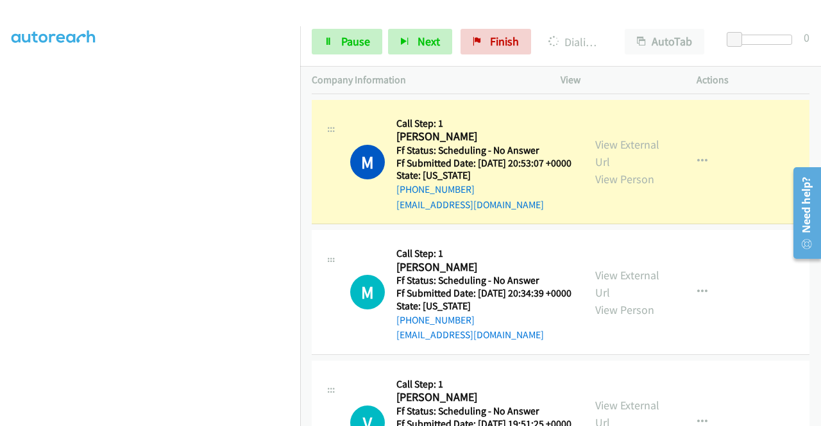
scroll to position [321, 0]
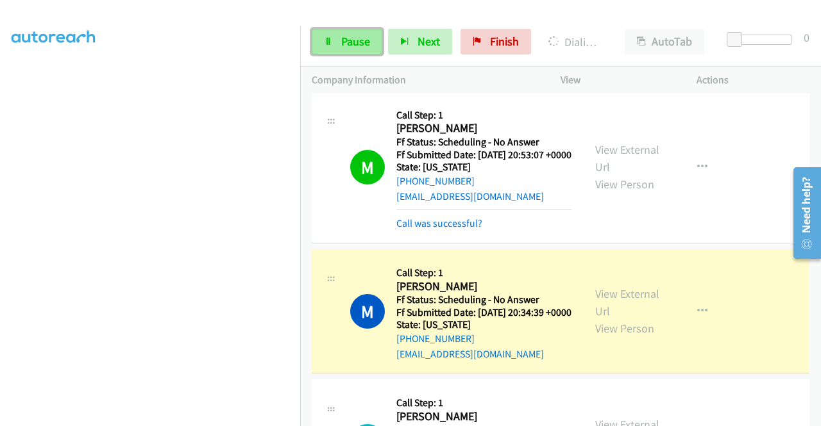
click at [364, 42] on span "Pause" at bounding box center [355, 41] width 29 height 15
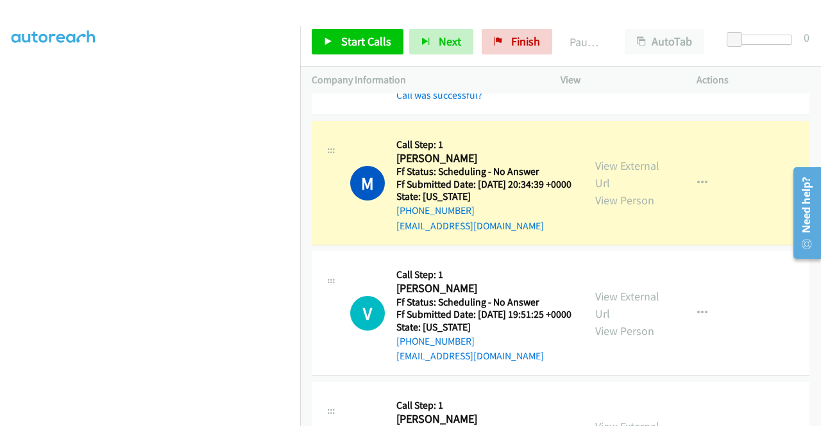
scroll to position [513, 0]
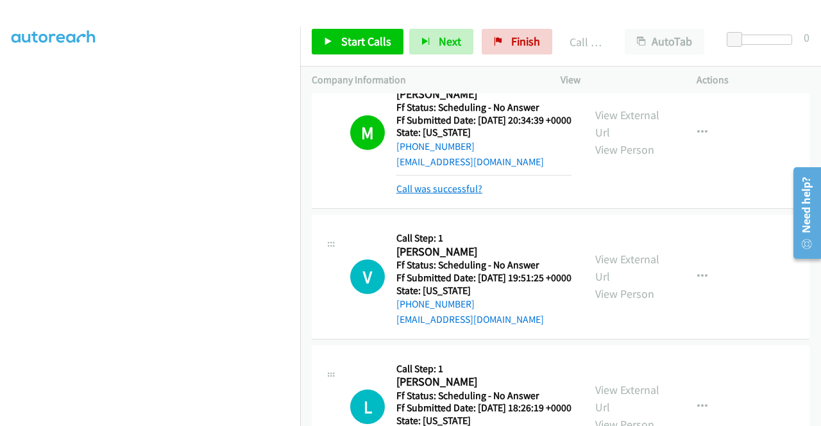
click at [471, 195] on link "Call was successful?" at bounding box center [439, 189] width 86 height 12
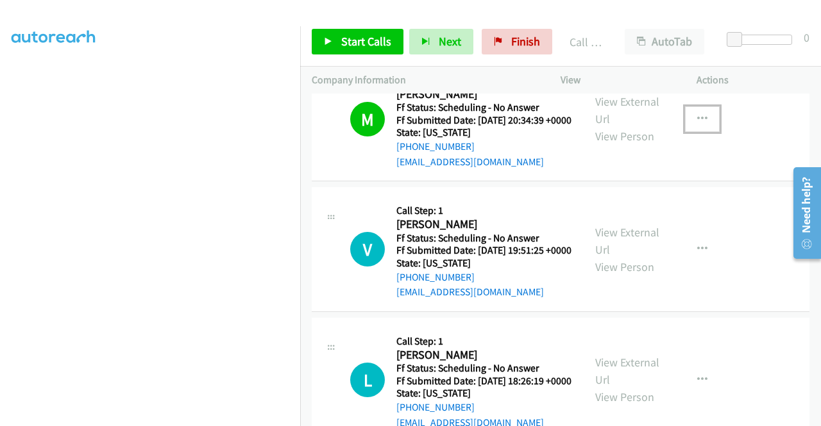
click at [699, 124] on icon "button" at bounding box center [702, 119] width 10 height 10
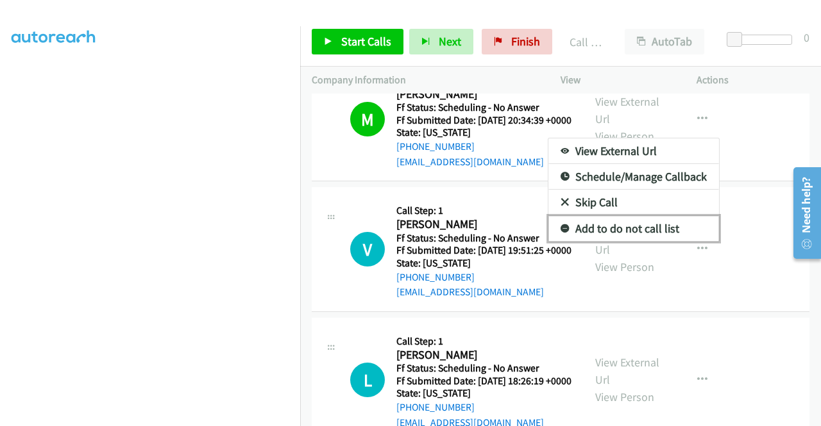
click at [612, 242] on link "Add to do not call list" at bounding box center [633, 229] width 171 height 26
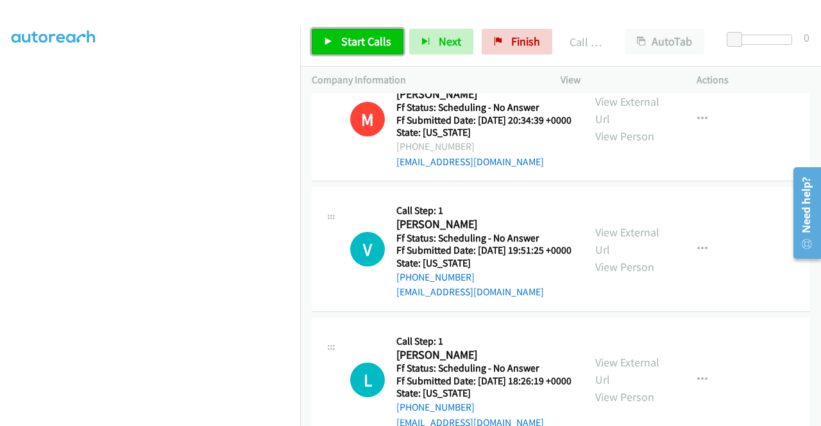
click at [379, 32] on link "Start Calls" at bounding box center [358, 42] width 92 height 26
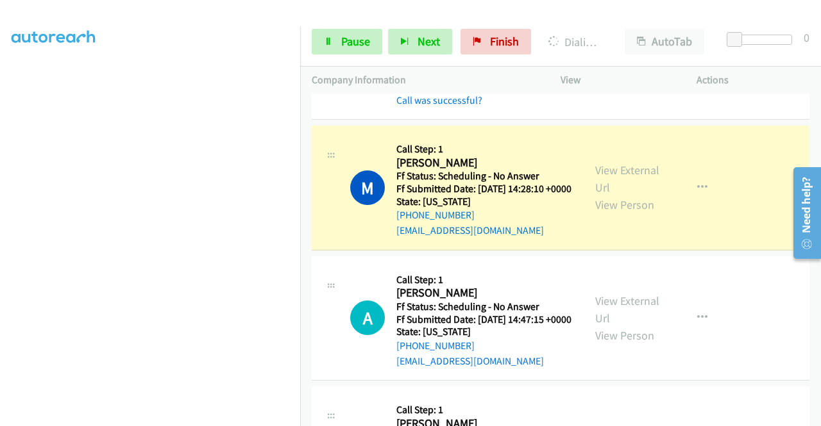
scroll to position [2244, 0]
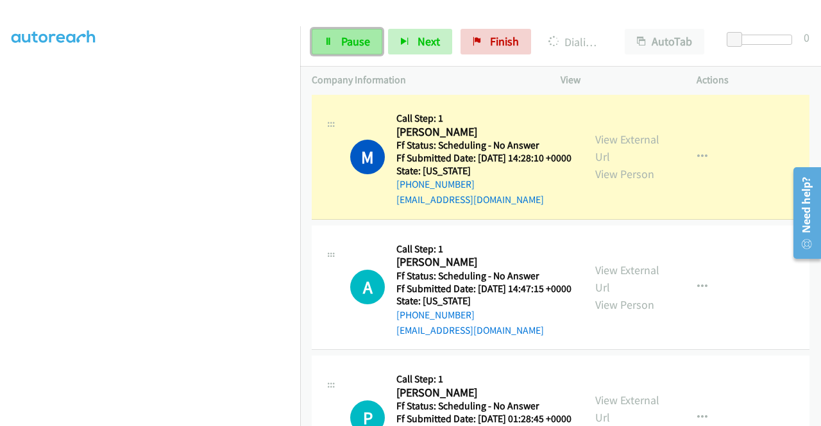
click at [362, 44] on span "Pause" at bounding box center [355, 41] width 29 height 15
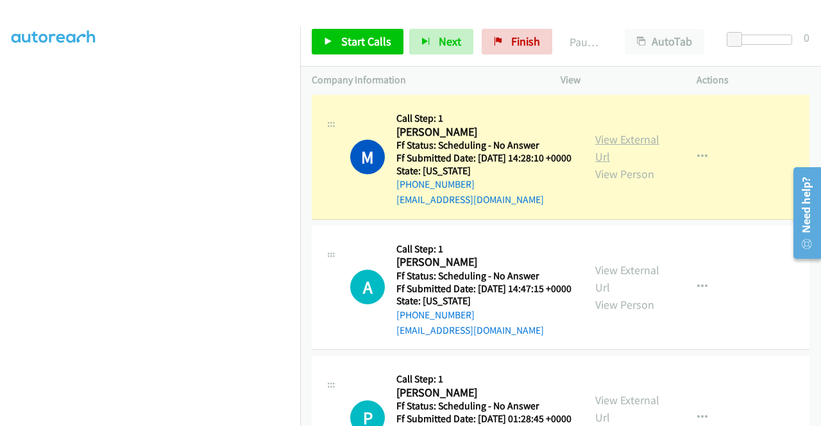
click at [607, 164] on link "View External Url" at bounding box center [627, 148] width 64 height 32
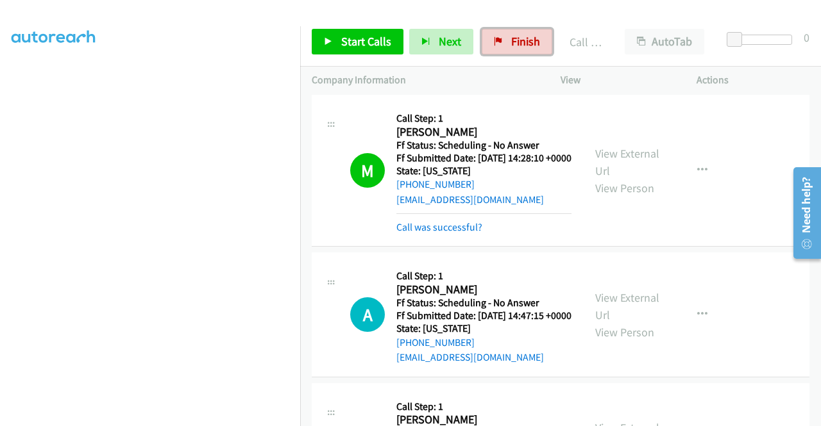
click at [501, 34] on link "Finish" at bounding box center [517, 42] width 71 height 26
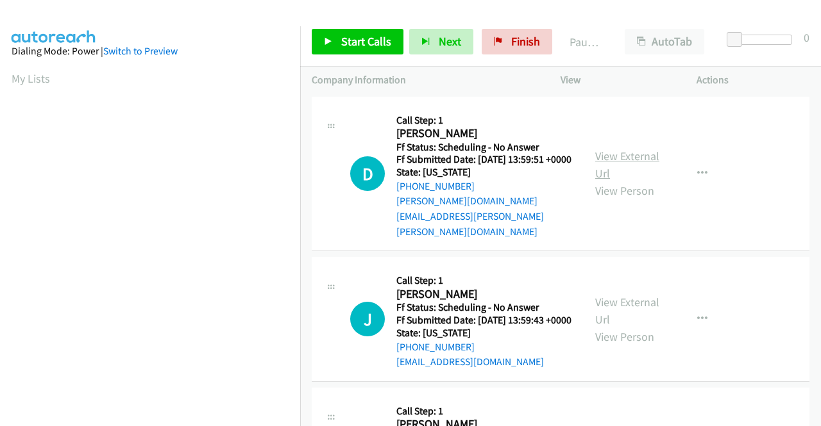
click at [610, 149] on link "View External Url" at bounding box center [627, 165] width 64 height 32
click at [625, 295] on link "View External Url" at bounding box center [627, 311] width 64 height 32
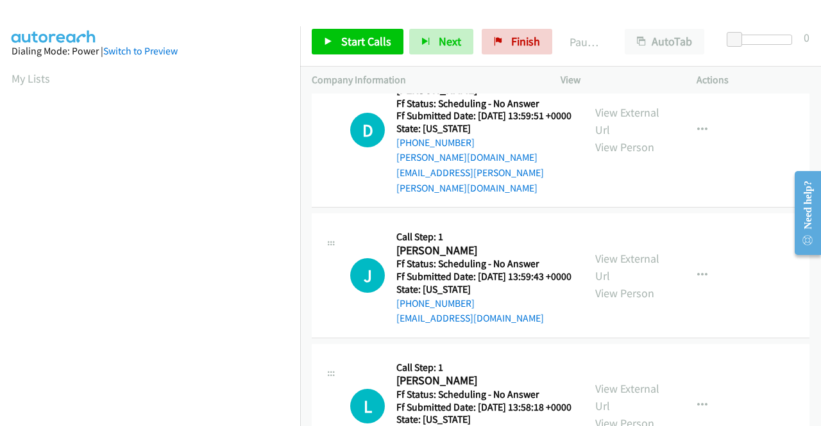
scroll to position [64, 0]
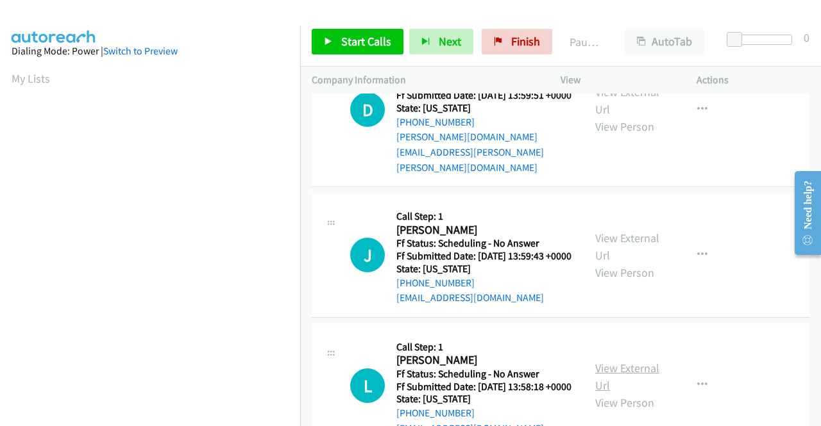
click at [599, 363] on link "View External Url" at bounding box center [627, 377] width 64 height 32
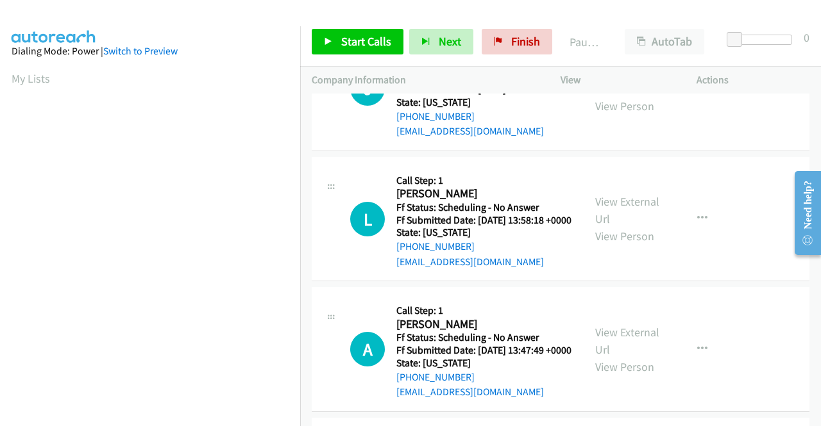
scroll to position [256, 0]
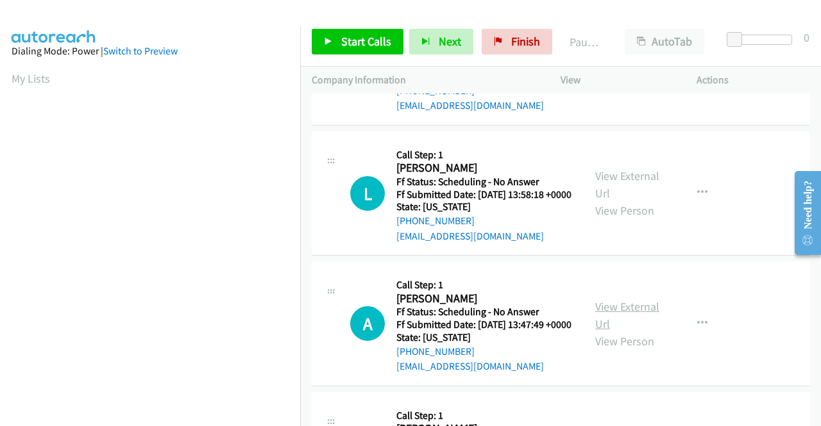
click at [612, 314] on link "View External Url" at bounding box center [627, 315] width 64 height 32
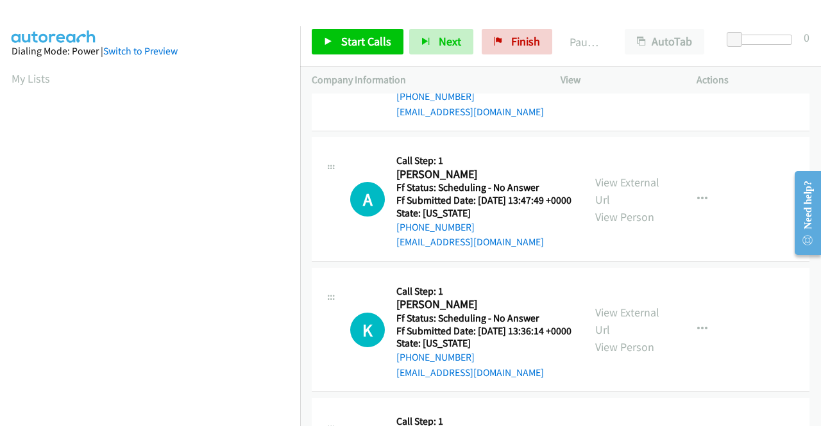
scroll to position [385, 0]
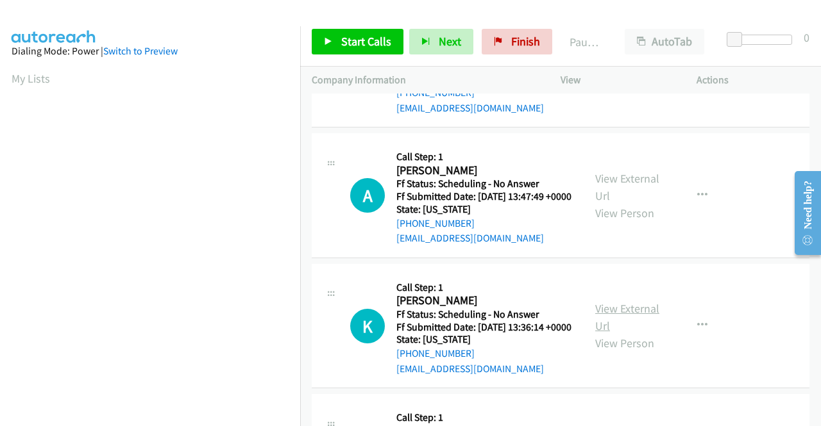
click at [607, 330] on link "View External Url" at bounding box center [627, 317] width 64 height 32
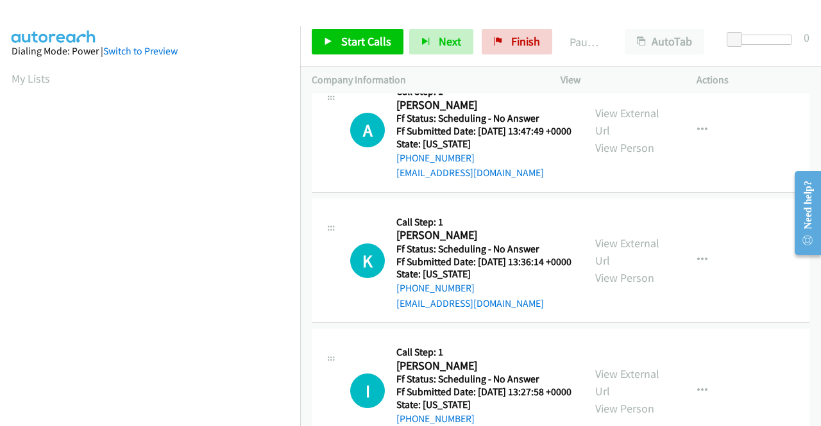
scroll to position [513, 0]
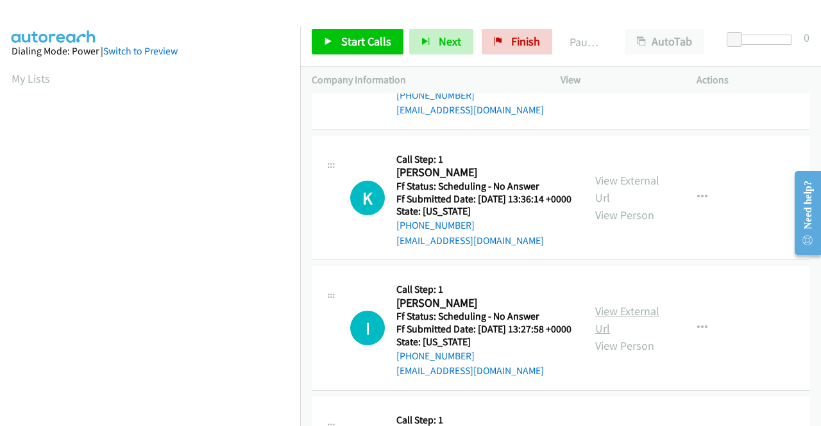
click at [625, 336] on link "View External Url" at bounding box center [627, 320] width 64 height 32
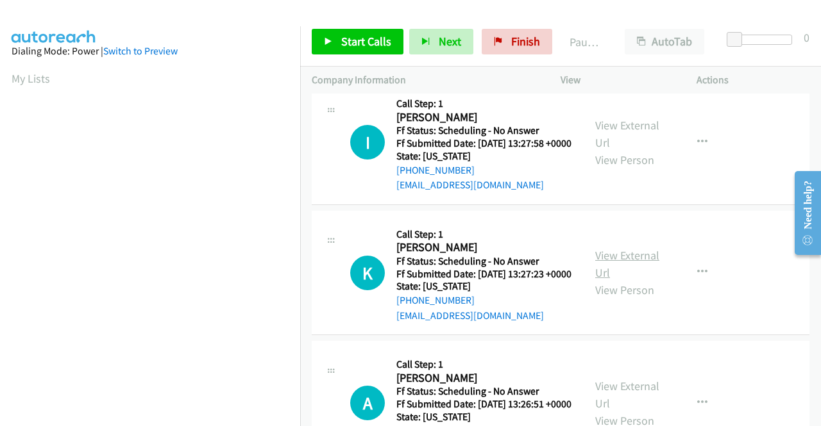
scroll to position [705, 0]
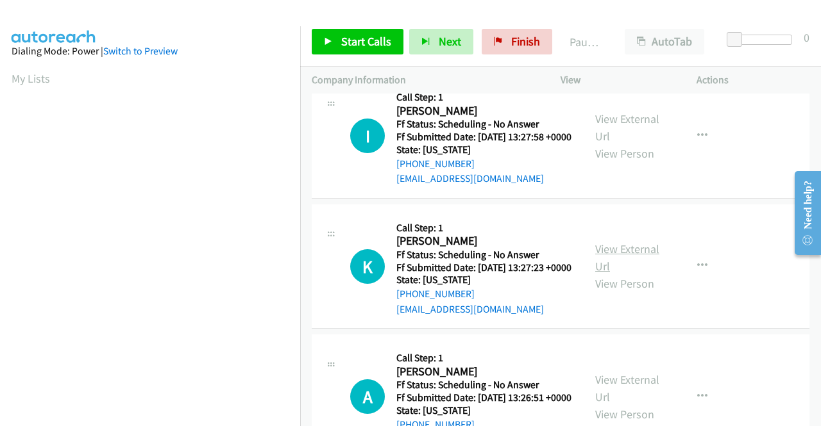
click at [621, 274] on link "View External Url" at bounding box center [627, 258] width 64 height 32
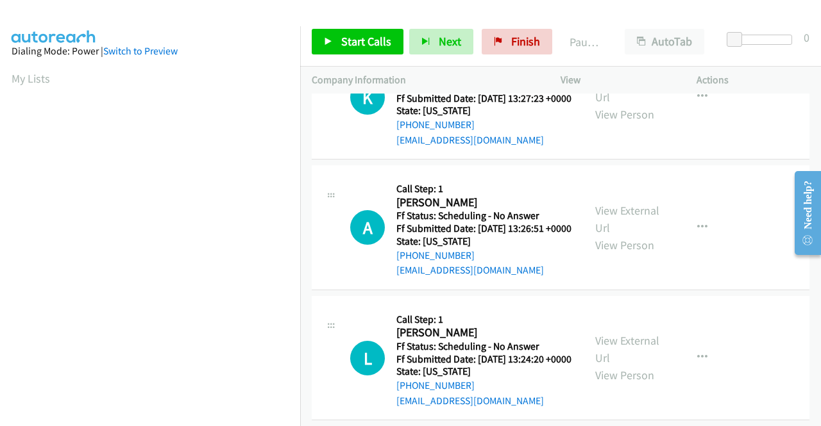
scroll to position [898, 0]
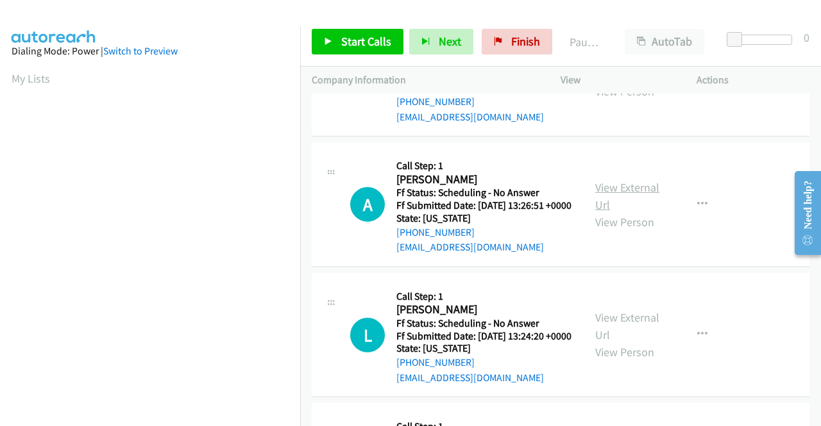
click at [607, 212] on link "View External Url" at bounding box center [627, 196] width 64 height 32
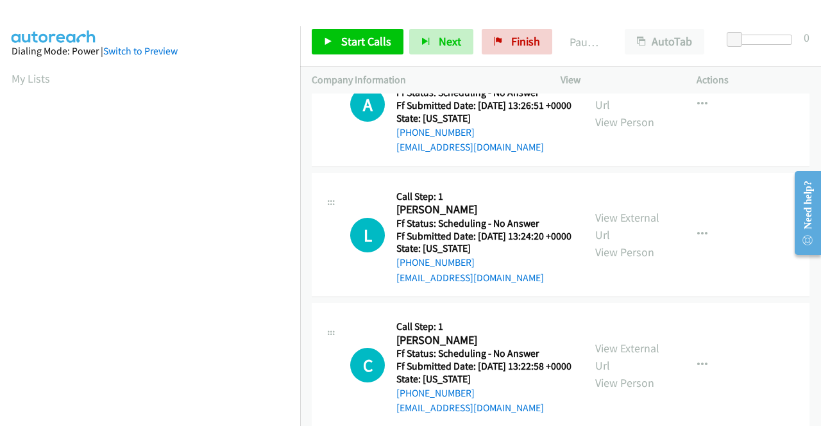
scroll to position [1026, 0]
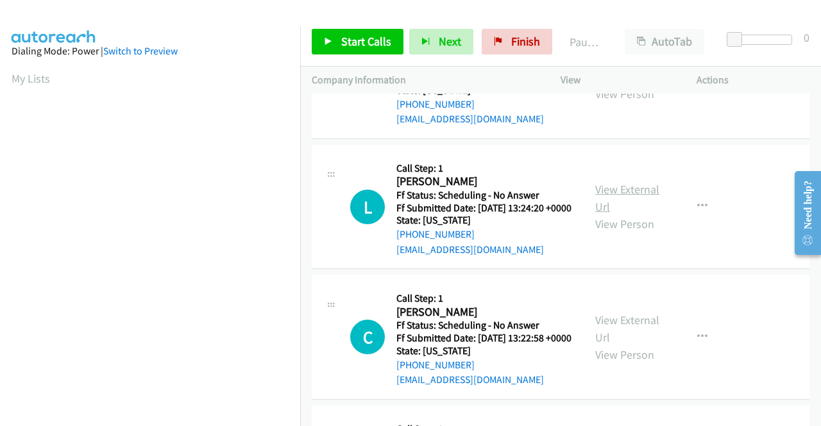
click at [618, 214] on link "View External Url" at bounding box center [627, 198] width 64 height 32
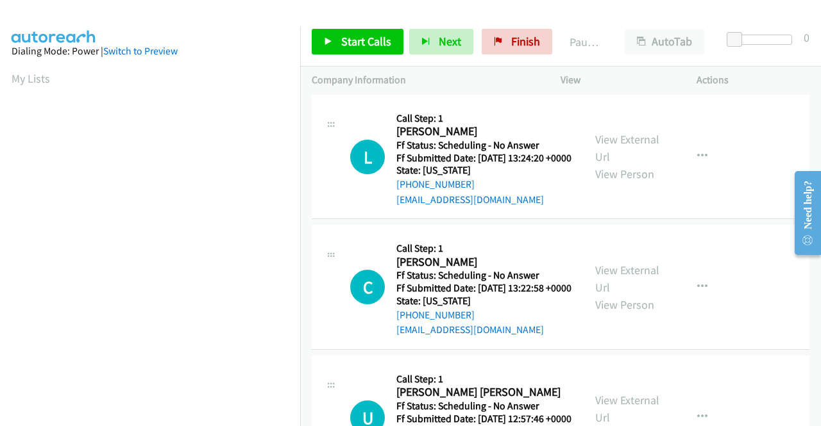
scroll to position [1154, 0]
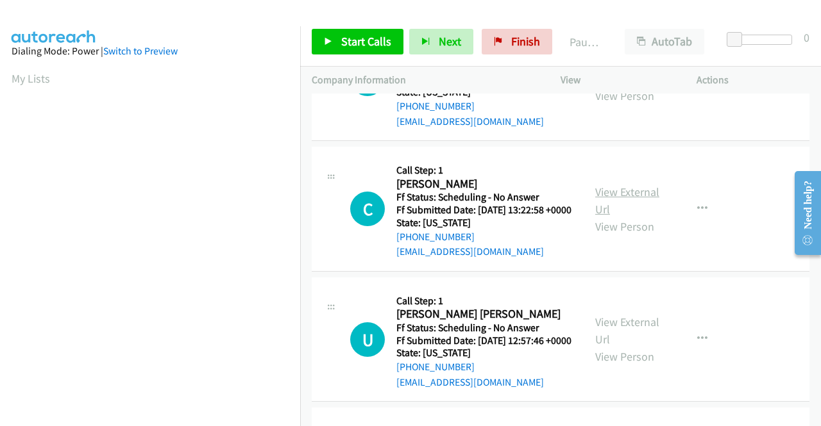
click at [605, 217] on link "View External Url" at bounding box center [627, 201] width 64 height 32
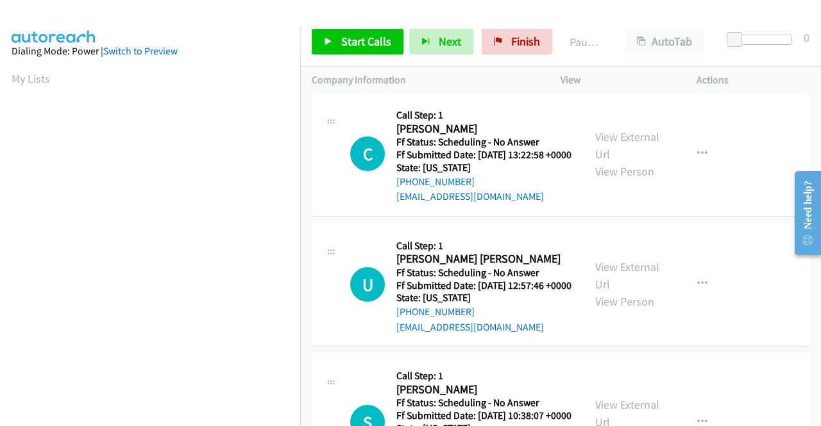
scroll to position [1282, 0]
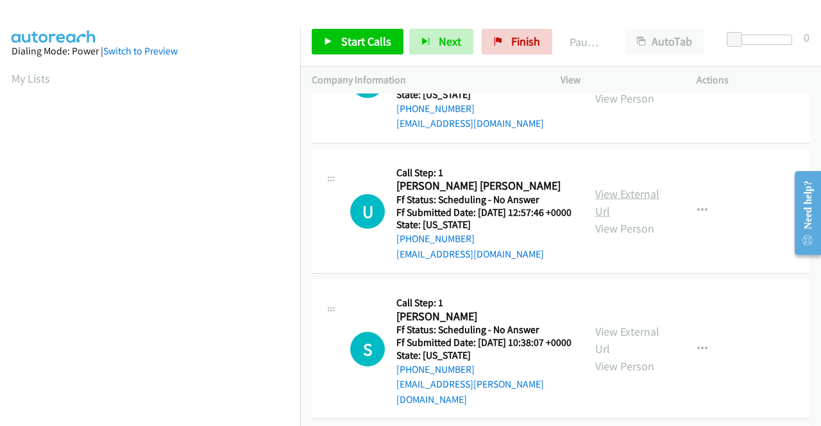
click at [608, 219] on link "View External Url" at bounding box center [627, 203] width 64 height 32
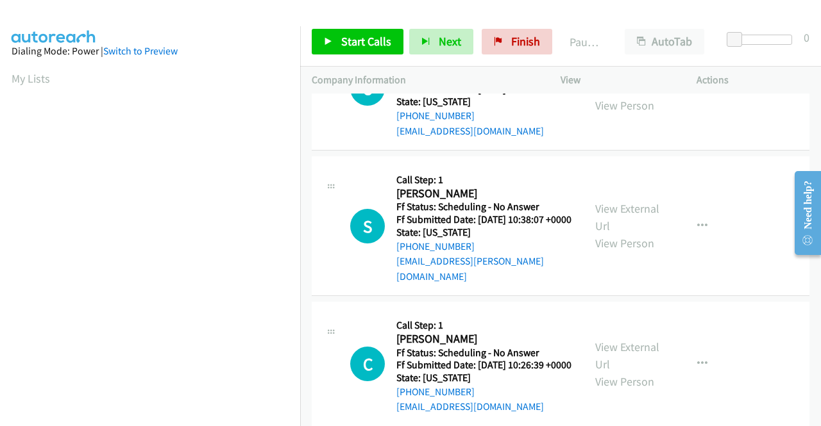
scroll to position [1475, 0]
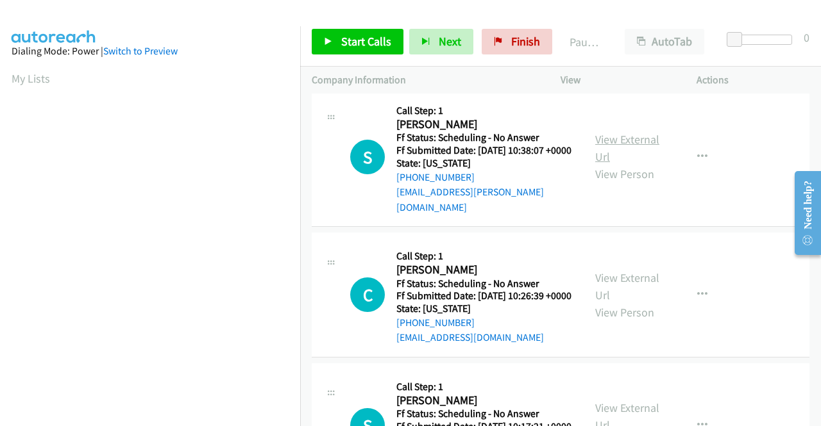
click at [617, 164] on link "View External Url" at bounding box center [627, 148] width 64 height 32
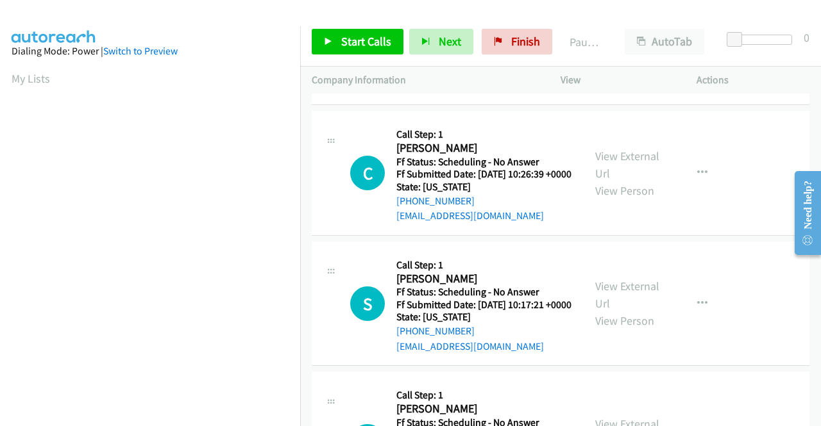
scroll to position [1603, 0]
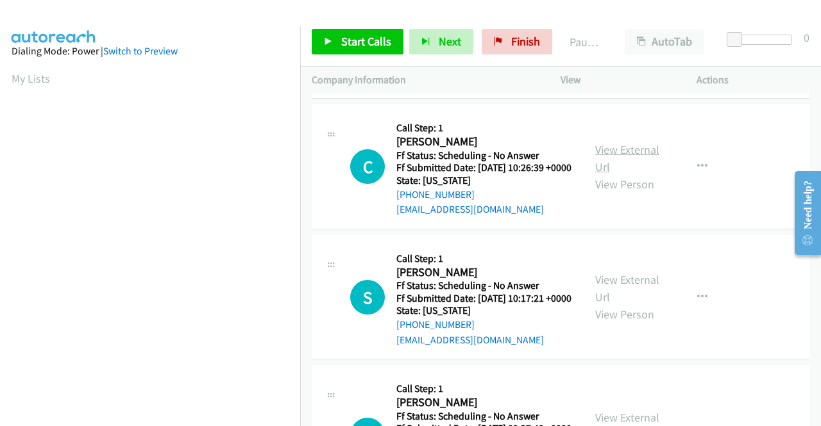
click at [595, 174] on link "View External Url" at bounding box center [627, 158] width 64 height 32
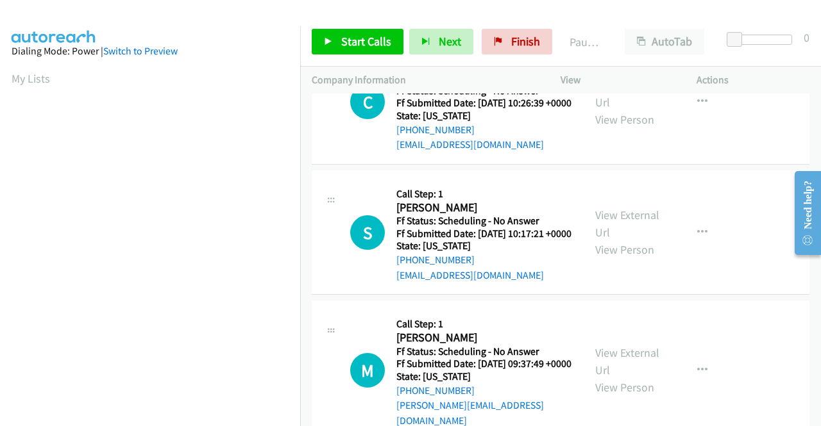
scroll to position [1731, 0]
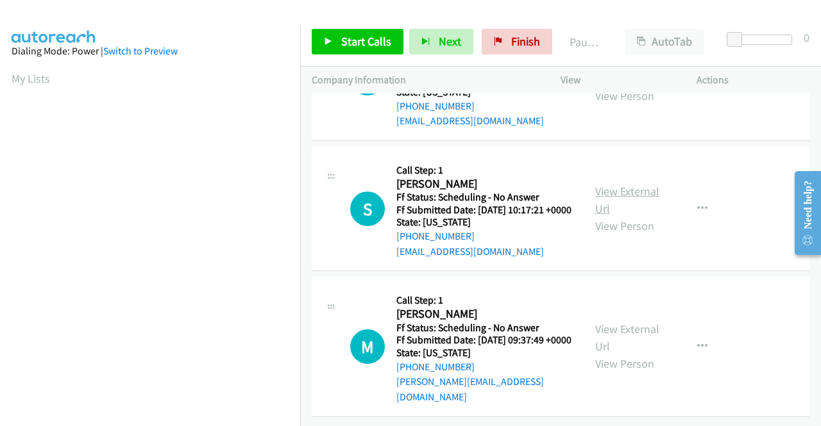
click at [609, 216] on link "View External Url" at bounding box center [627, 200] width 64 height 32
click at [612, 322] on link "View External Url" at bounding box center [627, 338] width 64 height 32
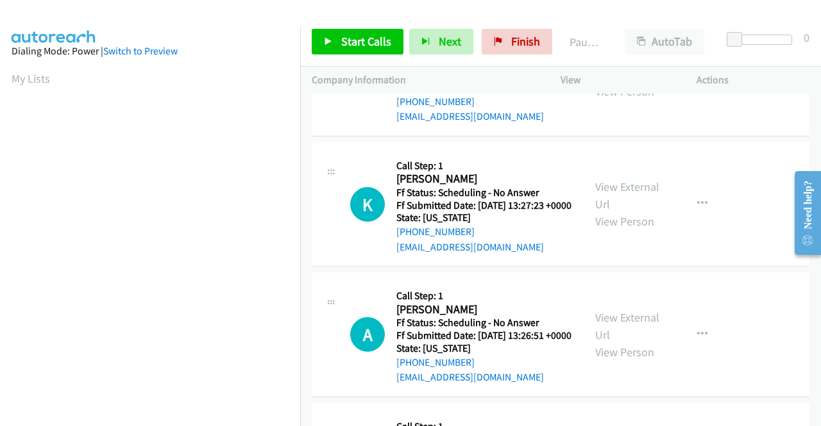
scroll to position [0, 0]
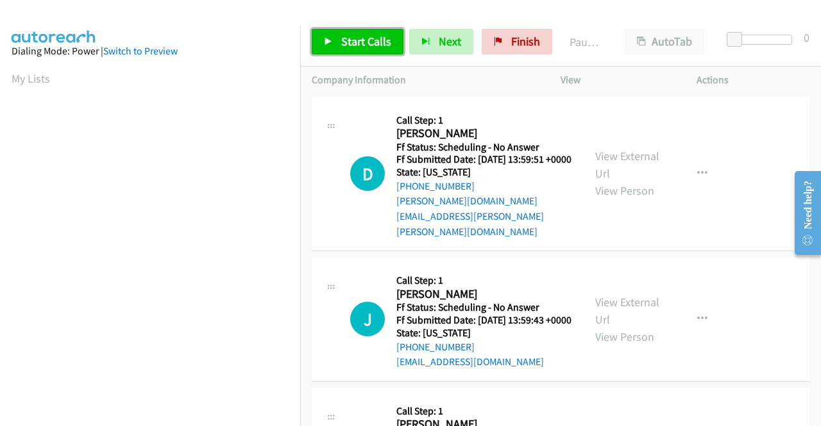
click at [358, 43] on span "Start Calls" at bounding box center [366, 41] width 50 height 15
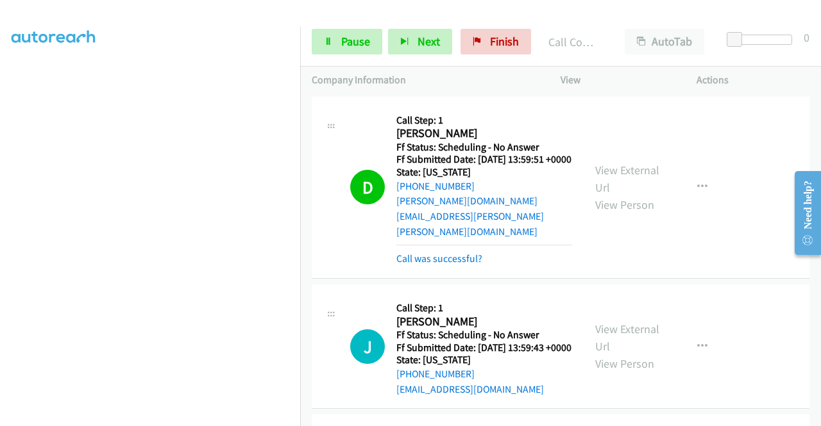
scroll to position [292, 0]
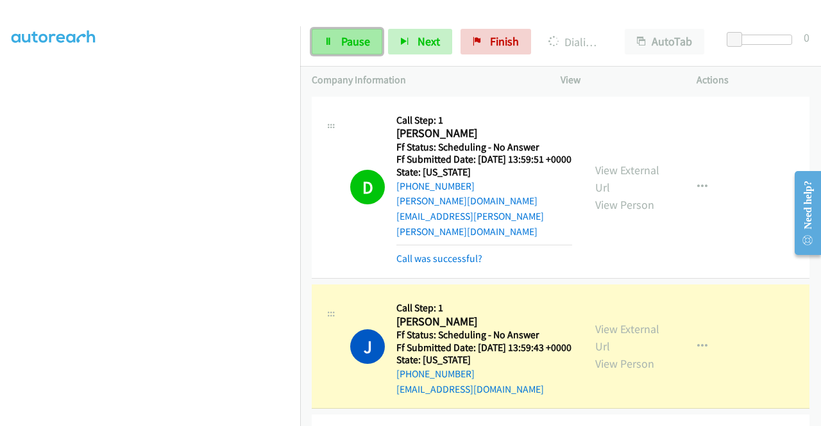
click at [335, 42] on link "Pause" at bounding box center [347, 42] width 71 height 26
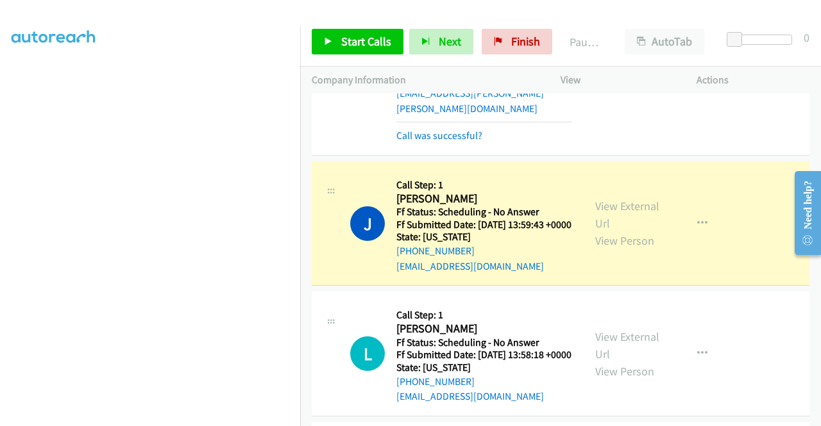
scroll to position [128, 0]
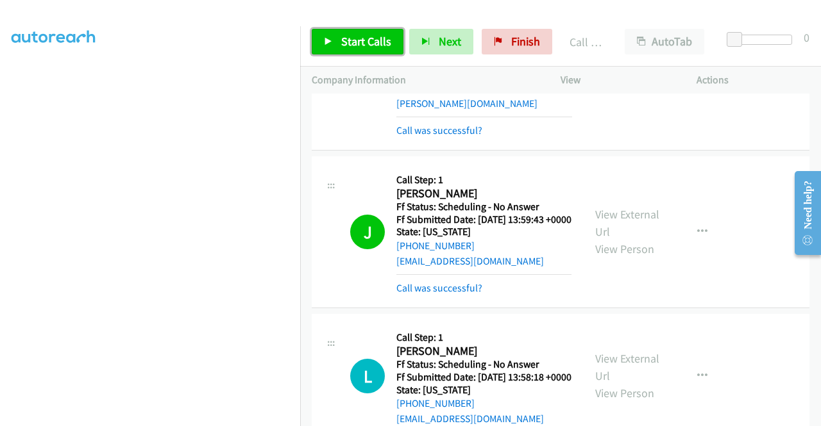
click at [351, 42] on span "Start Calls" at bounding box center [366, 41] width 50 height 15
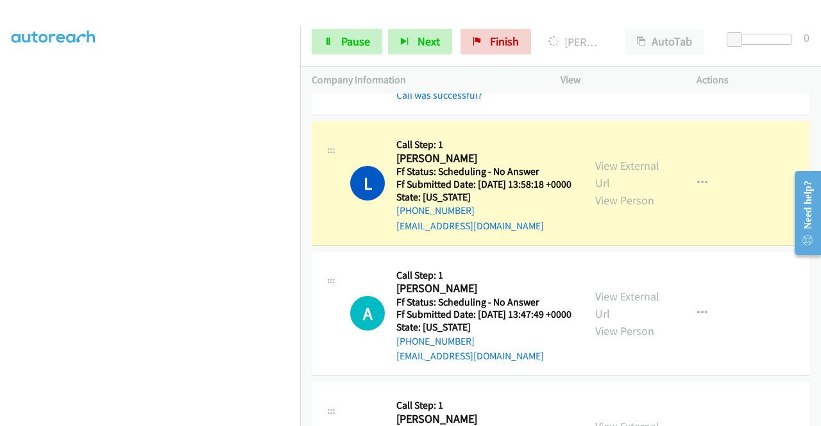
scroll to position [385, 0]
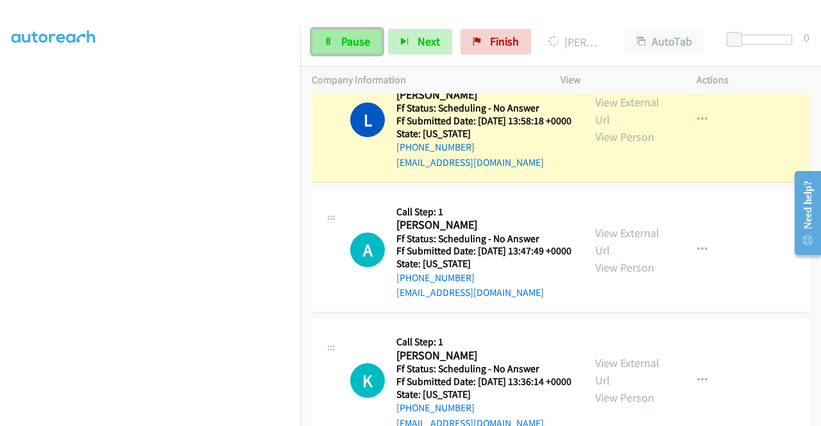
click at [355, 42] on span "Pause" at bounding box center [355, 41] width 29 height 15
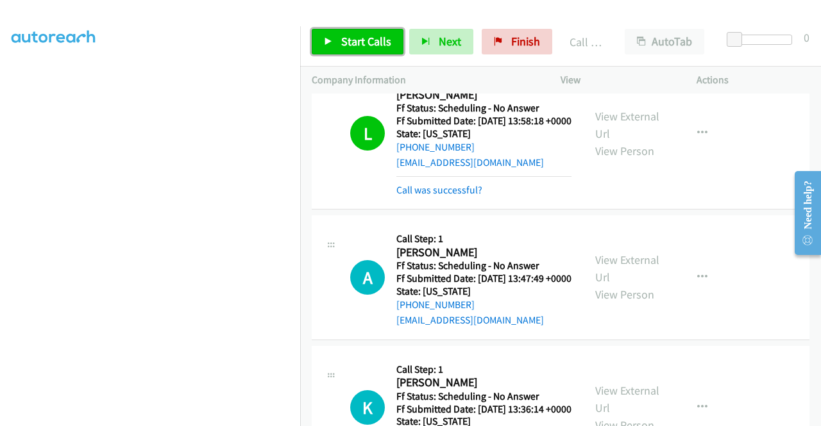
click at [378, 42] on span "Start Calls" at bounding box center [366, 41] width 50 height 15
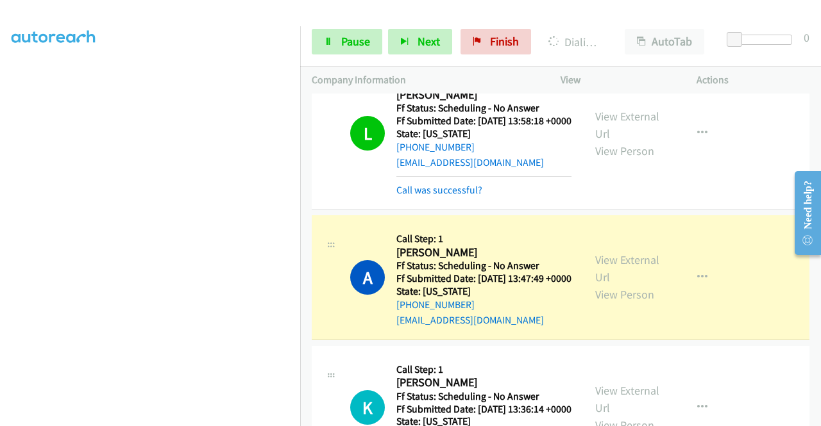
scroll to position [449, 0]
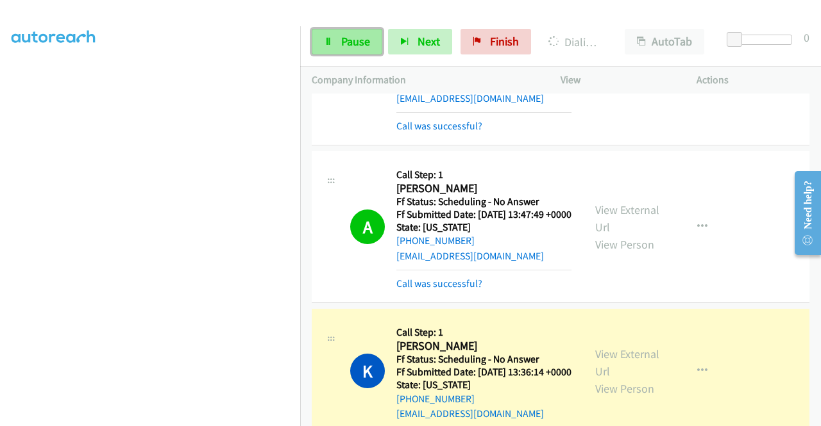
click at [344, 46] on span "Pause" at bounding box center [355, 41] width 29 height 15
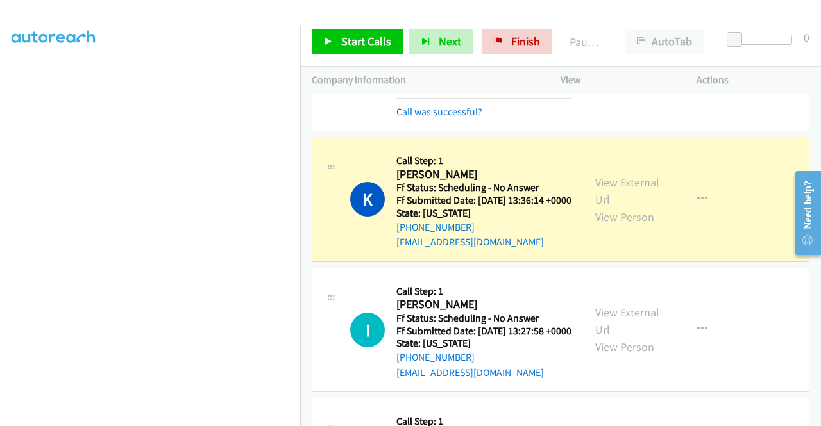
scroll to position [641, 0]
